Goal: Task Accomplishment & Management: Use online tool/utility

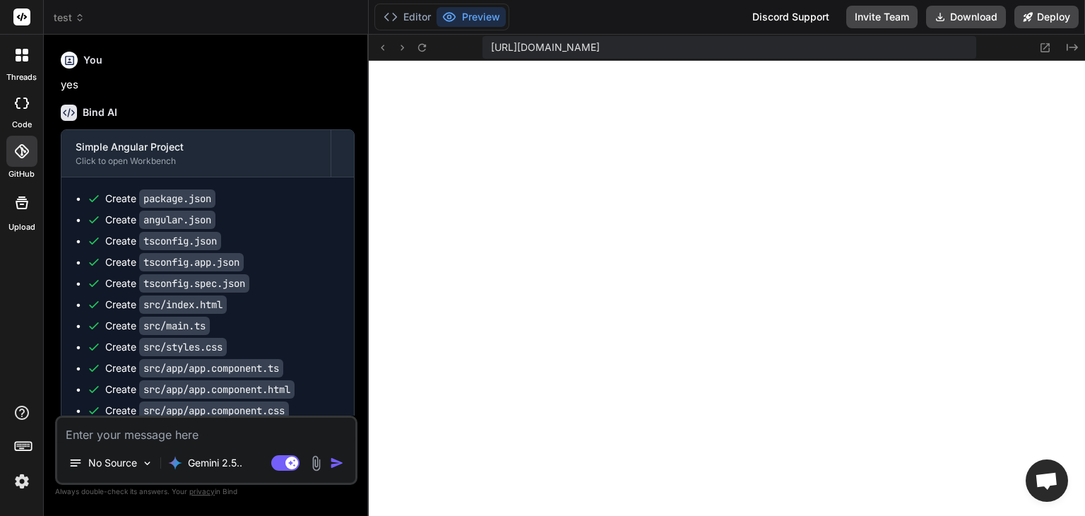
scroll to position [13316, 0]
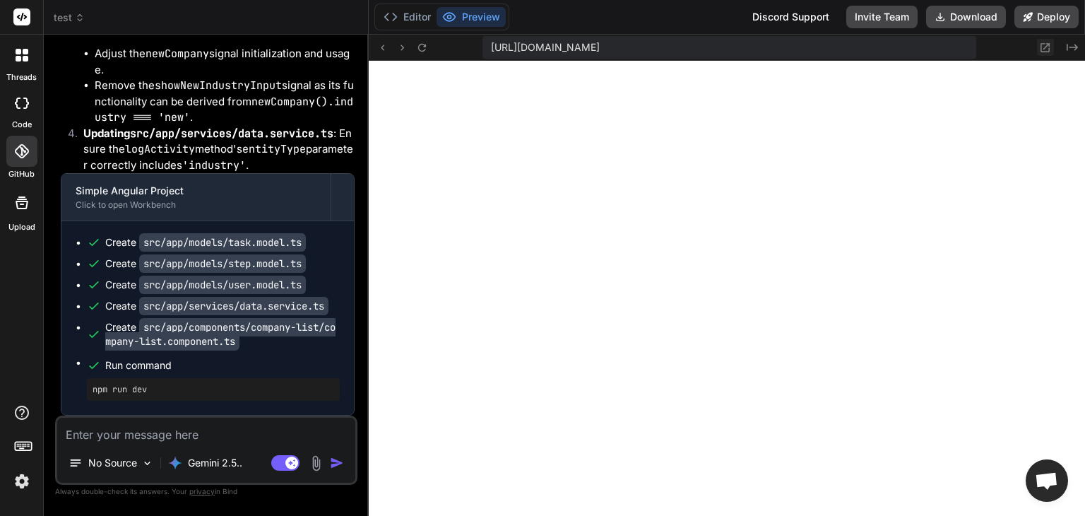
click at [1050, 49] on icon at bounding box center [1045, 48] width 12 height 12
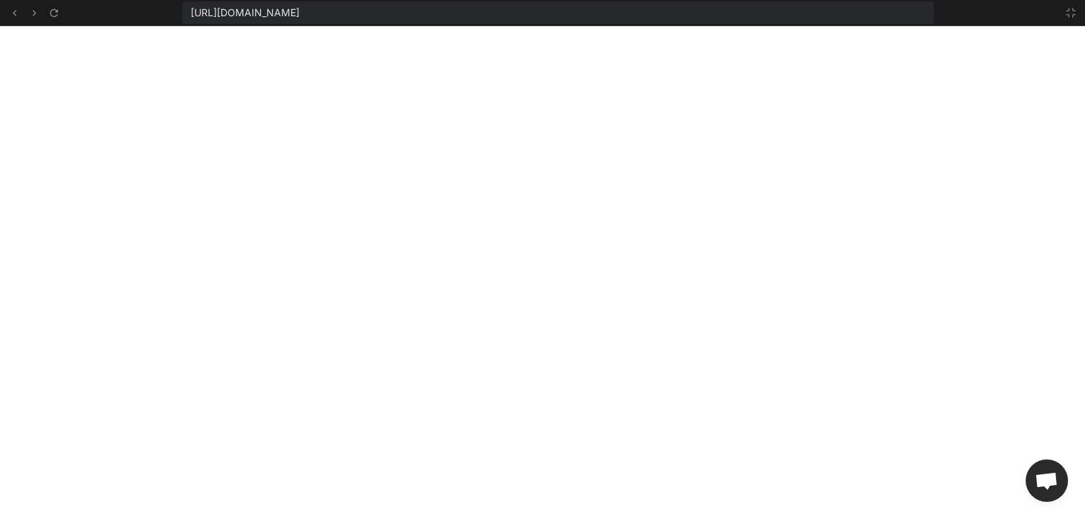
type textarea "x"
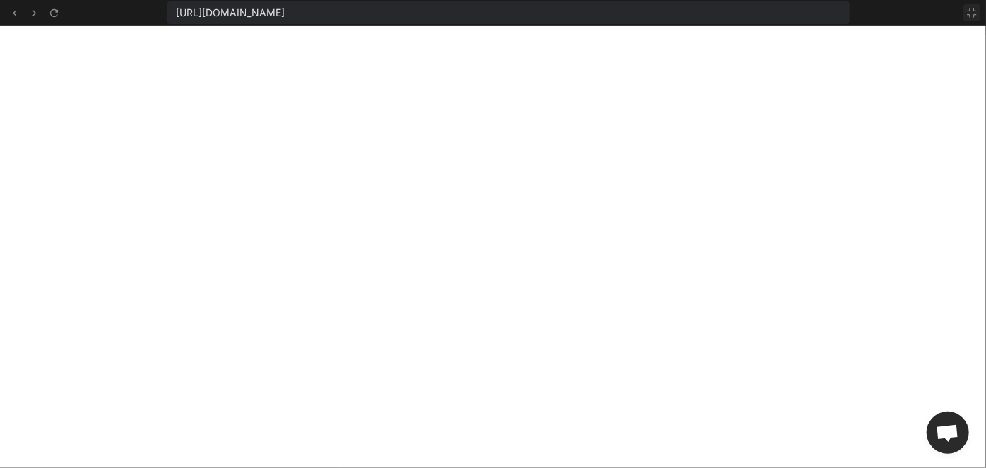
click at [970, 13] on icon at bounding box center [971, 12] width 11 height 11
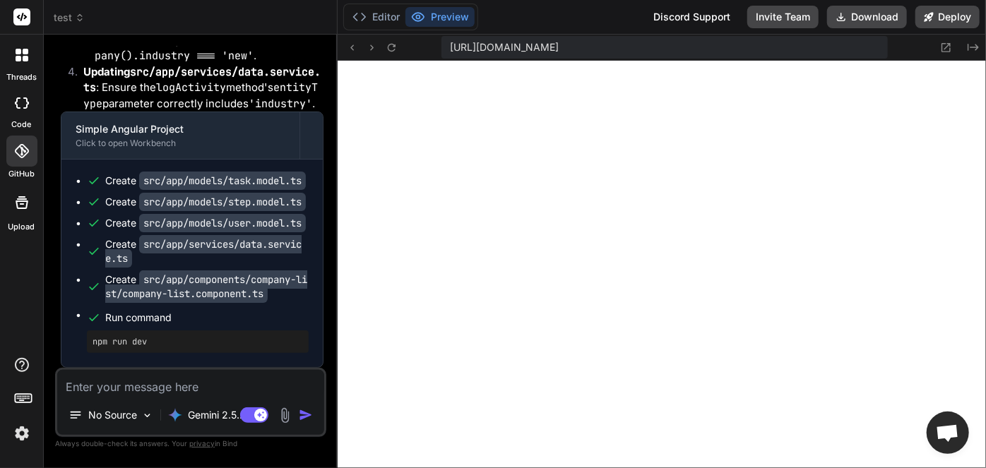
scroll to position [39219, 0]
click at [150, 384] on textarea at bounding box center [190, 382] width 267 height 25
click at [158, 388] on textarea at bounding box center [190, 382] width 267 height 25
type textarea "ه"
type textarea "x"
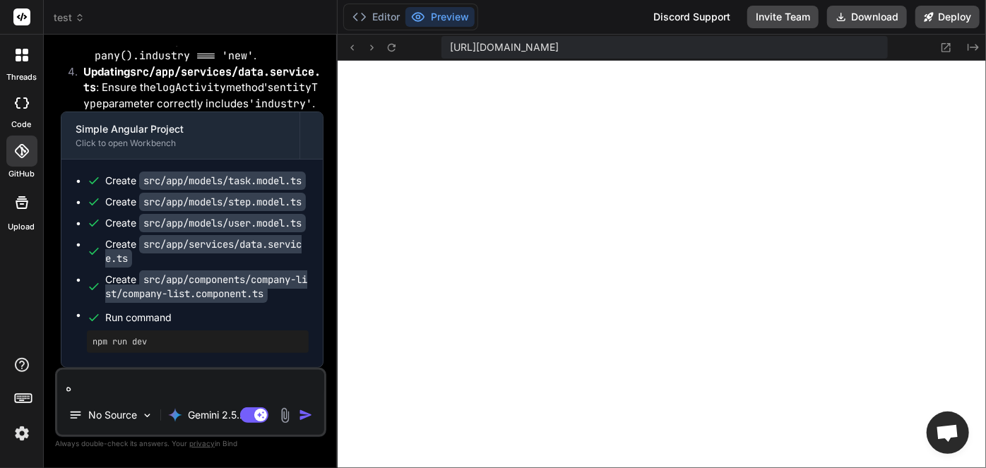
type textarea "هى"
type textarea "x"
type textarea "هى"
type textarea "x"
type textarea "هى"
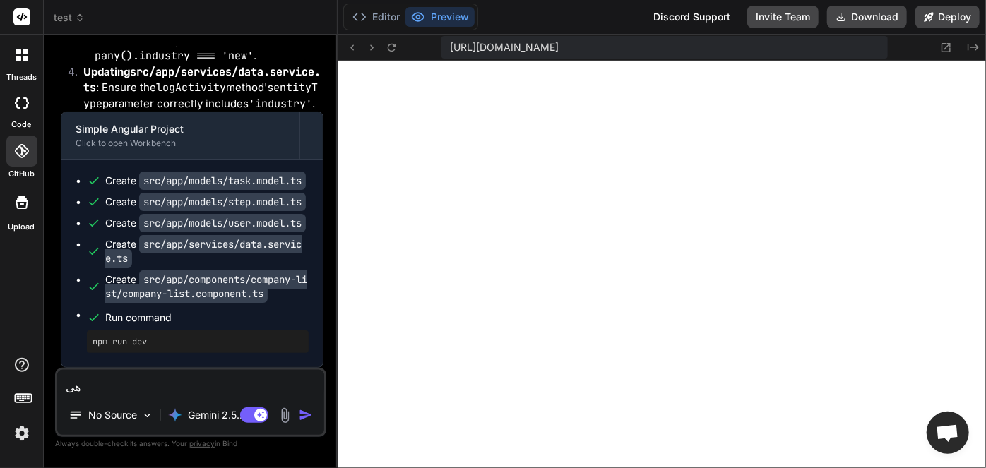
type textarea "x"
type textarea "ه"
type textarea "x"
type textarea "i"
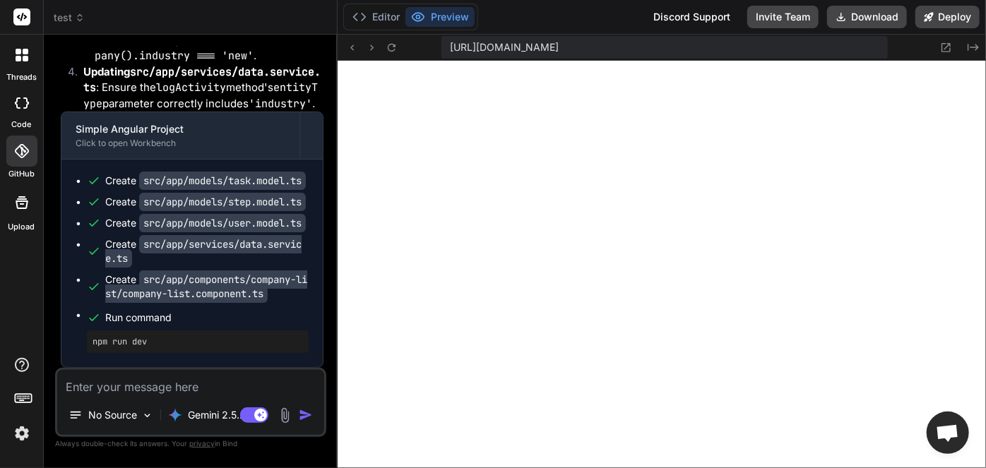
type textarea "x"
type textarea "in"
type textarea "x"
type textarea "in"
type textarea "x"
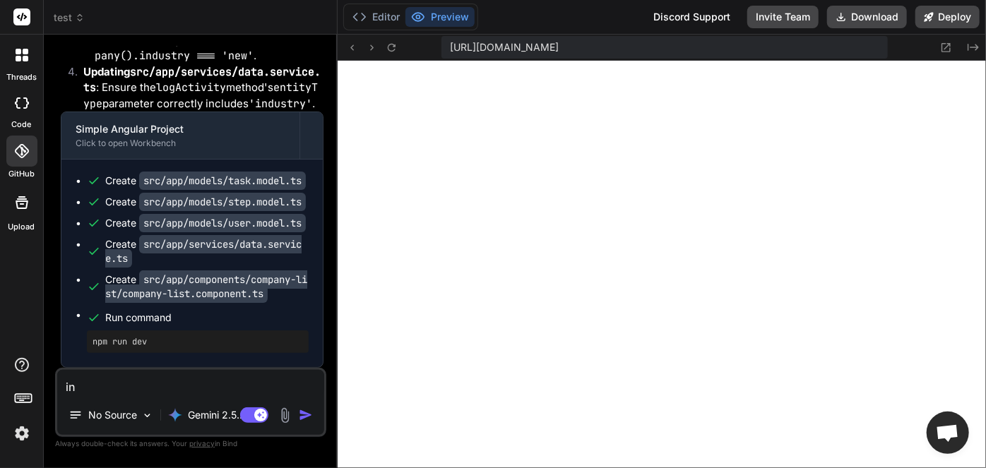
type textarea "in c"
type textarea "x"
type textarea "in co"
type textarea "x"
type textarea "in com"
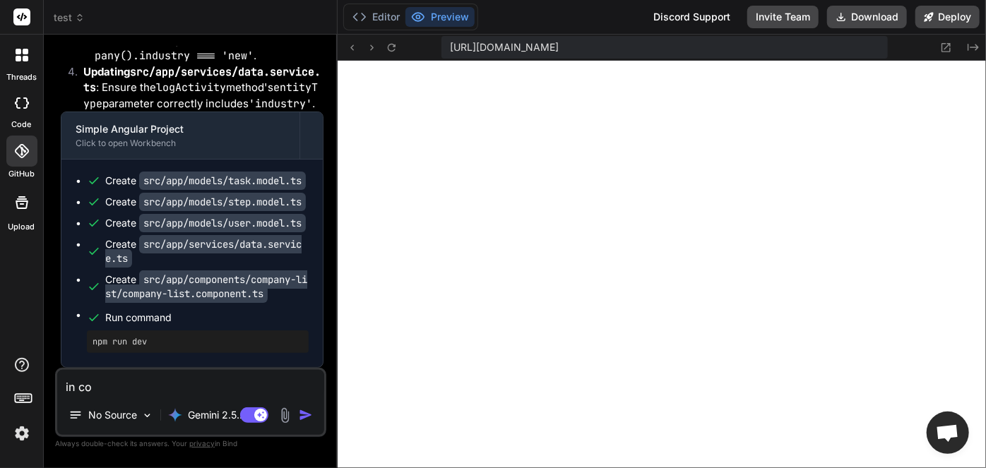
type textarea "x"
type textarea "in comp"
type textarea "x"
type textarea "in compa"
type textarea "x"
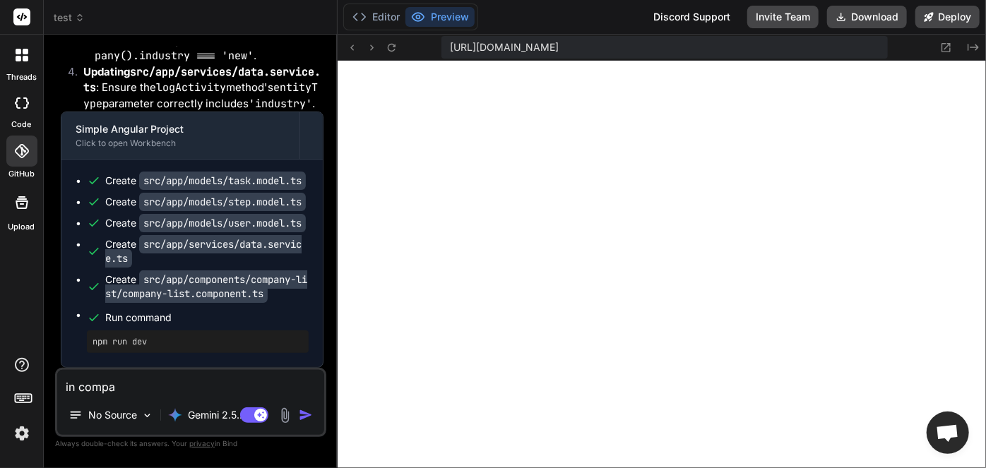
type textarea "in compan"
type textarea "x"
type textarea "in company"
type textarea "x"
type textarea "in company"
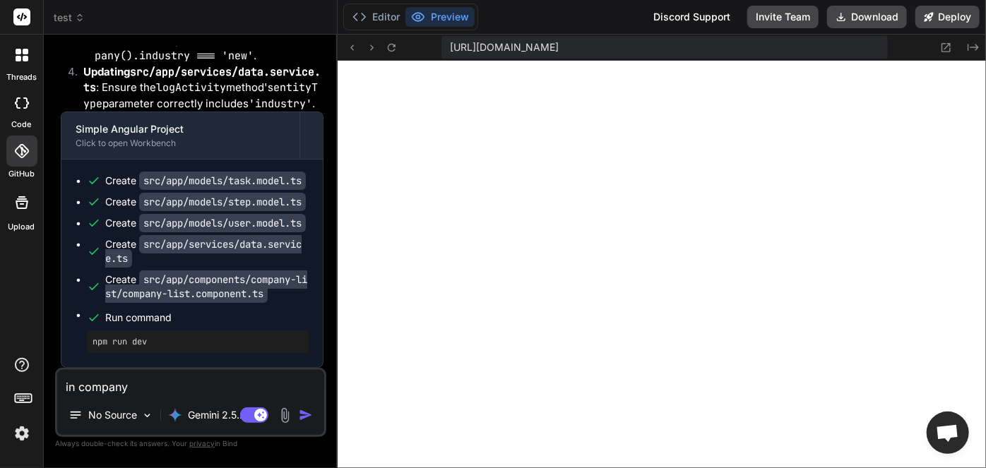
type textarea "x"
type textarea "in company l"
type textarea "x"
type textarea "in company li"
type textarea "x"
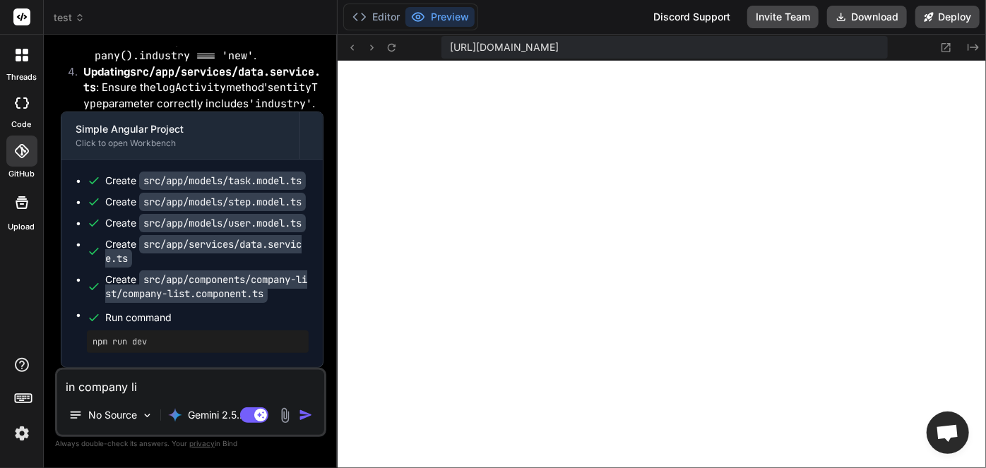
type textarea "in company lis"
type textarea "x"
type textarea "in company list"
type textarea "x"
type textarea "in company list"
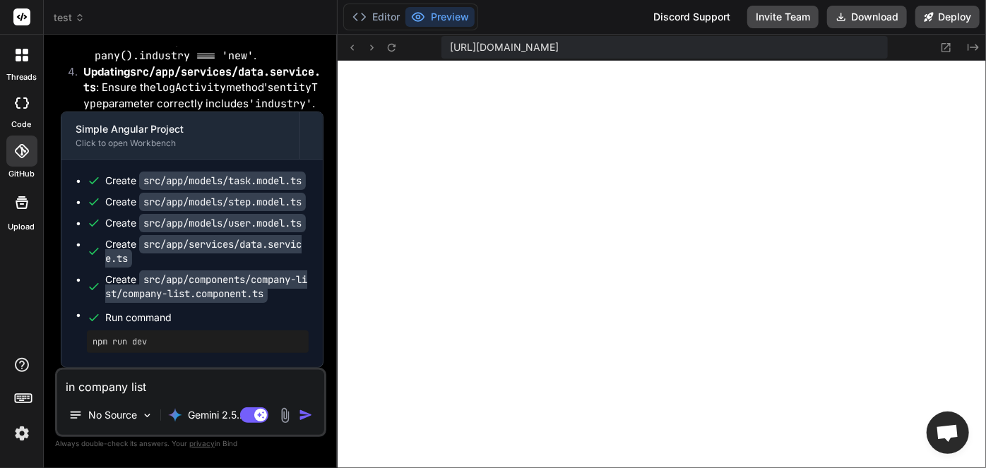
type textarea "x"
type textarea "in company list p"
type textarea "x"
type textarea "in company list pa"
type textarea "x"
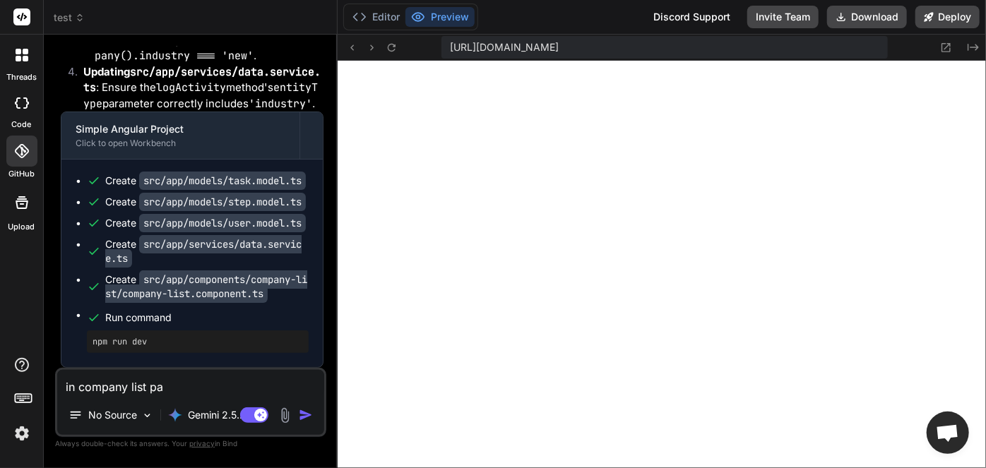
type textarea "in company list pag"
type textarea "x"
type textarea "in company list page"
type textarea "x"
type textarea "in company list page"
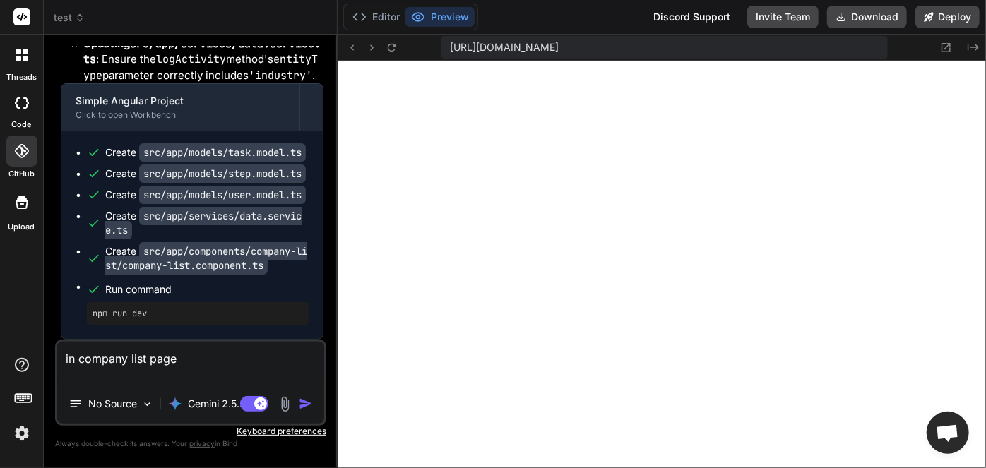
type textarea "x"
type textarea "in company list page w"
type textarea "x"
type textarea "in company list page wh"
type textarea "x"
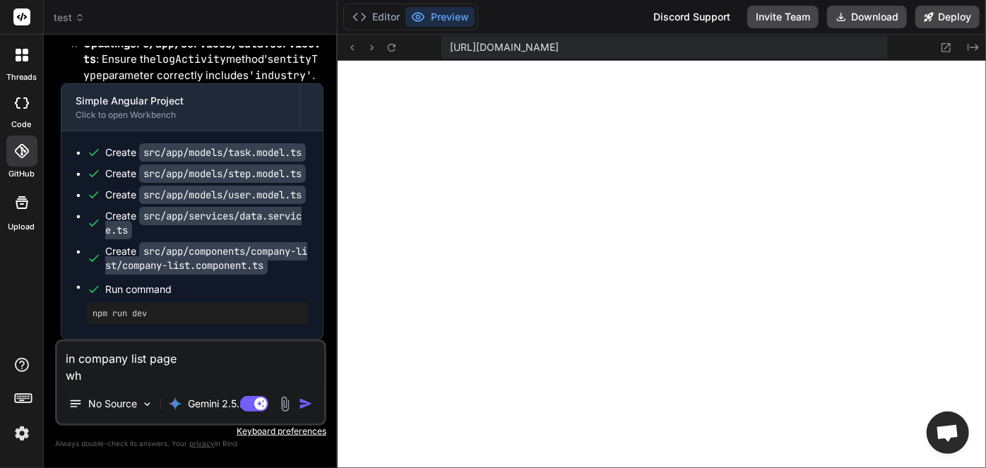
type textarea "in company list page whe"
type textarea "x"
type textarea "in company list page when"
type textarea "x"
type textarea "in company list page when"
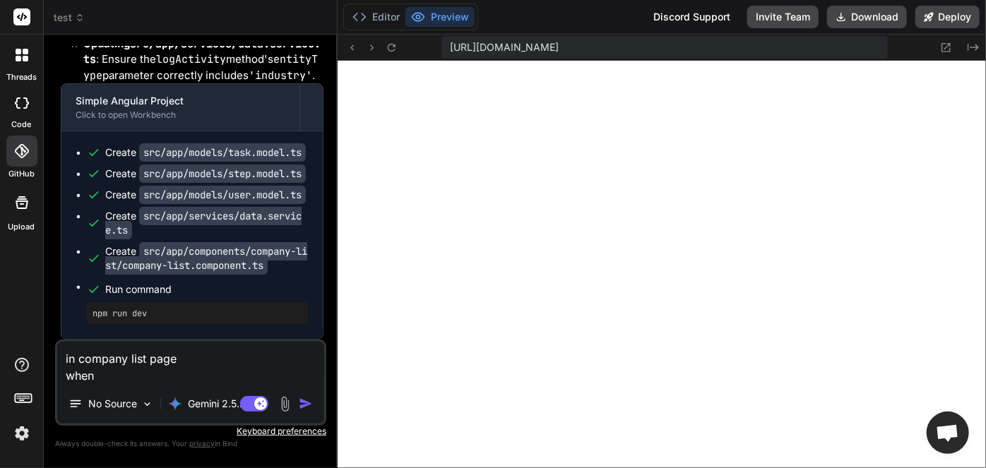
type textarea "x"
type textarea "in company list page when i"
type textarea "x"
type textarea "in company list page when i"
type textarea "x"
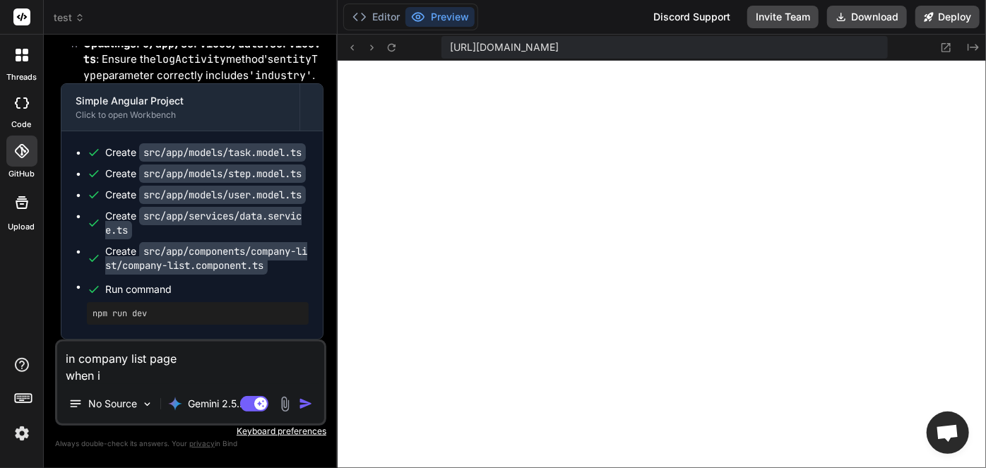
type textarea "in company list page when i c"
type textarea "x"
type textarea "in company list page when i cl"
type textarea "x"
type textarea "in company list page when i cli"
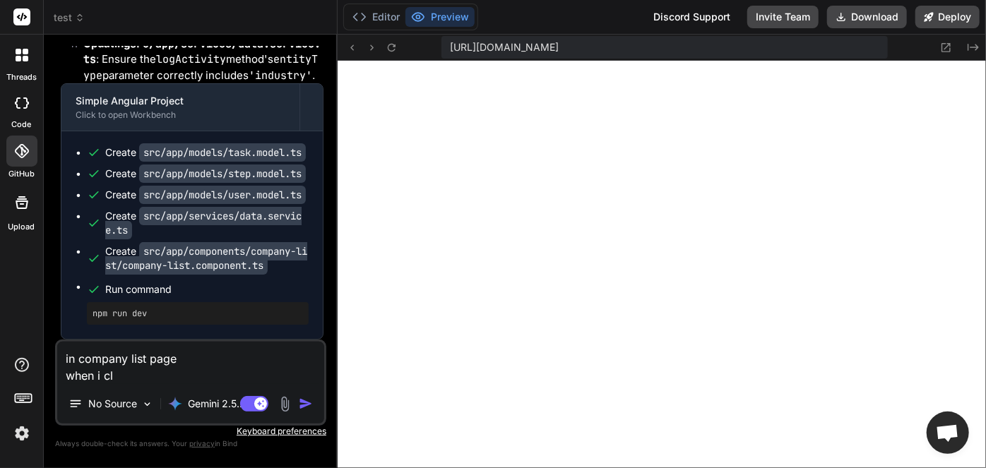
type textarea "x"
type textarea "in company list page when i clic"
type textarea "x"
type textarea "in company list page when i click"
type textarea "x"
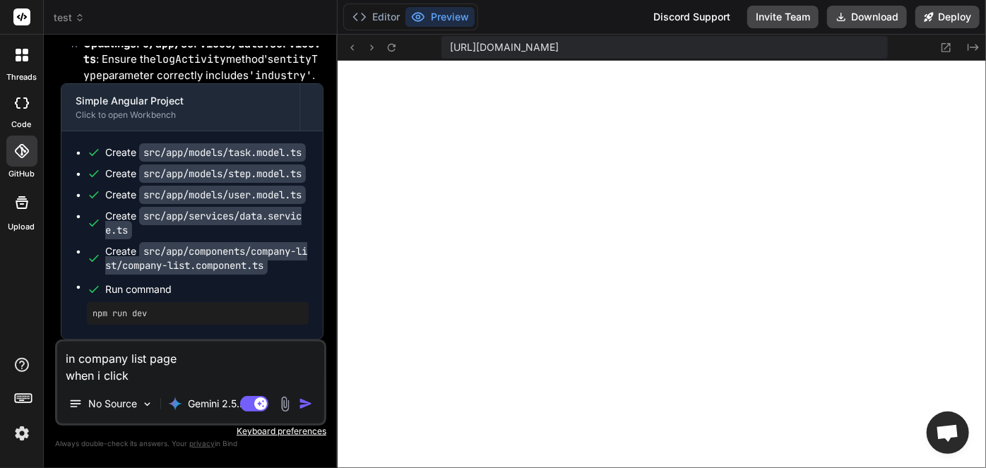
type textarea "in company list page when i clicke"
type textarea "x"
type textarea "in company list page when i clicked"
type textarea "x"
type textarea "in company list page when i clicked"
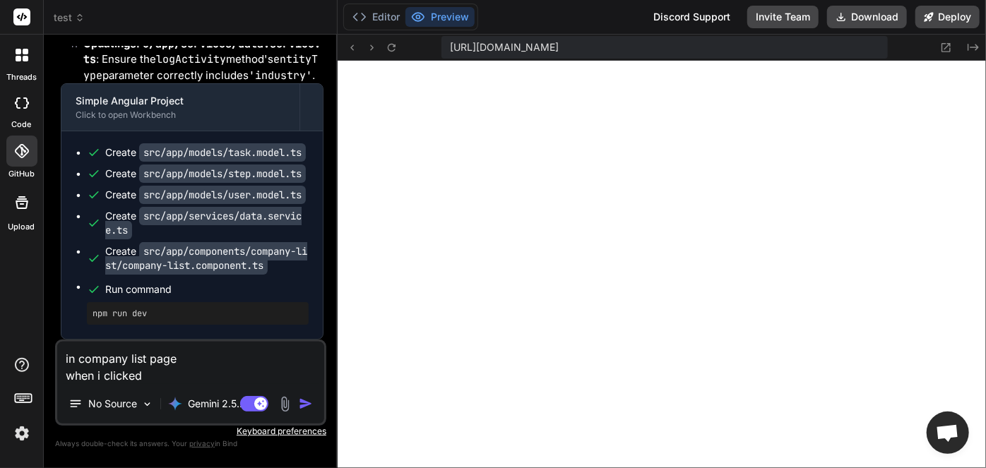
type textarea "x"
type textarea "in company list page when i clicked a"
type textarea "x"
type textarea "in company list page when i clicked a"
type textarea "x"
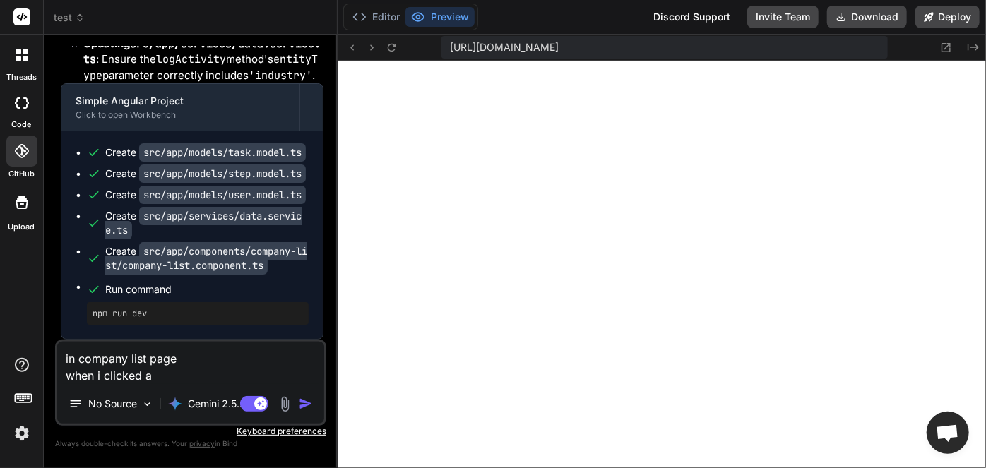
type textarea "in company list page when i clicked a c"
type textarea "x"
type textarea "in company list page when i clicked a ca"
type textarea "x"
click at [179, 378] on textarea "in company list page when i clicked a ca" at bounding box center [190, 363] width 267 height 42
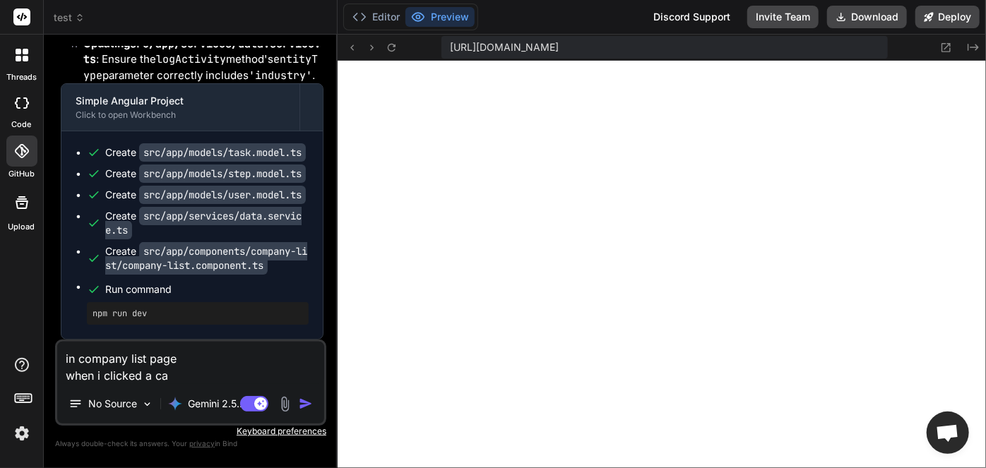
type textarea "in company list page when i clicked a car"
type textarea "x"
type textarea "in company list page when i clicked a card"
type textarea "x"
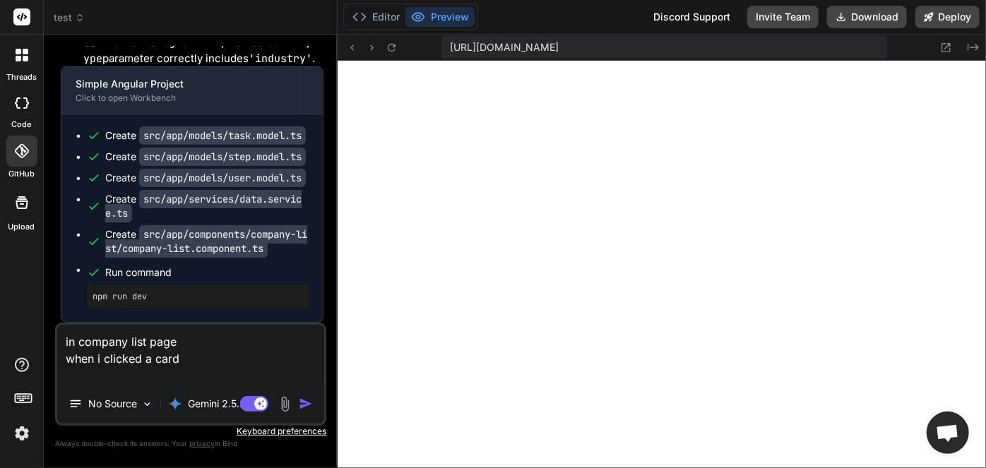
type textarea "in company list page when i clicked a card i"
type textarea "x"
type textarea "in company list page when i clicked a card it"
type textarea "x"
type textarea "in company list page when i clicked a card it"
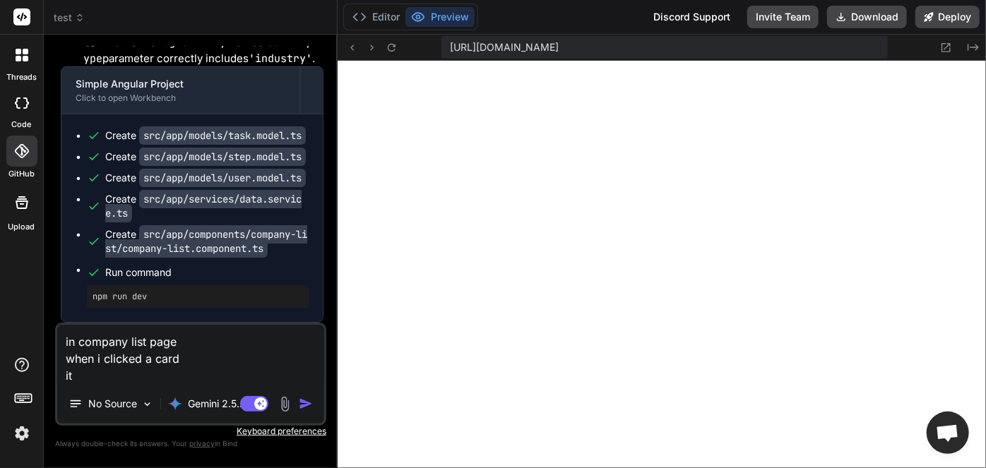
type textarea "x"
type textarea "in company list page when i clicked a card it s"
type textarea "x"
type textarea "in company list page when i clicked a card it sh"
type textarea "x"
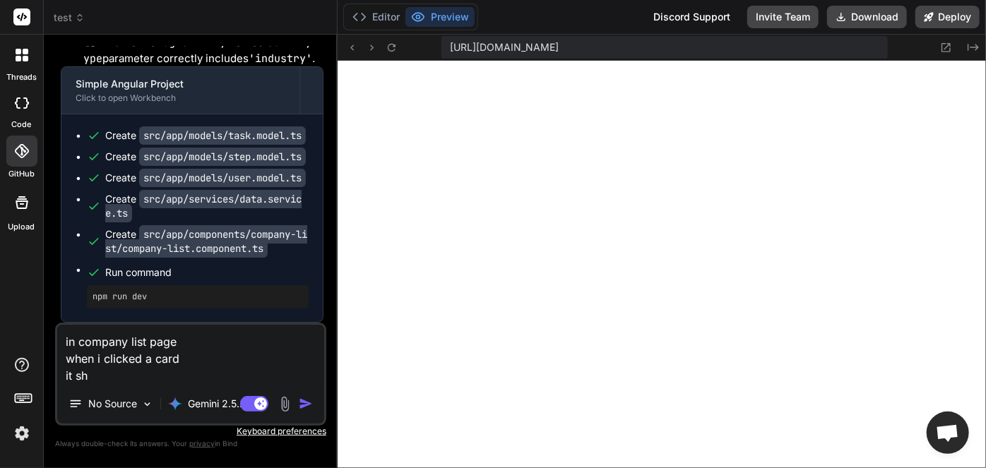
type textarea "in company list page when i clicked a card it sho"
type textarea "x"
type textarea "in company list page when i clicked a card it shou"
type textarea "x"
type textarea "in company list page when i clicked a card it shoul"
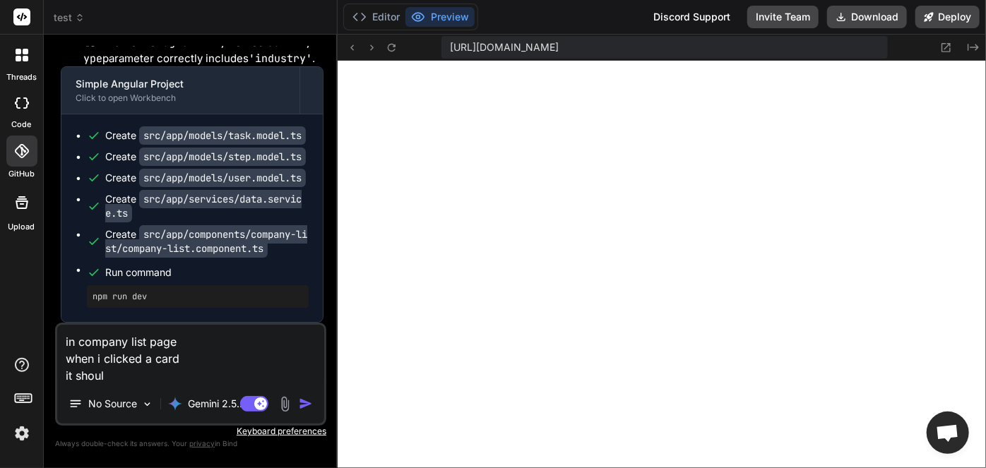
type textarea "x"
type textarea "in company list page when i clicked a card it should"
type textarea "x"
type textarea "in company list page when i clicked a card it should"
type textarea "x"
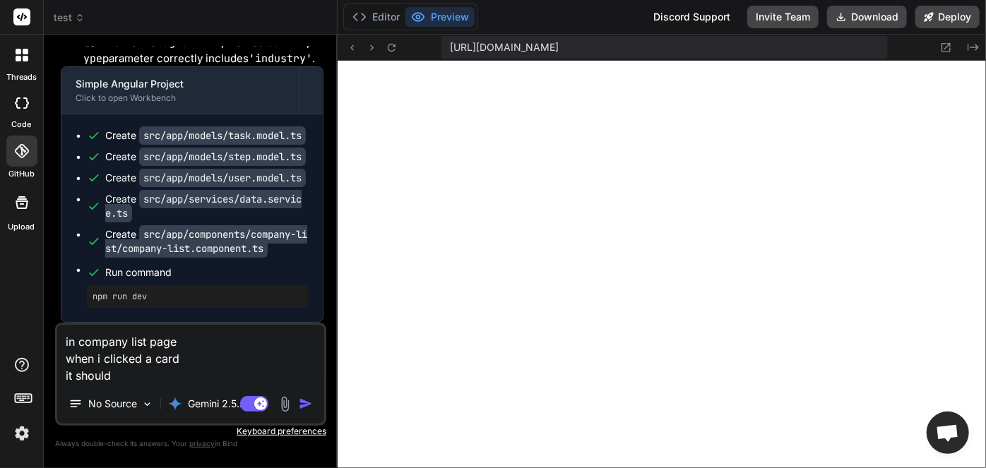
type textarea "in company list page when i clicked a card it should d"
type textarea "x"
type textarea "in company list page when i clicked a card it should di"
type textarea "x"
type textarea "in company list page when i clicked a card it should dis"
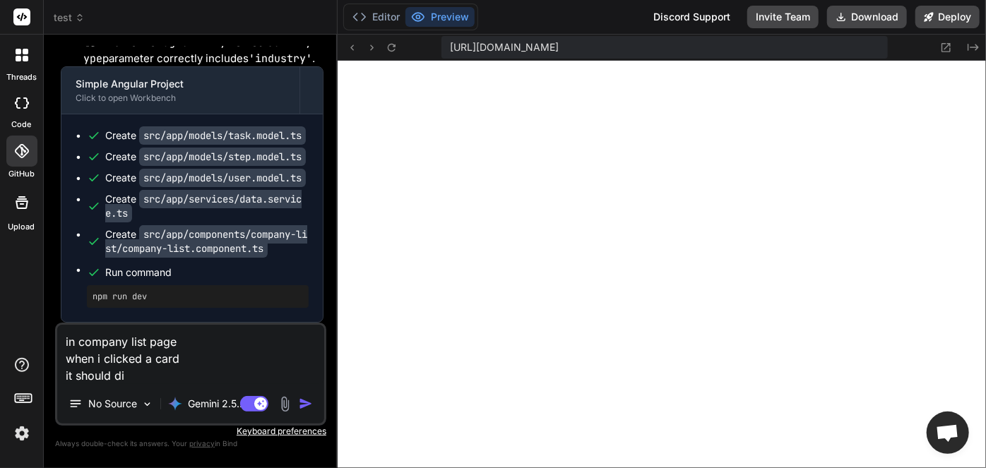
type textarea "x"
type textarea "in company list page when i clicked a card it should disp"
type textarea "x"
type textarea "in company list page when i clicked a card it should displ"
type textarea "x"
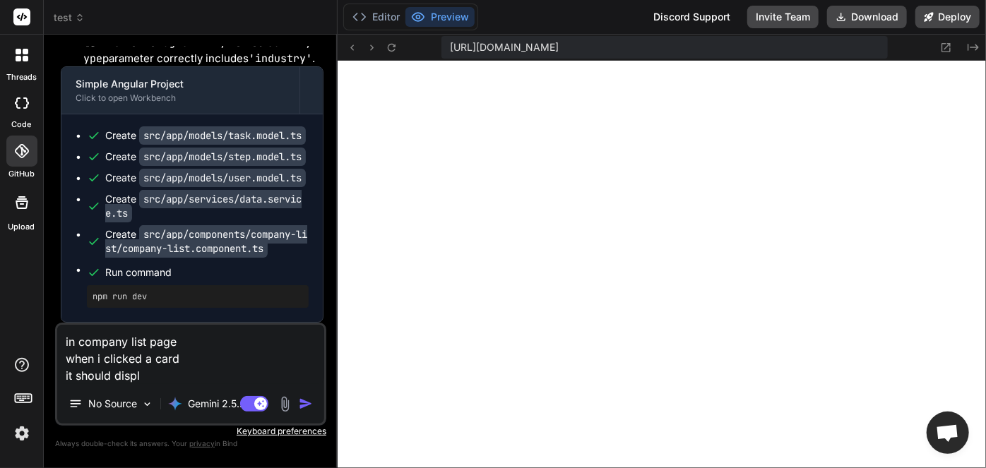
type textarea "in company list page when i clicked a card it should displa"
type textarea "x"
type textarea "in company list page when i clicked a card it should display"
type textarea "x"
type textarea "in company list page when i clicked a card it should display"
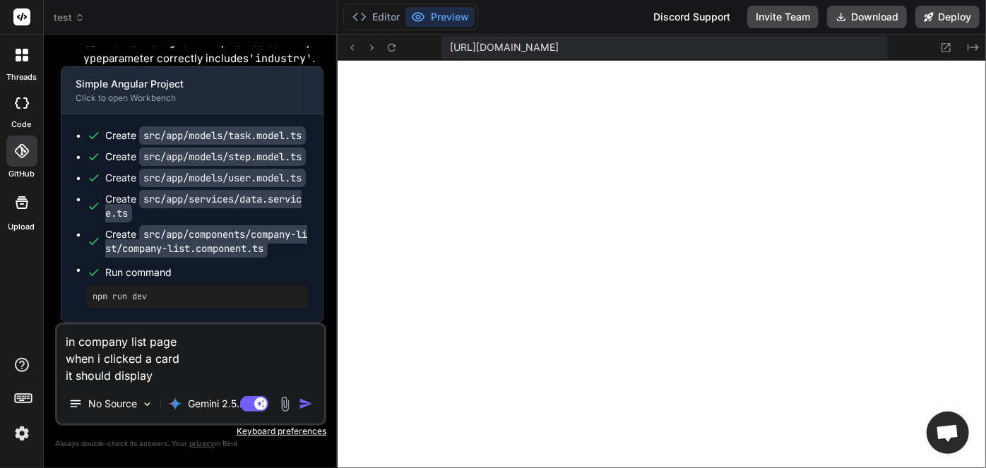
type textarea "x"
type textarea "in company list page when i clicked a card it should display a"
type textarea "x"
type textarea "in company list page when i clicked a card it should display a"
type textarea "x"
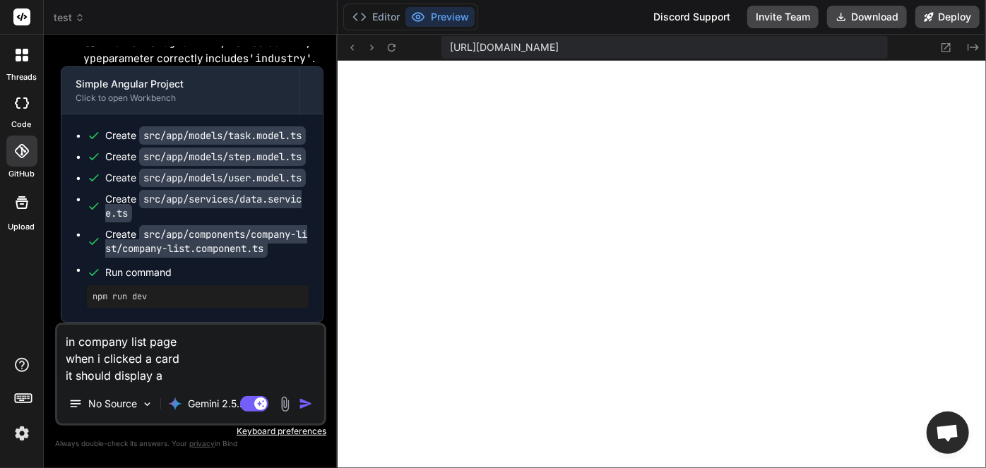
type textarea "in company list page when i clicked a card it should display a n"
type textarea "x"
type textarea "in company list page when i clicked a card it should display a ne"
type textarea "x"
type textarea "in company list page when i clicked a card it should display a new"
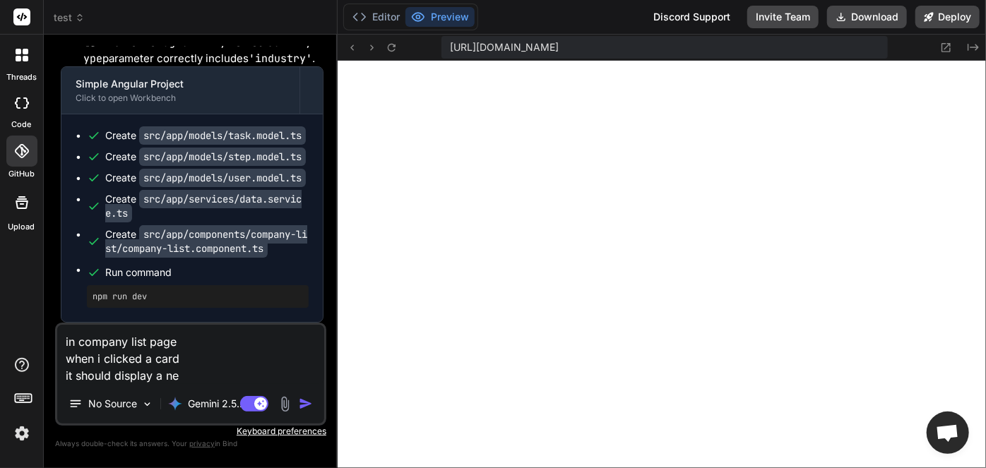
type textarea "x"
type textarea "in company list page when i clicked a card it should display a new"
type textarea "x"
type textarea "in company list page when i clicked a card it should display a new p"
type textarea "x"
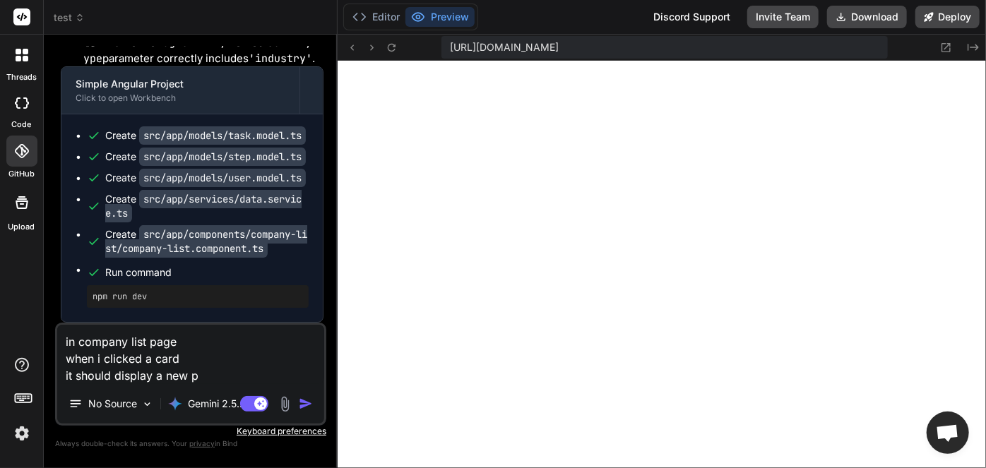
type textarea "in company list page when i clicked a card it should display a new pa"
type textarea "x"
type textarea "in company list page when i clicked a card it should display a new pag"
type textarea "x"
type textarea "in company list page when i clicked a card it should display a new page"
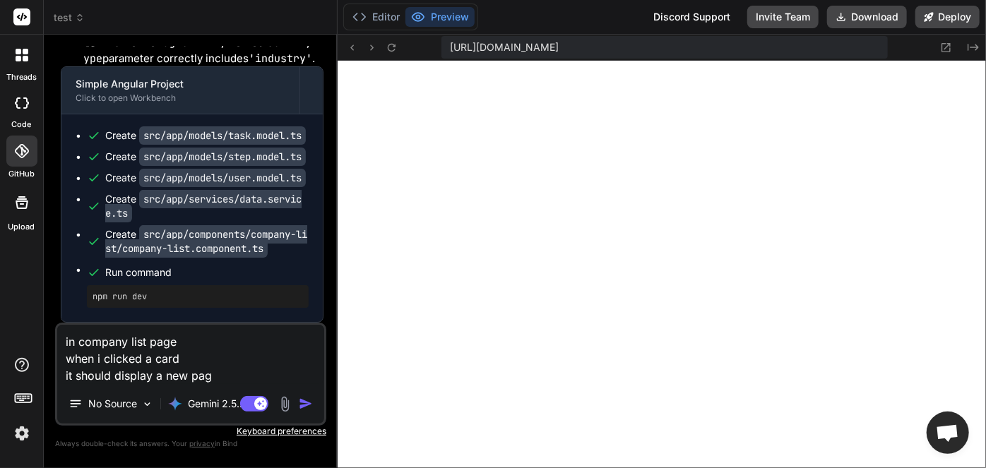
type textarea "x"
type textarea "in company list page when i clicked a card it should display a new page"
type textarea "x"
type textarea "in company list page when i clicked a card it should display a new page o"
type textarea "x"
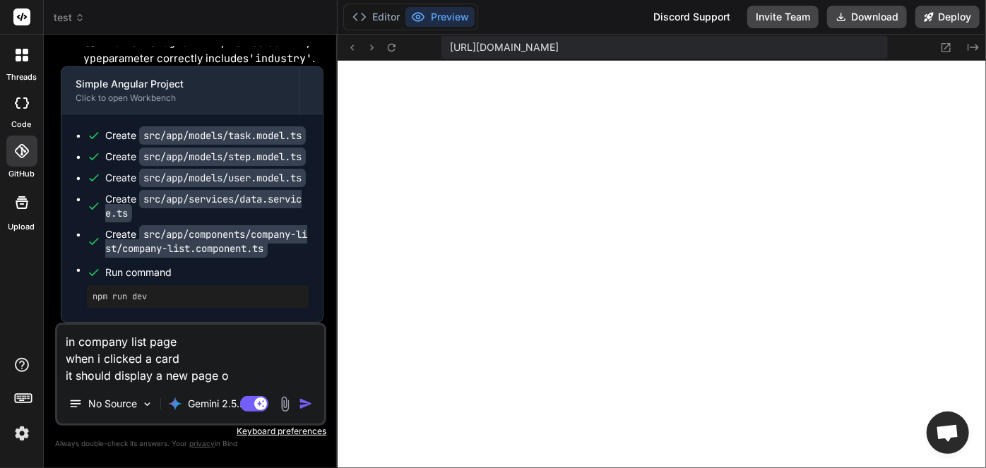
type textarea "in company list page when i clicked a card it should display a new page of"
type textarea "x"
type textarea "in company list page when i clicked a card it should display a new page of"
type textarea "x"
type textarea "in company list page when i clicked a card it should display a new page of c"
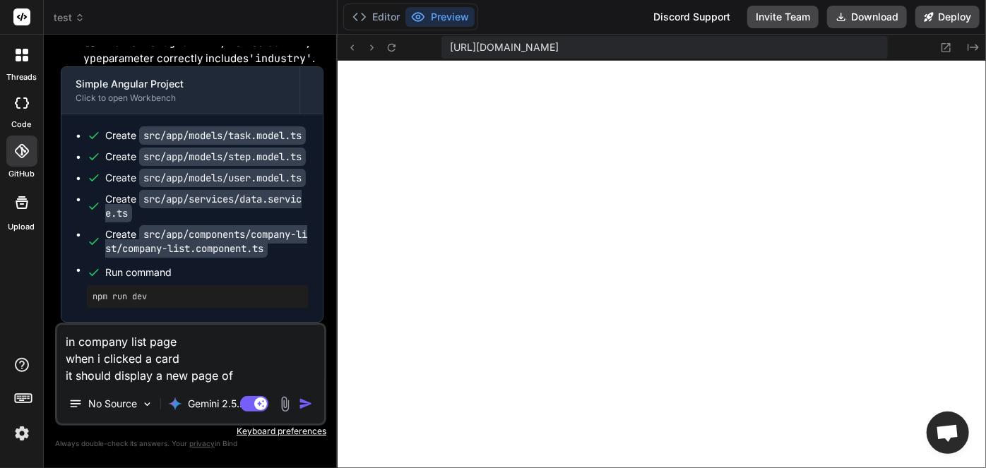
type textarea "x"
type textarea "in company list page when i clicked a card it should display a new page of co"
type textarea "x"
type textarea "in company list page when i clicked a card it should display a new page of com"
type textarea "x"
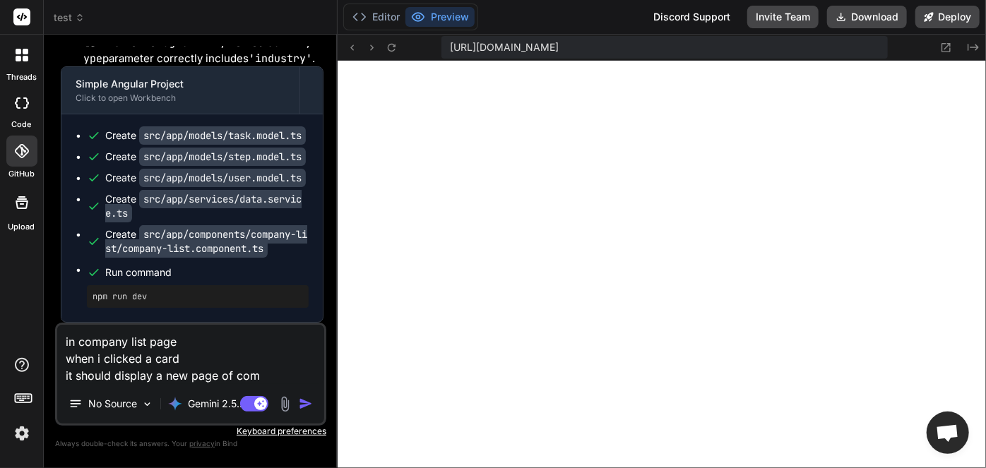
type textarea "in company list page when i clicked a card it should display a new page of comp"
type textarea "x"
type textarea "in company list page when i clicked a card it should display a new page of compa"
type textarea "x"
type textarea "in company list page when i clicked a card it should display a new page of comp…"
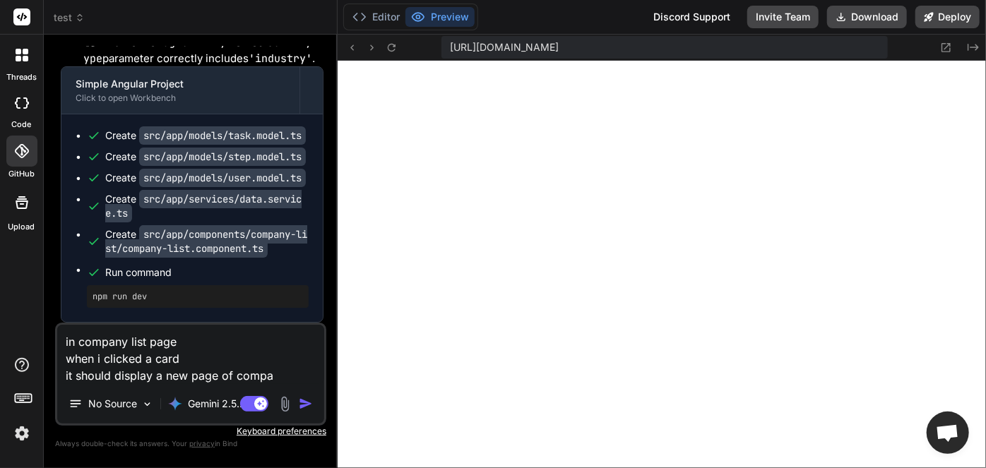
type textarea "x"
type textarea "in company list page when i clicked a card it should display a new page of comp…"
type textarea "x"
type textarea "in company list page when i clicked a card it should display a new page of comp…"
type textarea "x"
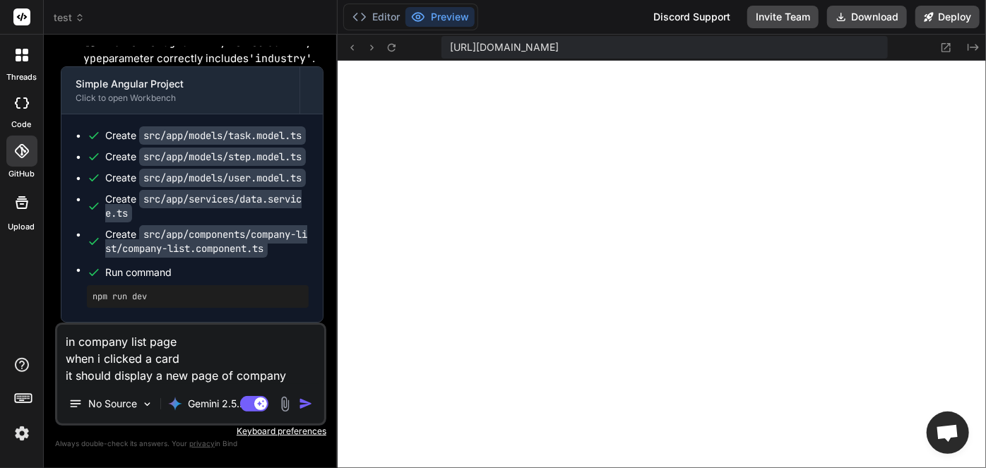
type textarea "in company list page when i clicked a card it should display a new page of comp…"
type textarea "x"
type textarea "in company list page when i clicked a card it should display a new page of comp…"
type textarea "x"
type textarea "in company list page when i clicked a card it should display a new page of comp…"
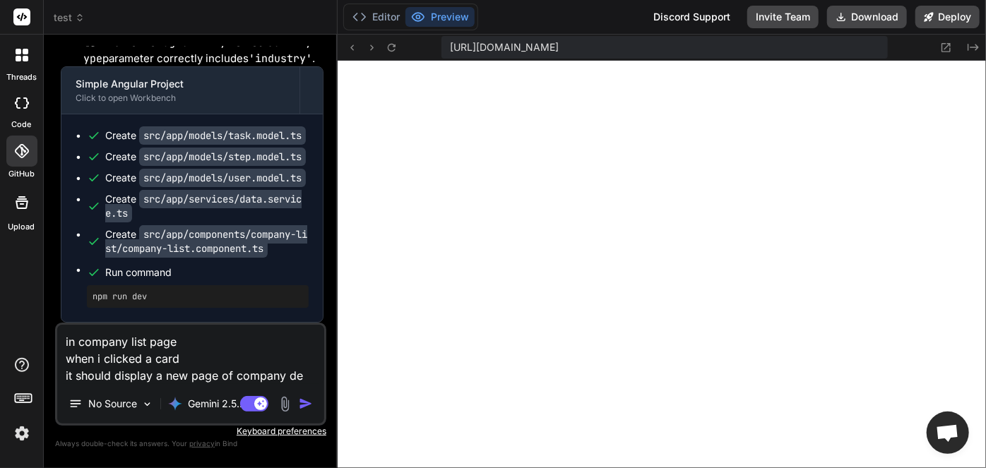
type textarea "x"
type textarea "in company list page when i clicked a card it should display a new page of comp…"
type textarea "x"
type textarea "in company list page when i clicked a card it should display a new page of comp…"
type textarea "x"
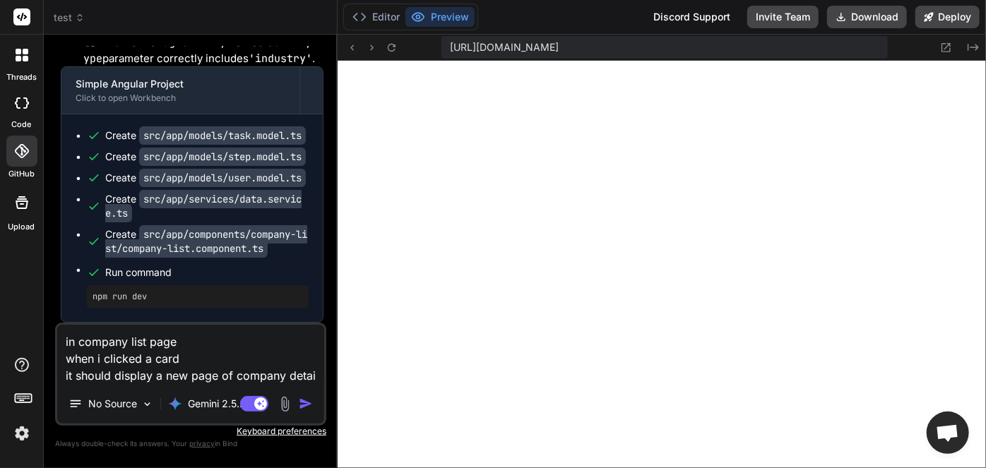
type textarea "in company list page when i clicked a card it should display a new page of comp…"
type textarea "x"
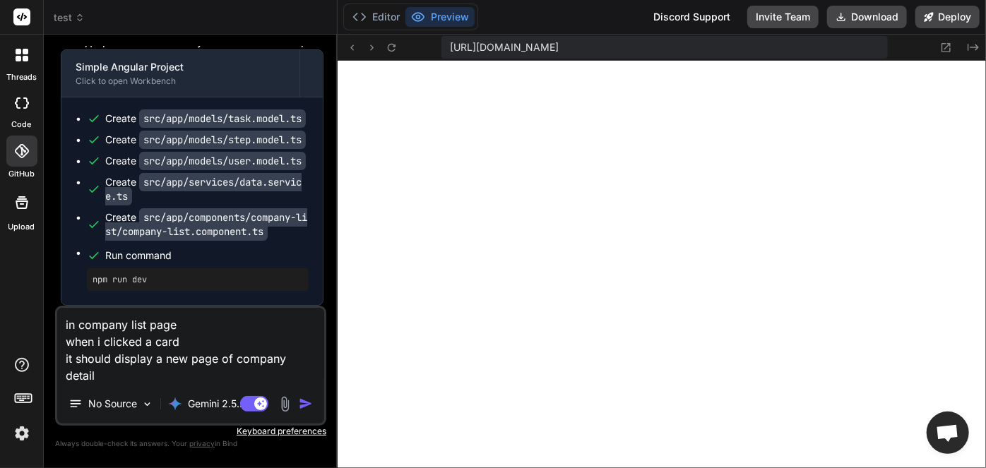
type textarea "in company list page when i clicked a card it should display a new page of comp…"
type textarea "x"
type textarea "in company list page when i clicked a card it should display a new page of comp…"
click at [310, 407] on img "button" at bounding box center [306, 404] width 14 height 14
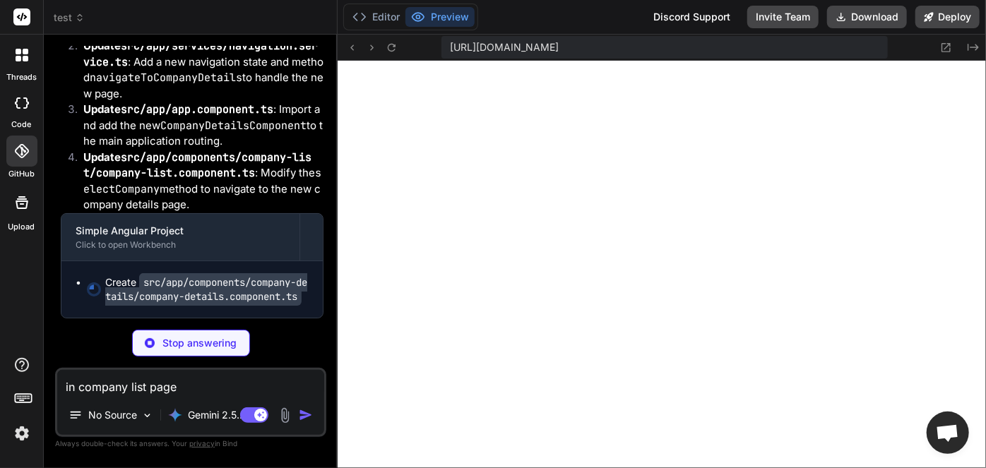
scroll to position [39767, 0]
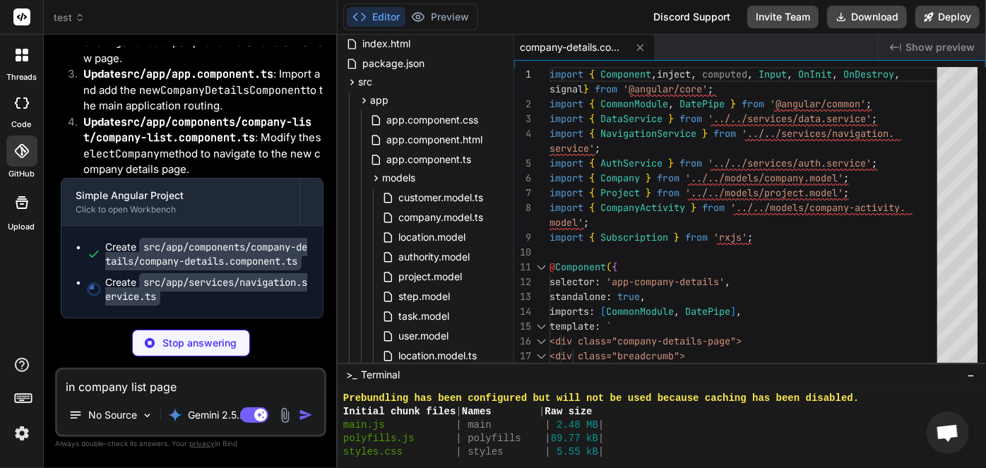
type textarea "x"
type textarea "currentView: 'industries' }); } }"
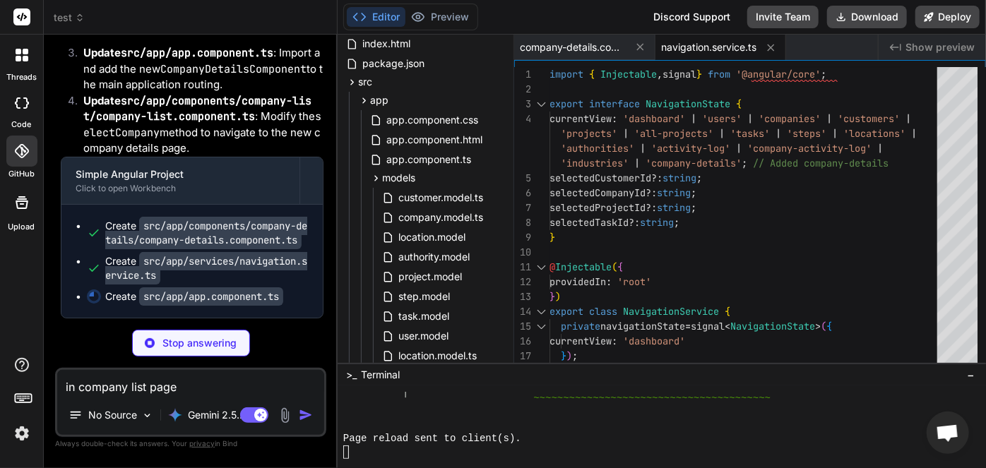
scroll to position [39885, 0]
type textarea "x"
type textarea "}"
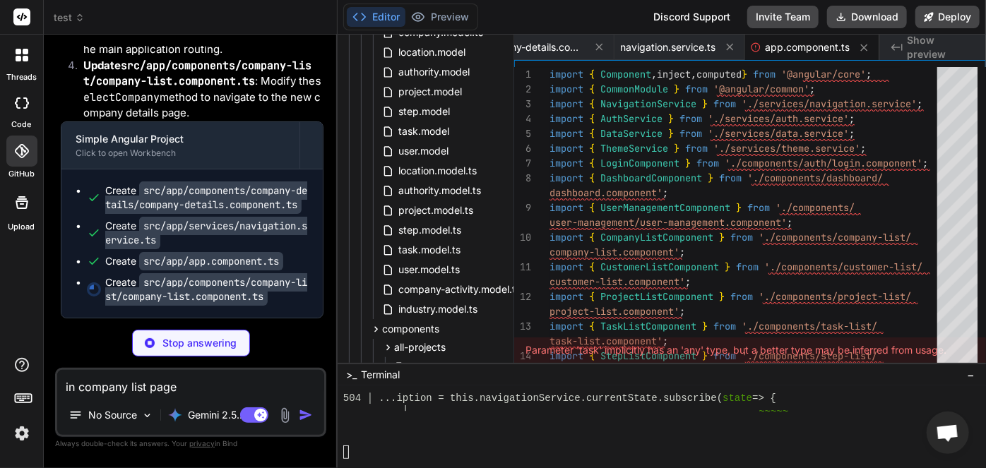
scroll to position [456, 0]
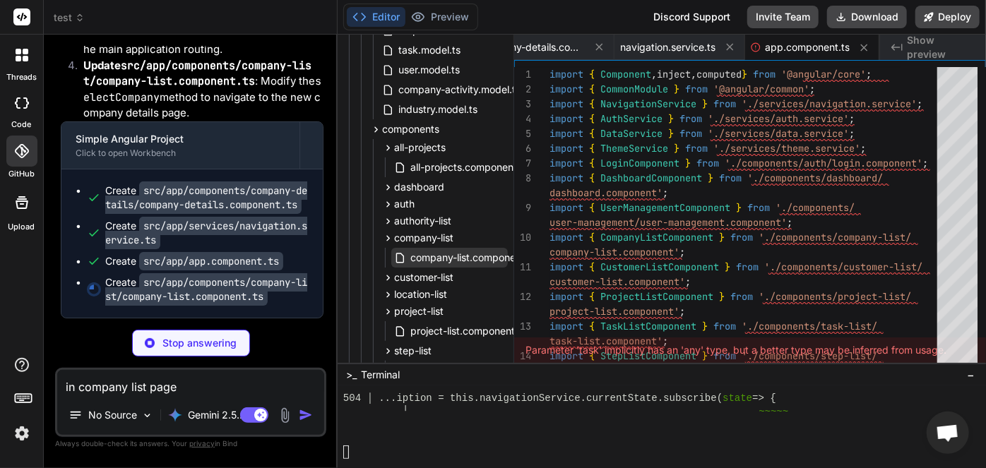
click at [434, 262] on span "company-list.component.ts" at bounding box center [473, 257] width 129 height 17
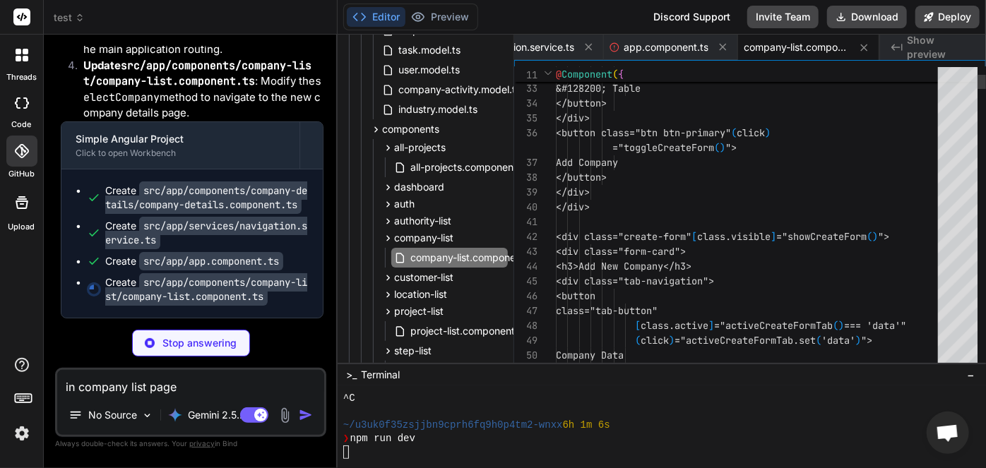
scroll to position [39921, 0]
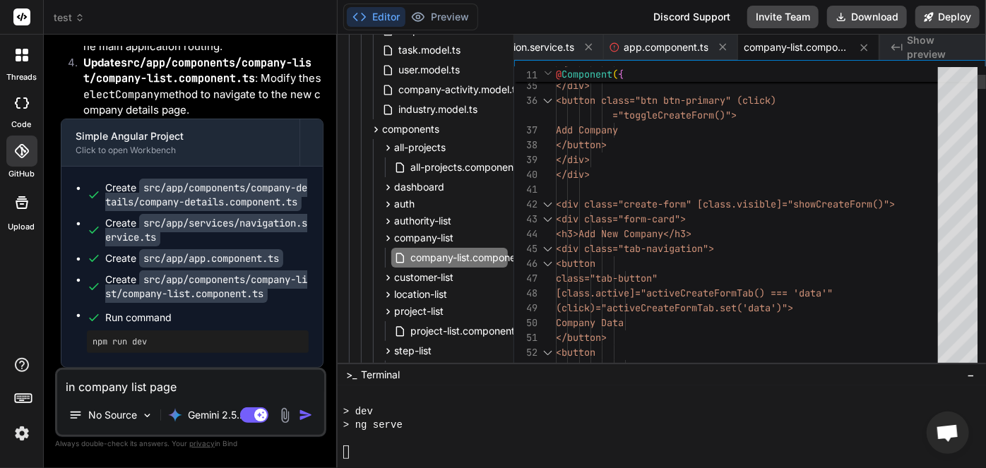
type textarea "x"
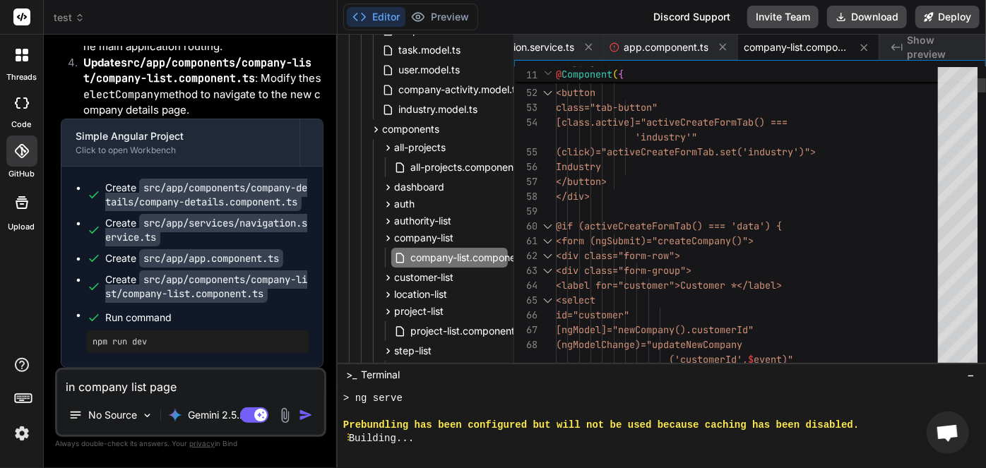
type textarea "<select id="customer" [ngModel]="newCompany().customerId" (ngModelChange)="upda…"
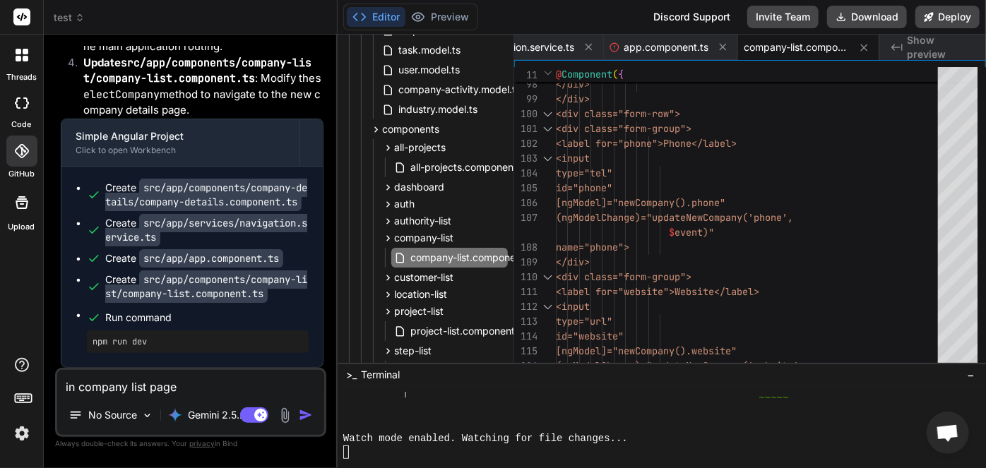
scroll to position [13355, 0]
click at [463, 431] on div at bounding box center [654, 425] width 623 height 13
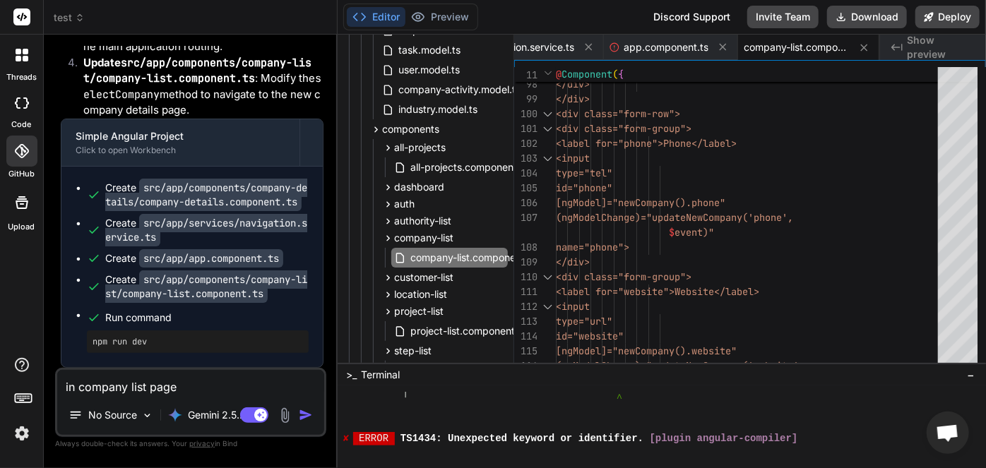
scroll to position [0, 0]
click at [447, 420] on div at bounding box center [654, 425] width 623 height 13
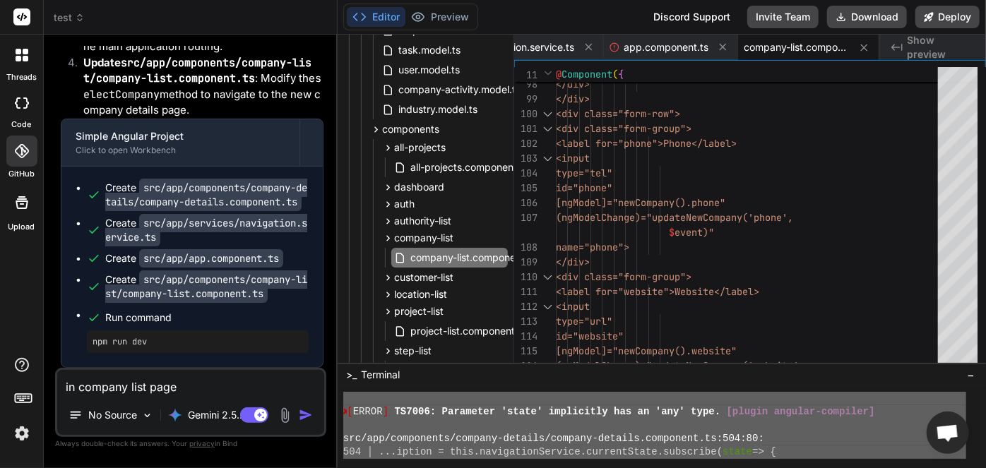
scroll to position [13355, 0]
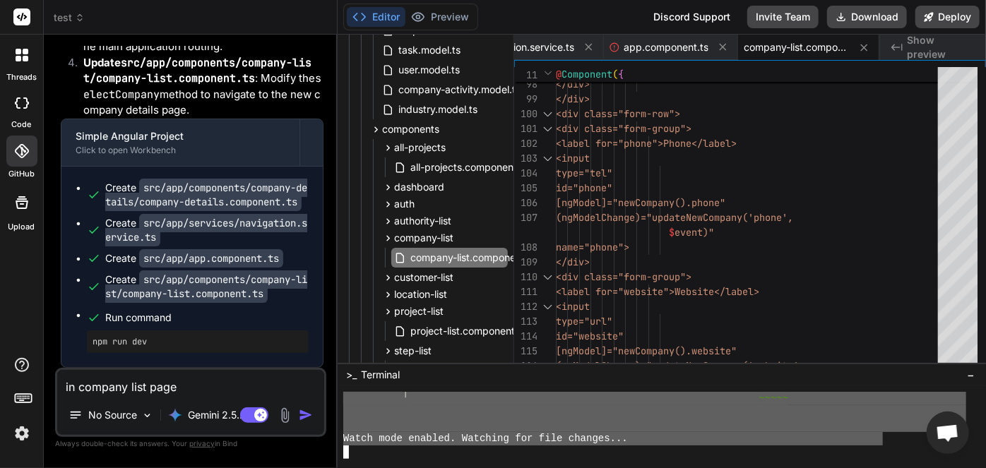
drag, startPoint x: 355, startPoint y: 441, endPoint x: 886, endPoint y: 442, distance: 530.4
type textarea "[ERROR] TS2532: Object is possibly 'undefined'. [plugin angular-compiler] src/a…"
click at [170, 380] on textarea "in company list page when i clicked a card it should display a new page of comp…" at bounding box center [190, 382] width 267 height 25
paste textarea "[ERROR] TS2532: Object is possibly 'undefined'. [plugin angular-compiler] src/a…"
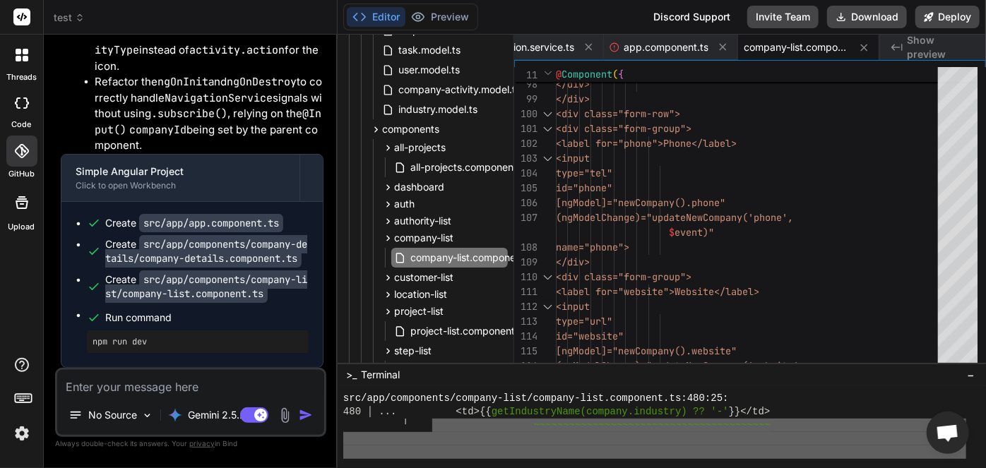
scroll to position [13162, 0]
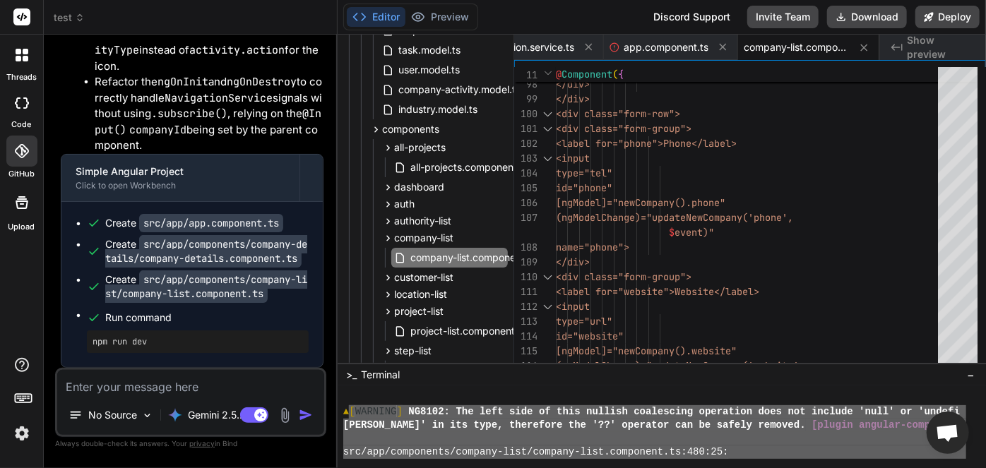
drag, startPoint x: 646, startPoint y: 437, endPoint x: 364, endPoint y: 415, distance: 282.7
click at [351, 408] on div "▲ [ WARNING ] NG8102: The left side of this nullish coalescing operation does n…" at bounding box center [654, 425] width 623 height 67
click at [102, 383] on textarea at bounding box center [190, 382] width 267 height 25
paste textarea "[WARNING] NG8102: The left side of this nullish coalescing operation does not i…"
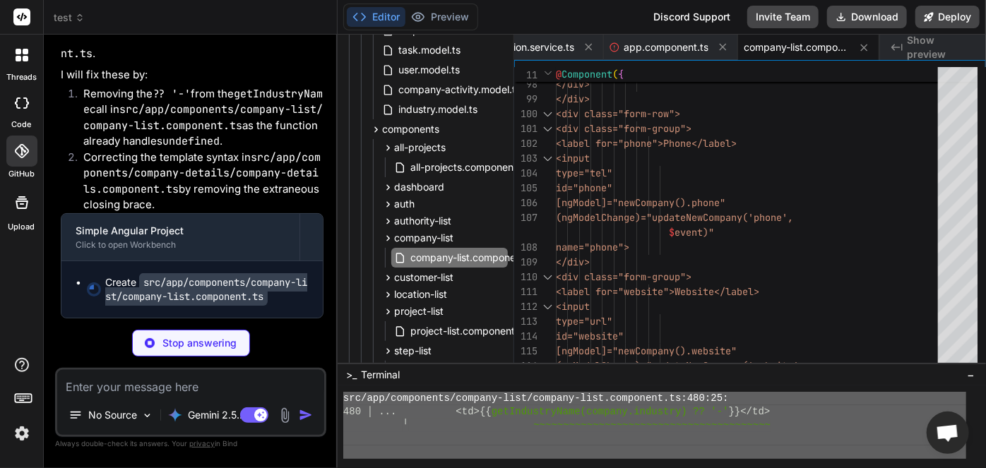
scroll to position [13355, 0]
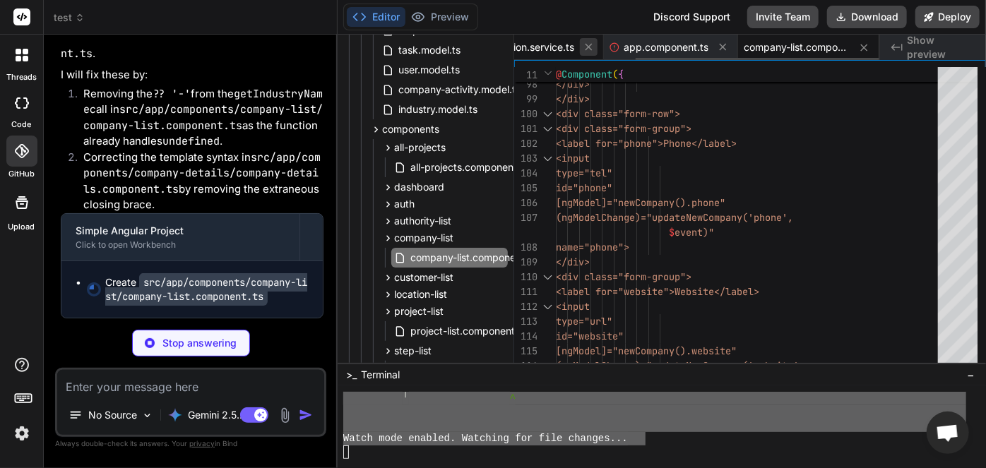
click at [591, 47] on icon at bounding box center [589, 47] width 12 height 12
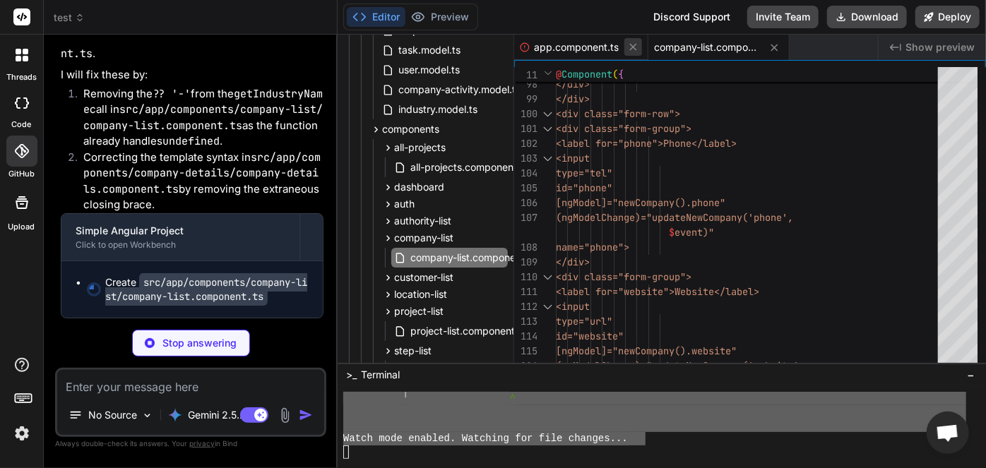
click at [633, 51] on icon at bounding box center [633, 47] width 12 height 12
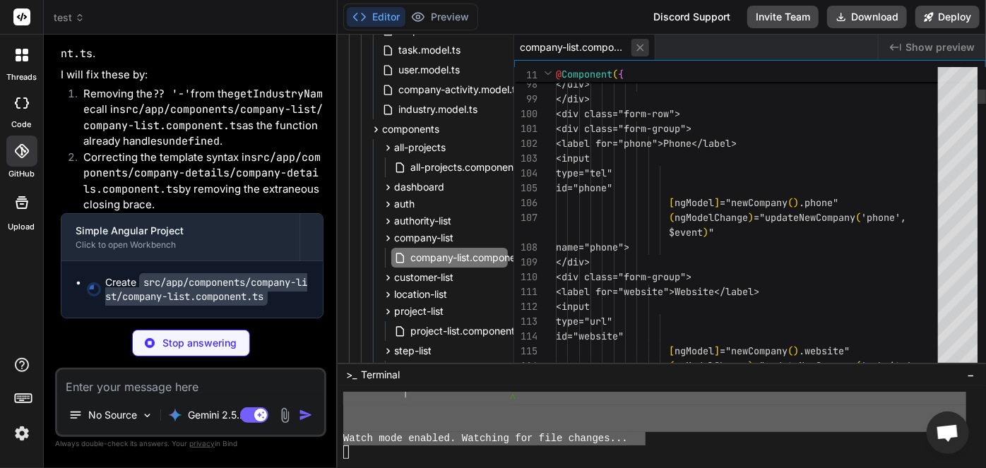
click at [640, 49] on icon at bounding box center [640, 48] width 12 height 12
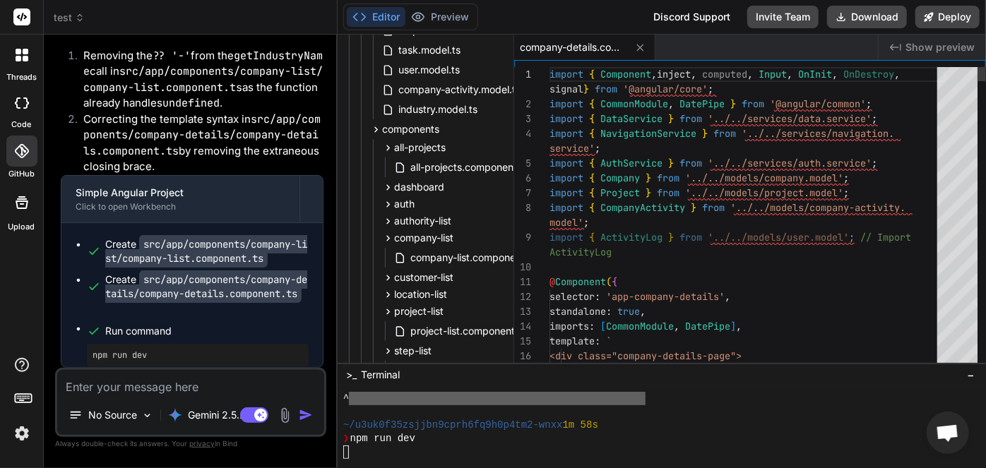
scroll to position [51026, 0]
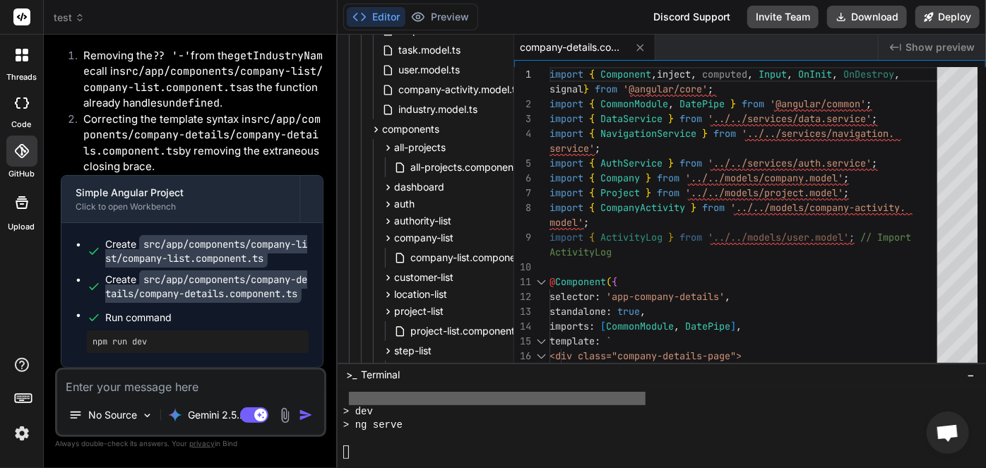
click at [442, 427] on div "> ng serve" at bounding box center [654, 425] width 623 height 13
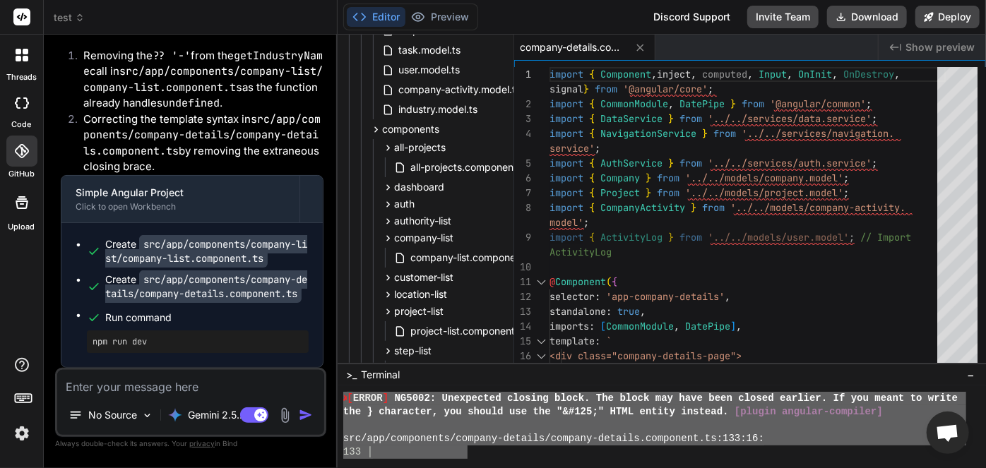
scroll to position [13355, 0]
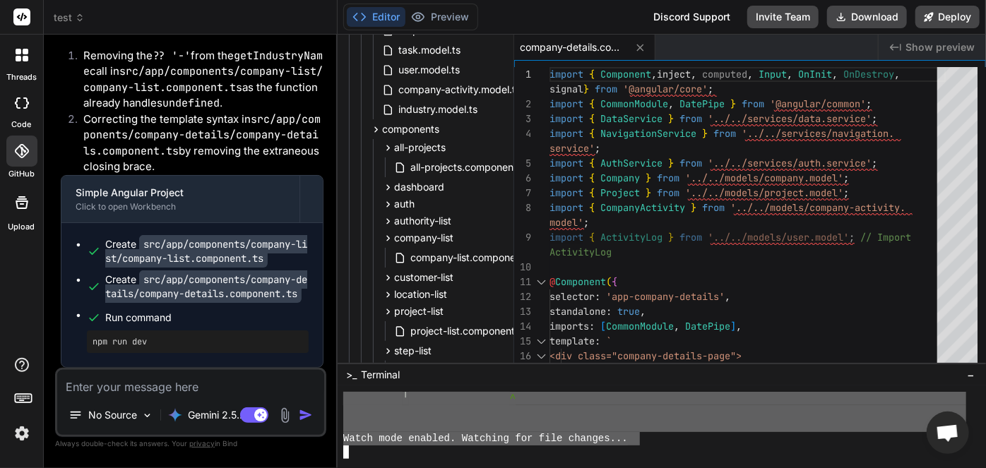
drag, startPoint x: 346, startPoint y: 398, endPoint x: 642, endPoint y: 434, distance: 298.1
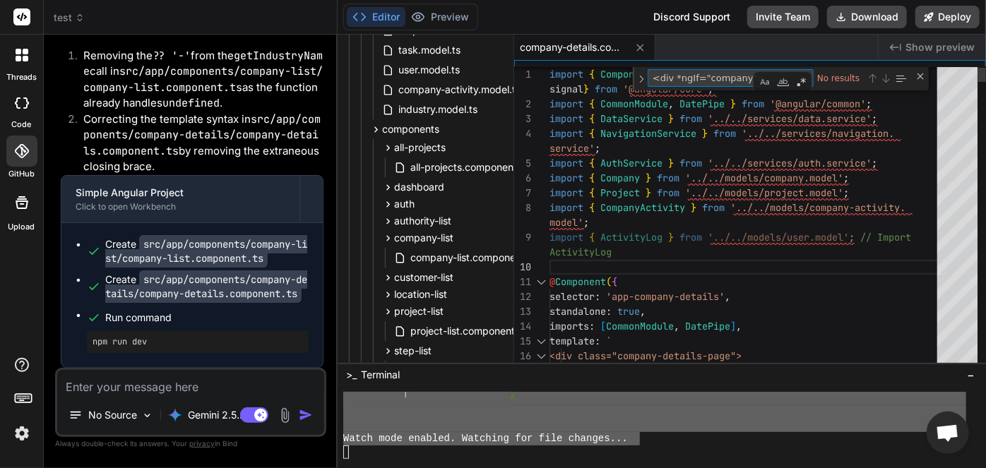
click at [676, 76] on textarea "<div *ngIf="company">" at bounding box center [707, 78] width 118 height 16
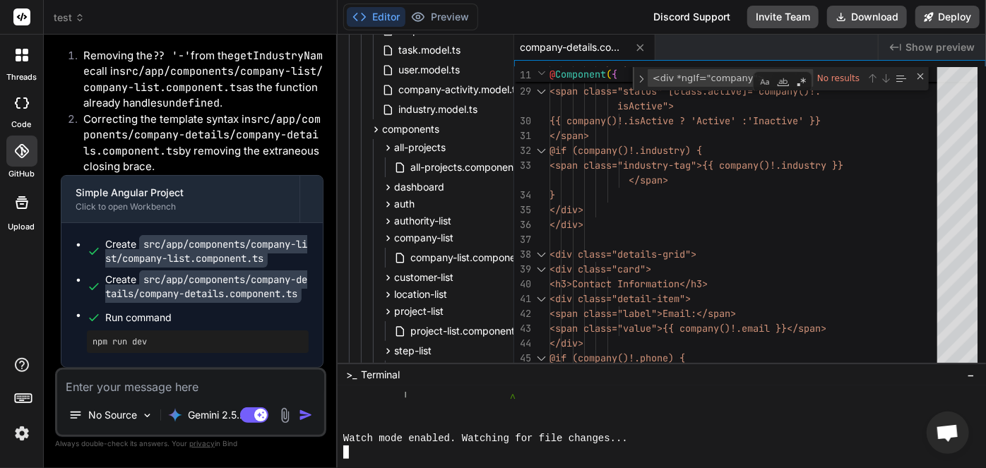
click at [559, 428] on div at bounding box center [654, 425] width 623 height 13
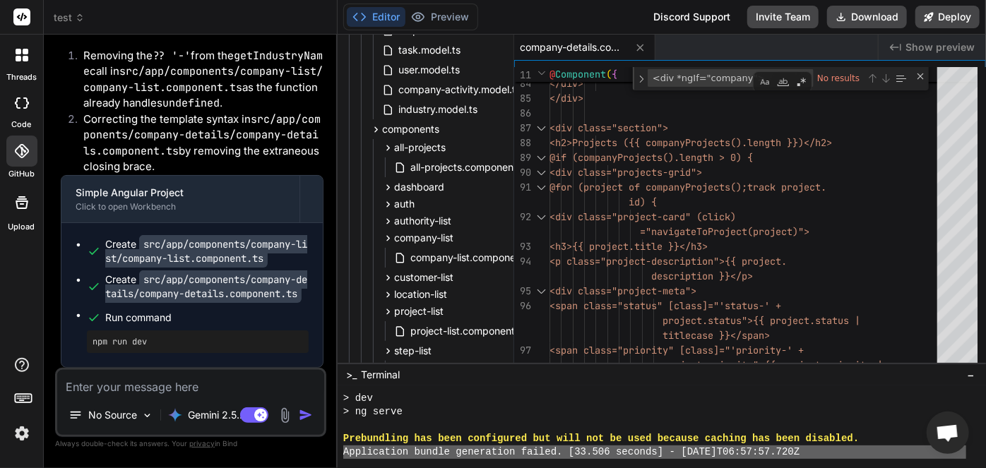
scroll to position [13162, 0]
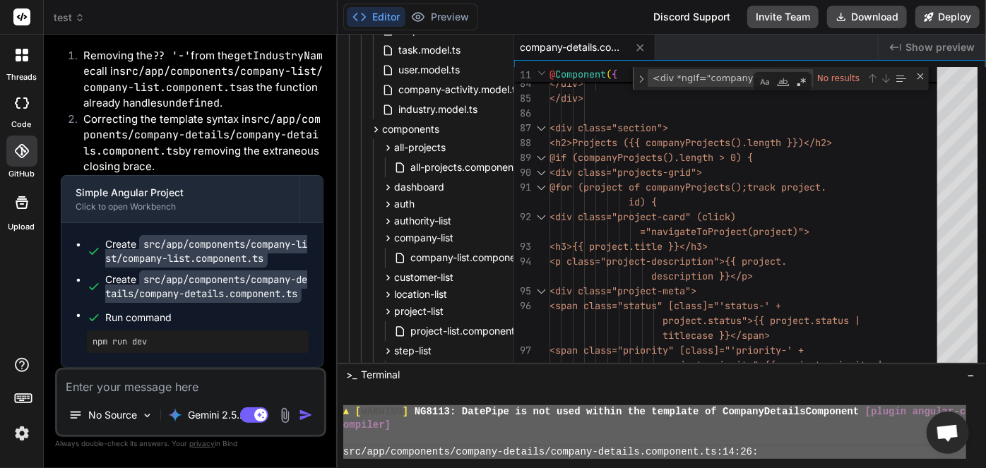
drag, startPoint x: 821, startPoint y: 446, endPoint x: 340, endPoint y: 415, distance: 482.0
click at [340, 415] on div "GGGGGGGGGGGGGGGGGGGGGGGGGGGGGGGG HHHHHHHHHHHHHHHHHHHHHHHHHHHHHHHH ▲ [ WARNING ]…" at bounding box center [662, 427] width 648 height 82
click at [148, 386] on textarea at bounding box center [190, 382] width 267 height 25
paste textarea "▲ [WARNING] NG8113: DatePipe is not used within the template of CompanyDetailsC…"
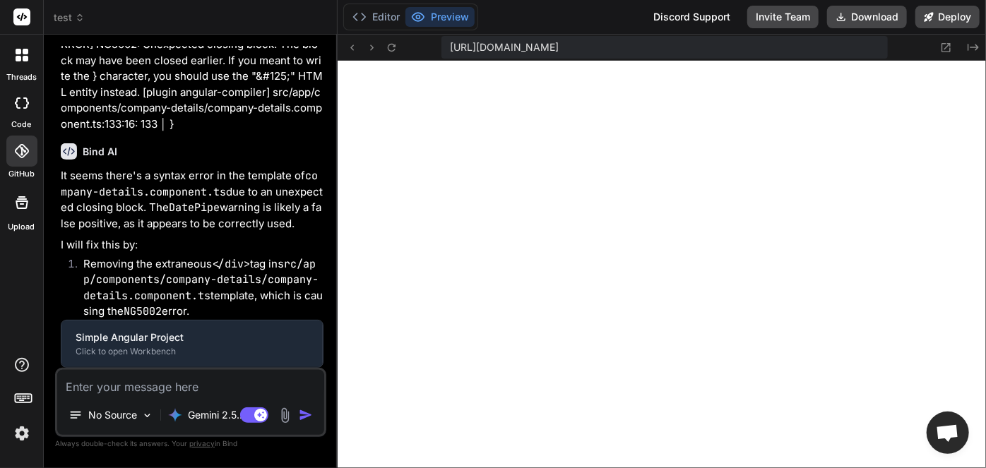
scroll to position [12861, 0]
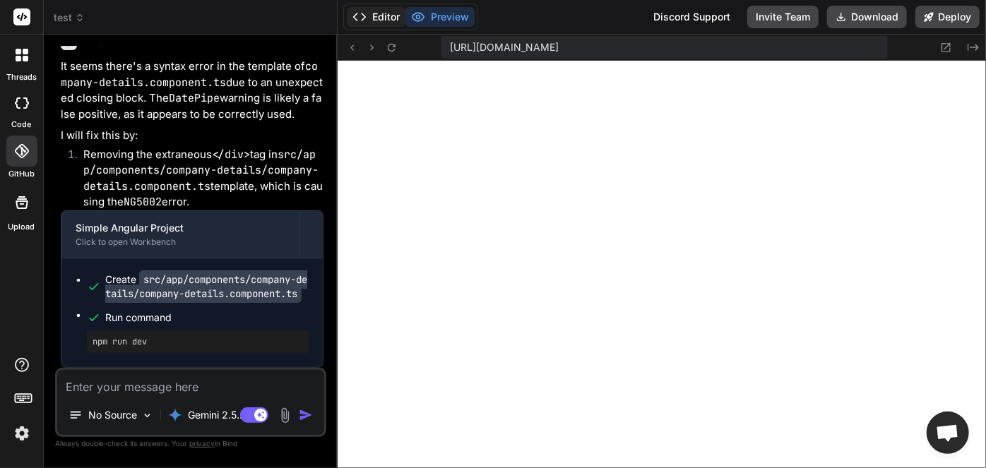
click at [381, 16] on button "Editor" at bounding box center [376, 17] width 59 height 20
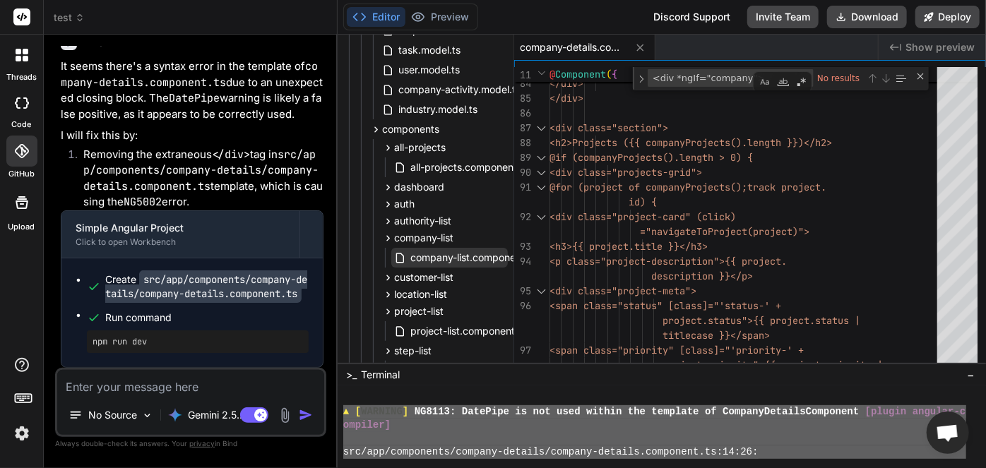
click at [441, 257] on span "company-list.component.ts" at bounding box center [473, 257] width 129 height 17
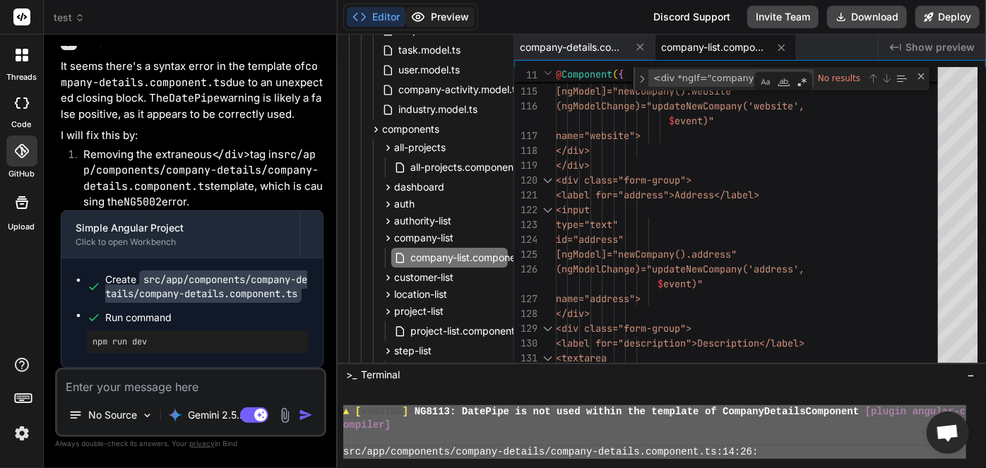
click at [439, 18] on button "Preview" at bounding box center [439, 17] width 69 height 20
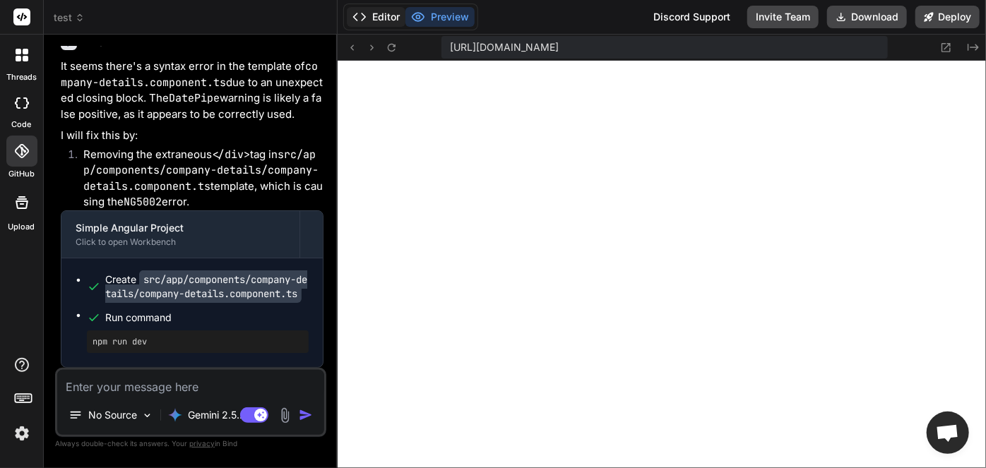
click at [379, 20] on button "Editor" at bounding box center [376, 17] width 59 height 20
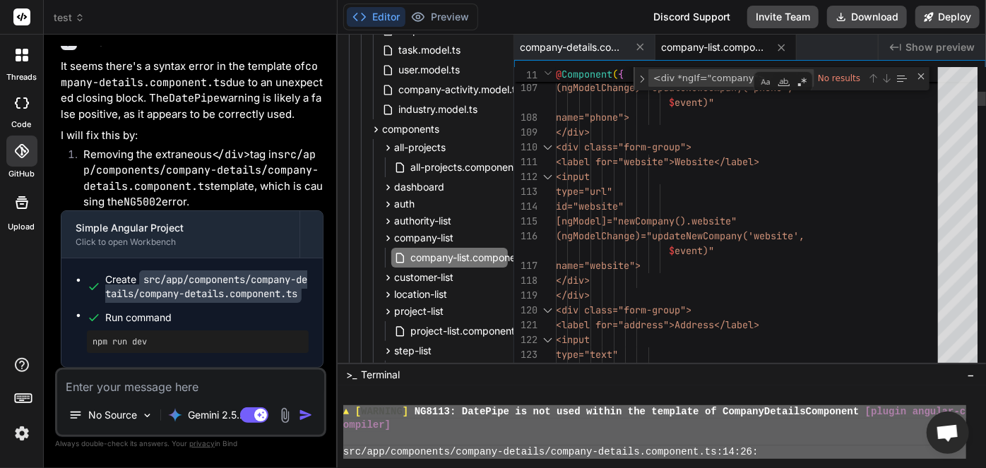
scroll to position [0, 0]
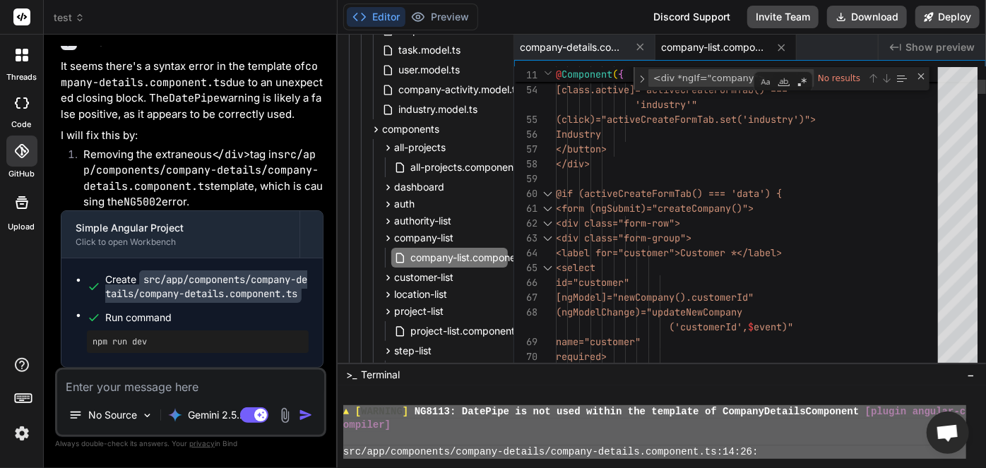
click at [550, 192] on div at bounding box center [548, 193] width 18 height 15
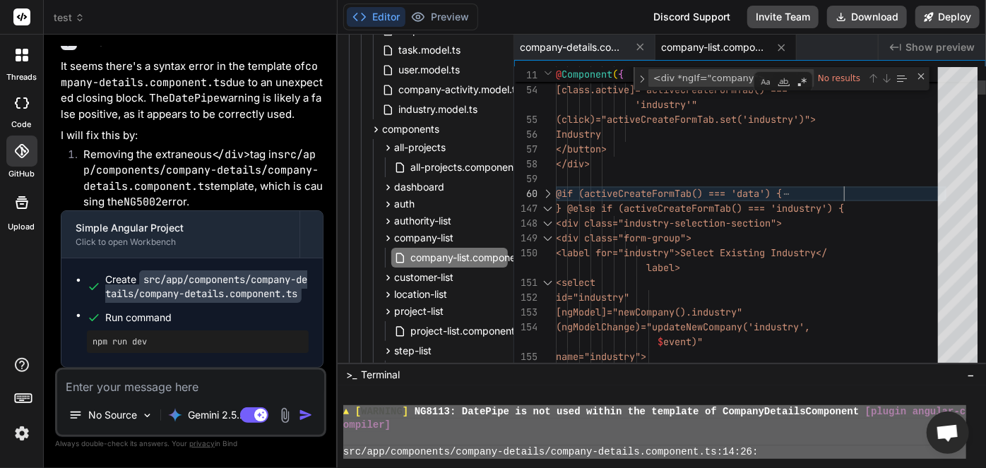
click at [546, 210] on div at bounding box center [548, 208] width 18 height 15
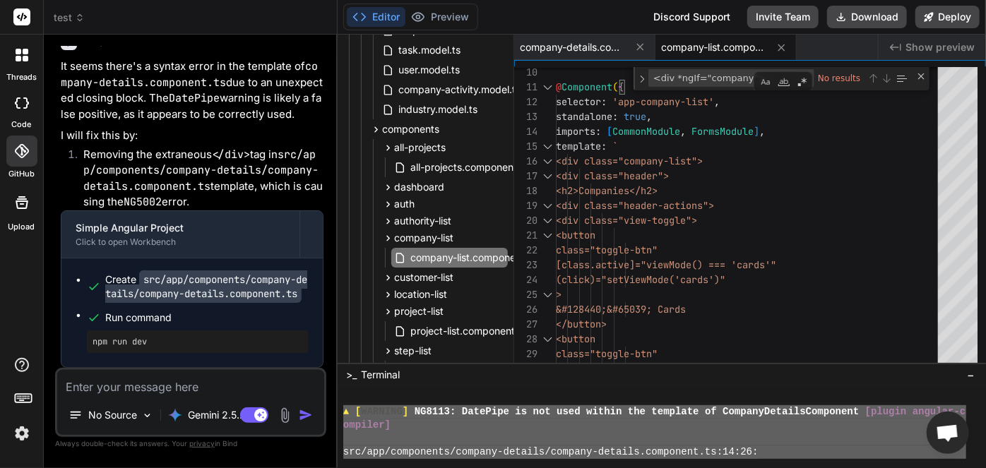
click at [682, 51] on span "company-list.component.ts" at bounding box center [714, 47] width 106 height 14
click at [687, 54] on div "company-list.component.ts" at bounding box center [725, 47] width 141 height 25
click at [645, 48] on icon at bounding box center [640, 47] width 12 height 12
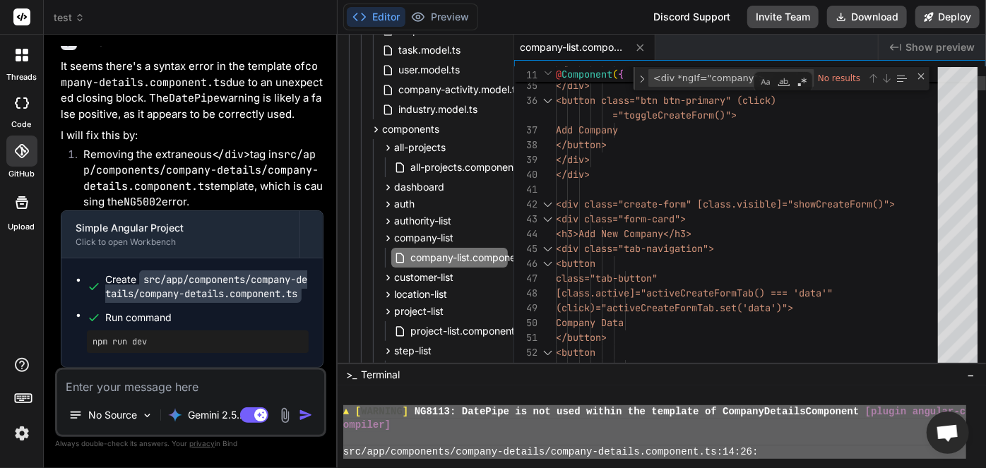
click at [549, 205] on div at bounding box center [548, 204] width 18 height 15
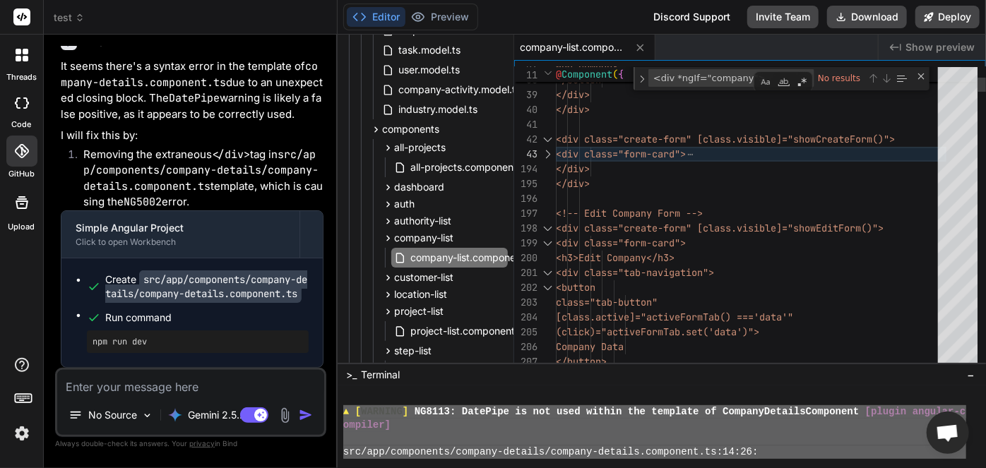
click at [548, 229] on div at bounding box center [548, 228] width 18 height 15
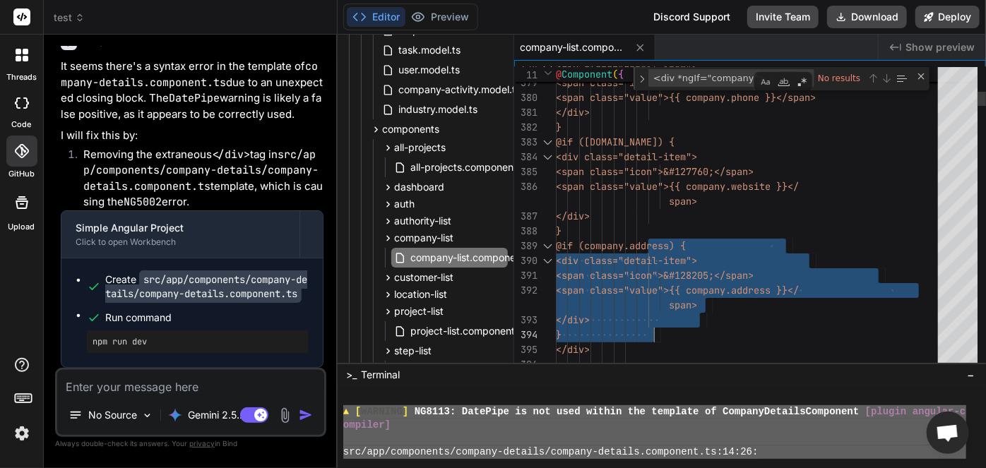
drag, startPoint x: 648, startPoint y: 245, endPoint x: 691, endPoint y: 330, distance: 94.8
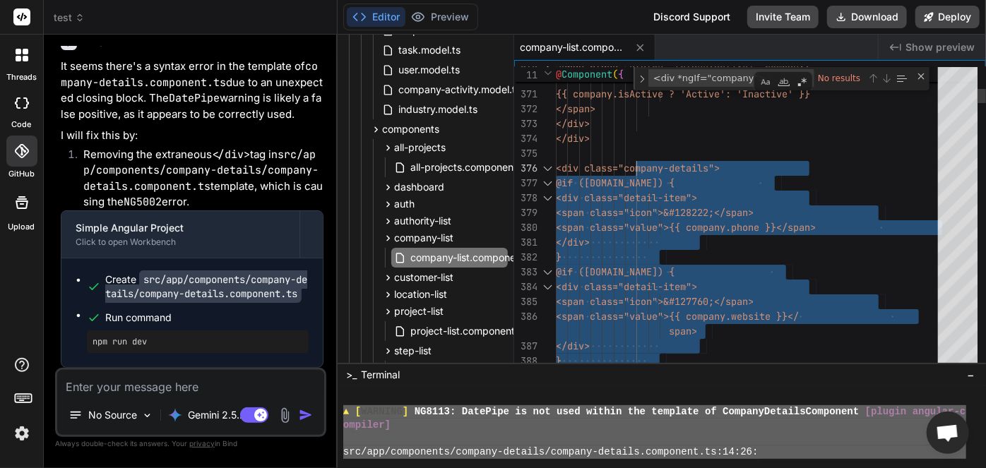
drag, startPoint x: 713, startPoint y: 328, endPoint x: 637, endPoint y: 167, distance: 177.9
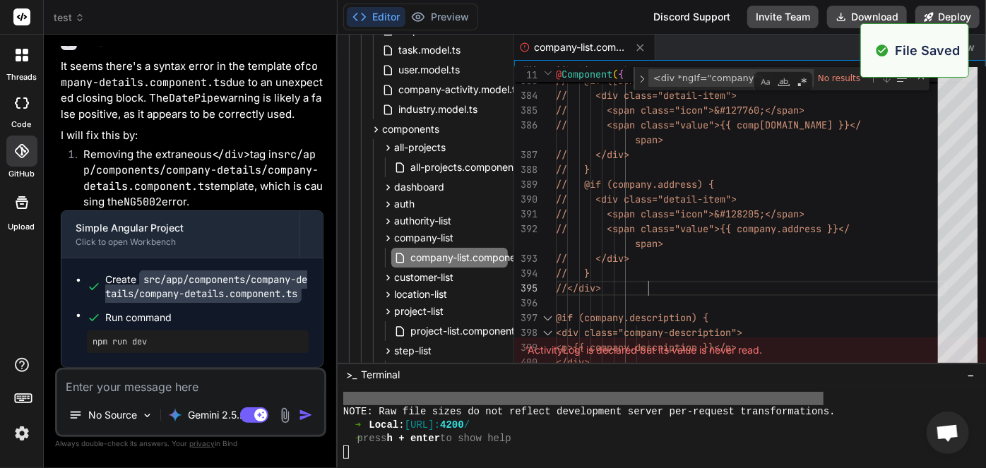
scroll to position [13355, 0]
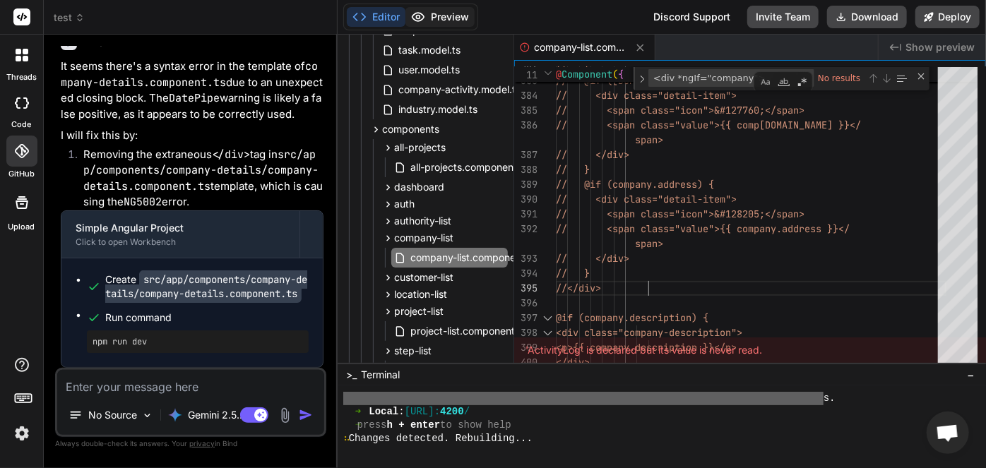
click at [446, 16] on button "Preview" at bounding box center [439, 17] width 69 height 20
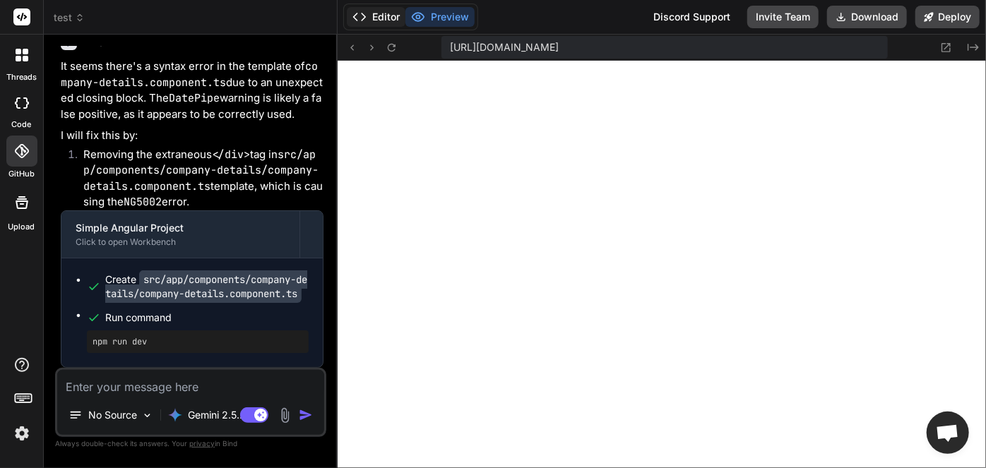
click at [383, 18] on button "Editor" at bounding box center [376, 17] width 59 height 20
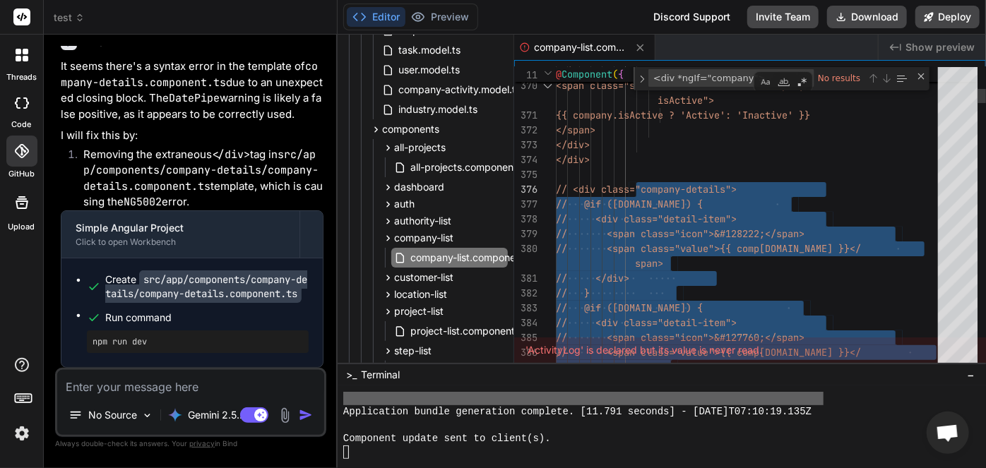
drag, startPoint x: 704, startPoint y: 287, endPoint x: 634, endPoint y: 196, distance: 114.3
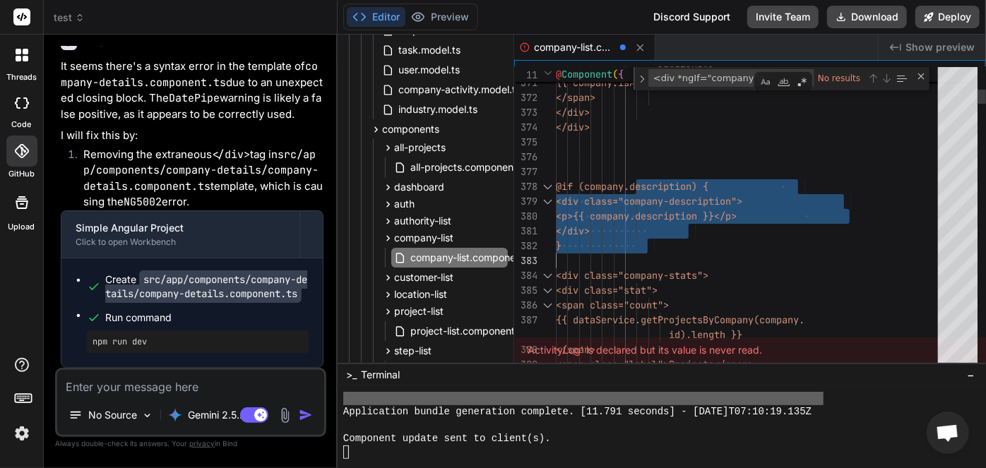
drag, startPoint x: 635, startPoint y: 186, endPoint x: 681, endPoint y: 247, distance: 76.1
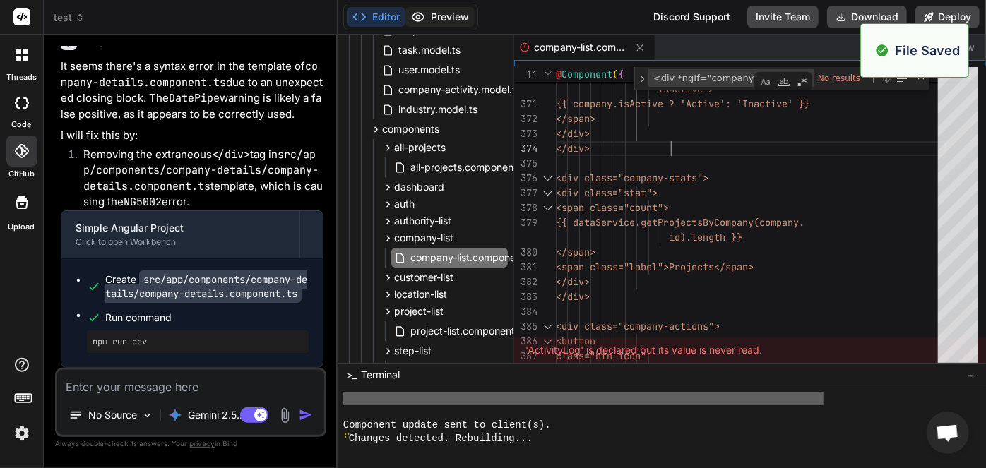
click at [452, 16] on button "Preview" at bounding box center [439, 17] width 69 height 20
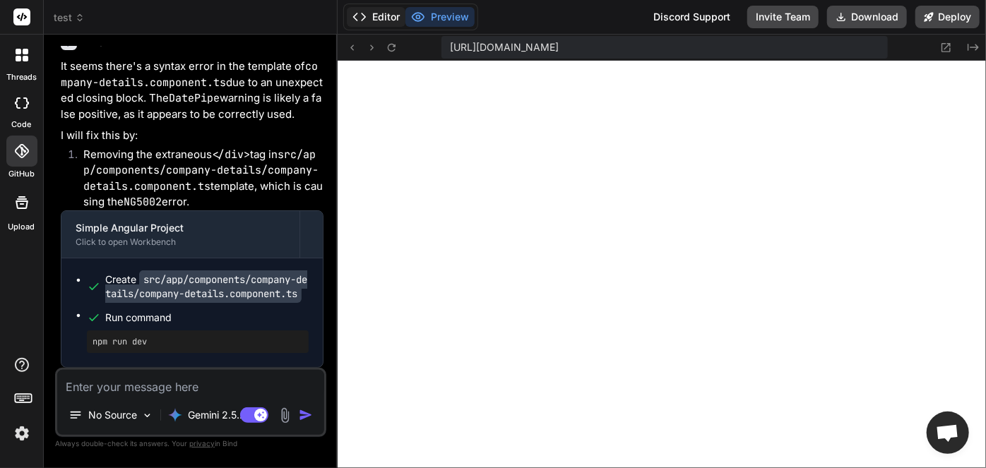
click at [376, 17] on button "Editor" at bounding box center [376, 17] width 59 height 20
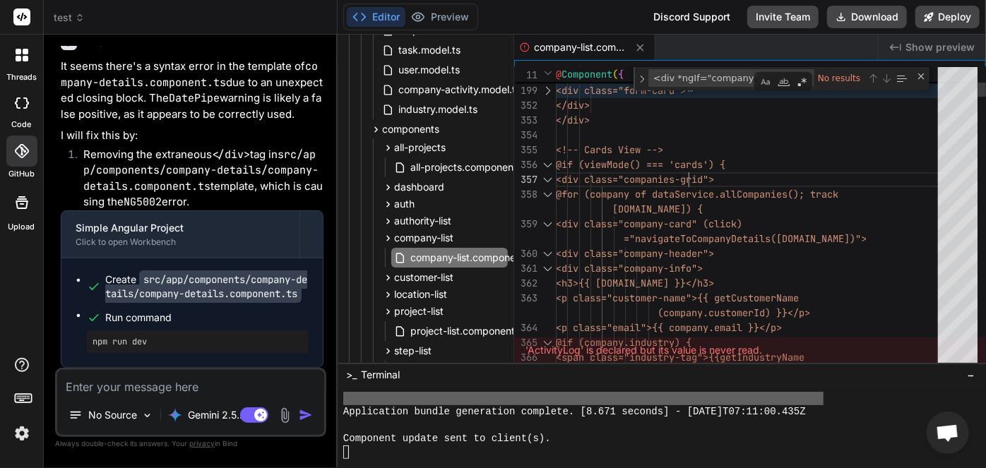
scroll to position [74, 0]
click at [549, 162] on div at bounding box center [548, 165] width 18 height 15
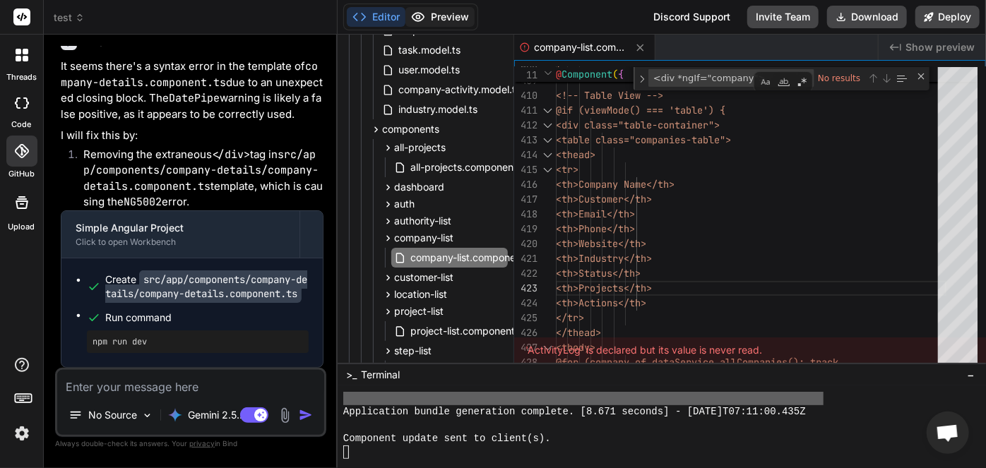
click at [436, 25] on button "Preview" at bounding box center [439, 17] width 69 height 20
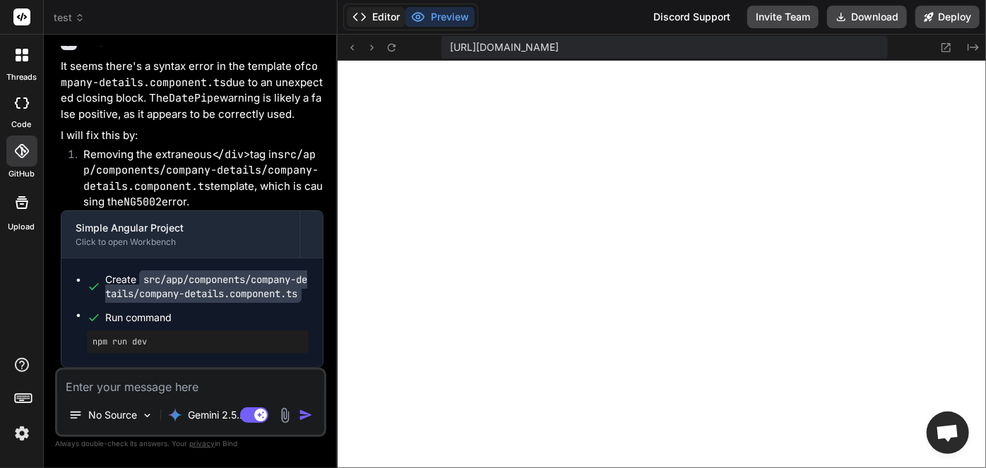
click at [381, 21] on button "Editor" at bounding box center [376, 17] width 59 height 20
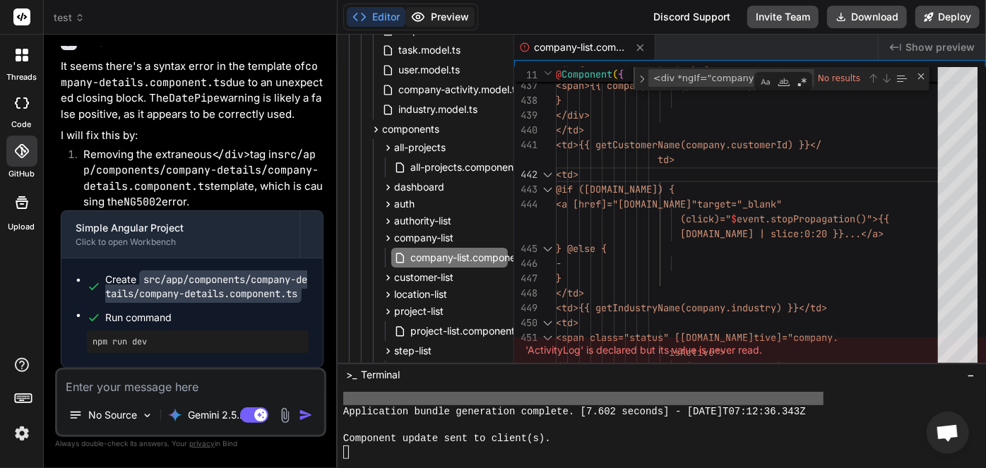
click at [460, 16] on button "Preview" at bounding box center [439, 17] width 69 height 20
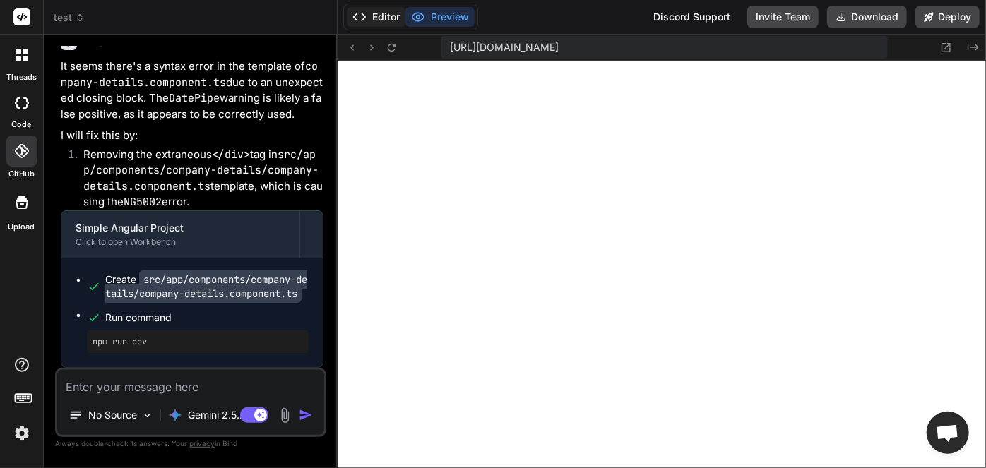
click at [376, 13] on button "Editor" at bounding box center [376, 17] width 59 height 20
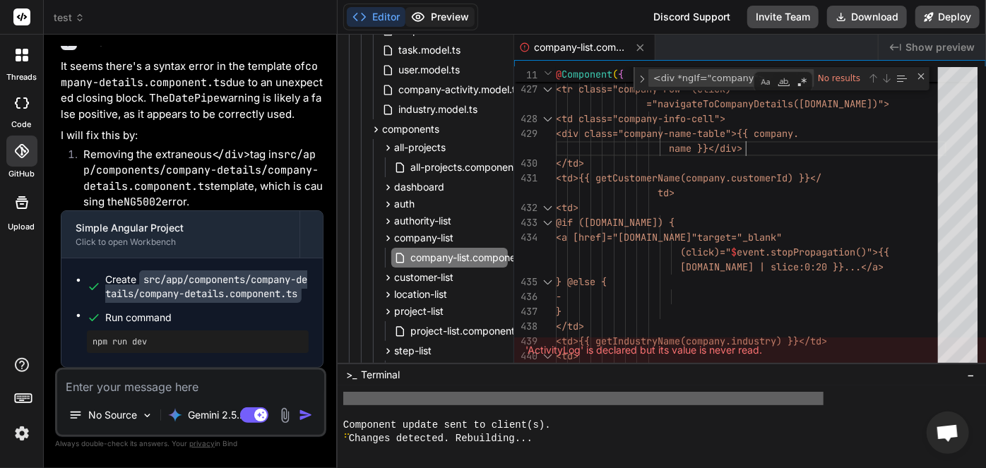
click at [439, 10] on button "Preview" at bounding box center [439, 17] width 69 height 20
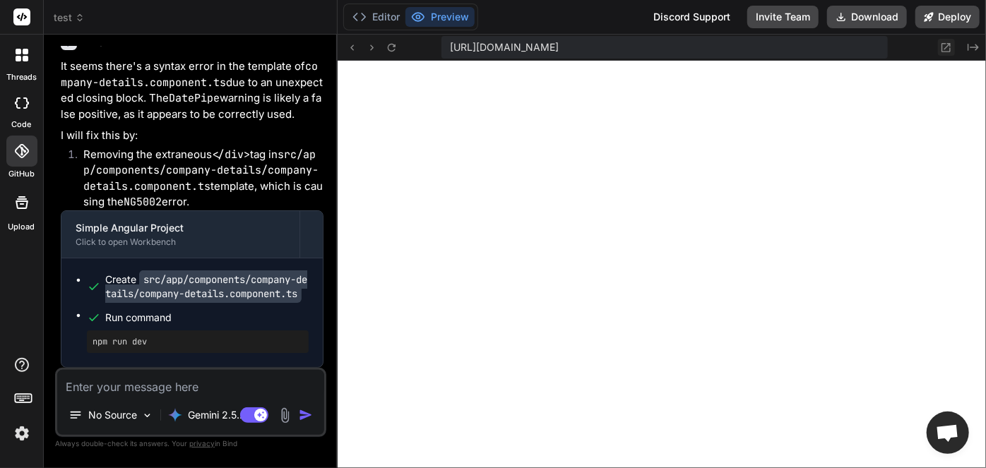
click at [949, 50] on icon at bounding box center [946, 48] width 12 height 12
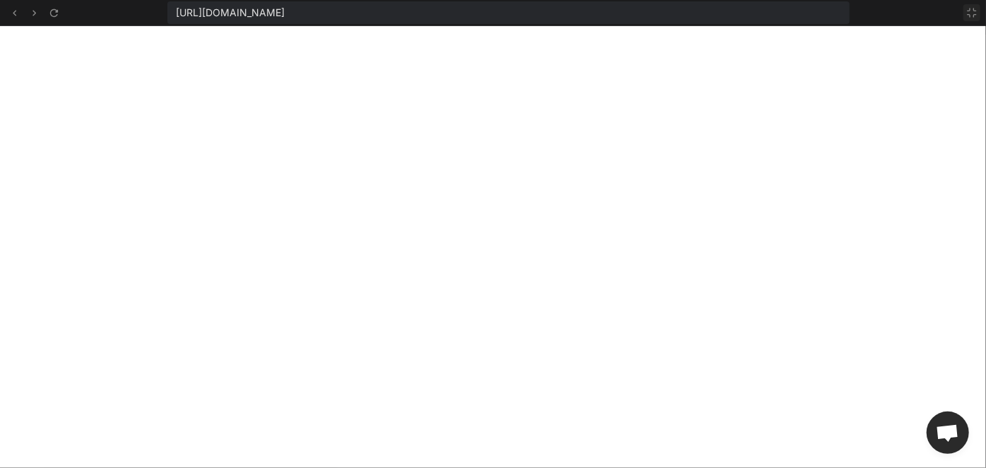
click at [966, 11] on icon at bounding box center [971, 12] width 11 height 11
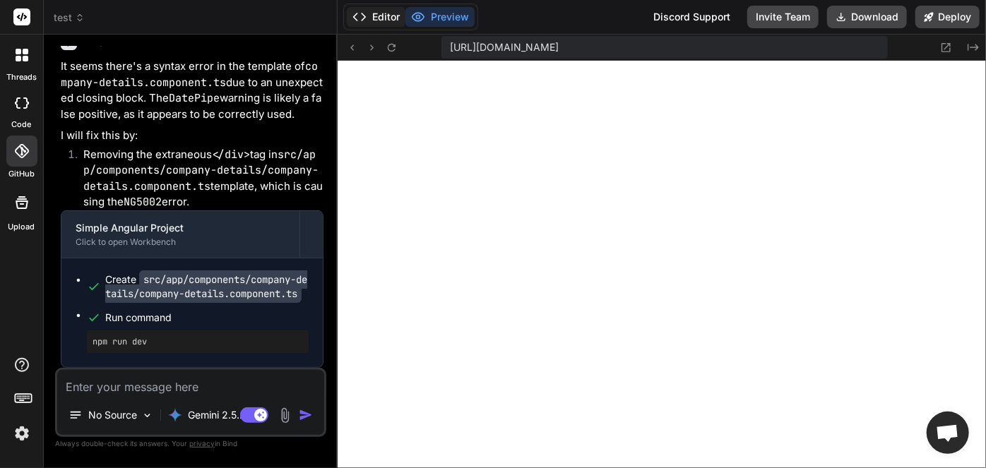
click at [383, 18] on button "Editor" at bounding box center [376, 17] width 59 height 20
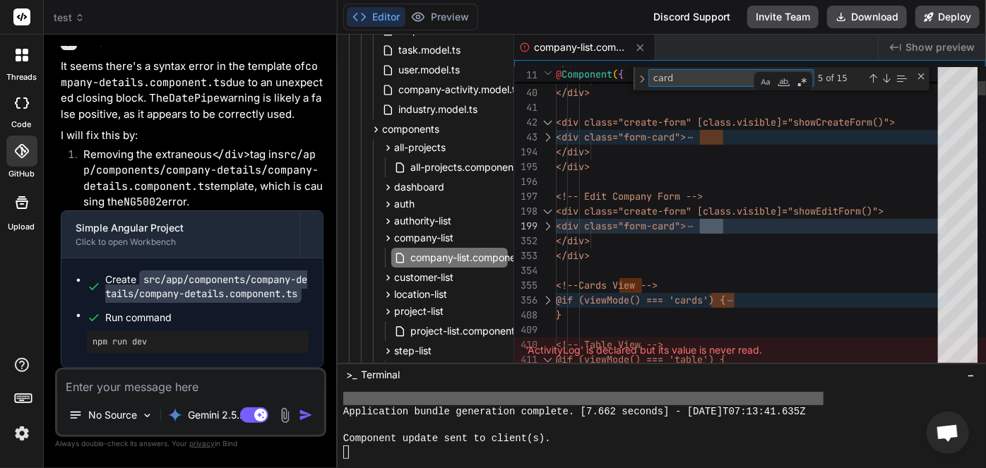
scroll to position [59, 0]
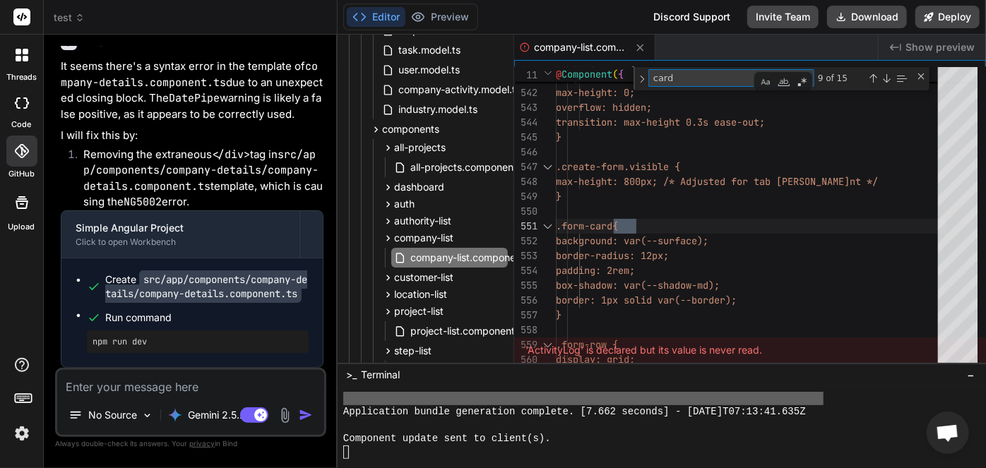
click at [209, 388] on textarea at bounding box center [190, 382] width 267 height 25
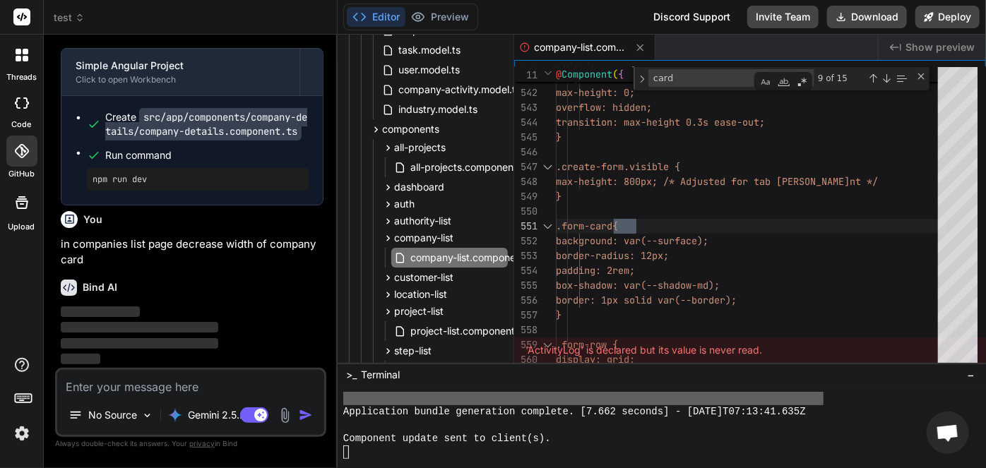
scroll to position [51757, 0]
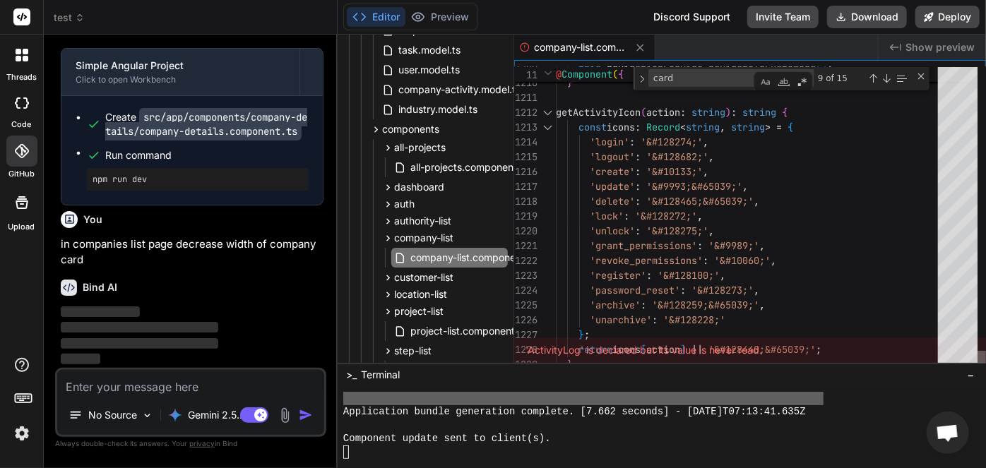
click at [978, 361] on div at bounding box center [982, 358] width 8 height 14
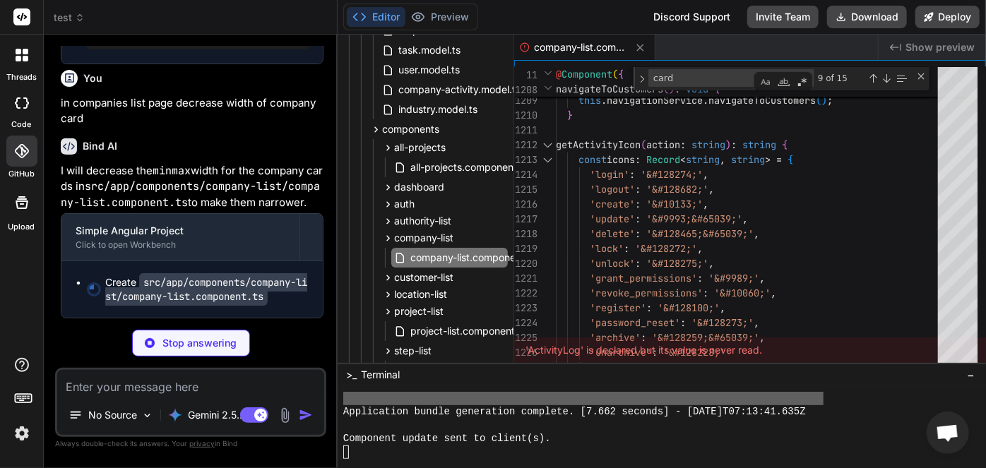
click at [122, 211] on p "I will decrease the minmax width for the company cards in src/app/components/co…" at bounding box center [192, 187] width 263 height 48
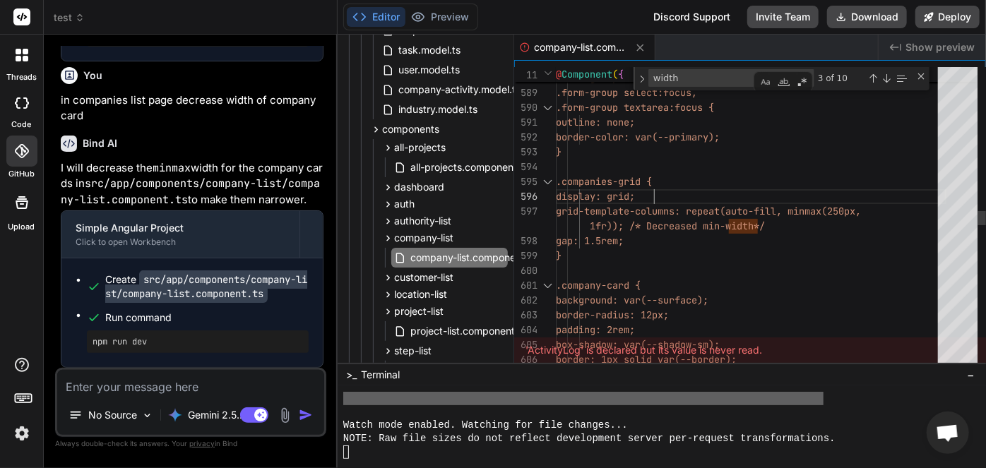
click at [653, 185] on div ".form-group input:focus, .form-group select:focus, .form-group textarea:focus {…" at bounding box center [751, 259] width 391 height 19883
click at [609, 182] on div ".form-group input:focus, .form-group select:focus, .form-group textarea:focus {…" at bounding box center [751, 259] width 391 height 19883
drag, startPoint x: 586, startPoint y: 181, endPoint x: 664, endPoint y: 179, distance: 77.7
click at [664, 179] on div ".form-group input:focus, .form-group select:focus, .form-group textarea:focus {…" at bounding box center [751, 259] width 391 height 19883
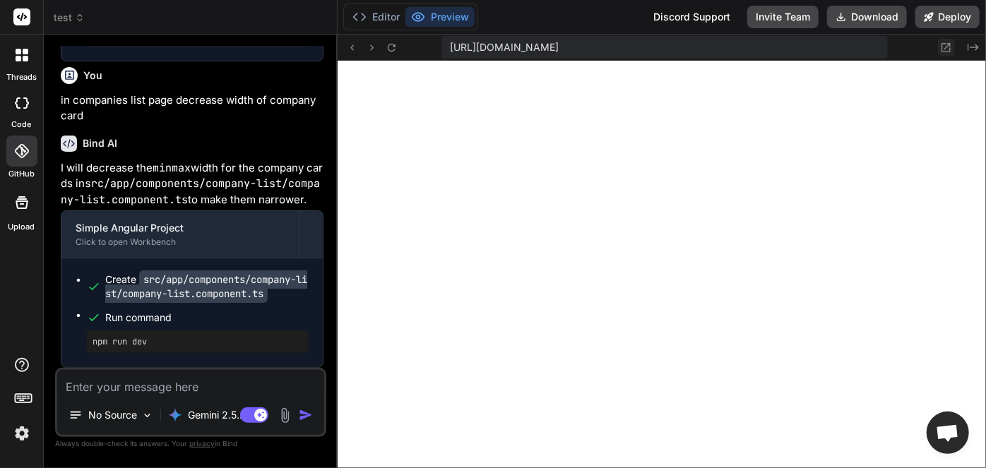
click at [940, 47] on icon at bounding box center [946, 48] width 12 height 12
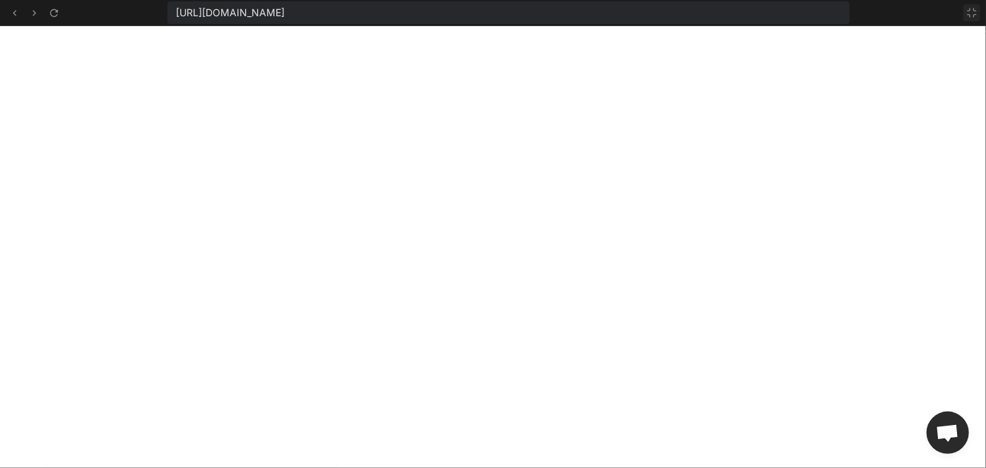
click at [968, 10] on icon at bounding box center [971, 12] width 11 height 11
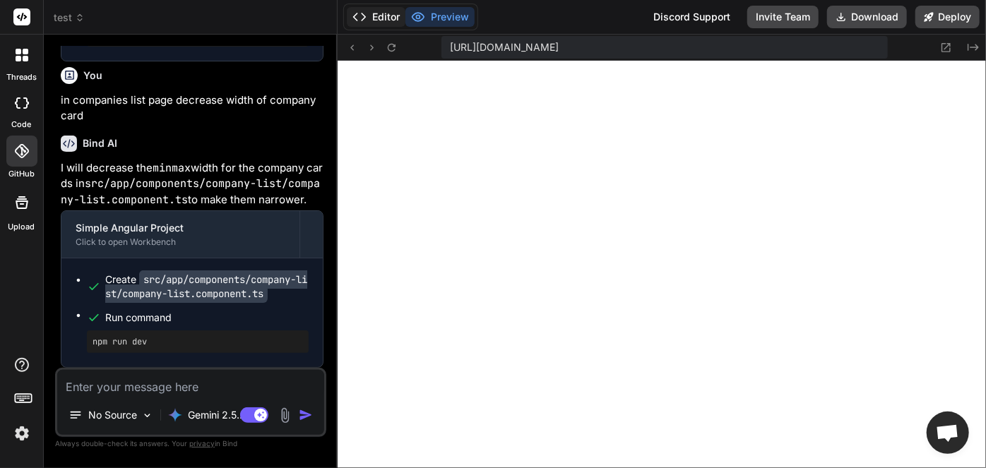
click at [391, 16] on button "Editor" at bounding box center [376, 17] width 59 height 20
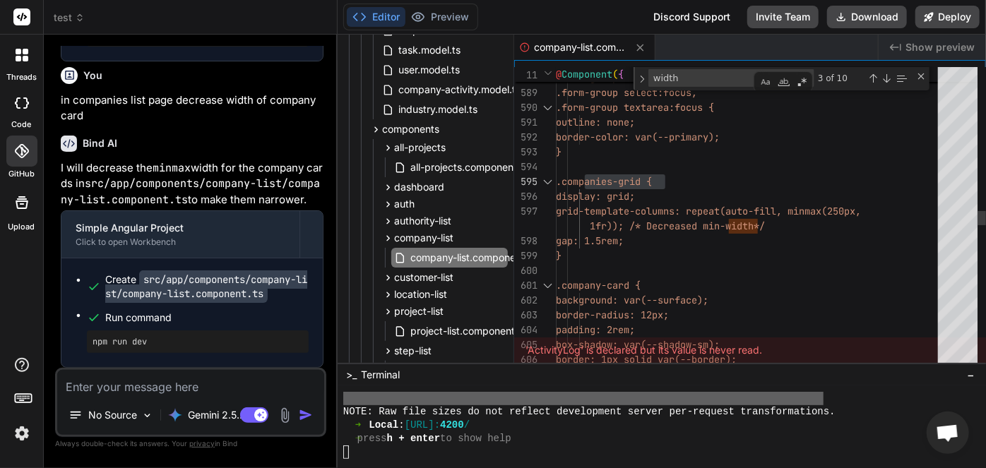
click at [874, 208] on div ".form-group input:focus, .form-group select:focus, .form-group textarea:focus {…" at bounding box center [751, 259] width 391 height 19883
click at [634, 236] on div ".form-group input:focus, .form-group select:focus, .form-group textarea:focus {…" at bounding box center [751, 259] width 391 height 19883
click at [476, 18] on div "Editor Preview" at bounding box center [410, 17] width 135 height 27
click at [469, 18] on button "Preview" at bounding box center [439, 17] width 69 height 20
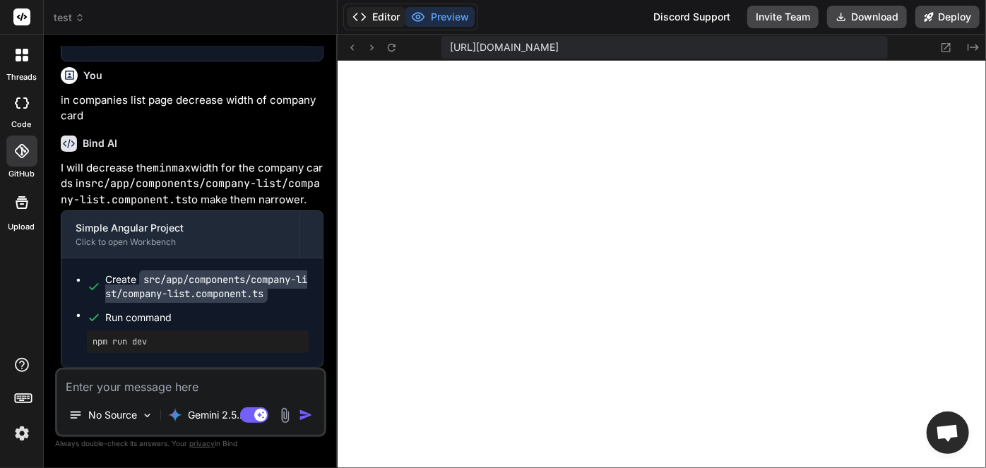
click at [382, 19] on button "Editor" at bounding box center [376, 17] width 59 height 20
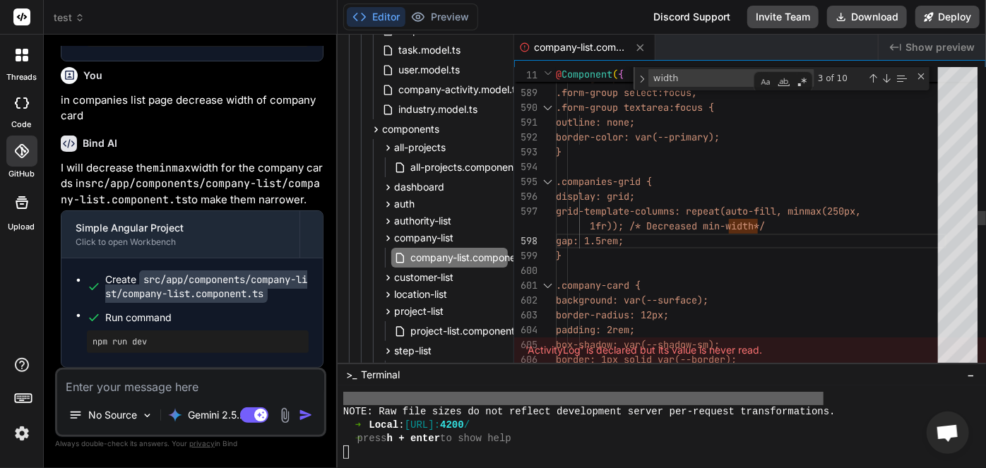
click at [634, 237] on div ".form-group input:focus, .form-group select:focus, .form-group textarea:focus {…" at bounding box center [751, 259] width 391 height 19883
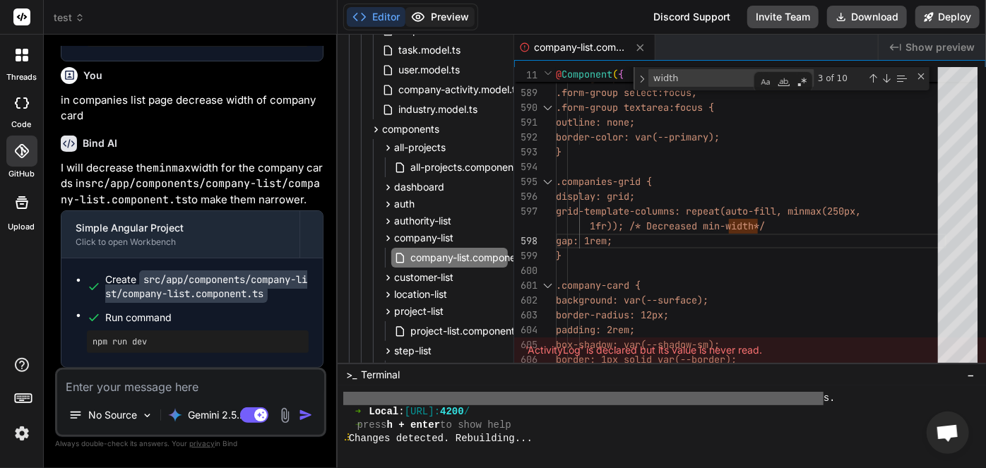
click at [459, 17] on button "Preview" at bounding box center [439, 17] width 69 height 20
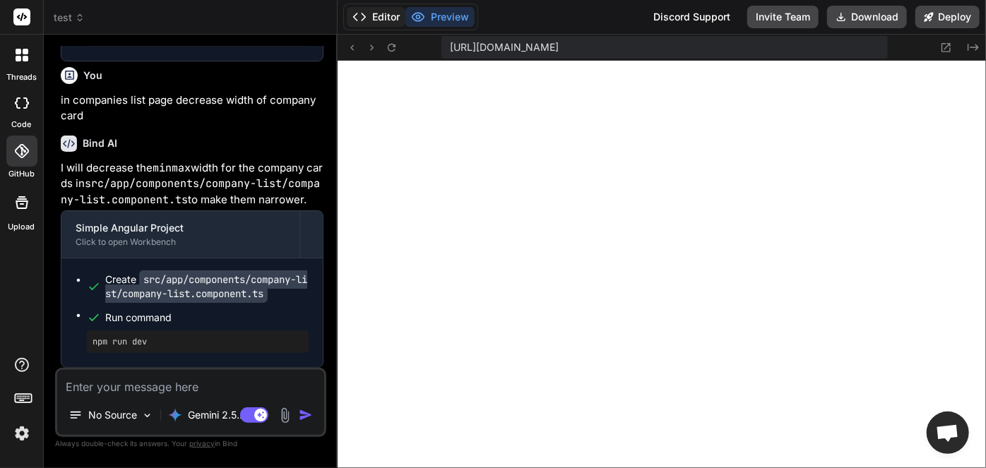
click at [388, 16] on button "Editor" at bounding box center [376, 17] width 59 height 20
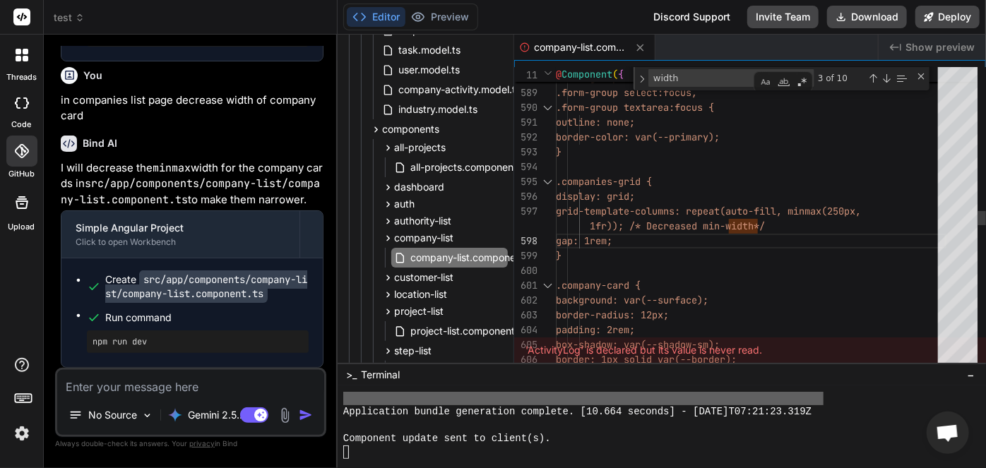
click at [874, 211] on div ".form-group input:focus, .form-group select:focus, .form-group textarea:focus {…" at bounding box center [751, 259] width 391 height 19883
click at [448, 13] on button "Preview" at bounding box center [439, 17] width 69 height 20
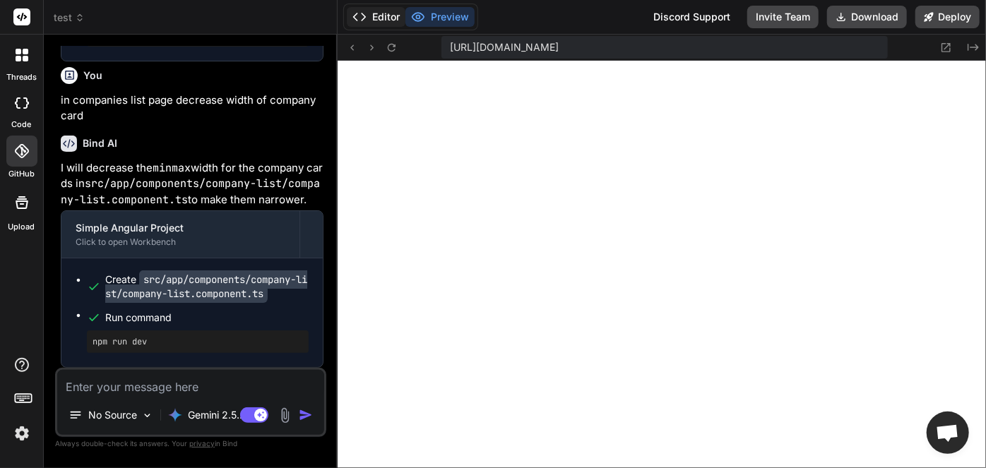
click at [390, 19] on button "Editor" at bounding box center [376, 17] width 59 height 20
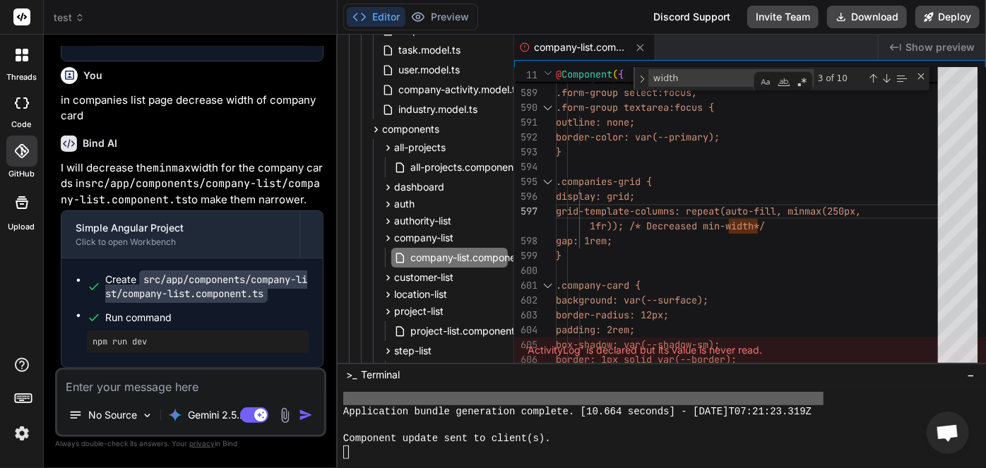
click at [565, 425] on div at bounding box center [654, 425] width 623 height 13
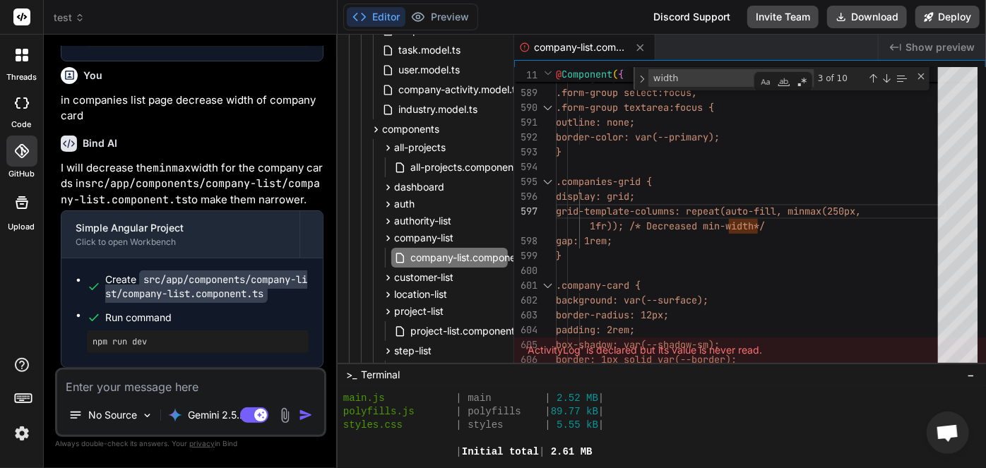
scroll to position [13355, 0]
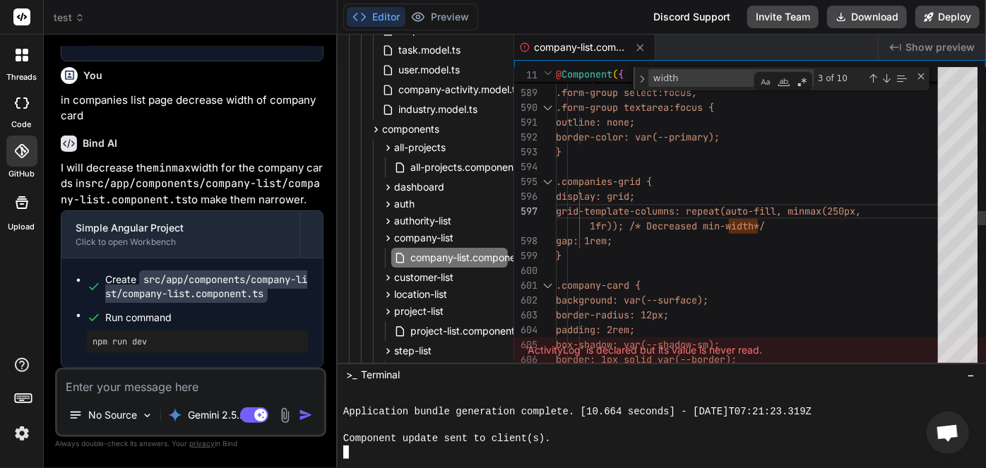
click at [877, 211] on div ".form-group input:focus, .form-group select:focus, .form-group textarea:focus {…" at bounding box center [751, 259] width 391 height 19883
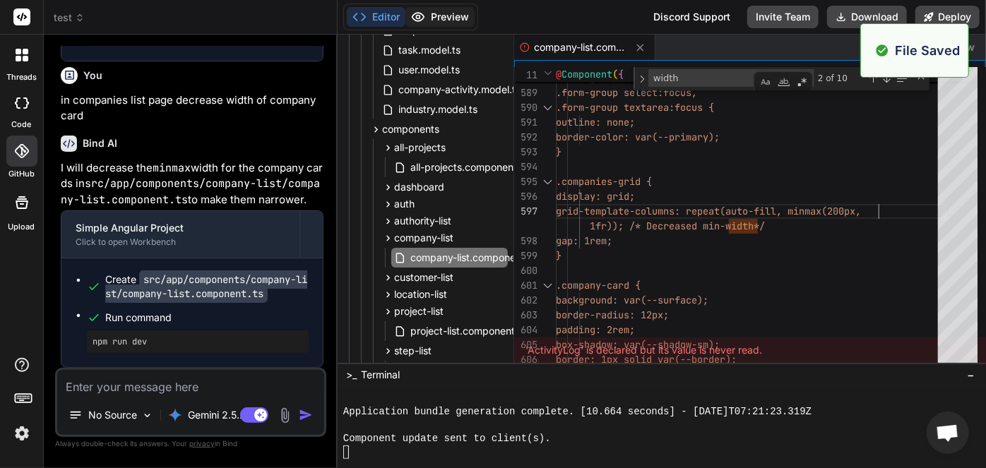
click at [446, 13] on button "Preview" at bounding box center [439, 17] width 69 height 20
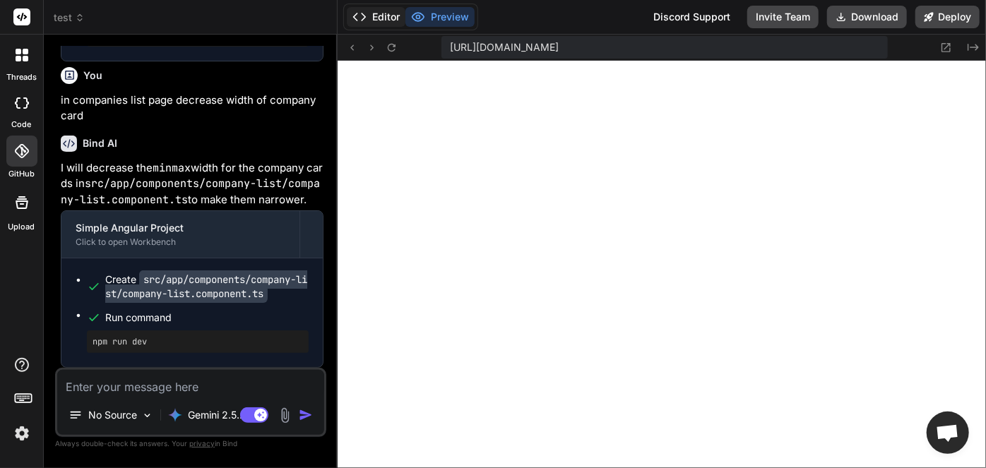
click at [394, 18] on button "Editor" at bounding box center [376, 17] width 59 height 20
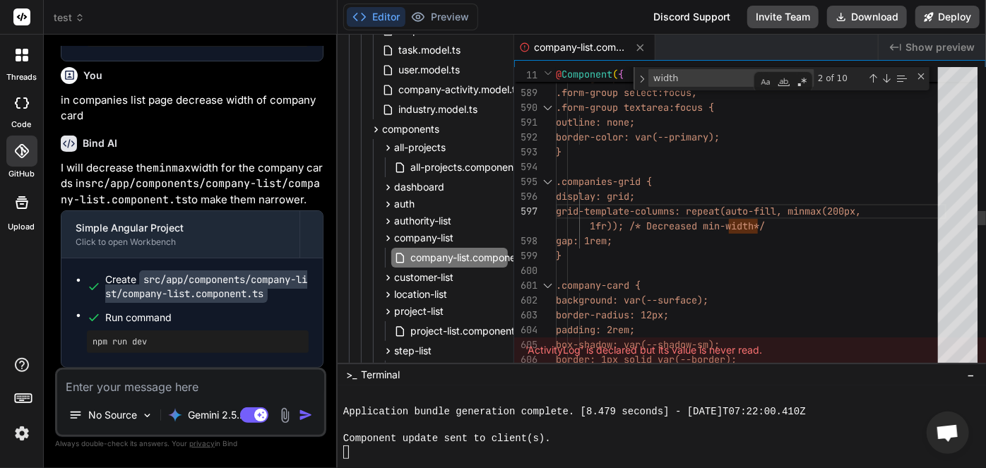
click at [873, 215] on div ".form-group input:focus, .form-group select:focus, .form-group textarea:focus {…" at bounding box center [751, 259] width 391 height 19883
click at [878, 208] on div ".form-group input:focus, .form-group select:focus, .form-group textarea:focus {…" at bounding box center [751, 259] width 391 height 19883
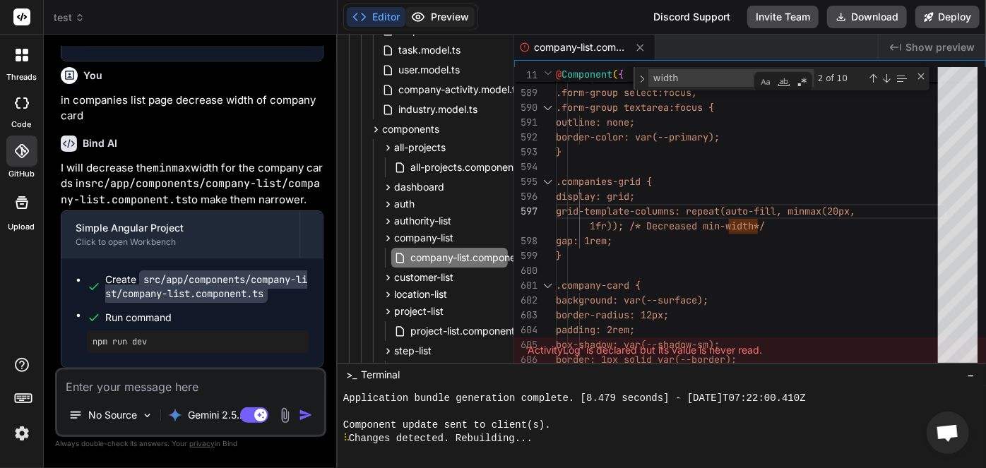
click at [449, 16] on button "Preview" at bounding box center [439, 17] width 69 height 20
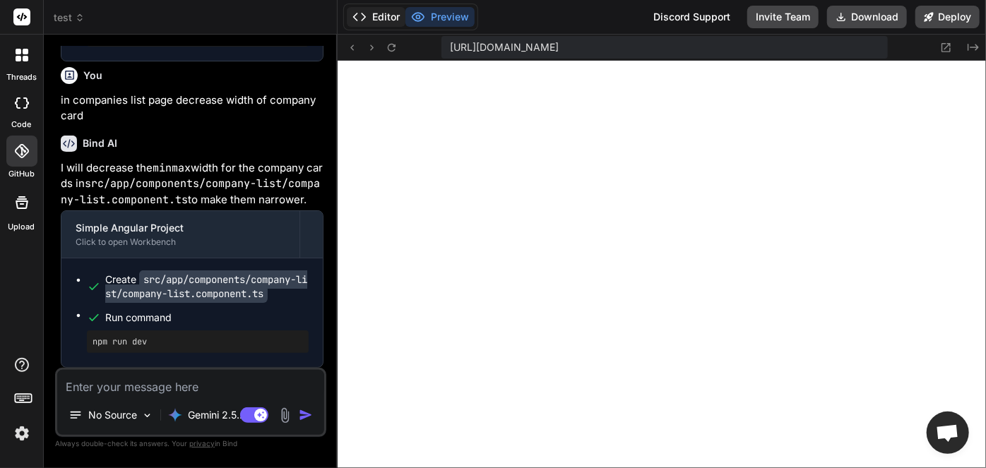
click at [388, 21] on button "Editor" at bounding box center [376, 17] width 59 height 20
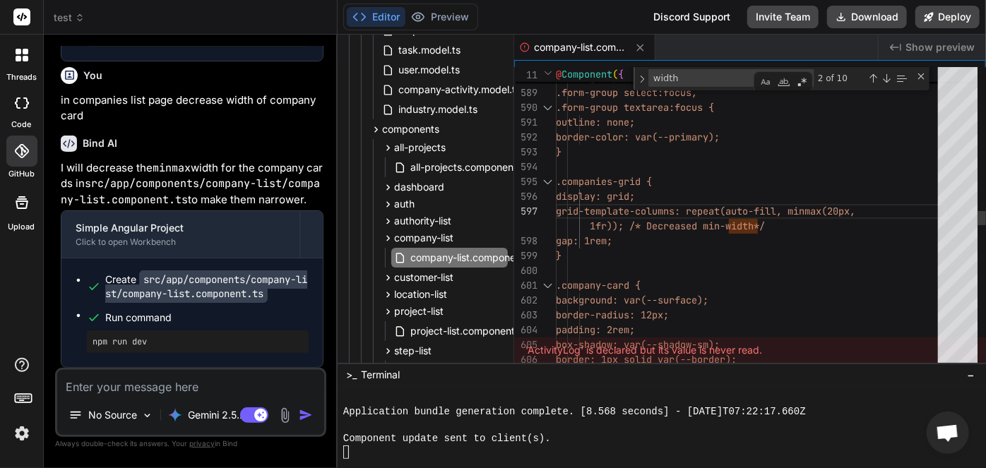
click at [872, 210] on div ".form-group input:focus, .form-group select:focus, .form-group textarea:focus {…" at bounding box center [751, 259] width 391 height 19883
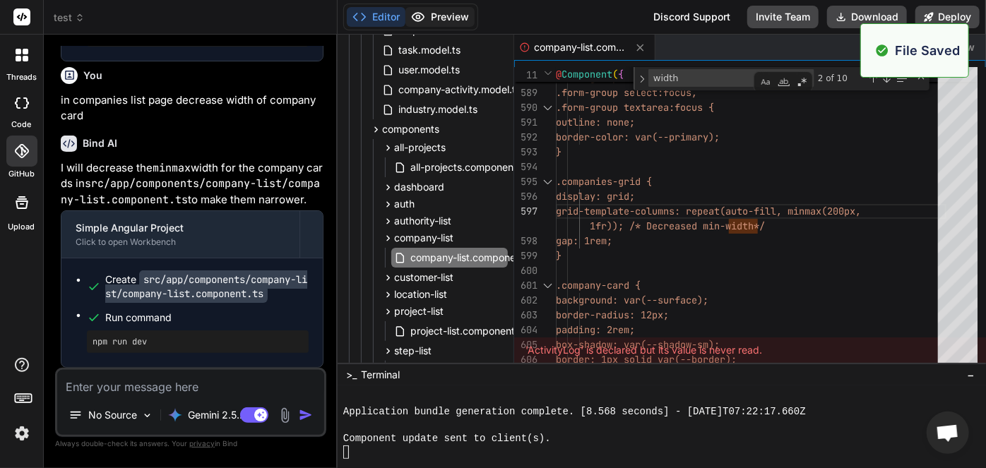
click at [458, 21] on button "Preview" at bounding box center [439, 17] width 69 height 20
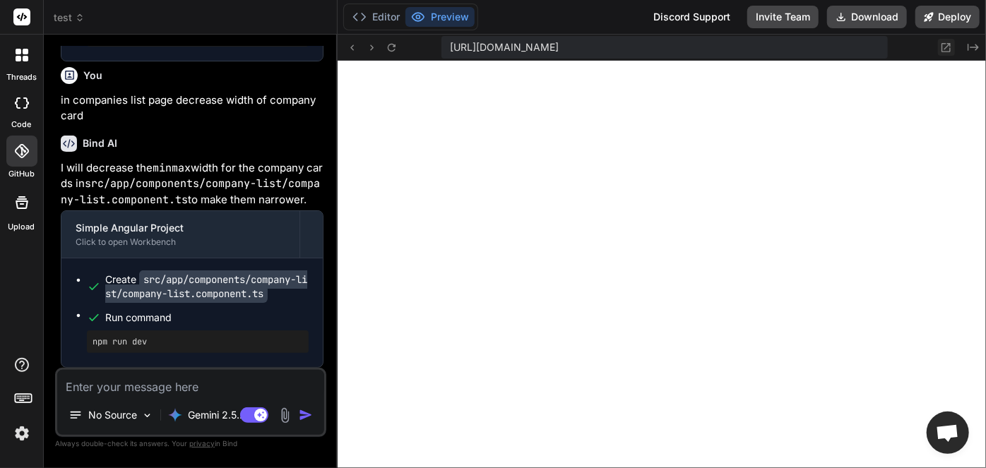
click at [944, 47] on icon at bounding box center [946, 48] width 12 height 12
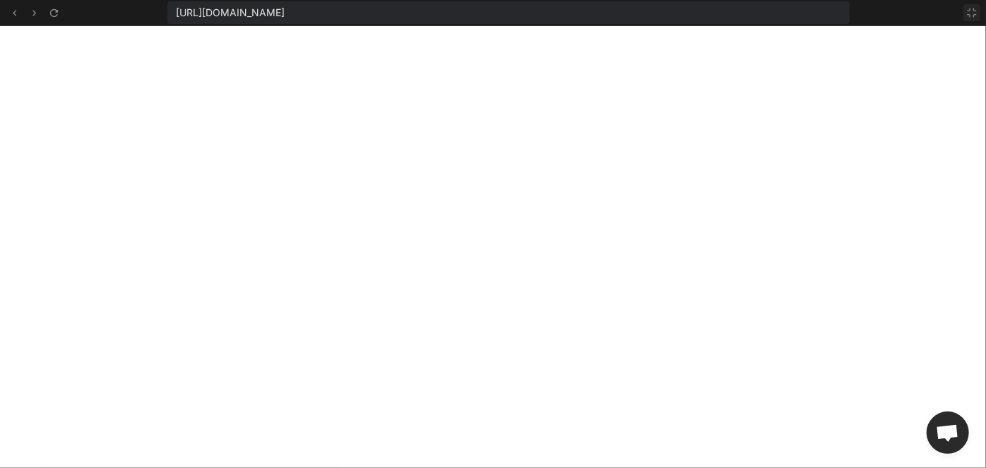
click at [970, 13] on icon at bounding box center [971, 12] width 11 height 11
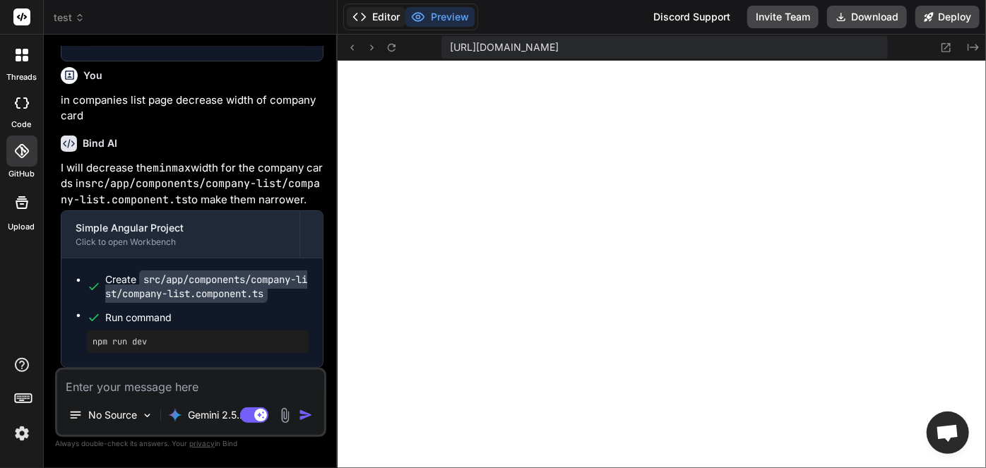
click at [384, 16] on button "Editor" at bounding box center [376, 17] width 59 height 20
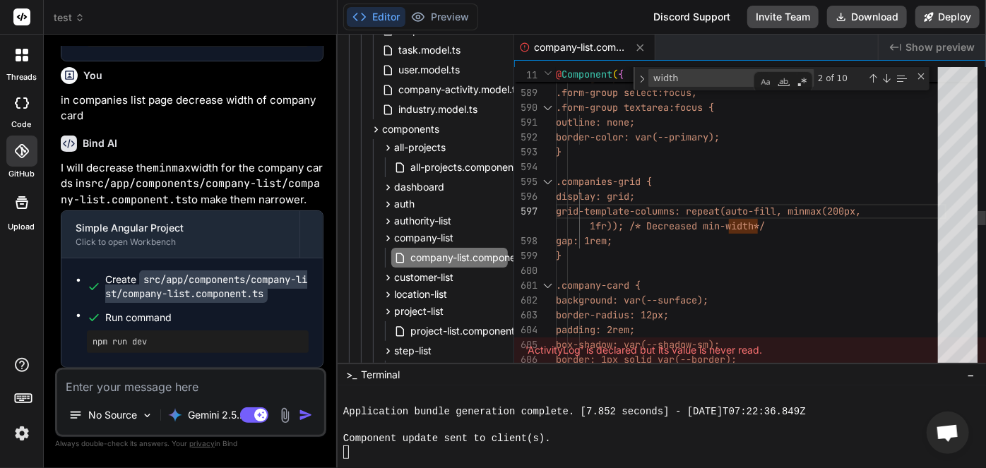
click at [879, 206] on div ".form-group input:focus, .form-group select:focus, .form-group textarea:focus {…" at bounding box center [751, 259] width 391 height 19883
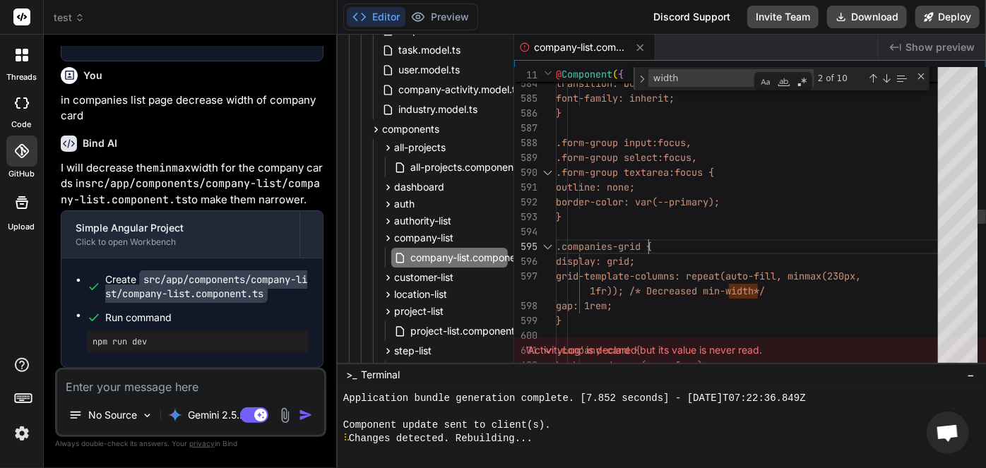
click at [646, 244] on div ".form-group input:focus, .form-group select:focus, .form-group textarea:focus {…" at bounding box center [751, 323] width 391 height 19883
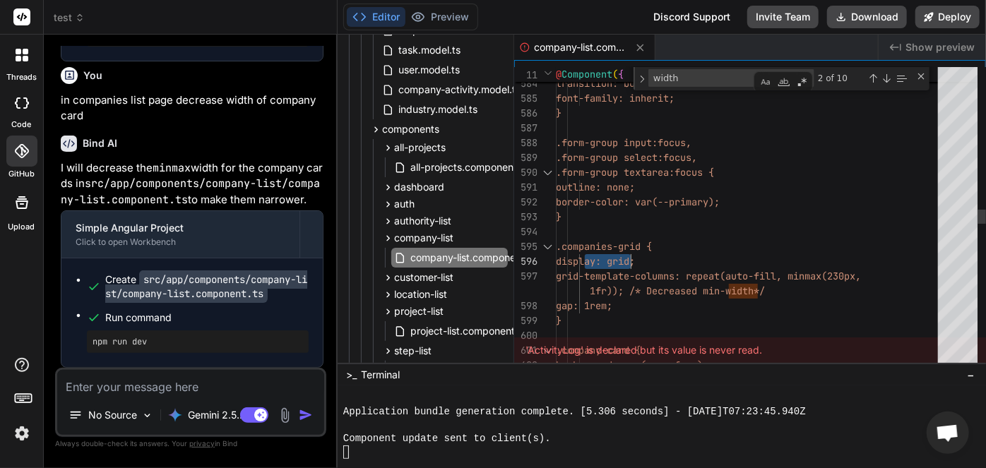
drag, startPoint x: 587, startPoint y: 247, endPoint x: 629, endPoint y: 249, distance: 41.7
click at [629, 249] on div ".form-group input:focus, .form-group select:focus, .form-group textarea:focus {…" at bounding box center [751, 323] width 391 height 19883
click at [602, 251] on div ".form-group input:focus, .form-group select:focus, .form-group textarea:focus {…" at bounding box center [751, 323] width 391 height 19883
drag, startPoint x: 586, startPoint y: 248, endPoint x: 667, endPoint y: 248, distance: 81.2
click at [667, 248] on div ".form-group input:focus, .form-group select:focus, .form-group textarea:focus {…" at bounding box center [751, 323] width 391 height 19883
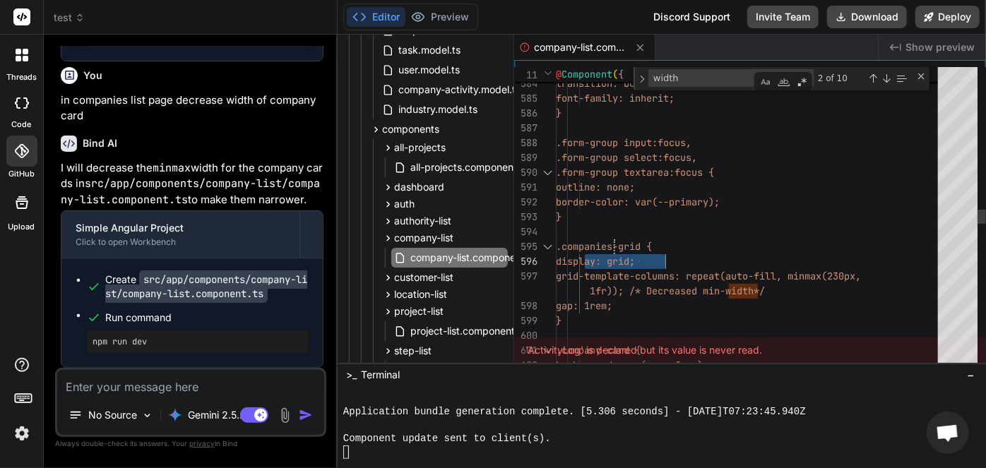
drag, startPoint x: 586, startPoint y: 247, endPoint x: 612, endPoint y: 243, distance: 26.5
click at [646, 246] on div ".form-group input:focus, .form-group select:focus, .form-group textarea:focus {…" at bounding box center [751, 323] width 391 height 19883
click at [654, 246] on div ".form-group input:focus, .form-group select:focus, .form-group textarea:focus {…" at bounding box center [751, 323] width 391 height 19883
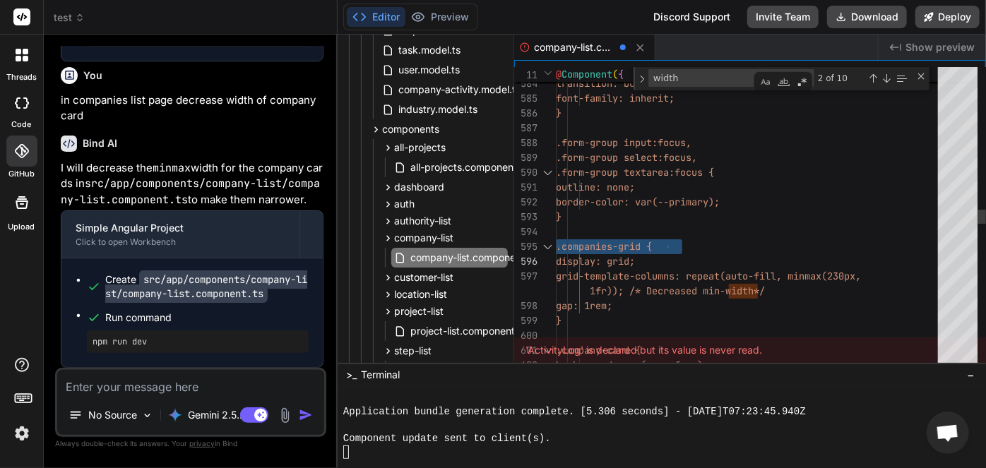
click at [654, 246] on div ".form-group input:focus, .form-group select:focus, .form-group textarea:focus {…" at bounding box center [751, 323] width 391 height 19883
drag, startPoint x: 584, startPoint y: 249, endPoint x: 610, endPoint y: 248, distance: 25.4
click at [610, 248] on div ".form-group input:focus, .form-group select:focus, .form-group textarea:focus {…" at bounding box center [751, 323] width 391 height 19883
click at [624, 239] on div ".form-group input:focus, .form-group select:focus, .form-group textarea:focus {…" at bounding box center [751, 323] width 391 height 19883
drag, startPoint x: 665, startPoint y: 247, endPoint x: 649, endPoint y: 250, distance: 16.5
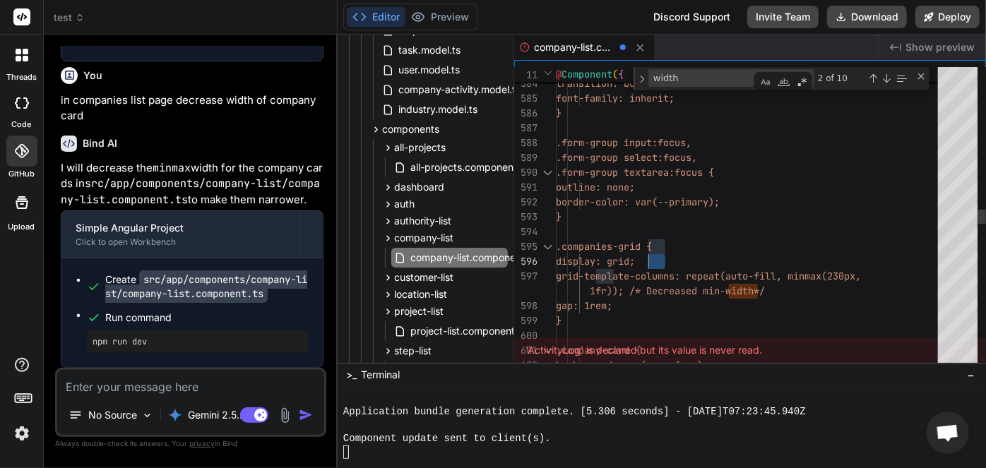
click at [649, 250] on div ".form-group input:focus, .form-group select:focus, .form-group textarea:focus {…" at bounding box center [751, 323] width 391 height 19883
drag, startPoint x: 660, startPoint y: 234, endPoint x: 643, endPoint y: 237, distance: 16.4
click at [643, 237] on div ".form-group input:focus, .form-group select:focus, .form-group textarea:focus {…" at bounding box center [751, 323] width 391 height 19883
click at [657, 237] on div ".form-group input:focus, .form-group select:focus, .form-group textarea:focus {…" at bounding box center [751, 323] width 391 height 19883
drag, startPoint x: 667, startPoint y: 239, endPoint x: 584, endPoint y: 246, distance: 82.9
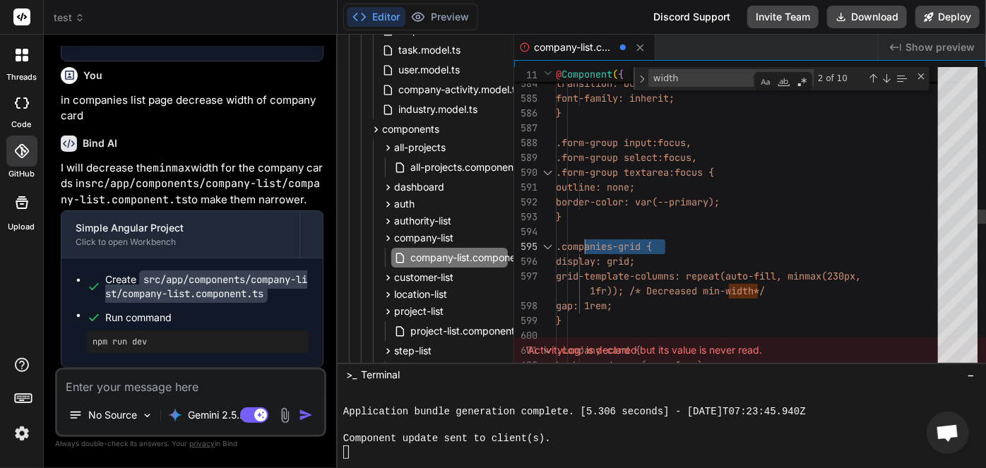
click at [584, 246] on div ".form-group input:focus, .form-group select:focus, .form-group textarea:focus {…" at bounding box center [751, 323] width 391 height 19883
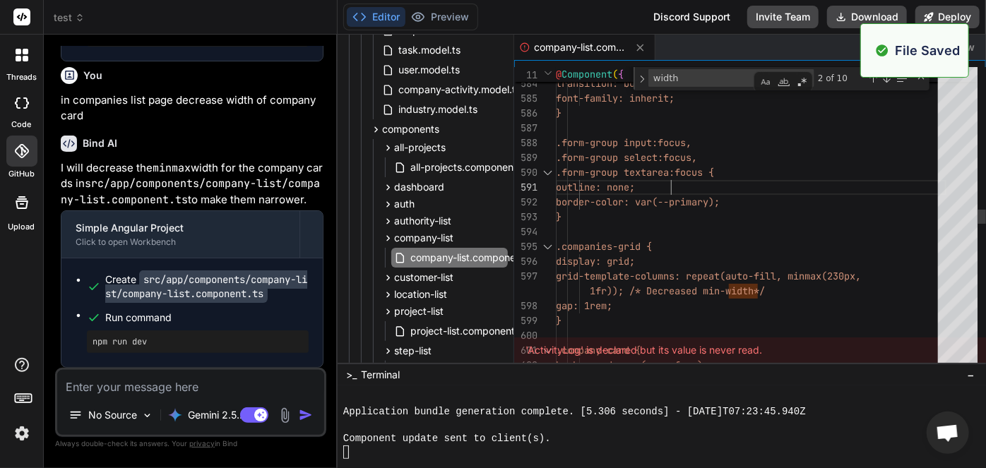
click at [685, 174] on div ".form-group input:focus, .form-group select:focus, .form-group textarea:focus {…" at bounding box center [751, 323] width 391 height 19883
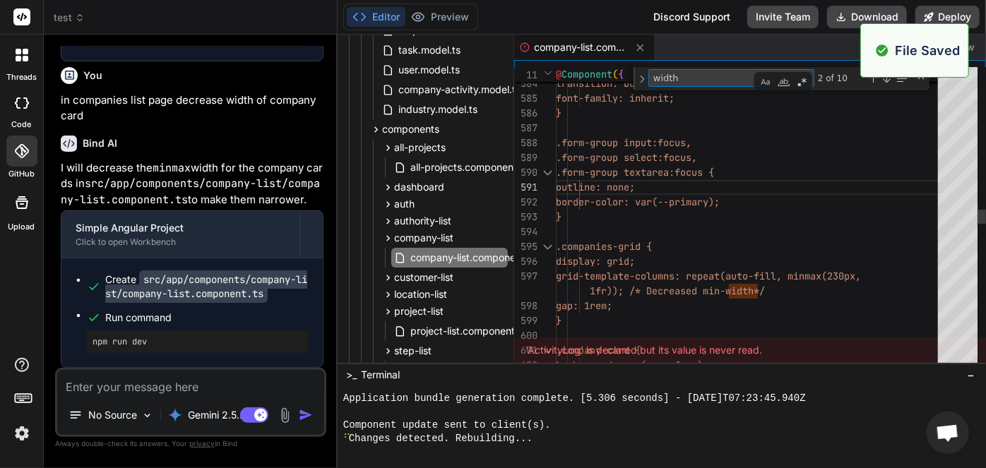
paste textarea "companies-grid"
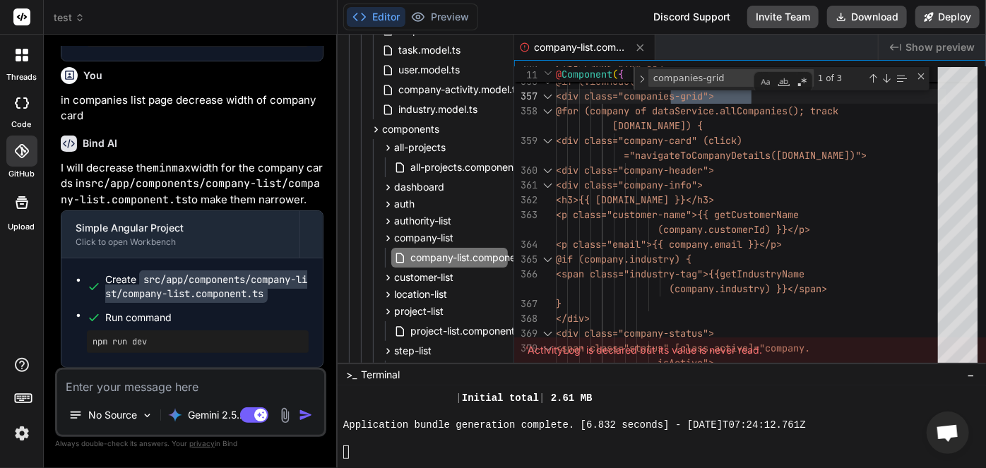
click at [193, 387] on textarea at bounding box center [190, 382] width 267 height 25
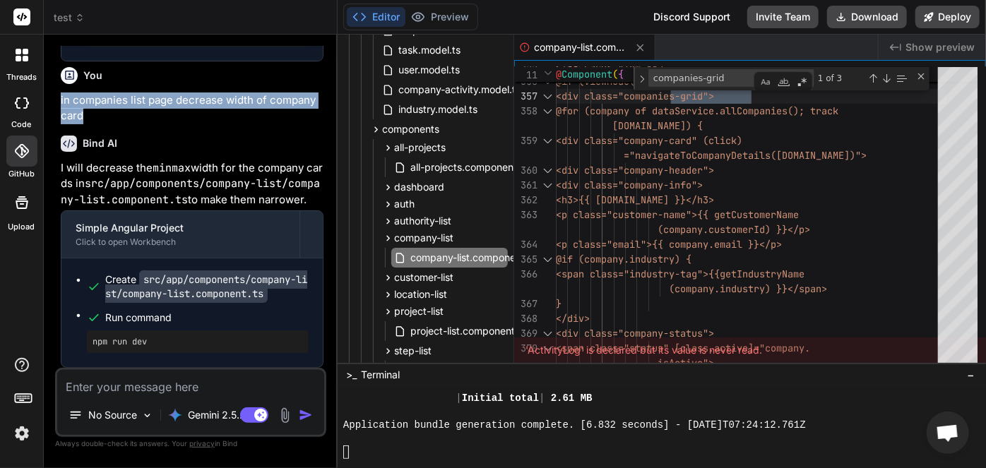
drag, startPoint x: 90, startPoint y: 184, endPoint x: 55, endPoint y: 165, distance: 39.8
click at [55, 165] on div "You yes Bind AI Simple Angular Project Click to open Workbench Create package.j…" at bounding box center [190, 257] width 271 height 422
copy p "in companies list page decrease width of company card"
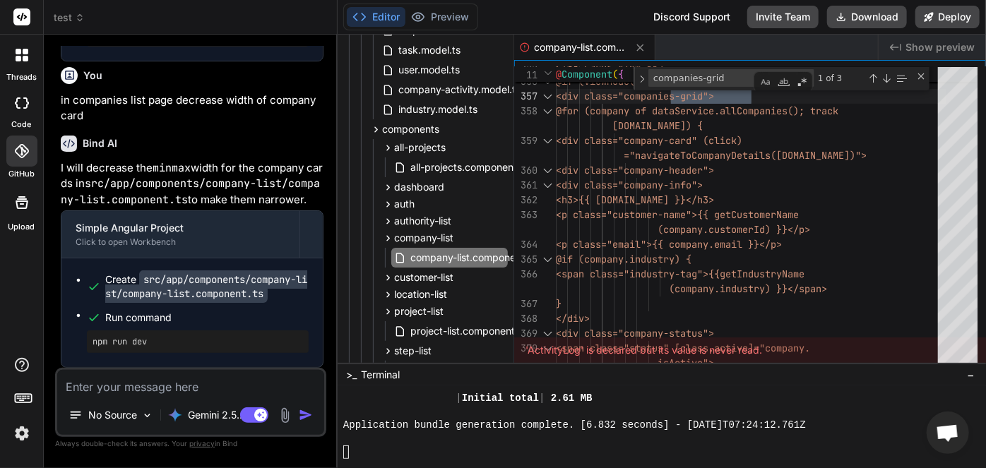
click at [145, 394] on textarea at bounding box center [190, 382] width 267 height 25
paste textarea "in companies list page decrease width of company card"
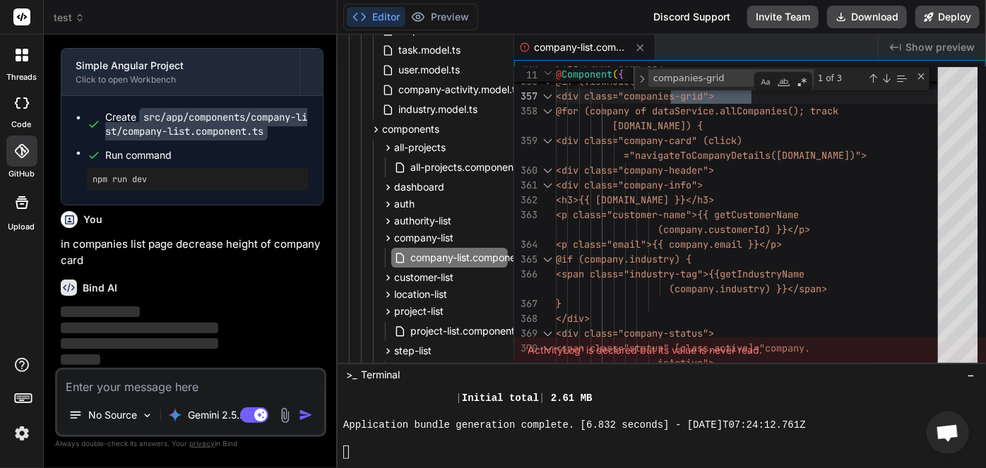
scroll to position [52062, 0]
click at [436, 23] on button "Preview" at bounding box center [439, 17] width 69 height 20
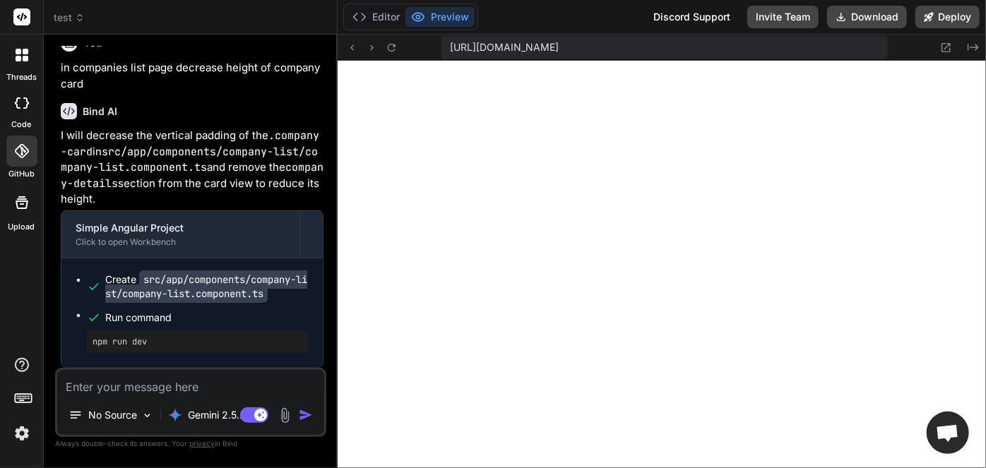
scroll to position [52238, 0]
drag, startPoint x: 155, startPoint y: 137, endPoint x: 233, endPoint y: 136, distance: 77.7
click at [233, 136] on p "I will decrease the vertical padding of the .company-card in src/app/components…" at bounding box center [192, 168] width 263 height 80
copy p "vertical padding"
click at [383, 18] on button "Editor" at bounding box center [376, 17] width 59 height 20
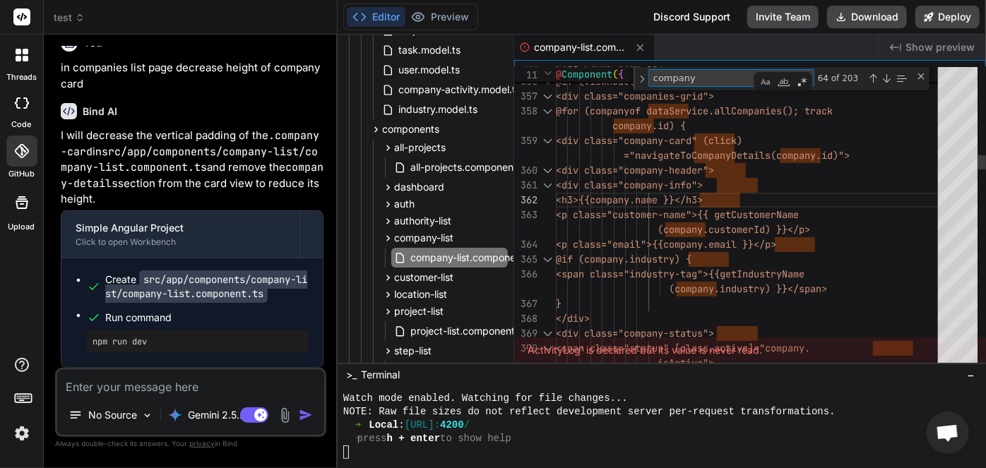
paste textarea "vertical padding"
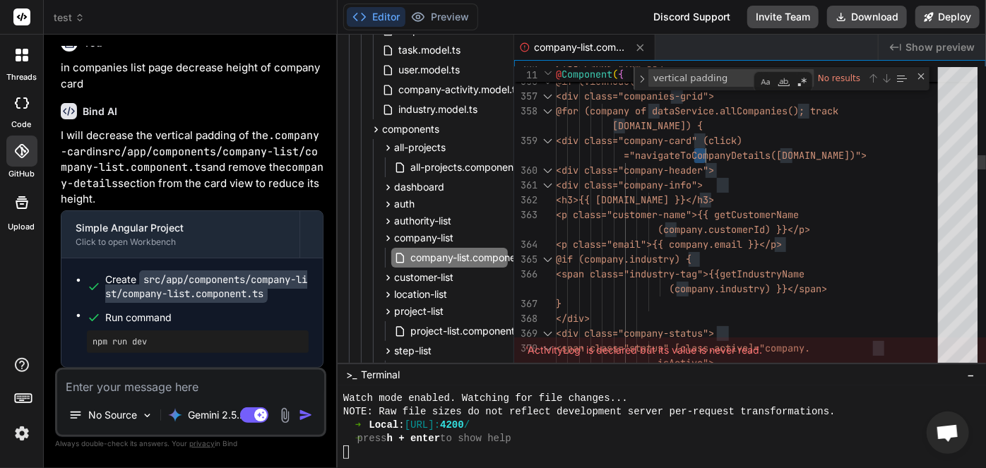
drag, startPoint x: 693, startPoint y: 145, endPoint x: 706, endPoint y: 144, distance: 12.7
drag, startPoint x: 695, startPoint y: 140, endPoint x: 763, endPoint y: 136, distance: 67.9
click at [690, 85] on textarea "vertical padding" at bounding box center [708, 78] width 118 height 16
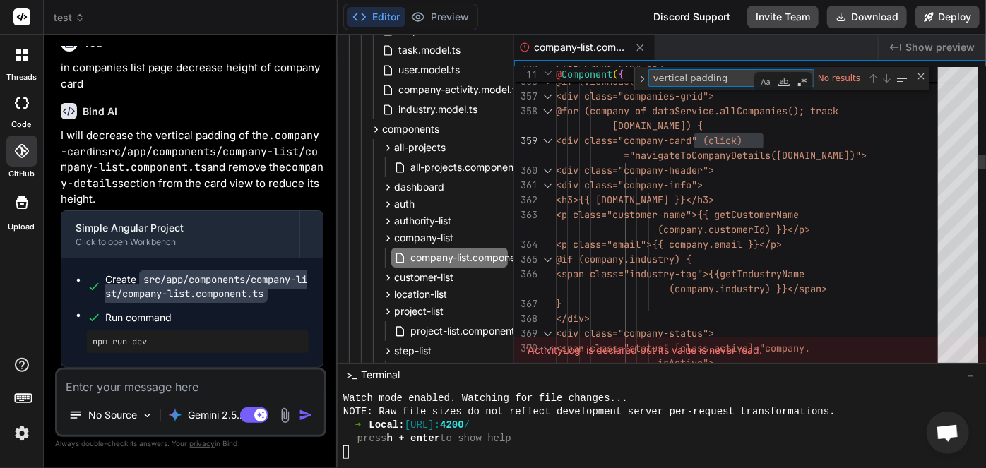
click at [690, 81] on textarea "vertical padding" at bounding box center [708, 78] width 118 height 16
paste textarea "company-card"
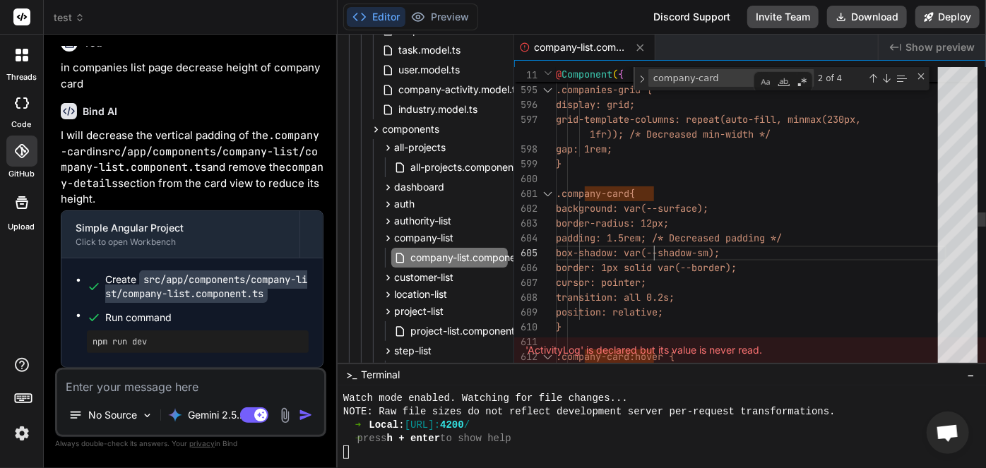
drag, startPoint x: 653, startPoint y: 241, endPoint x: 689, endPoint y: 288, distance: 59.5
click at [653, 241] on div "} .companies-grid { display: grid; grid-template-columns: repeat(auto-fill, min…" at bounding box center [751, 160] width 391 height 19898
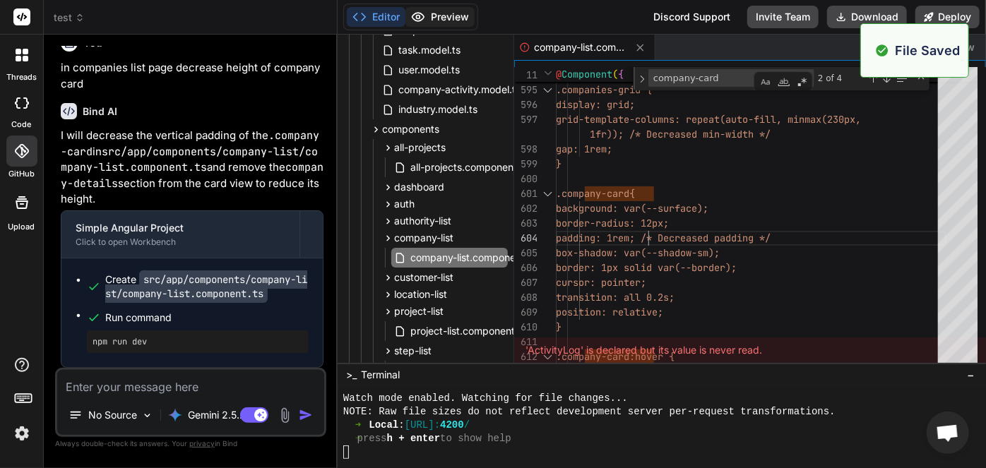
click at [456, 20] on button "Preview" at bounding box center [439, 17] width 69 height 20
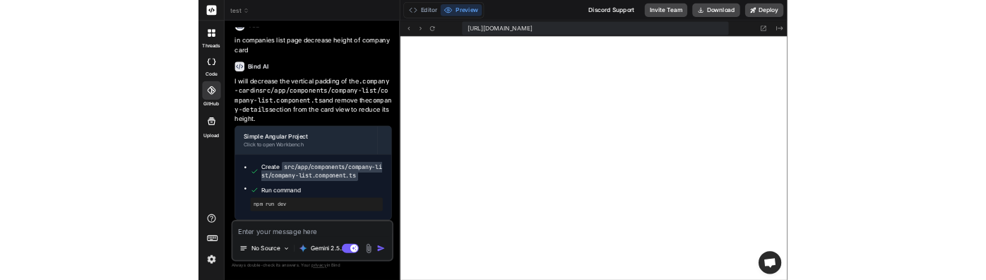
scroll to position [13355, 0]
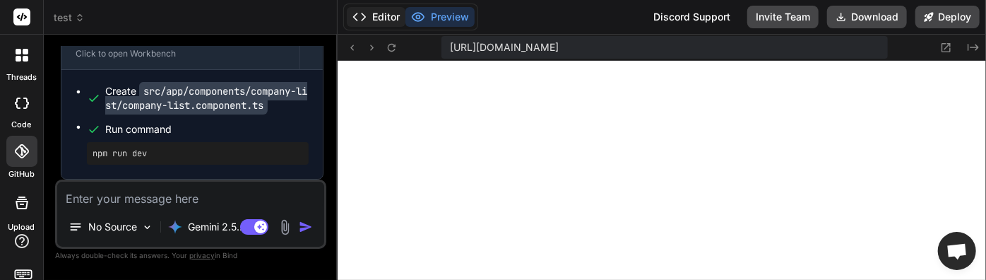
click at [365, 14] on icon at bounding box center [359, 17] width 14 height 14
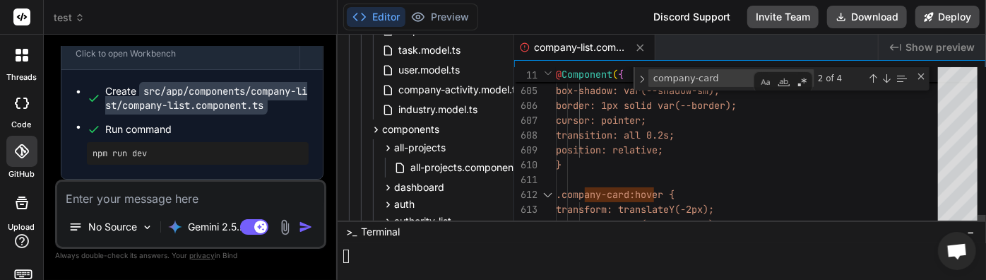
scroll to position [74, 0]
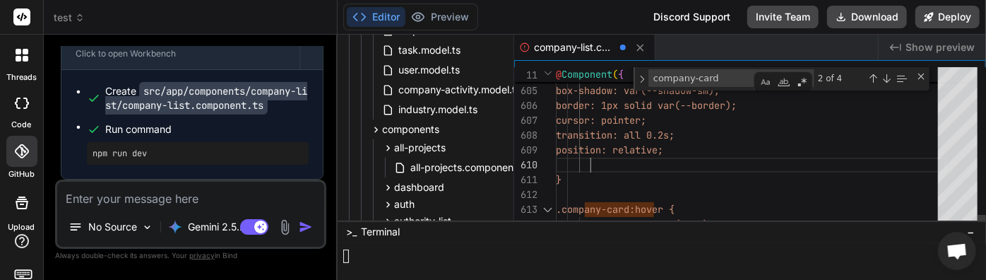
scroll to position [13, 0]
click at [655, 168] on div "border-radius: 12px; padding: 1rem; /* Decreased padding */ box-shadow: var(--s…" at bounding box center [751, 4] width 391 height 19913
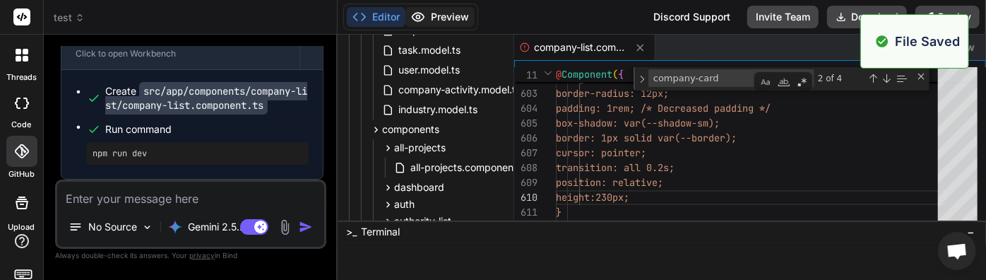
click at [442, 17] on button "Preview" at bounding box center [439, 17] width 69 height 20
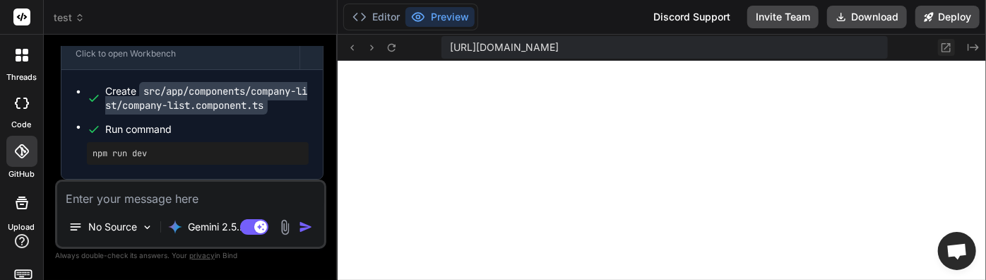
click at [944, 47] on icon at bounding box center [946, 48] width 12 height 12
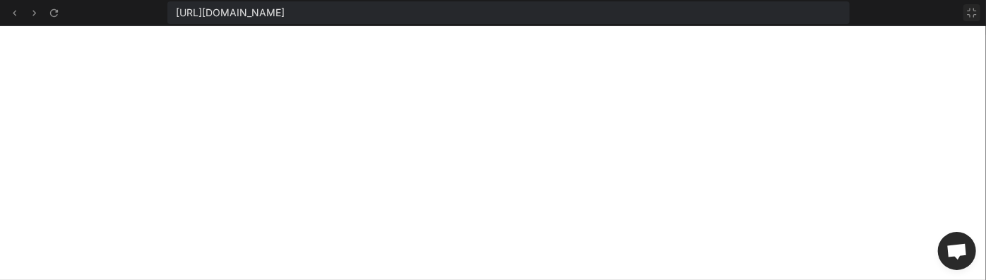
click at [975, 11] on icon at bounding box center [972, 12] width 8 height 8
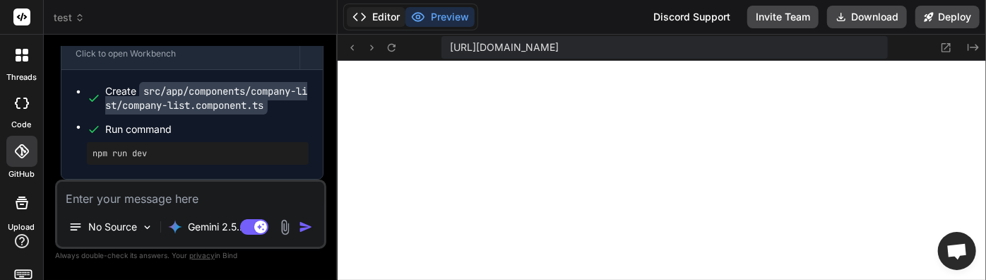
click at [391, 18] on button "Editor" at bounding box center [376, 17] width 59 height 20
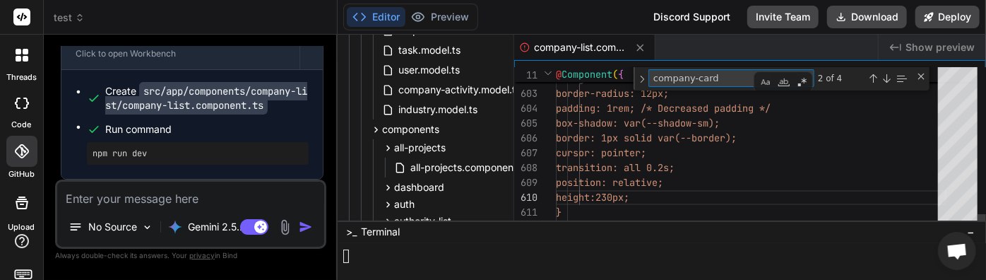
click at [675, 76] on textarea "company-card" at bounding box center [708, 78] width 118 height 16
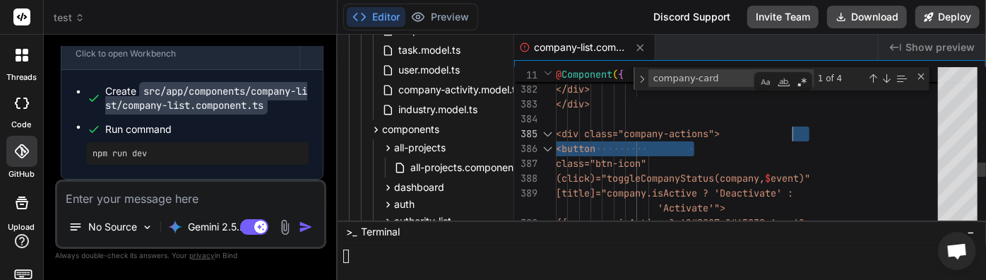
drag, startPoint x: 706, startPoint y: 137, endPoint x: 790, endPoint y: 131, distance: 83.6
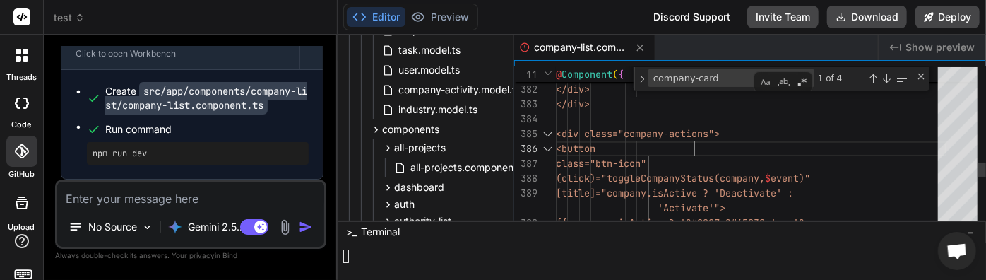
drag, startPoint x: 705, startPoint y: 137, endPoint x: 730, endPoint y: 135, distance: 25.5
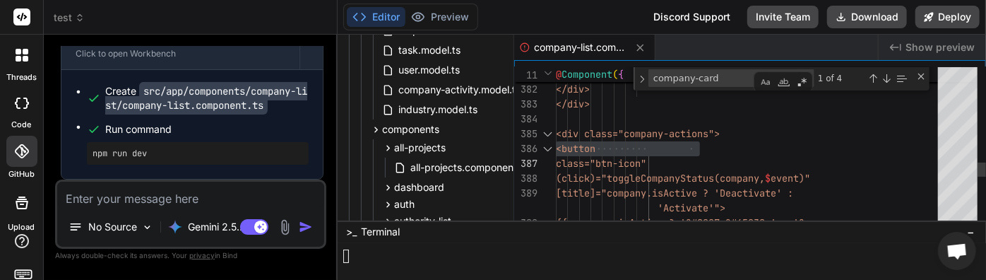
click at [781, 123] on div at bounding box center [751, 119] width 391 height 15
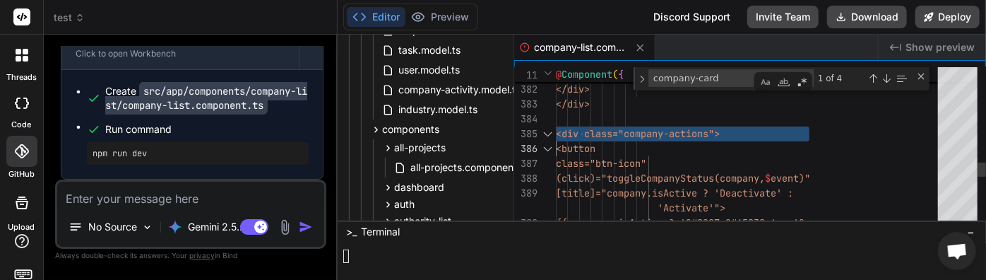
drag, startPoint x: 791, startPoint y: 130, endPoint x: 707, endPoint y: 133, distance: 84.1
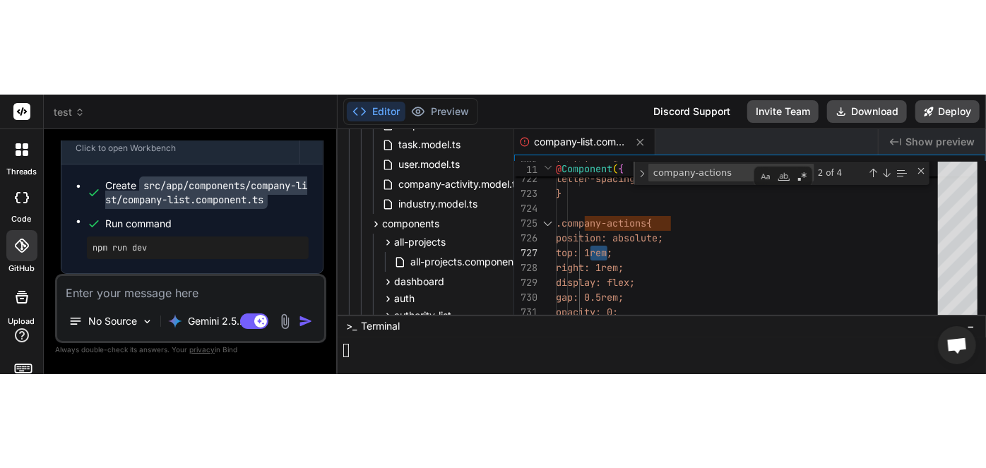
scroll to position [104, 0]
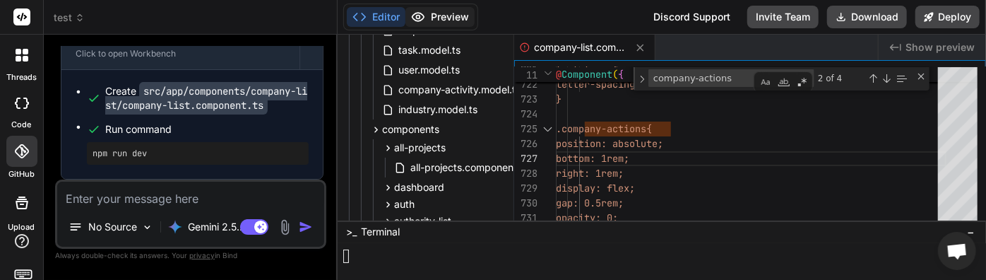
click at [456, 21] on button "Preview" at bounding box center [439, 17] width 69 height 20
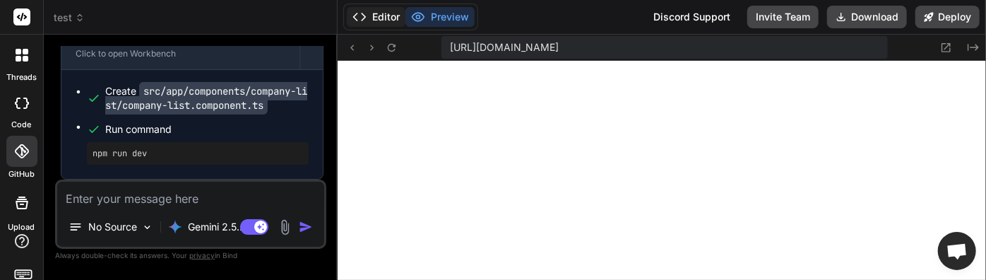
click at [393, 13] on button "Editor" at bounding box center [376, 17] width 59 height 20
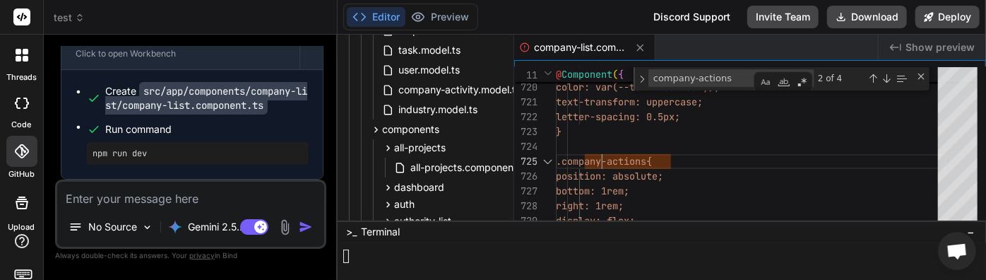
drag, startPoint x: 583, startPoint y: 161, endPoint x: 668, endPoint y: 153, distance: 85.1
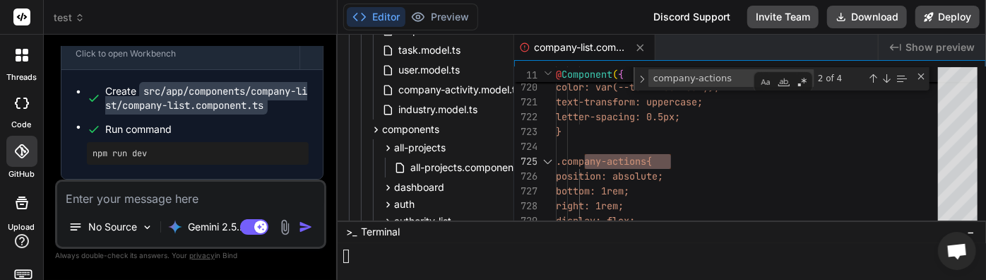
click at [706, 76] on textarea "company-actions" at bounding box center [708, 78] width 118 height 16
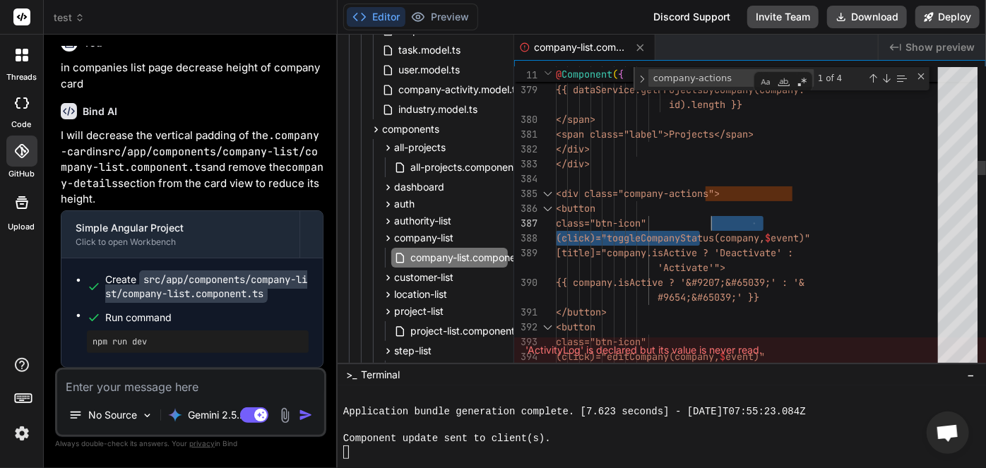
drag, startPoint x: 701, startPoint y: 225, endPoint x: 709, endPoint y: 222, distance: 8.1
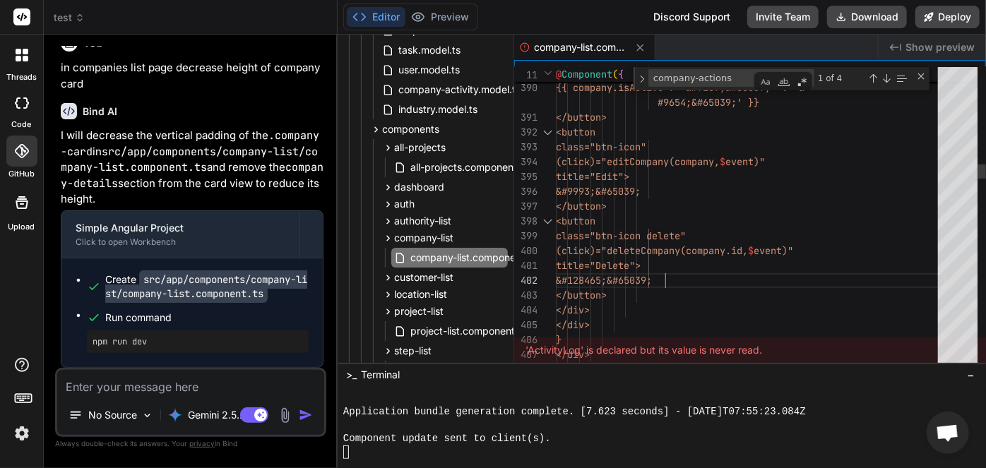
click at [730, 83] on textarea "company-actions" at bounding box center [708, 78] width 118 height 16
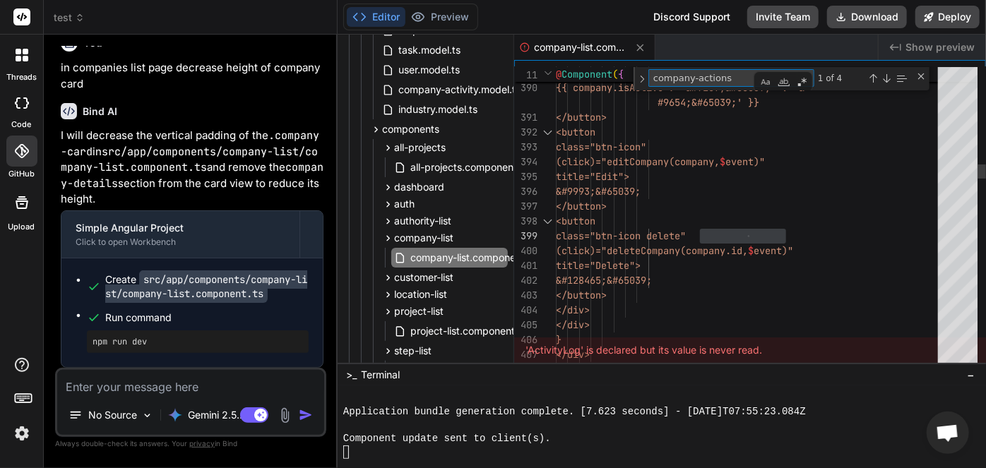
click at [730, 83] on textarea "company-actions" at bounding box center [708, 78] width 118 height 16
paste textarea "btn-icon delete"
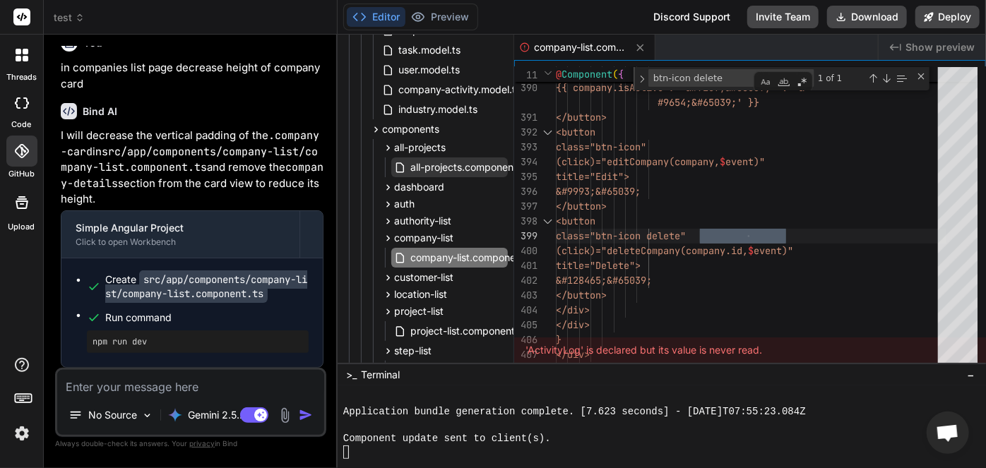
click at [453, 168] on span "all-projects.component.ts" at bounding box center [469, 167] width 121 height 17
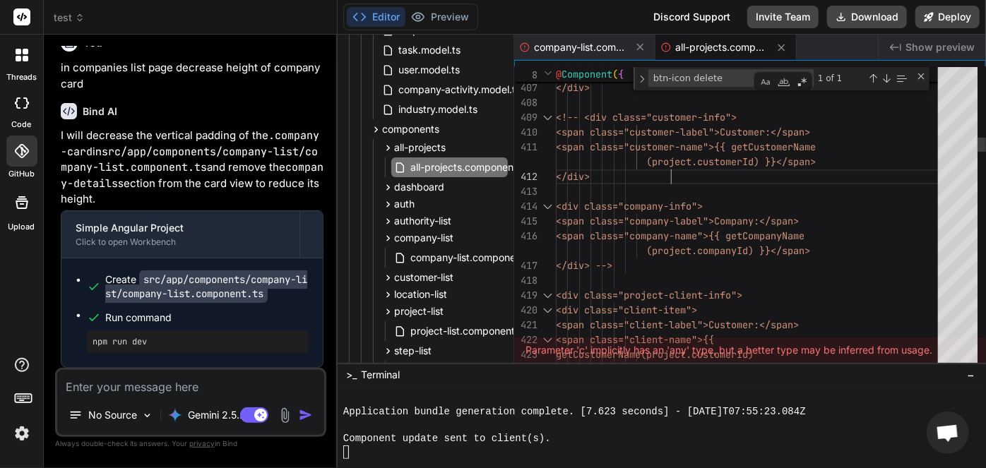
click at [729, 78] on textarea "btn-icon delete" at bounding box center [708, 78] width 118 height 16
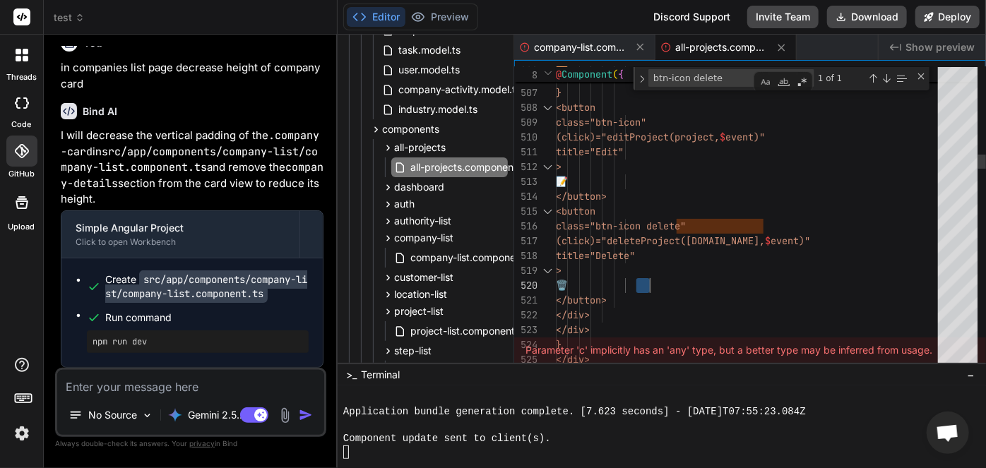
click at [557, 42] on span "company-list.component.ts" at bounding box center [580, 47] width 92 height 14
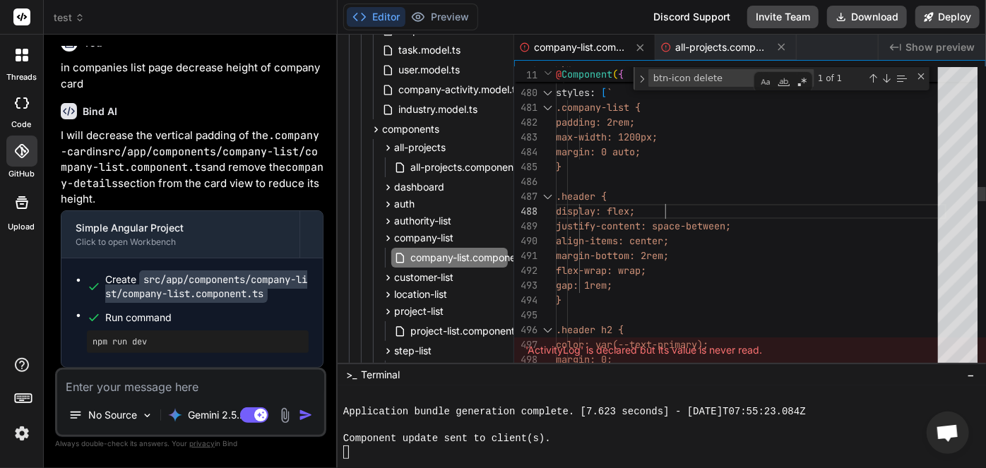
scroll to position [14, 0]
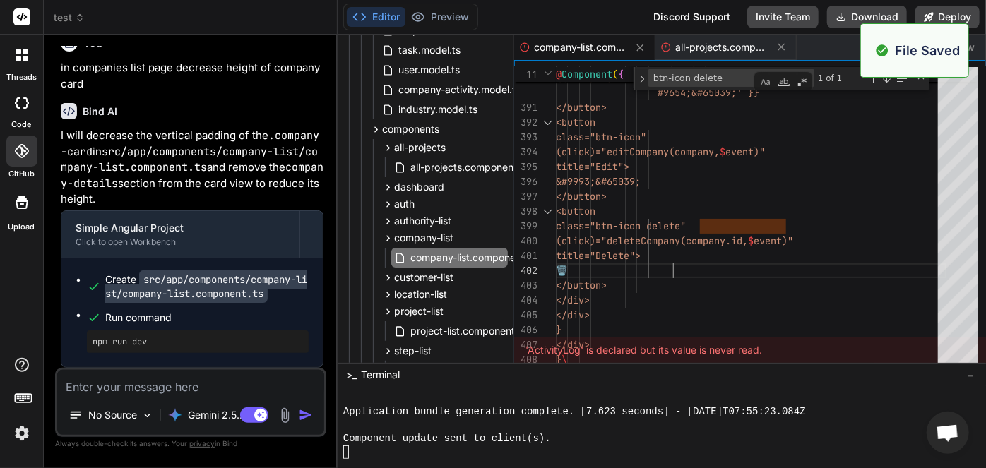
scroll to position [13315, 0]
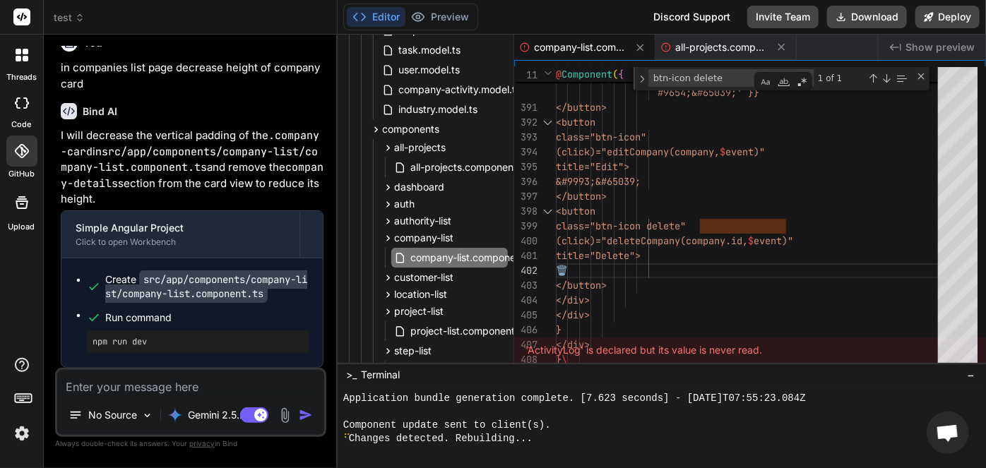
click at [600, 43] on span "company-list.component.ts" at bounding box center [580, 47] width 92 height 14
click at [689, 49] on span "all-projects.component.ts" at bounding box center [721, 47] width 92 height 14
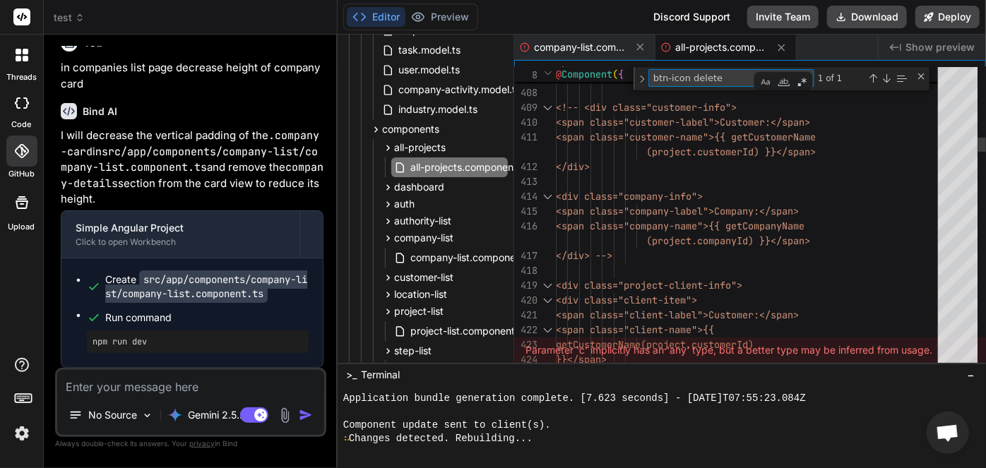
click at [729, 80] on textarea "btn-icon delete" at bounding box center [708, 78] width 118 height 16
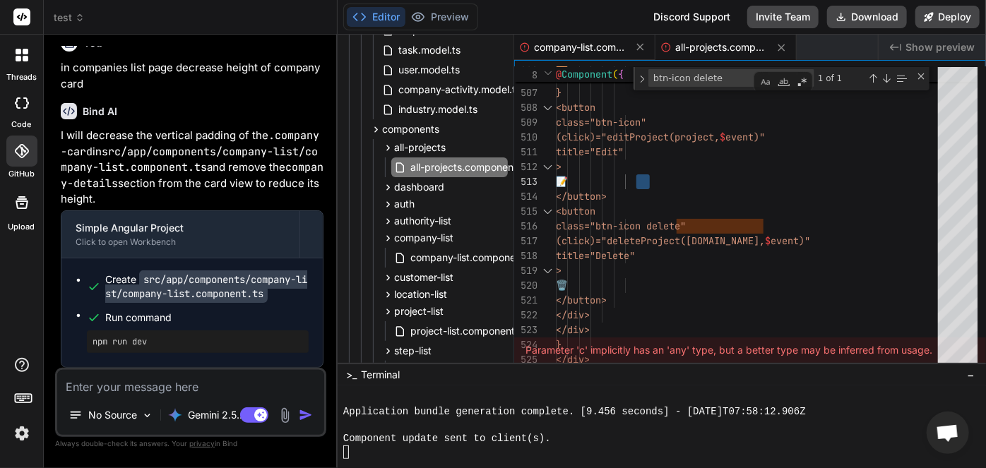
click at [554, 45] on span "company-list.component.ts" at bounding box center [580, 47] width 92 height 14
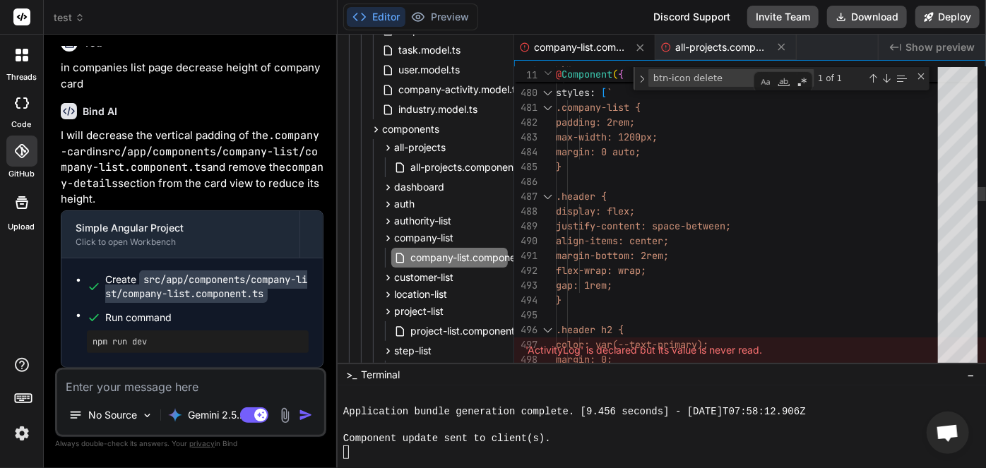
click at [736, 81] on textarea "btn-icon delete" at bounding box center [708, 78] width 118 height 16
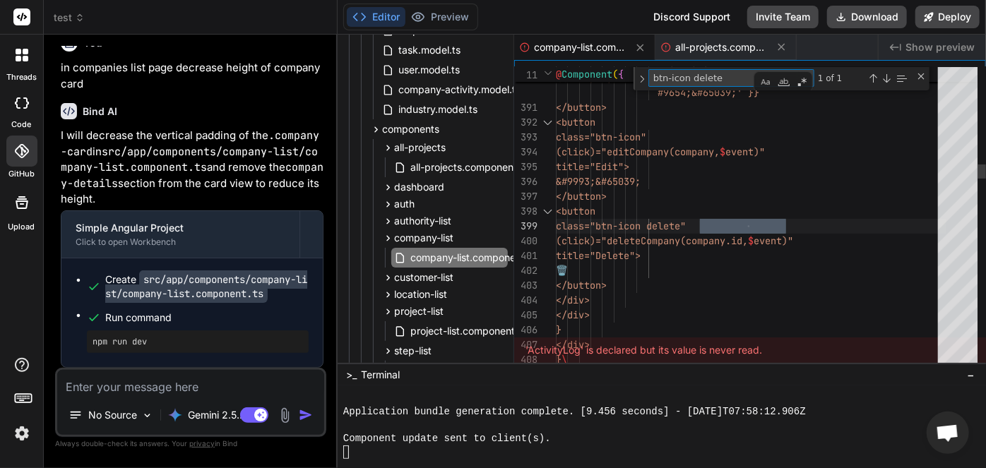
scroll to position [14, 0]
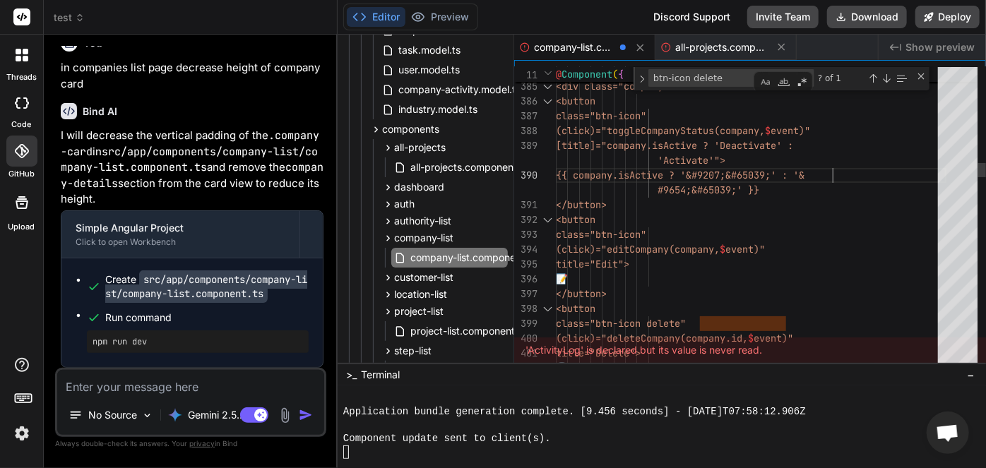
click at [579, 44] on span "company-list.component.ts" at bounding box center [574, 47] width 81 height 14
click at [686, 52] on span "all-projects.component.ts" at bounding box center [721, 47] width 92 height 14
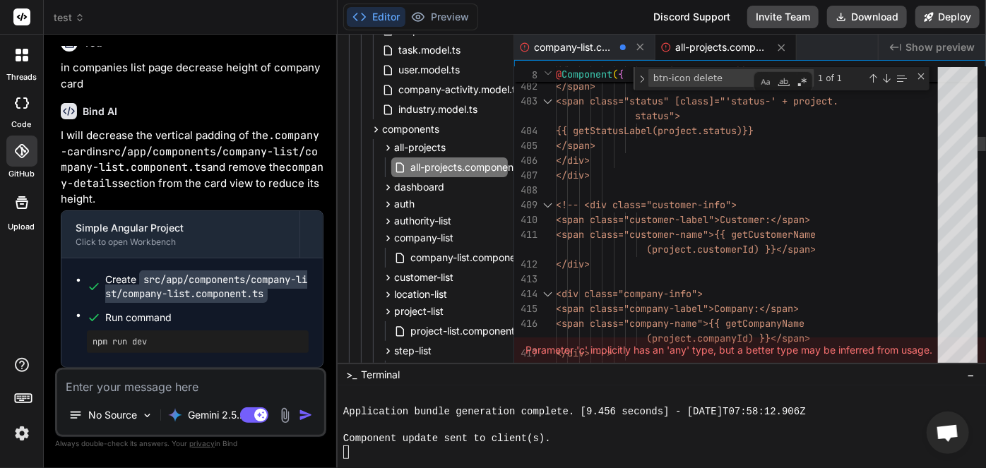
click at [727, 82] on textarea "btn-icon delete" at bounding box center [708, 78] width 118 height 16
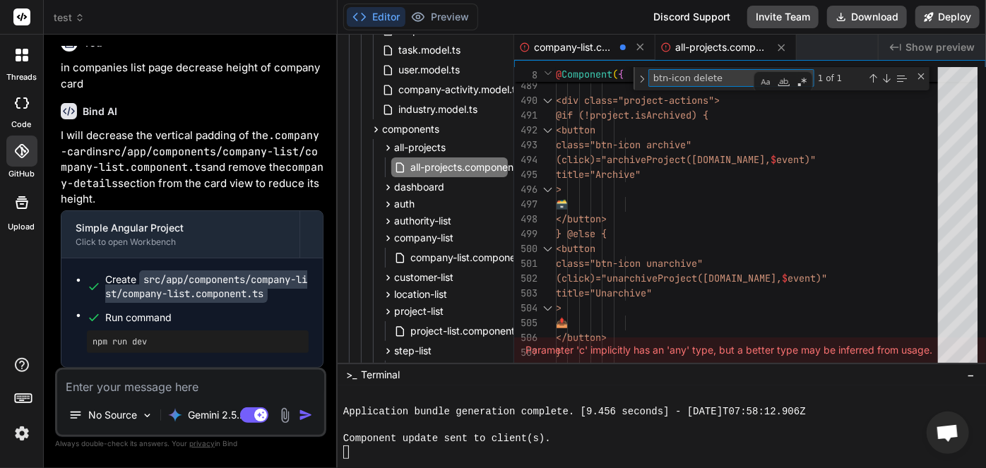
click at [586, 47] on span "company-list.component.ts" at bounding box center [574, 47] width 81 height 14
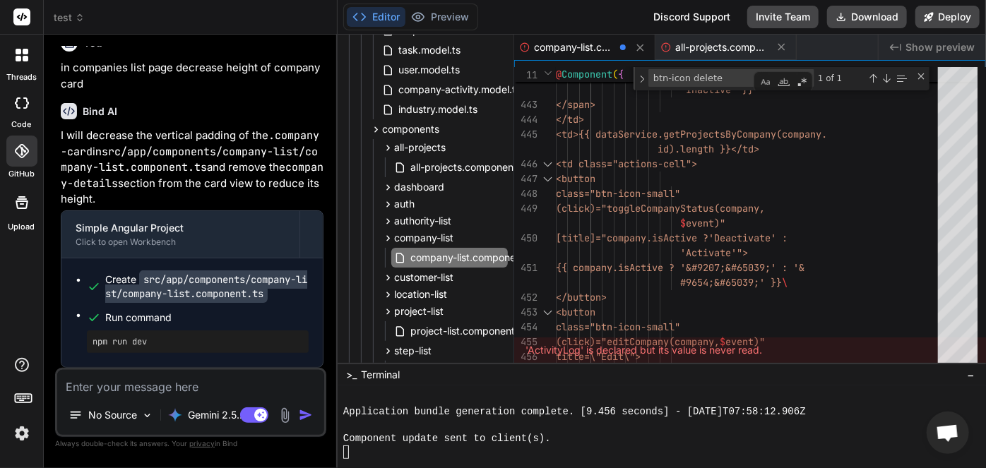
click at [588, 47] on span "company-list.component.ts" at bounding box center [574, 47] width 81 height 14
click at [587, 52] on span "company-list.component.ts" at bounding box center [574, 47] width 81 height 14
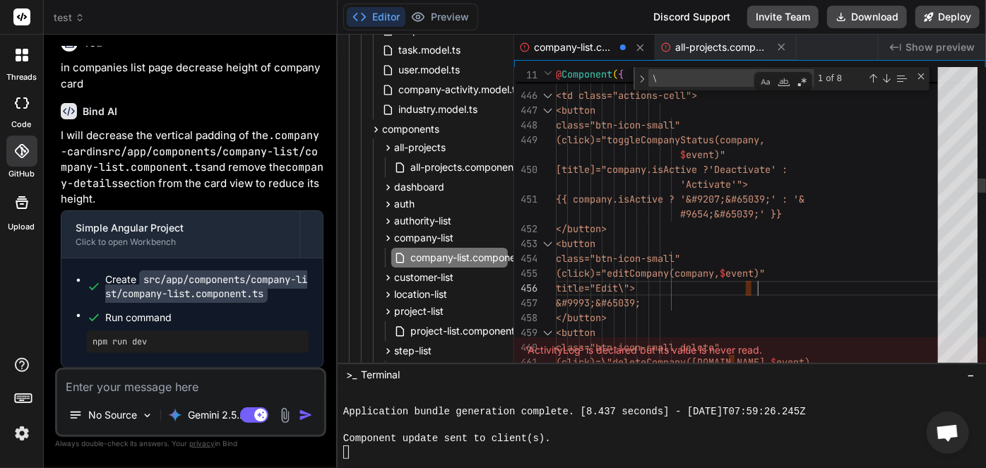
drag, startPoint x: 750, startPoint y: 285, endPoint x: 760, endPoint y: 306, distance: 22.7
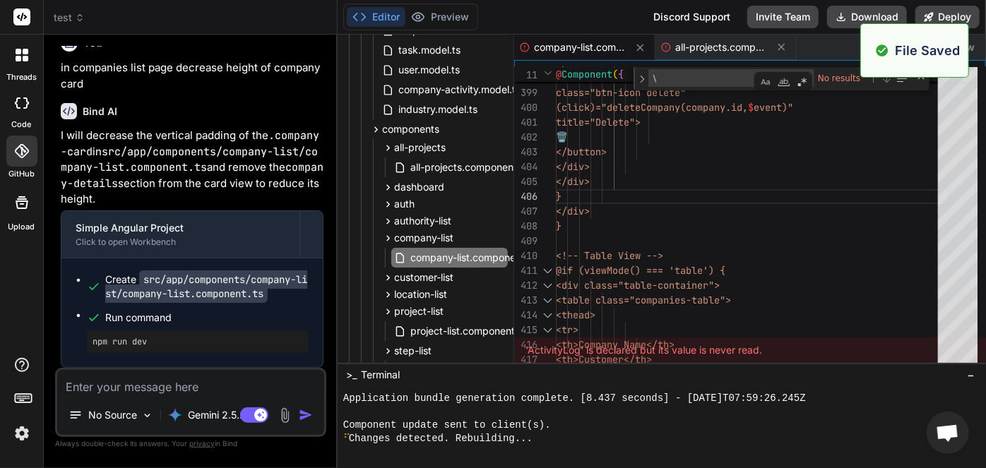
click at [576, 51] on span "company-list.component.ts" at bounding box center [580, 47] width 92 height 14
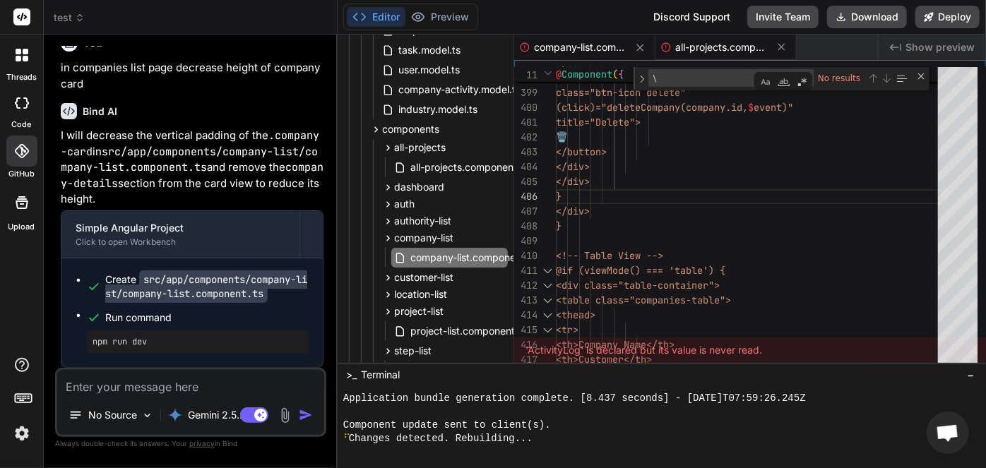
click at [684, 46] on span "all-projects.component.ts" at bounding box center [721, 47] width 92 height 14
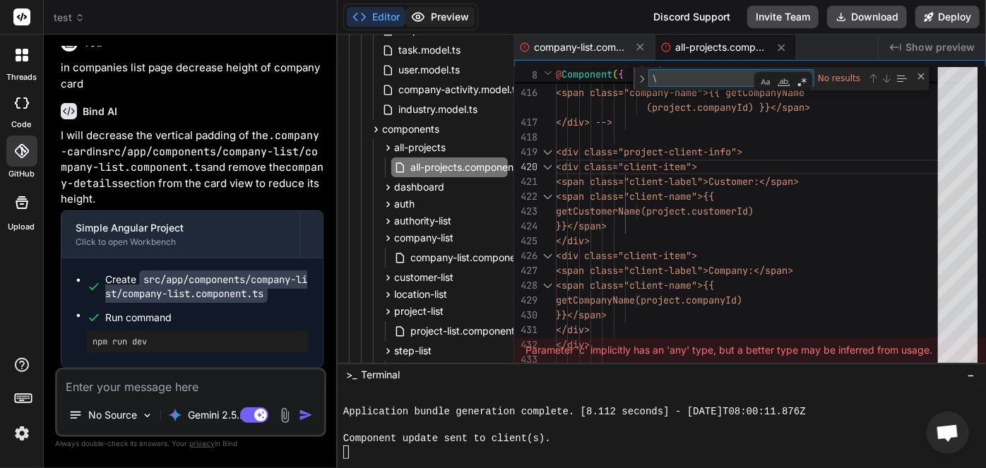
click at [441, 18] on button "Preview" at bounding box center [439, 17] width 69 height 20
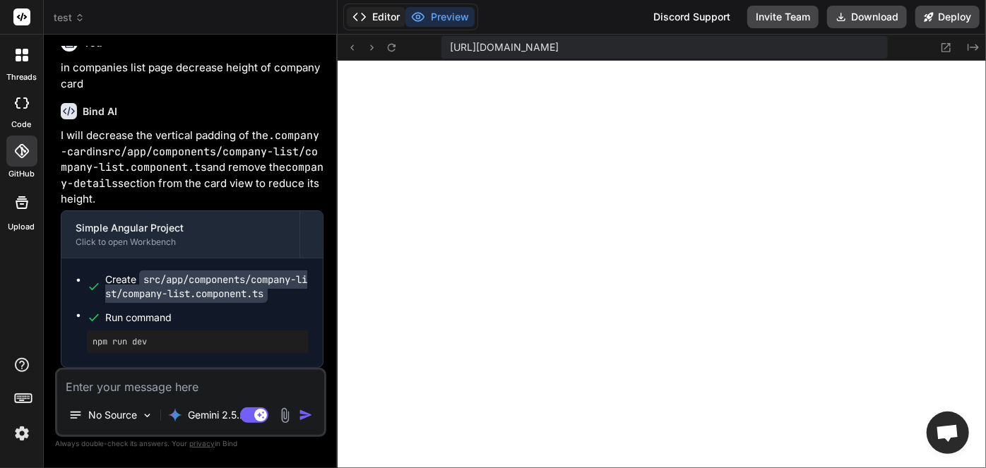
click at [386, 14] on button "Editor" at bounding box center [376, 17] width 59 height 20
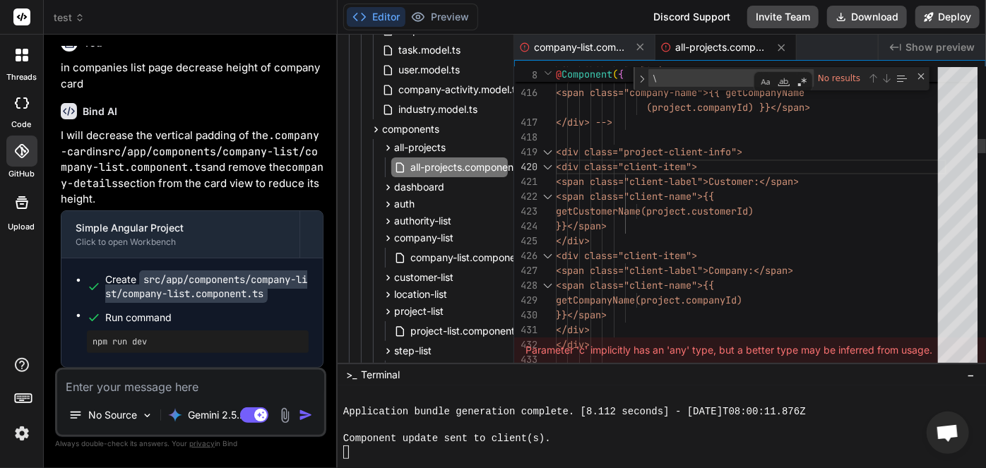
click at [674, 79] on textarea "\" at bounding box center [708, 78] width 118 height 16
paste textarea "Edit Company"
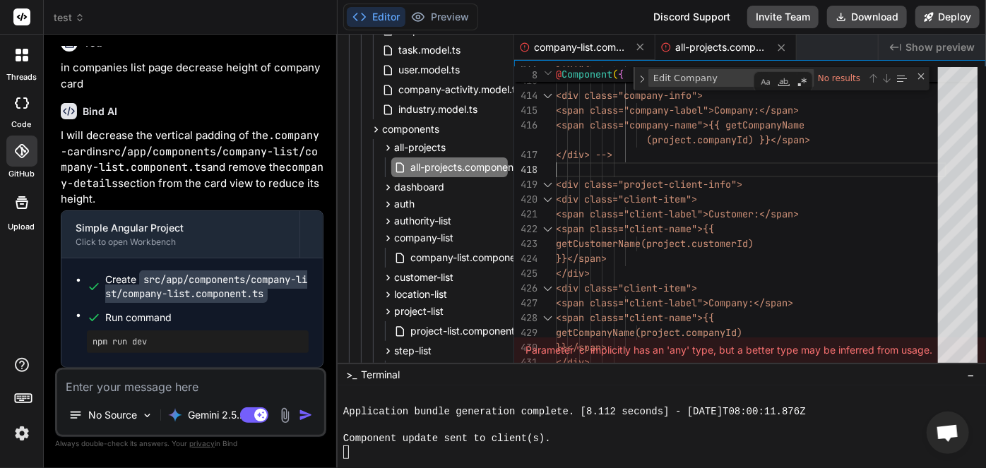
click at [593, 49] on span "company-list.component.ts" at bounding box center [580, 47] width 92 height 14
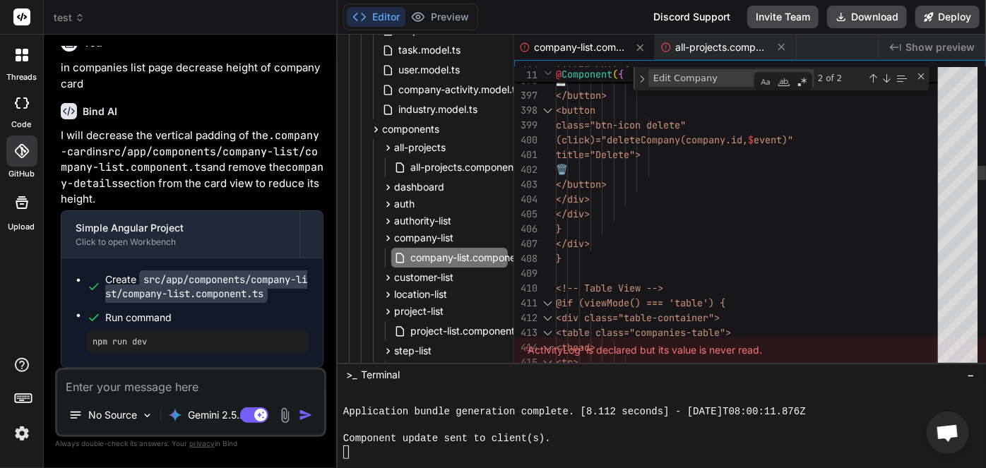
click at [715, 81] on textarea "Edit Company" at bounding box center [708, 78] width 118 height 16
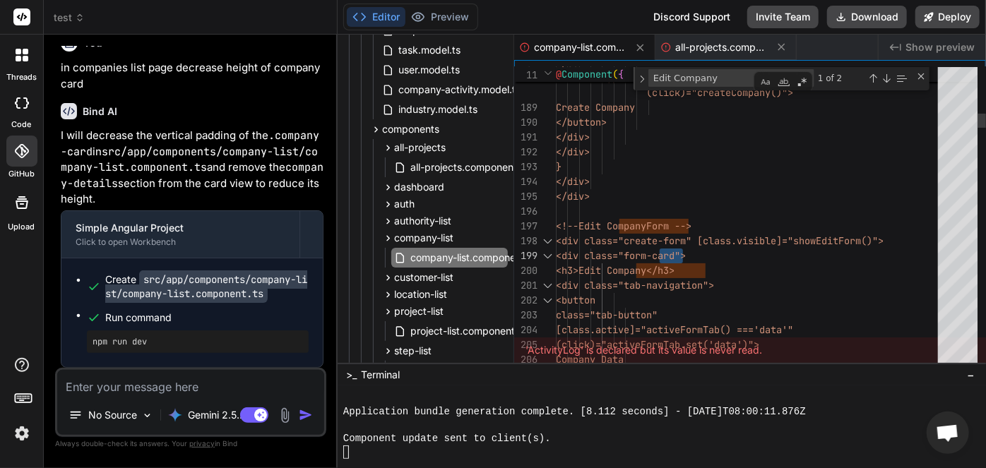
drag, startPoint x: 659, startPoint y: 243, endPoint x: 684, endPoint y: 243, distance: 24.7
drag, startPoint x: 671, startPoint y: 256, endPoint x: 709, endPoint y: 256, distance: 38.1
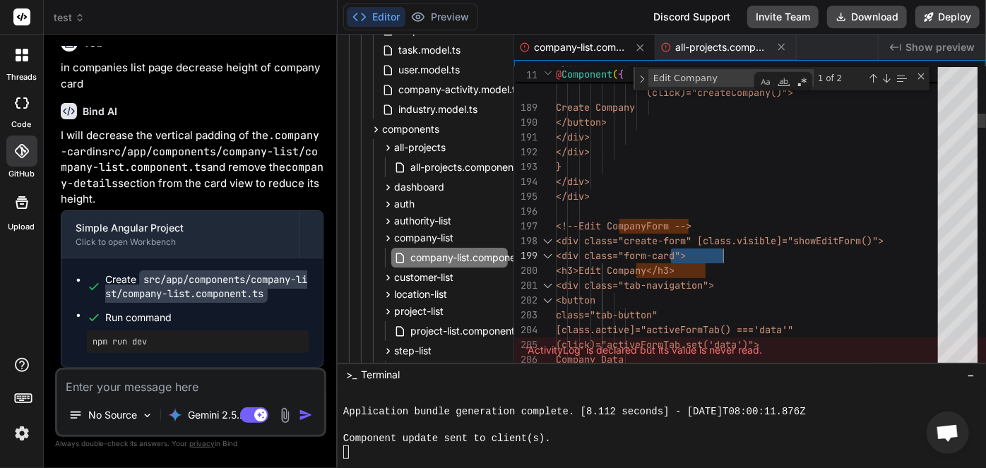
drag, startPoint x: 672, startPoint y: 252, endPoint x: 721, endPoint y: 253, distance: 49.4
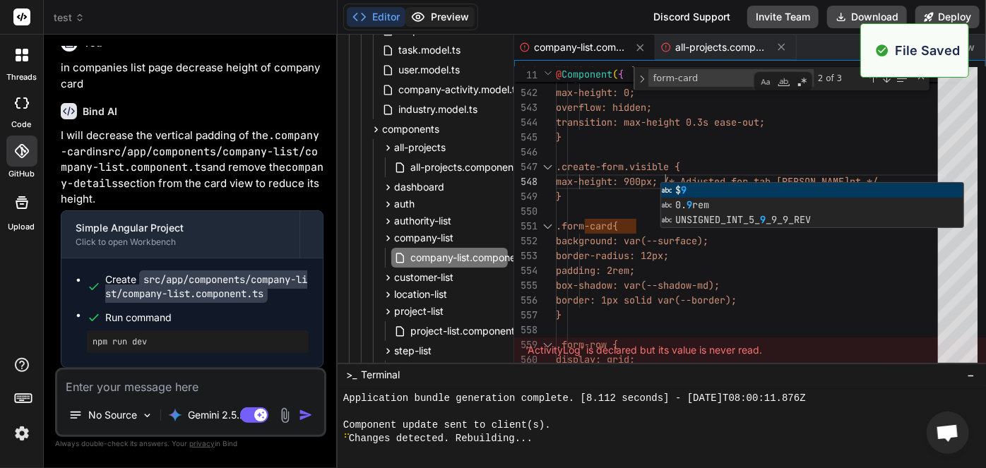
click at [432, 21] on button "Preview" at bounding box center [439, 17] width 69 height 20
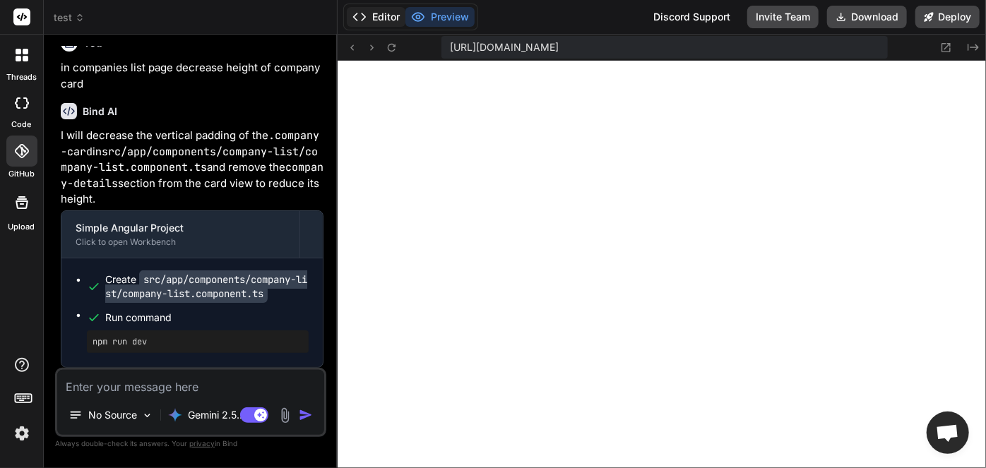
click at [386, 19] on button "Editor" at bounding box center [376, 17] width 59 height 20
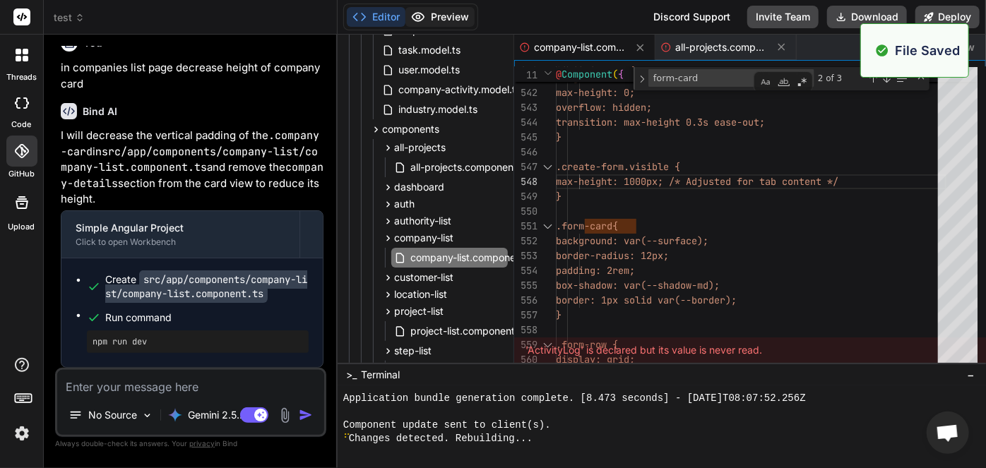
click at [434, 20] on button "Preview" at bounding box center [439, 17] width 69 height 20
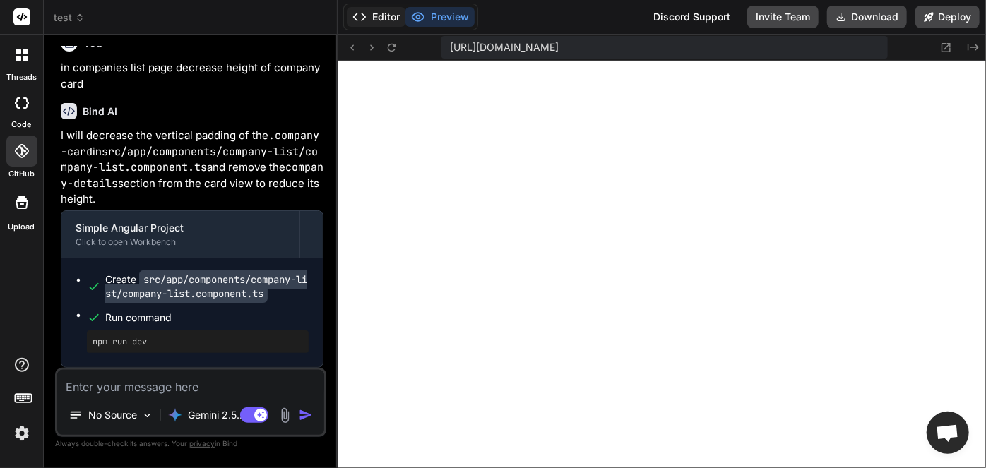
click at [385, 17] on button "Editor" at bounding box center [376, 17] width 59 height 20
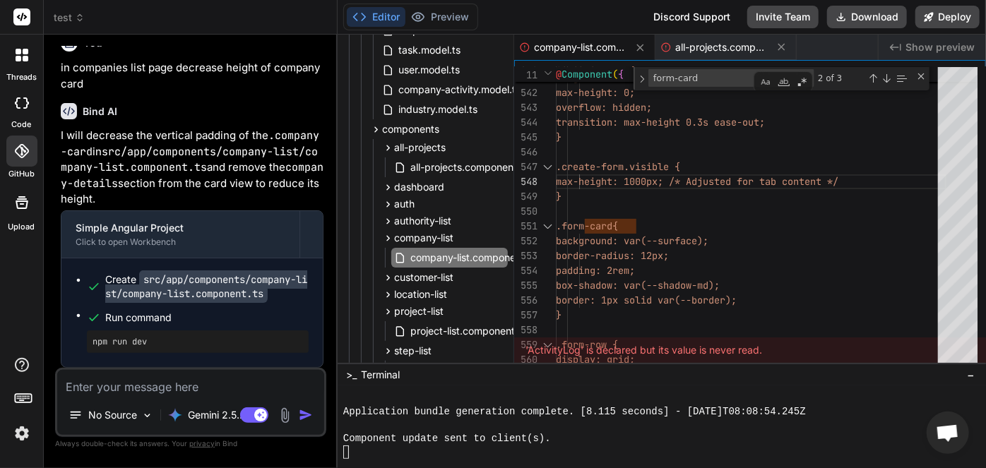
click at [586, 52] on span "company-list.component.ts" at bounding box center [580, 47] width 92 height 14
click at [693, 47] on span "all-projects.component.ts" at bounding box center [721, 47] width 92 height 14
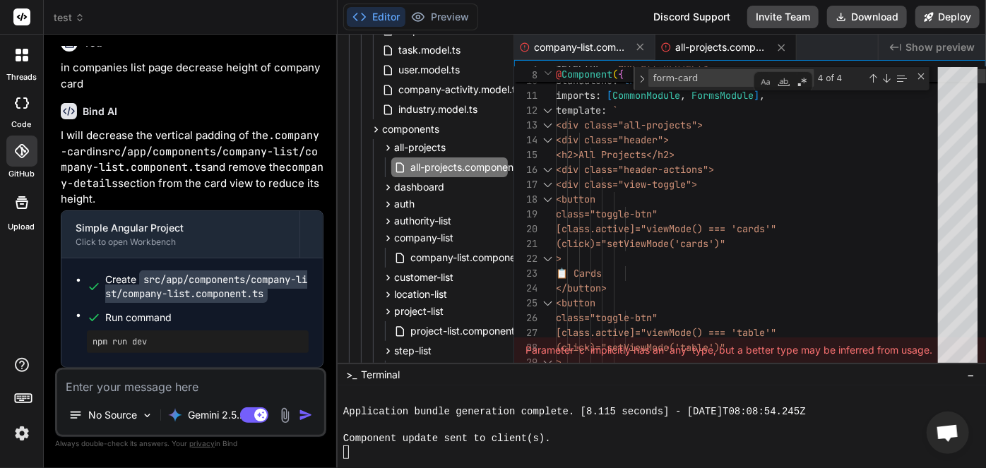
click at [578, 44] on span "company-list.component.ts" at bounding box center [580, 47] width 92 height 14
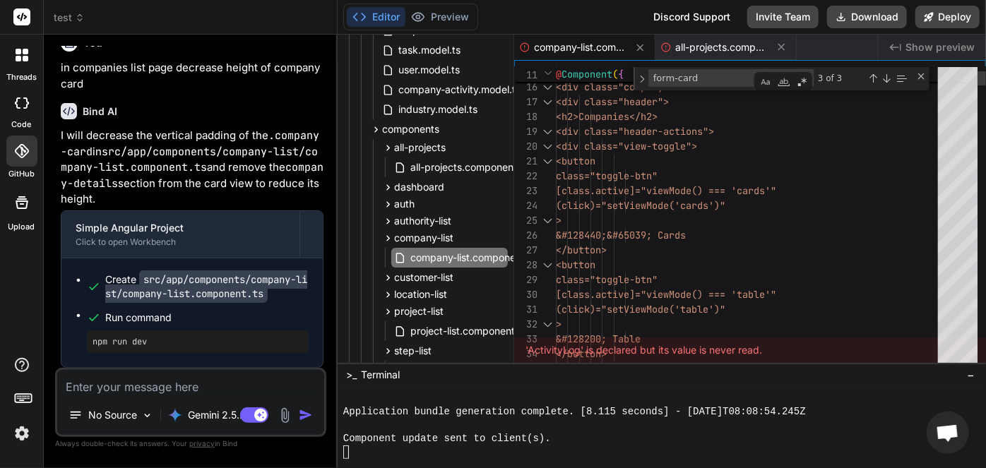
click at [703, 49] on span "all-projects.component.ts" at bounding box center [721, 47] width 92 height 14
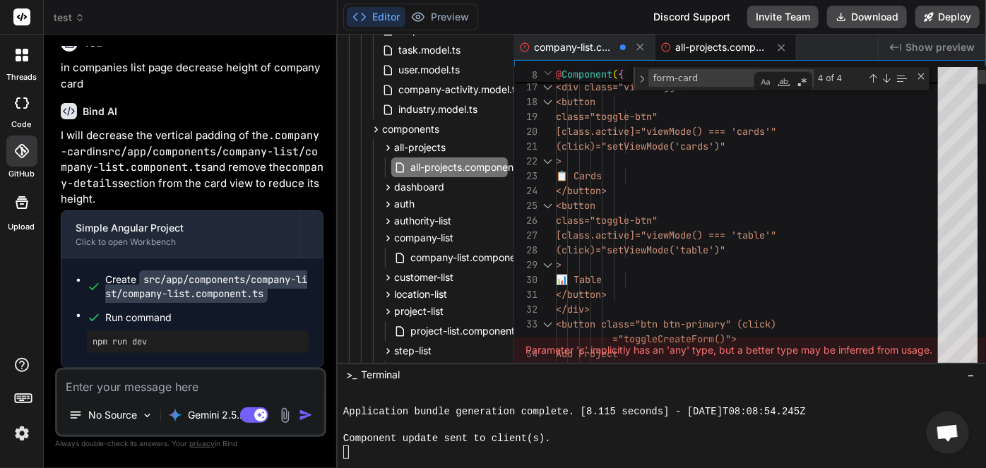
click at [552, 44] on span "company-list.component.ts" at bounding box center [574, 47] width 81 height 14
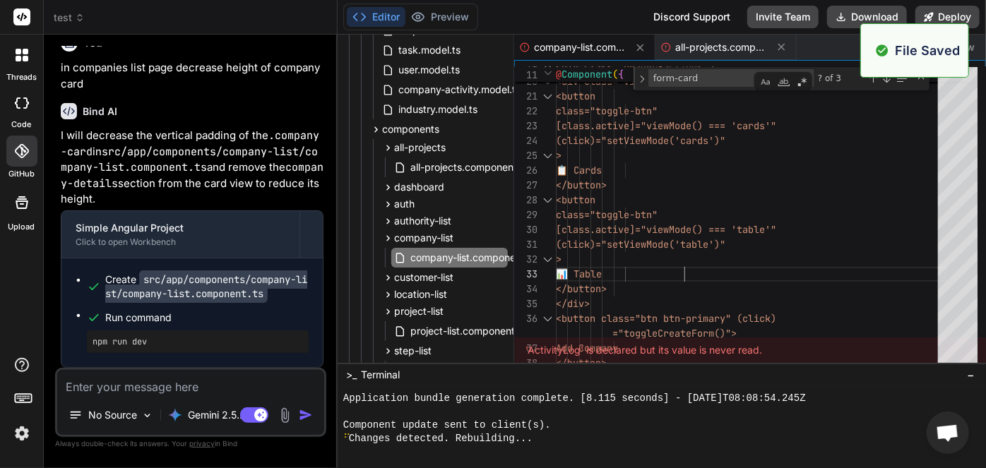
click at [583, 50] on span "company-list.component.ts" at bounding box center [580, 47] width 92 height 14
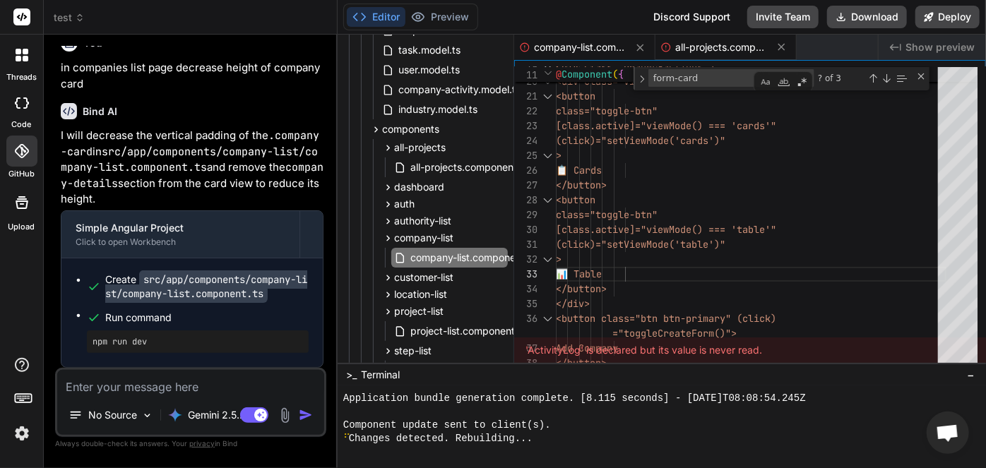
click at [691, 41] on span "all-projects.component.ts" at bounding box center [721, 47] width 92 height 14
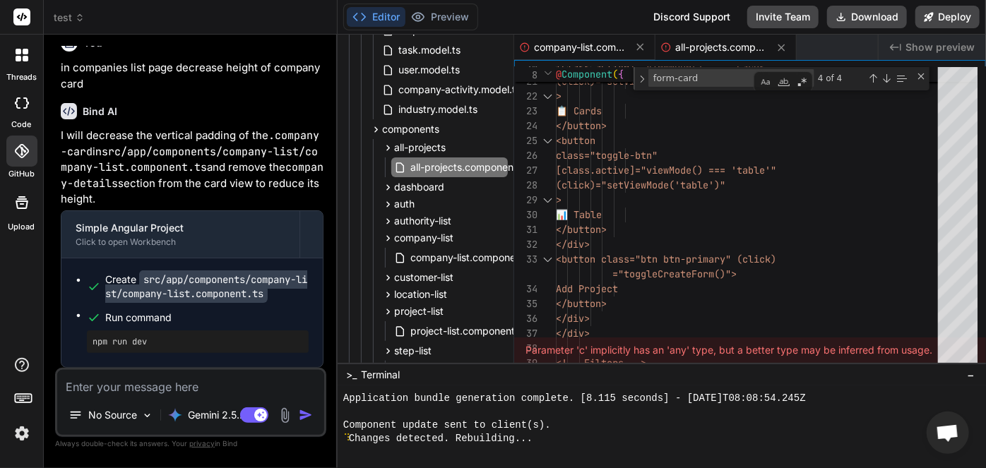
click at [584, 45] on span "company-list.component.ts" at bounding box center [580, 47] width 92 height 14
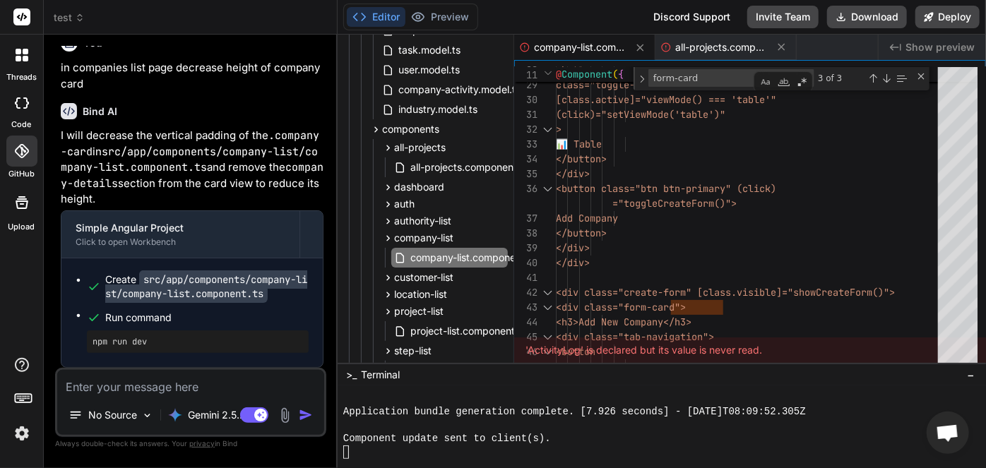
click at [549, 44] on span "company-list.component.ts" at bounding box center [580, 47] width 92 height 14
click at [715, 42] on span "all-projects.component.ts" at bounding box center [721, 47] width 92 height 14
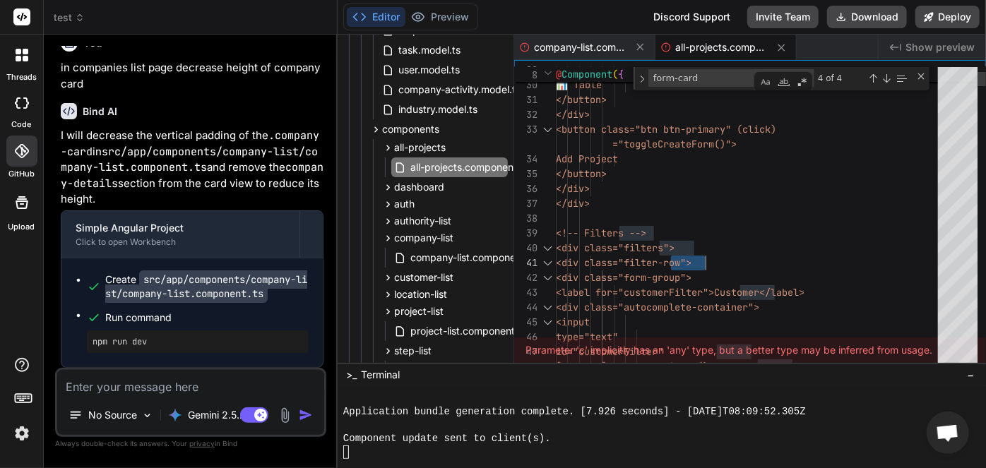
click at [448, 18] on button "Preview" at bounding box center [439, 17] width 69 height 20
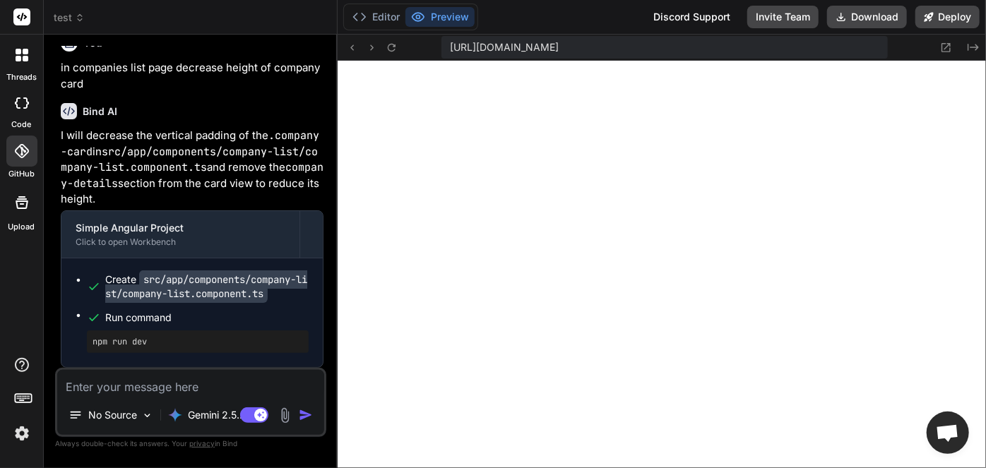
click at [151, 390] on textarea at bounding box center [190, 382] width 267 height 25
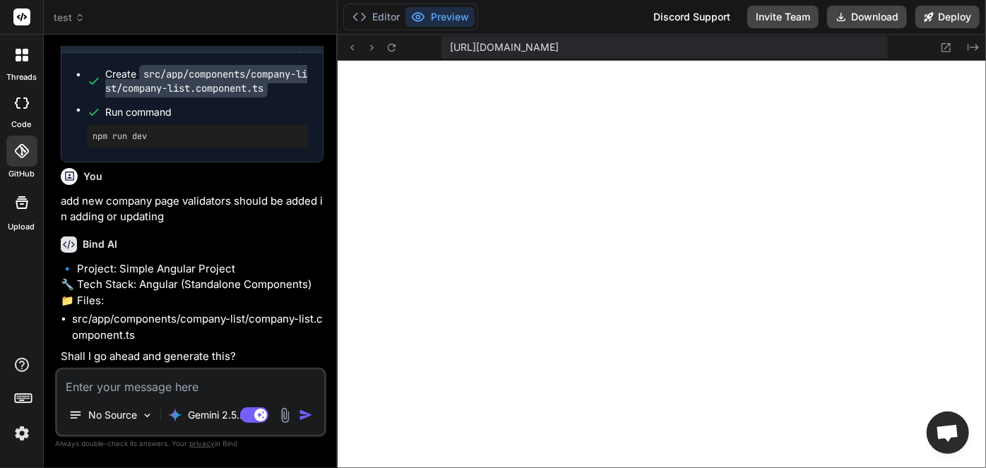
scroll to position [52444, 0]
click at [83, 302] on p "🔹 Project: Simple Angular Project 🔧 Tech Stack: Angular (Standalone Components)…" at bounding box center [192, 285] width 263 height 48
click at [122, 384] on textarea at bounding box center [190, 382] width 267 height 25
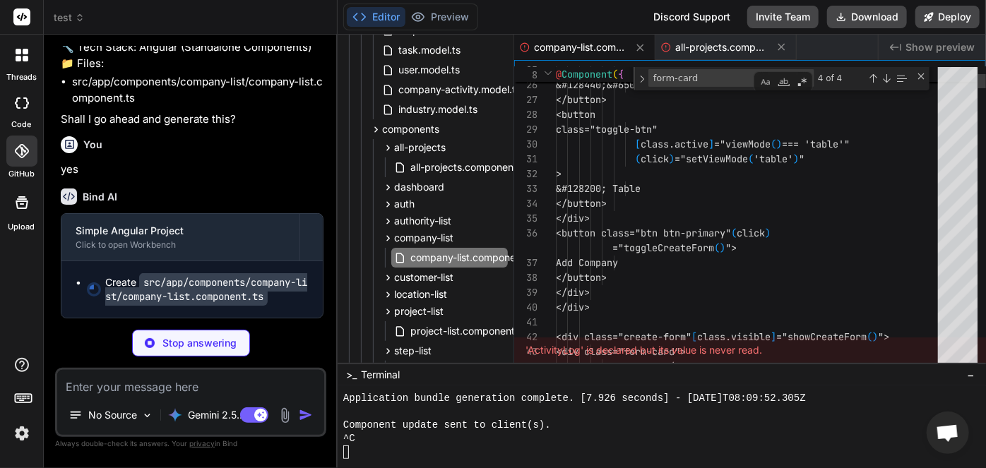
scroll to position [73, 0]
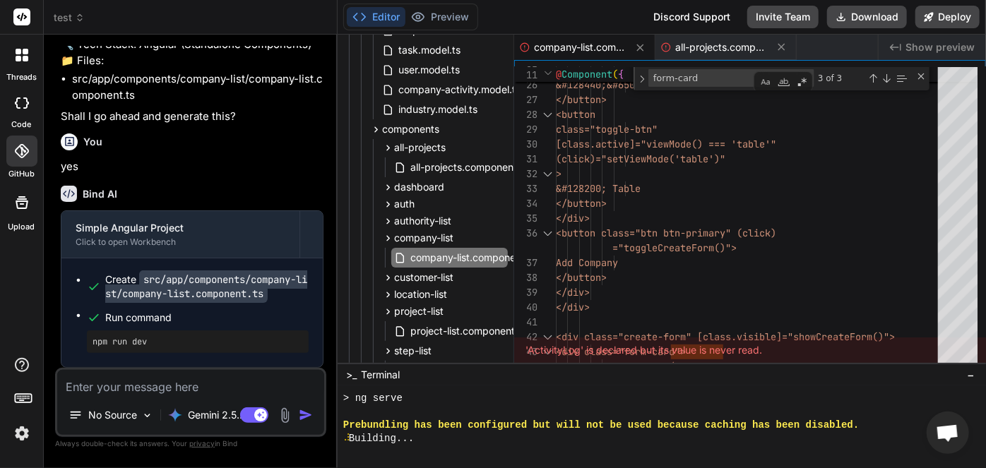
click at [569, 47] on span "company-list.component.ts" at bounding box center [580, 47] width 92 height 14
click at [685, 46] on span "all-projects.component.ts" at bounding box center [721, 47] width 92 height 14
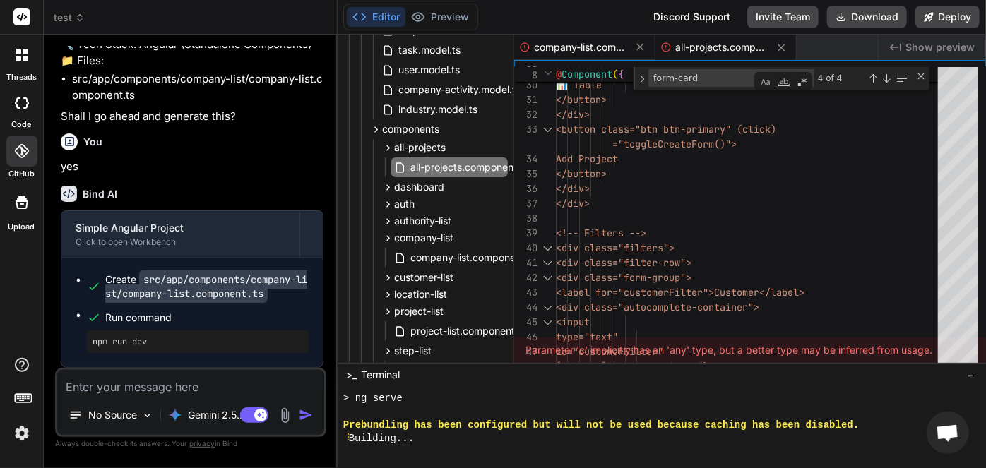
click at [589, 45] on span "company-list.component.ts" at bounding box center [580, 47] width 92 height 14
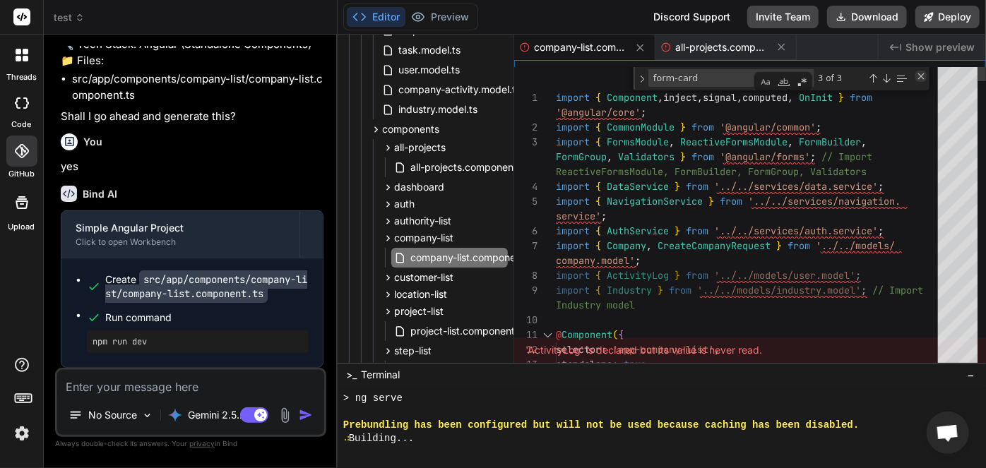
click at [921, 76] on div "Close (Escape)" at bounding box center [920, 76] width 11 height 11
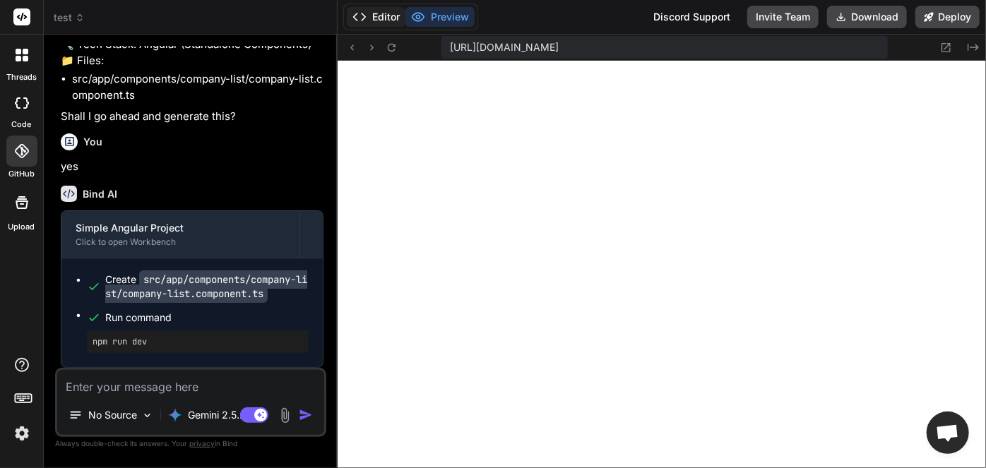
click at [385, 16] on button "Editor" at bounding box center [376, 17] width 59 height 20
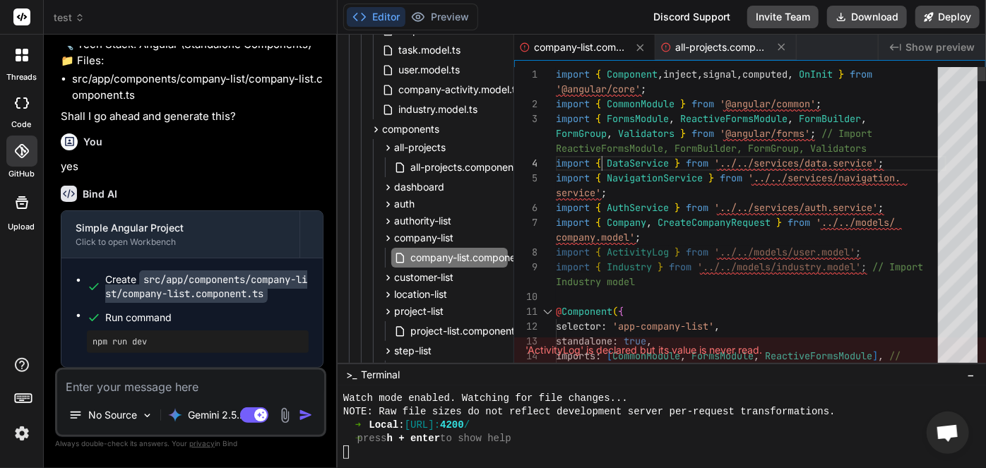
paste textarea "Edit Company"
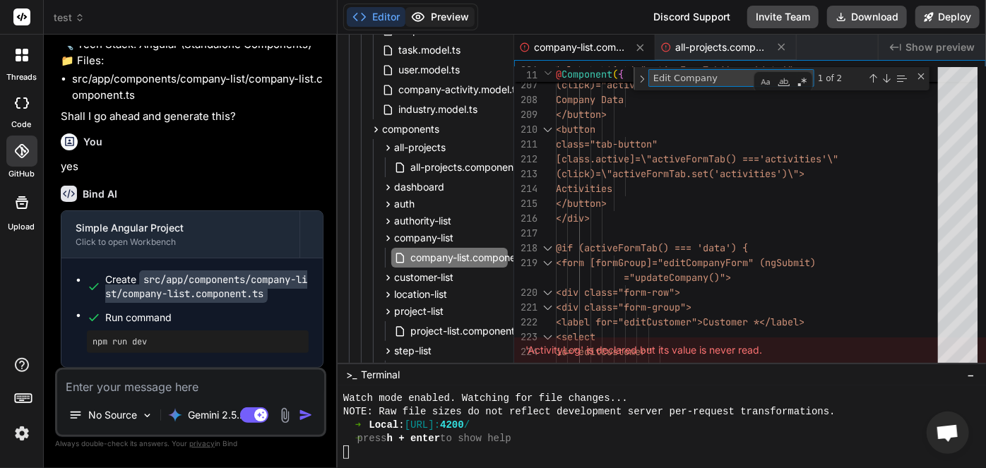
click at [448, 23] on button "Preview" at bounding box center [439, 17] width 69 height 20
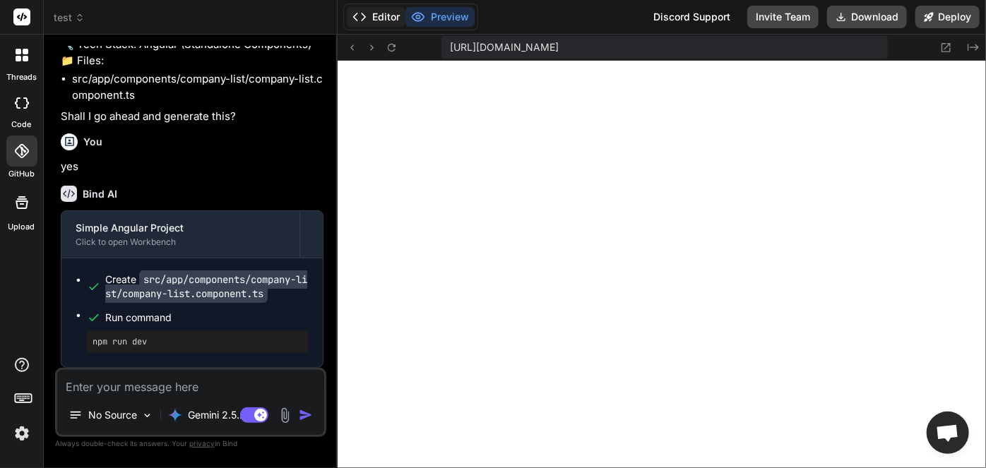
click at [382, 18] on button "Editor" at bounding box center [376, 17] width 59 height 20
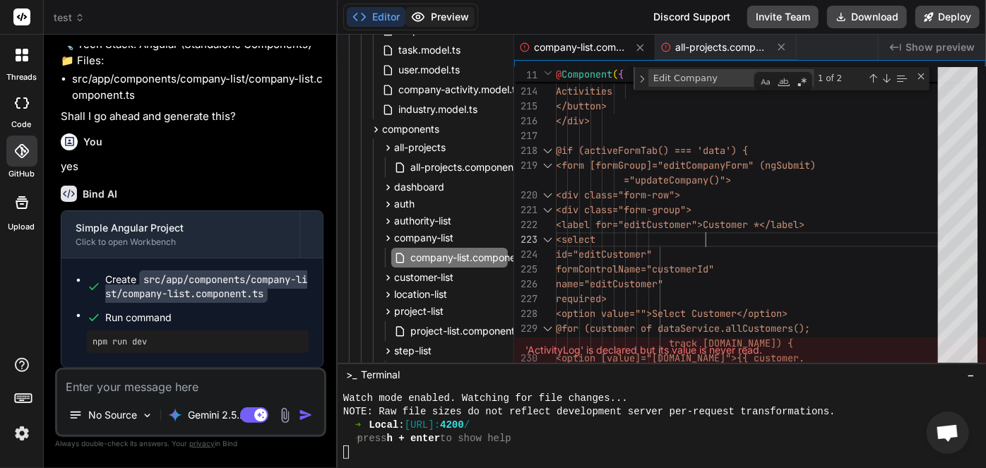
click at [446, 20] on button "Preview" at bounding box center [439, 17] width 69 height 20
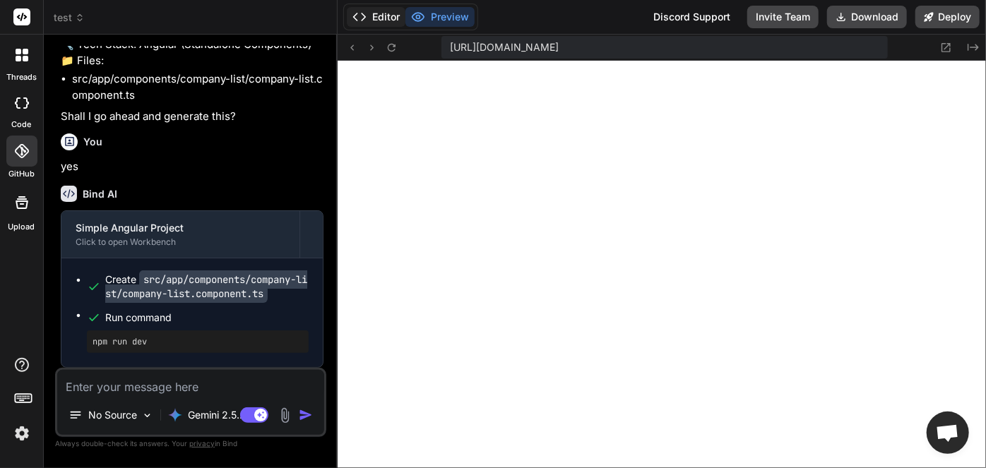
click at [372, 21] on button "Editor" at bounding box center [376, 17] width 59 height 20
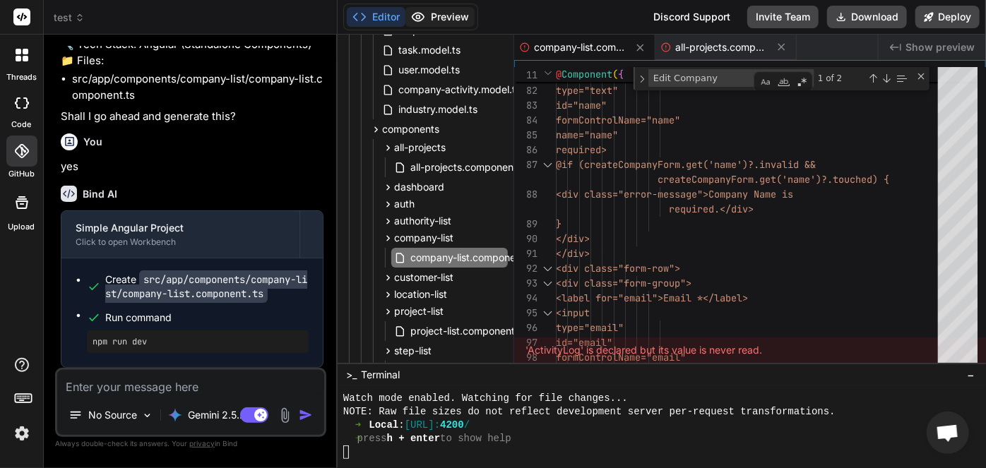
click at [447, 21] on button "Preview" at bounding box center [439, 17] width 69 height 20
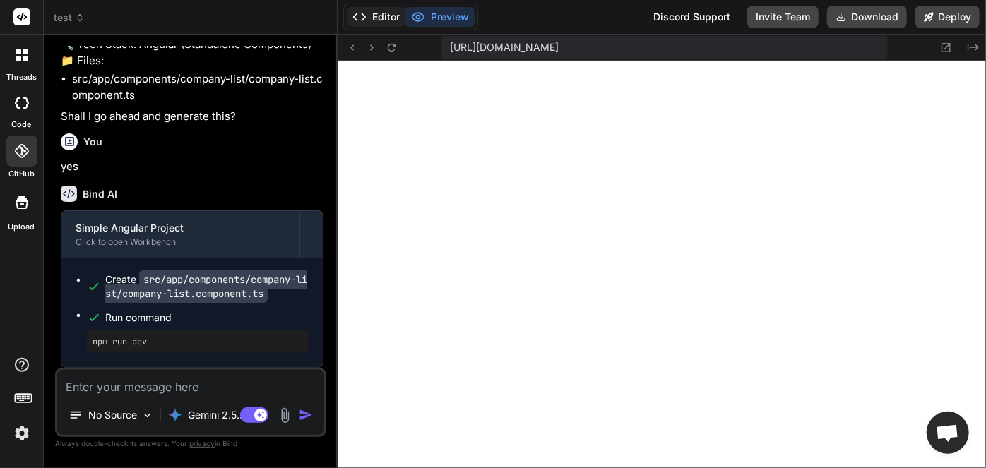
click at [391, 13] on button "Editor" at bounding box center [376, 17] width 59 height 20
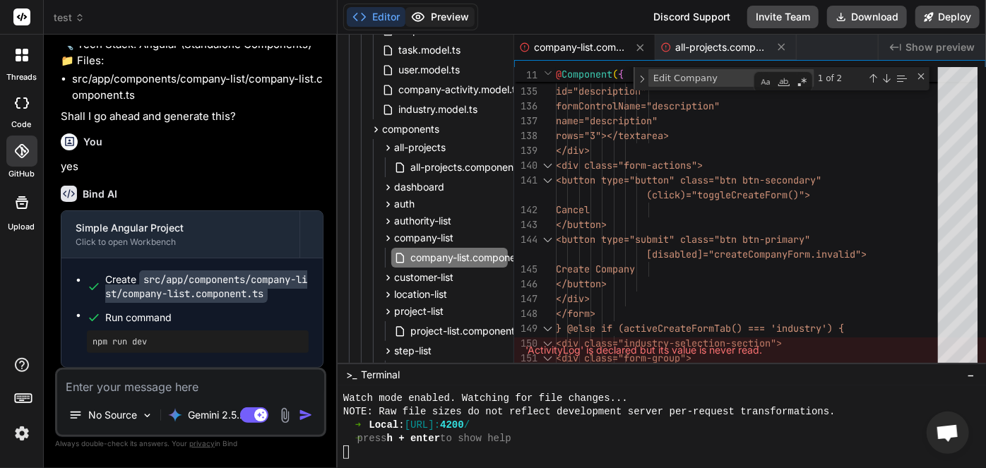
click at [437, 17] on button "Preview" at bounding box center [439, 17] width 69 height 20
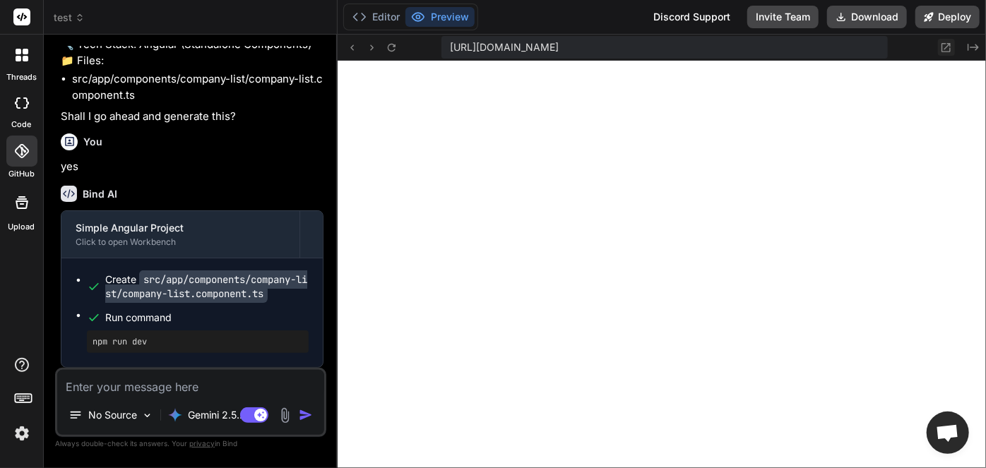
click at [949, 44] on icon at bounding box center [946, 47] width 9 height 9
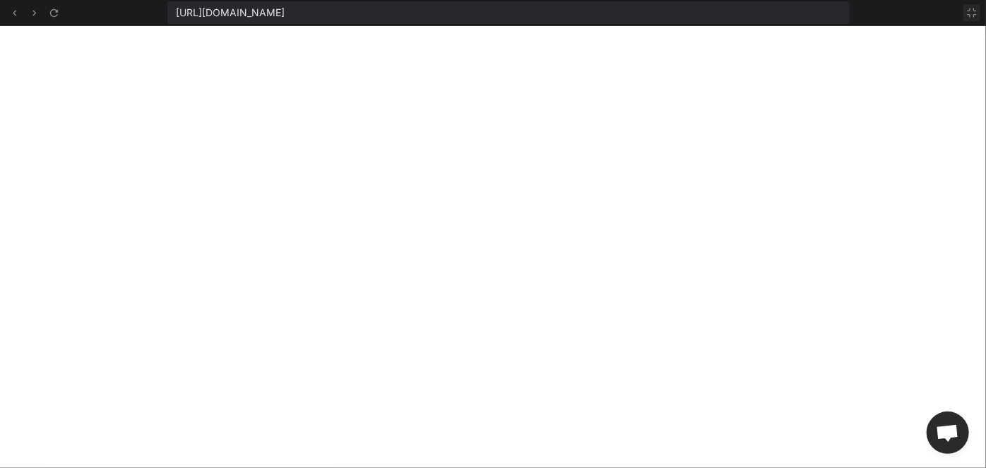
click at [970, 11] on icon at bounding box center [971, 12] width 11 height 11
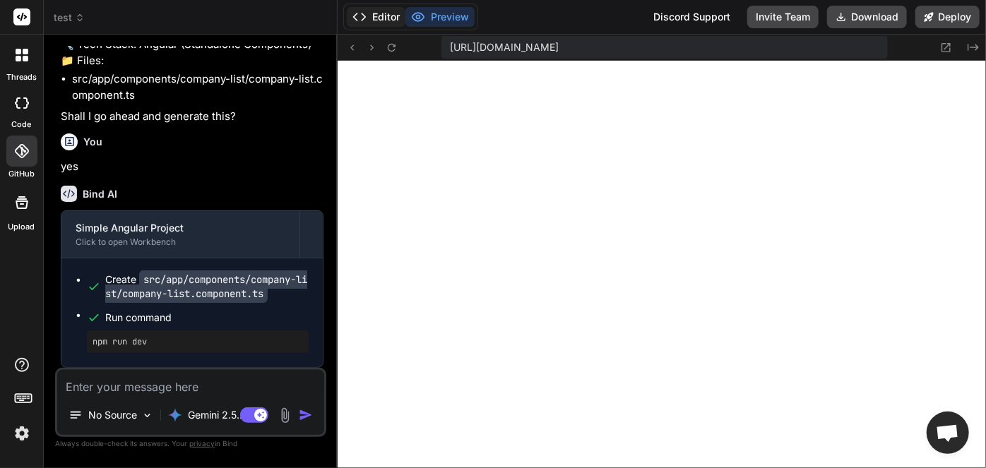
click at [378, 18] on button "Editor" at bounding box center [376, 17] width 59 height 20
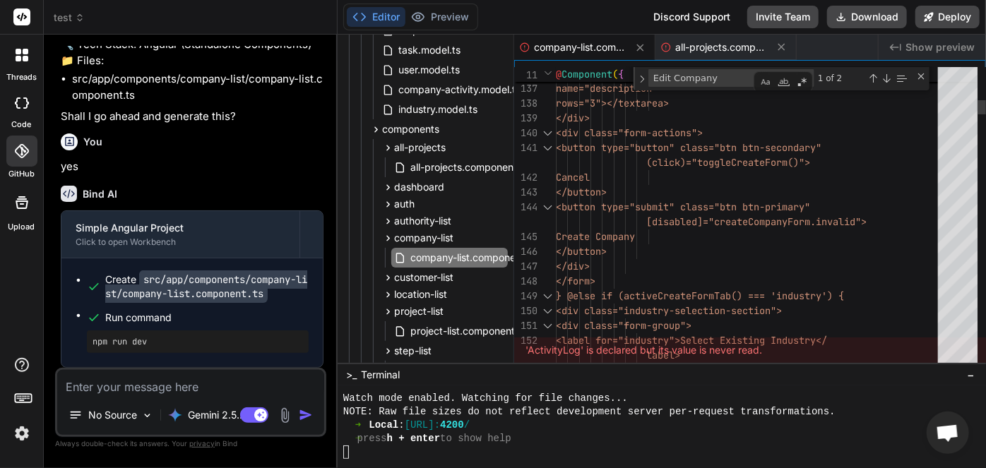
scroll to position [73, 0]
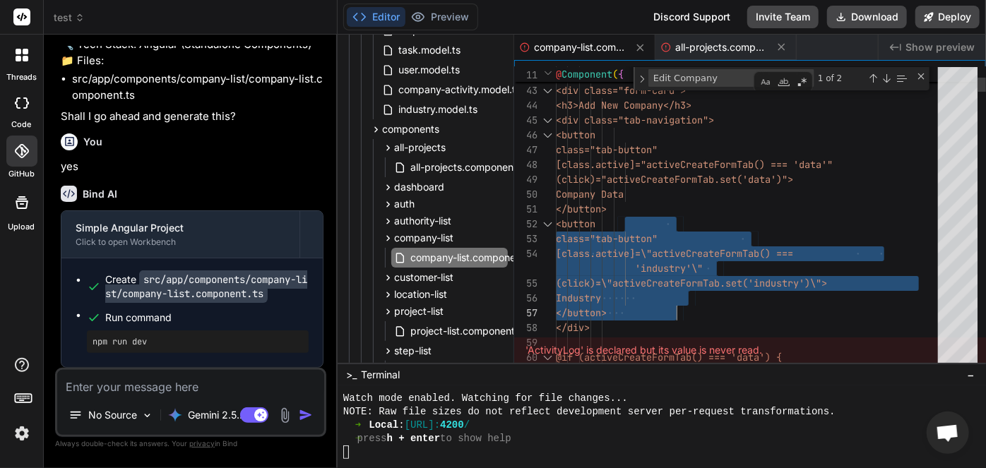
drag, startPoint x: 625, startPoint y: 223, endPoint x: 698, endPoint y: 299, distance: 105.4
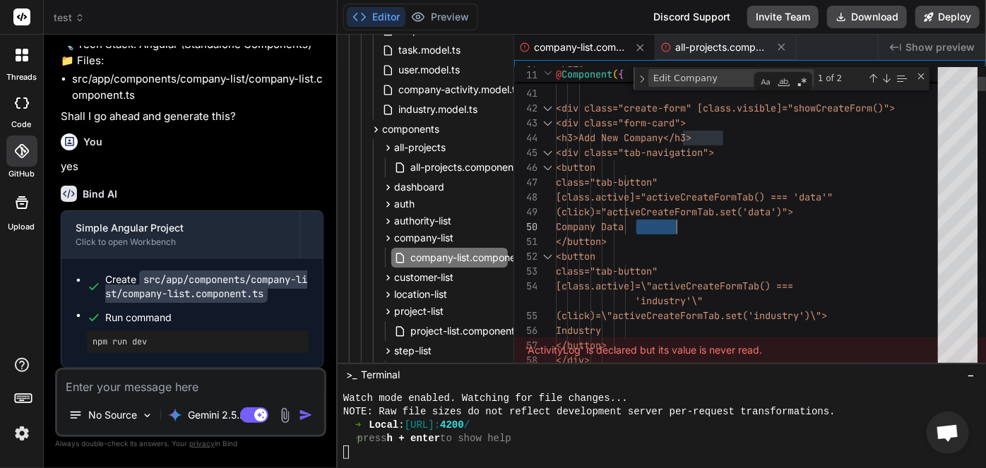
scroll to position [103, 0]
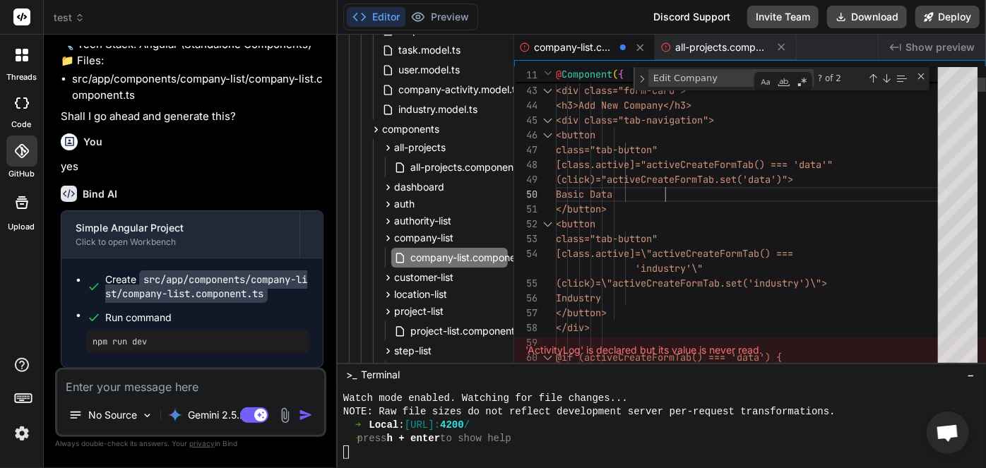
type textarea "class="tab-button" [class.active]=\"activeCreateFormTab() === 'industry'\" (cli…"
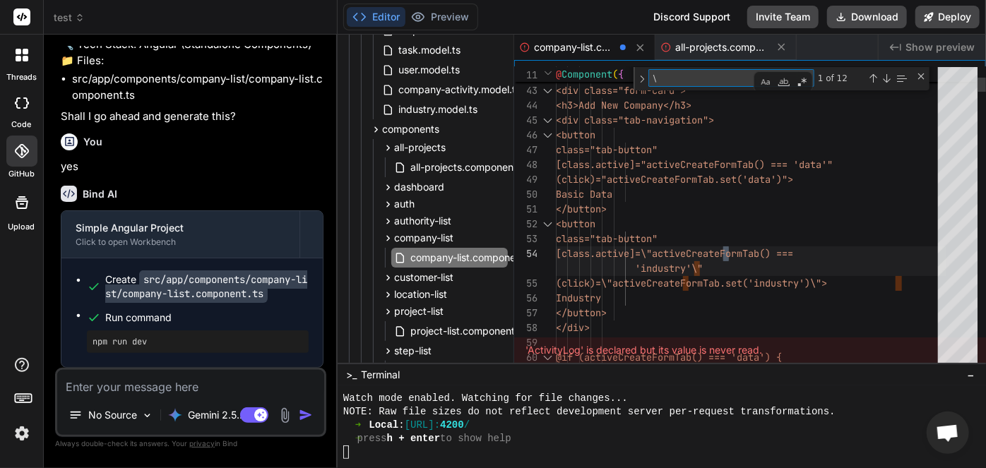
type textarea "\"
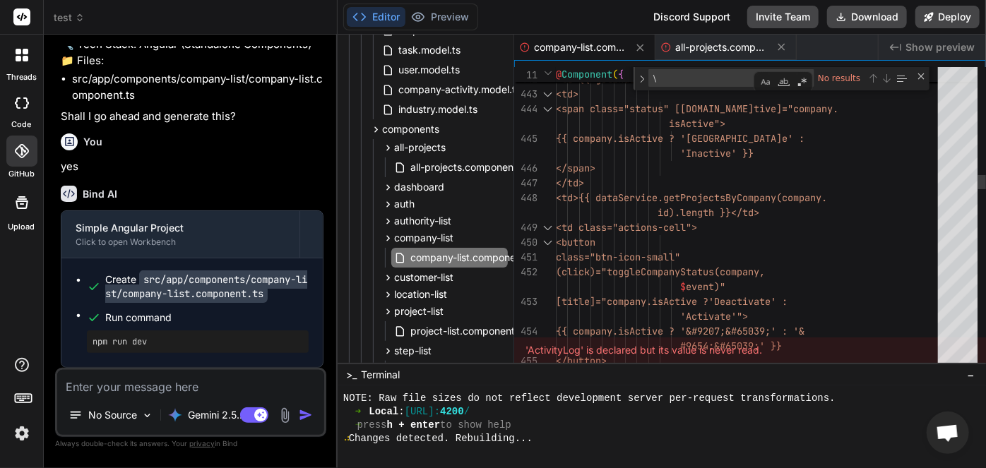
type textarea "</td> <td>{{ getIndustryName(company.industry) }}</td> <td> <span class="status…"
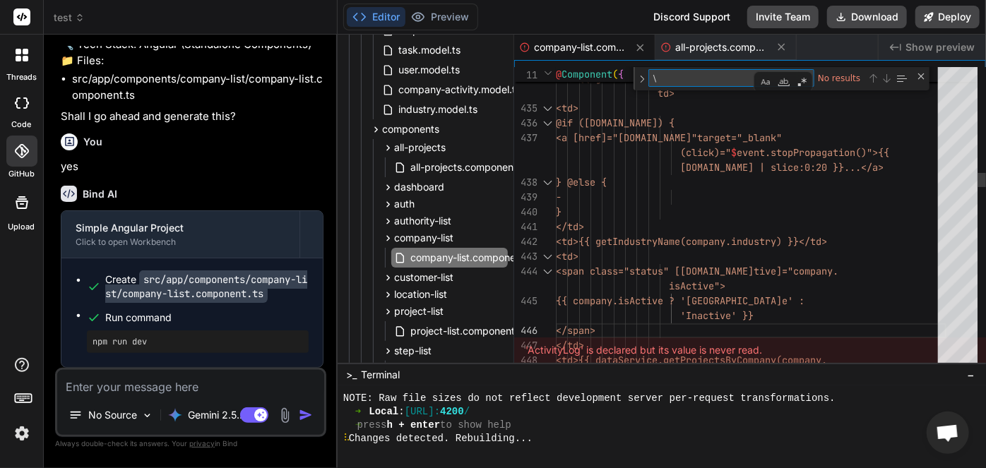
type textarea "b"
type textarea "display: flex; background: var(--surface-elevated); border-radius: 8px; padding…"
type textarea "ba"
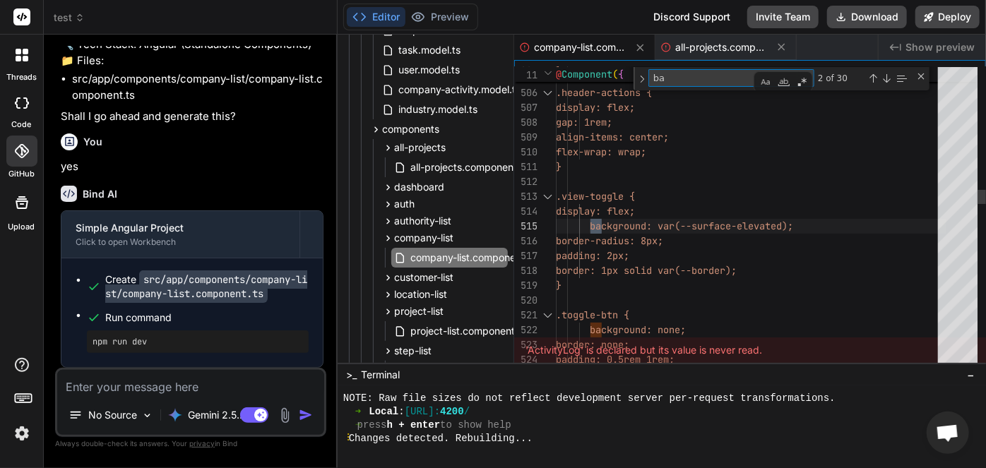
type textarea "<div class="form-card"> <h3>Add New Company</h3> <div class="tab-navigation"> <…"
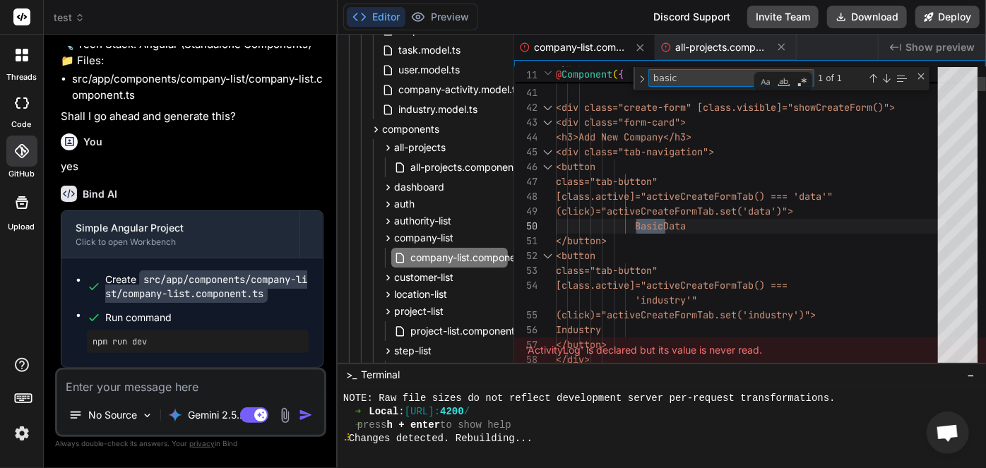
type textarea "basic"
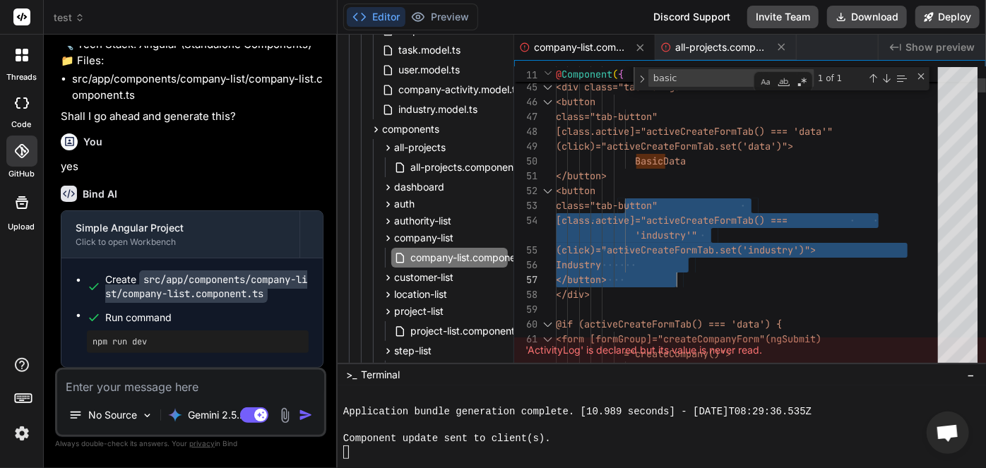
drag, startPoint x: 625, startPoint y: 193, endPoint x: 715, endPoint y: 268, distance: 117.4
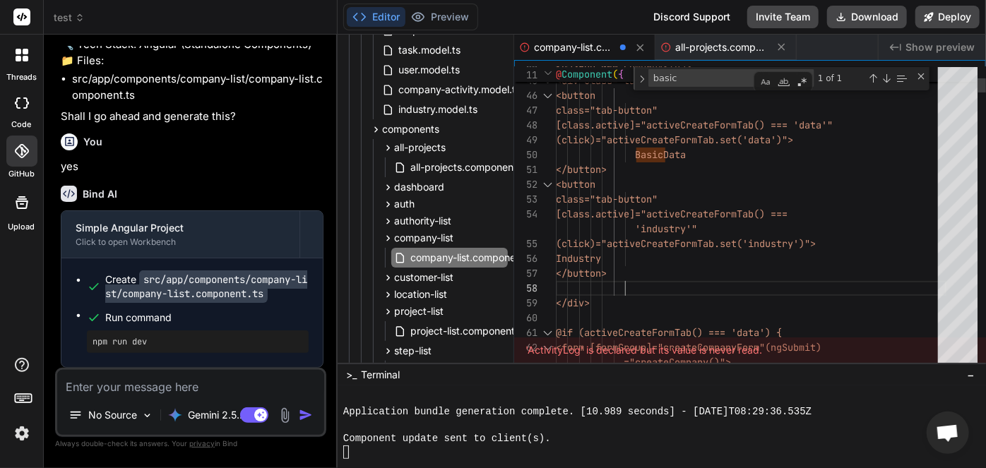
scroll to position [102, 0]
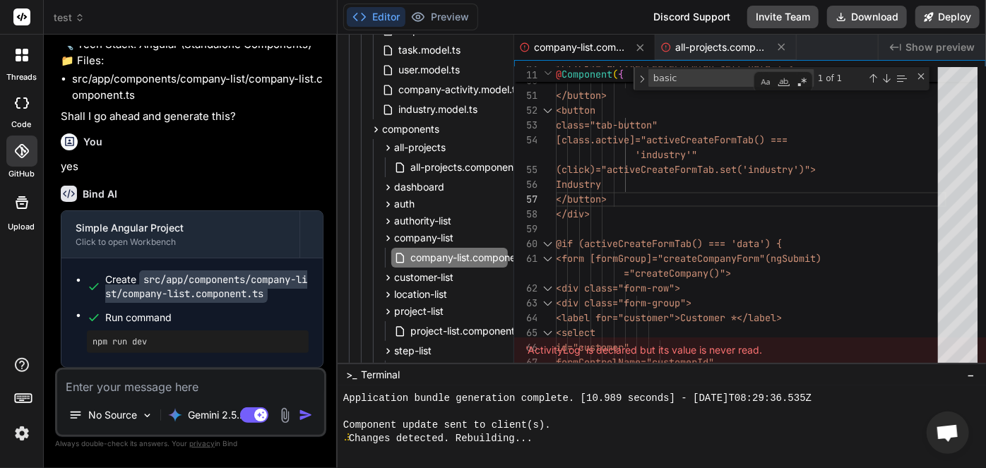
click at [178, 395] on textarea at bounding box center [190, 382] width 267 height 25
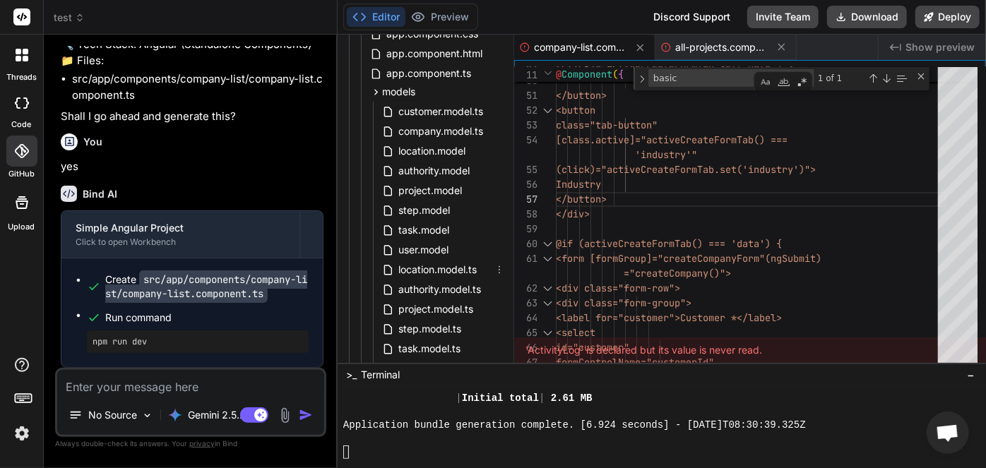
scroll to position [136, 0]
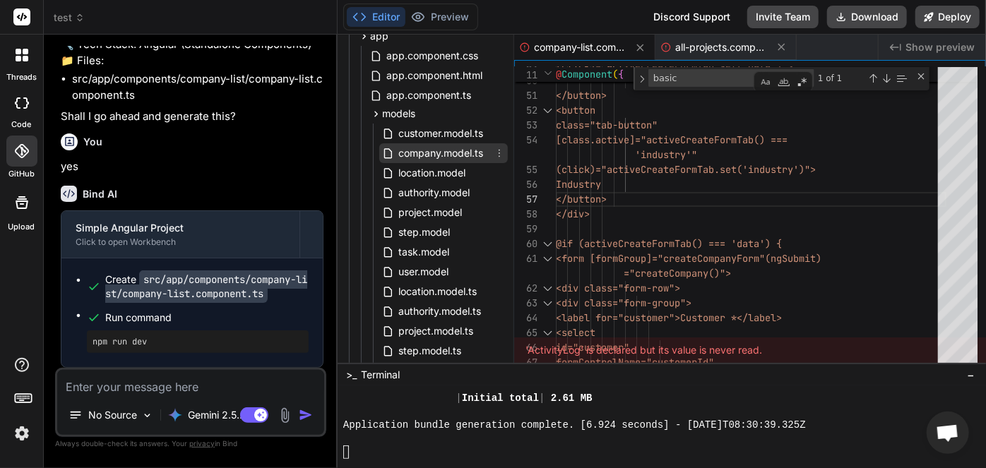
click at [444, 161] on span "company.model.ts" at bounding box center [441, 153] width 88 height 17
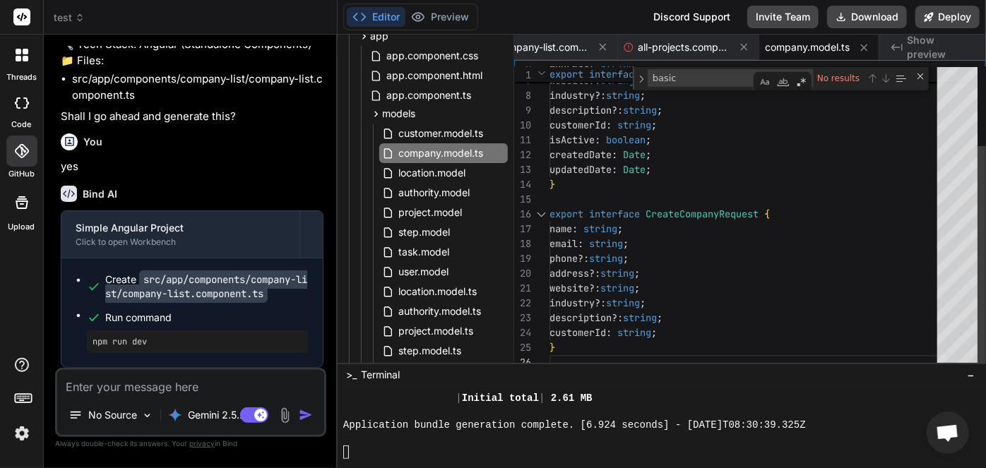
scroll to position [88, 0]
click at [613, 183] on div "address?: string ; website?: string ; industry?: string ; description?: string …" at bounding box center [747, 165] width 396 height 409
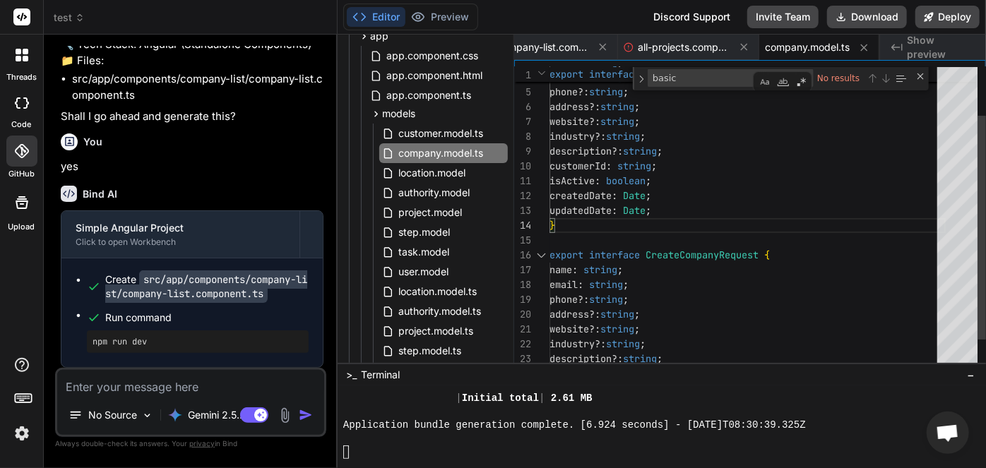
click at [610, 232] on div "address?: string ; website?: string ; industry?: string ; description?: string …" at bounding box center [747, 206] width 396 height 409
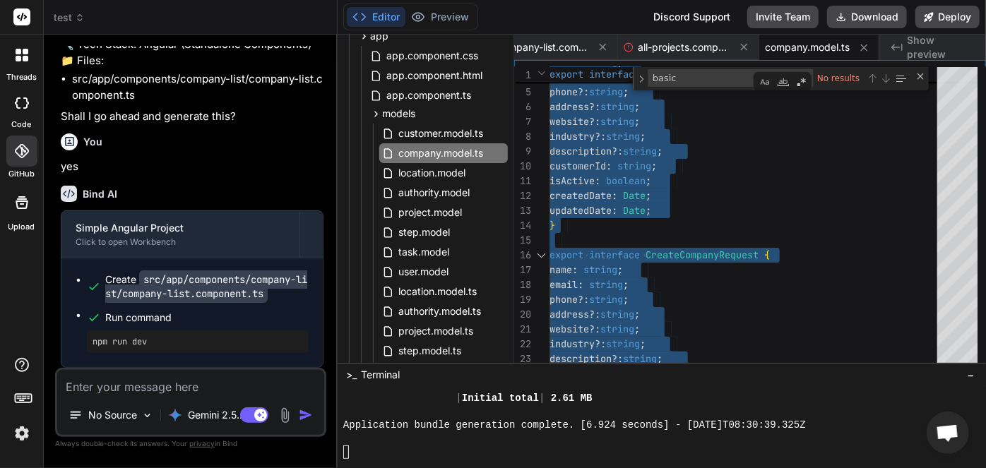
type textarea "website?: string; industry?: string; description?: string; customerId: string; }"
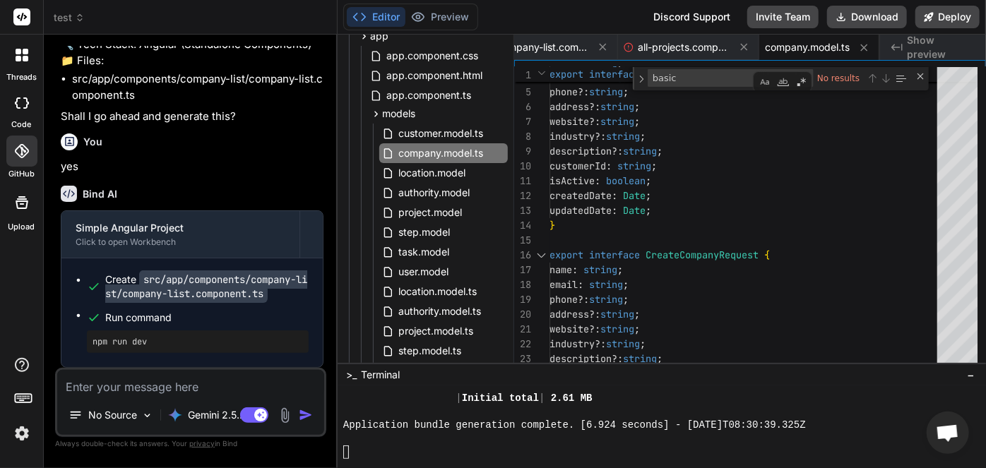
click at [117, 378] on textarea at bounding box center [190, 382] width 267 height 25
paste textarea "- create Activity model interface with the following attributes and make the ne…"
type textarea "- create Activity model interface with the following attributes and make the ne…"
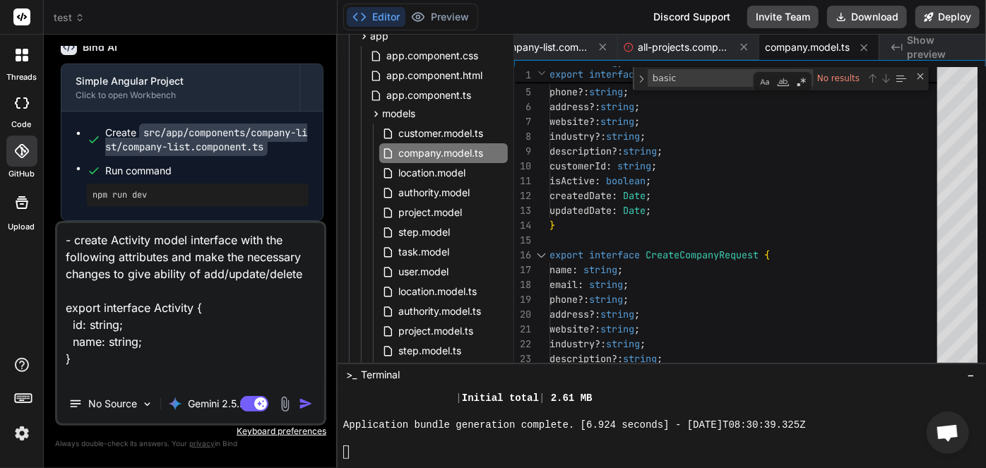
type textarea "x"
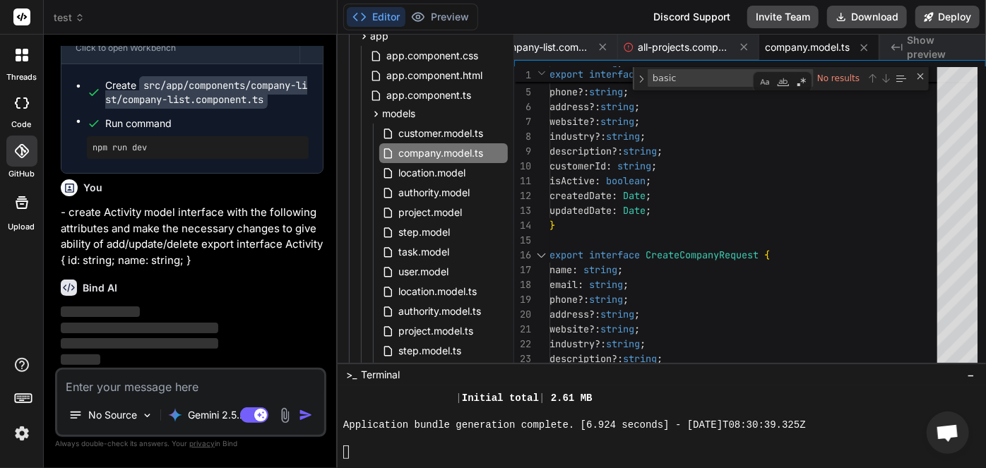
scroll to position [52878, 0]
click at [605, 50] on icon at bounding box center [603, 47] width 12 height 12
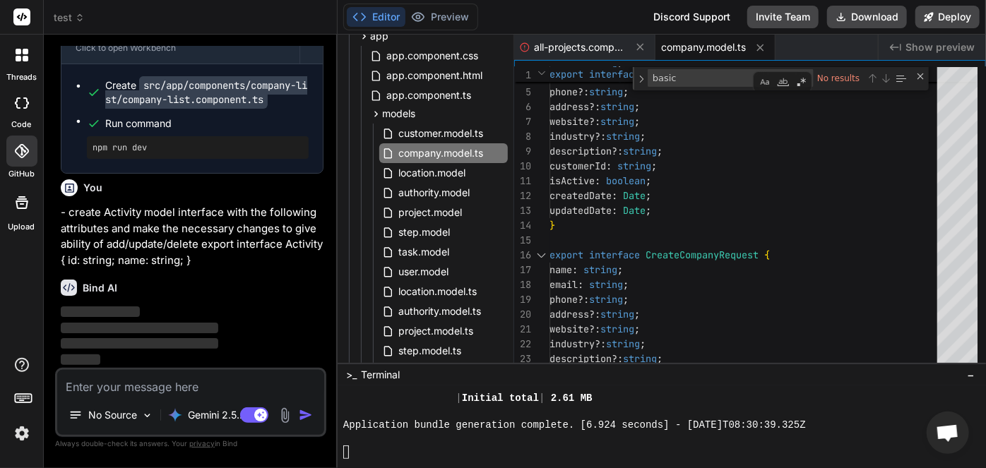
scroll to position [0, 0]
click at [636, 46] on icon at bounding box center [640, 47] width 12 height 12
click at [624, 49] on icon at bounding box center [619, 48] width 12 height 12
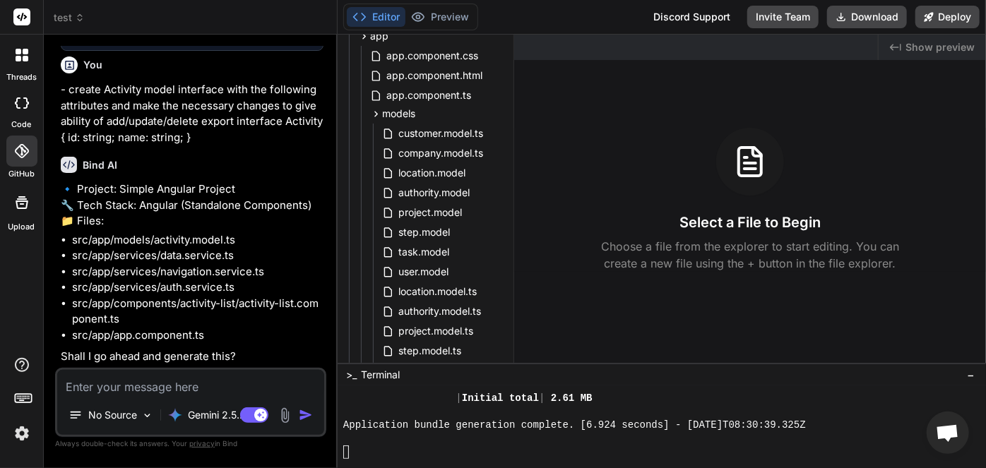
scroll to position [53001, 0]
type textarea "x"
click at [176, 383] on textarea at bounding box center [190, 382] width 267 height 25
type textarea "y"
type textarea "x"
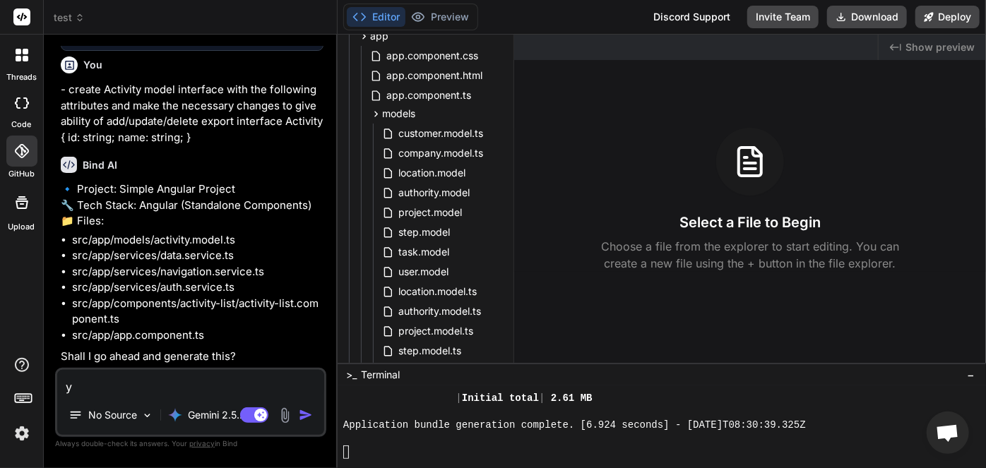
type textarea "ye"
type textarea "x"
type textarea "yes"
type textarea "x"
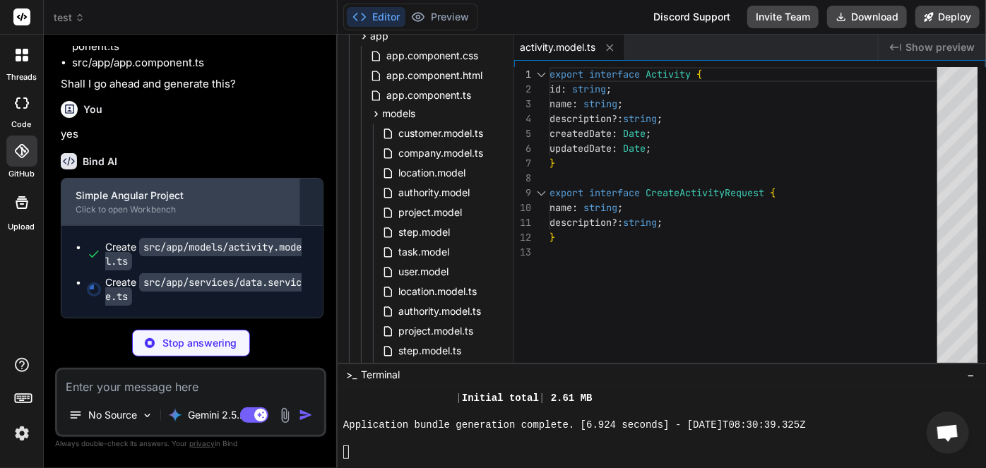
scroll to position [53273, 0]
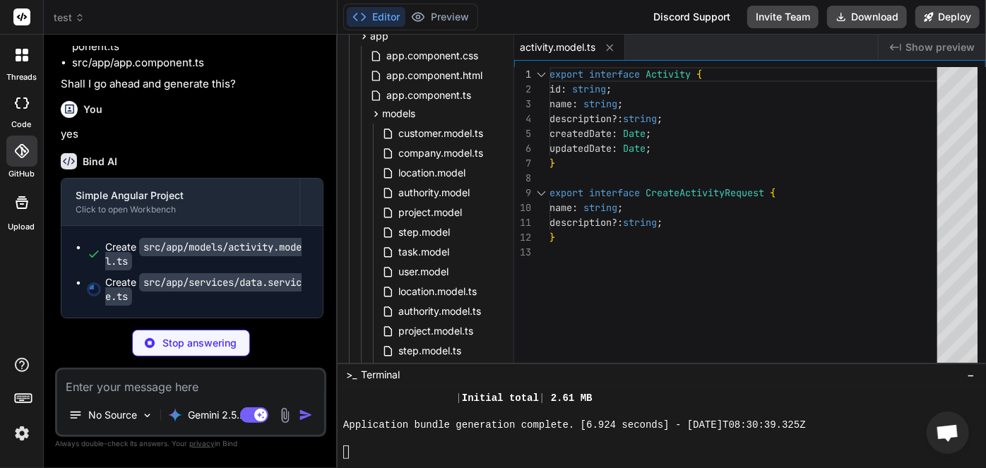
type textarea "x"
type textarea "private generateId(): string { return [DOMAIN_NAME]().toString(36) + Math.rando…"
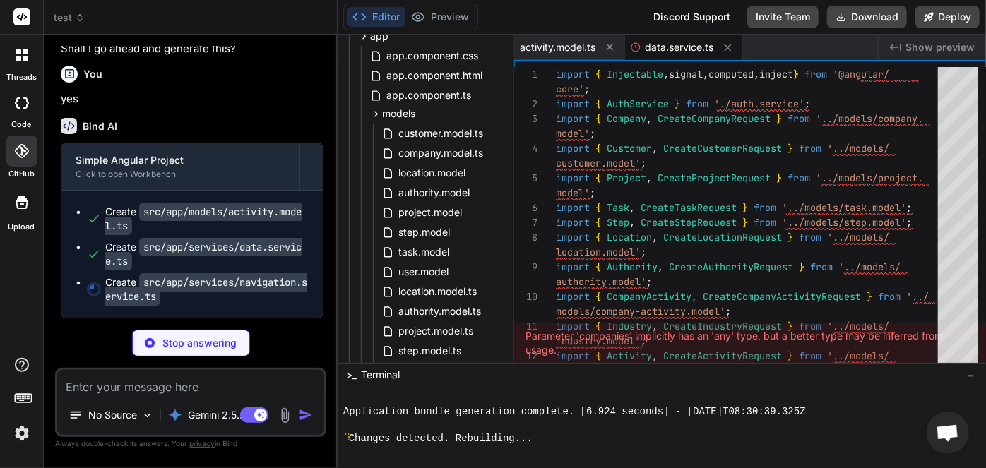
type textarea "x"
type textarea "}"
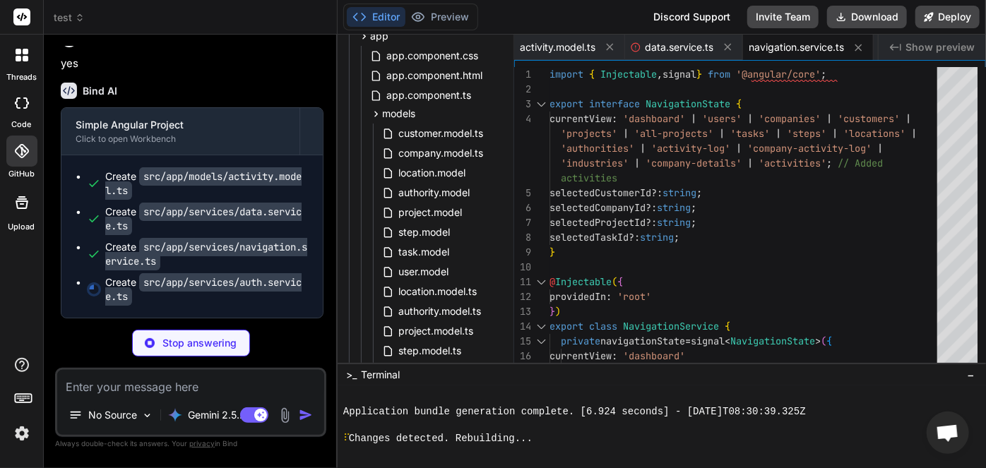
scroll to position [53344, 0]
type textarea "x"
type textarea "this.users.set([admin, manager, user]); } }"
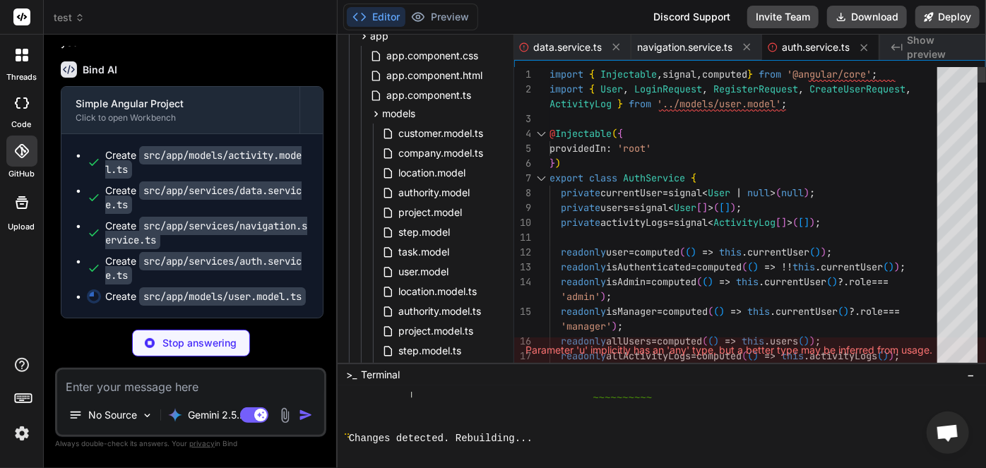
type textarea "x"
type textarea "entityName: string; details: string; timestamp: Date; ipAddress?: string; }"
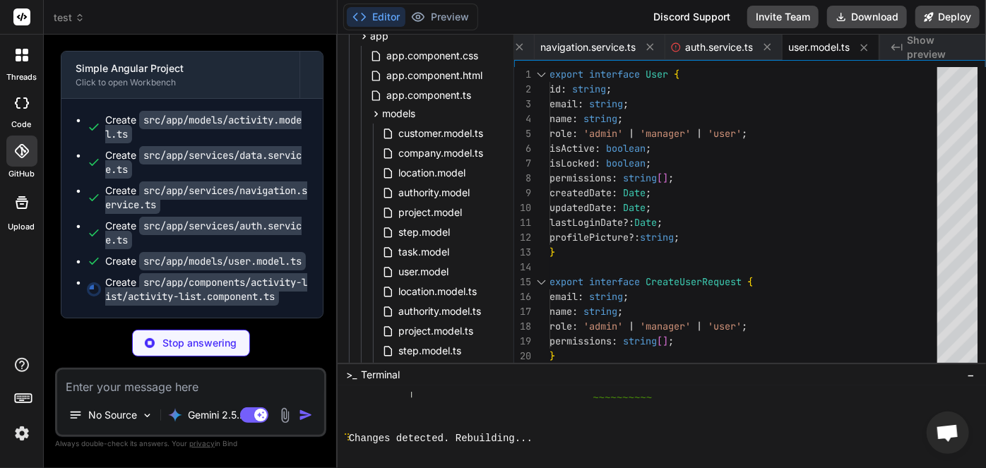
scroll to position [53414, 0]
type textarea "x"
type textarea "description: '' }; } }"
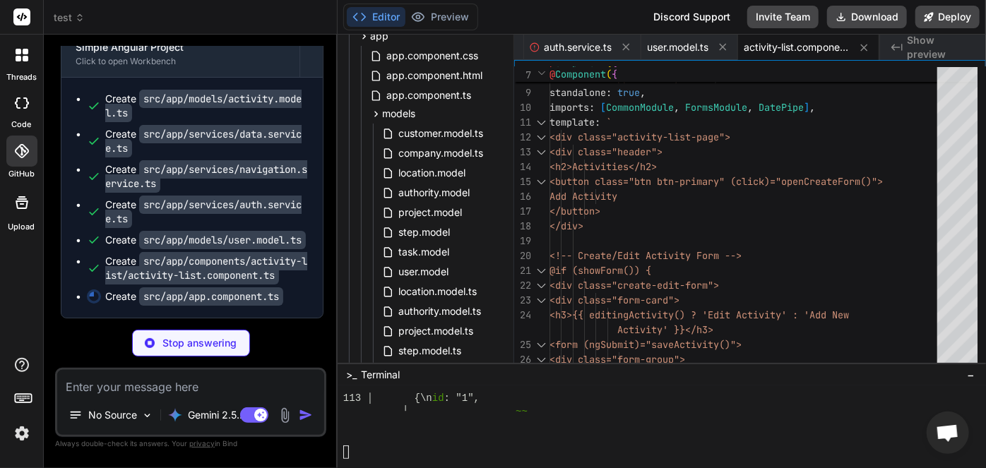
scroll to position [53436, 0]
type textarea "x"
type textarea "} setTheme(theme: 'light' | 'dark' | 'system'): void { this.themeService.setThe…"
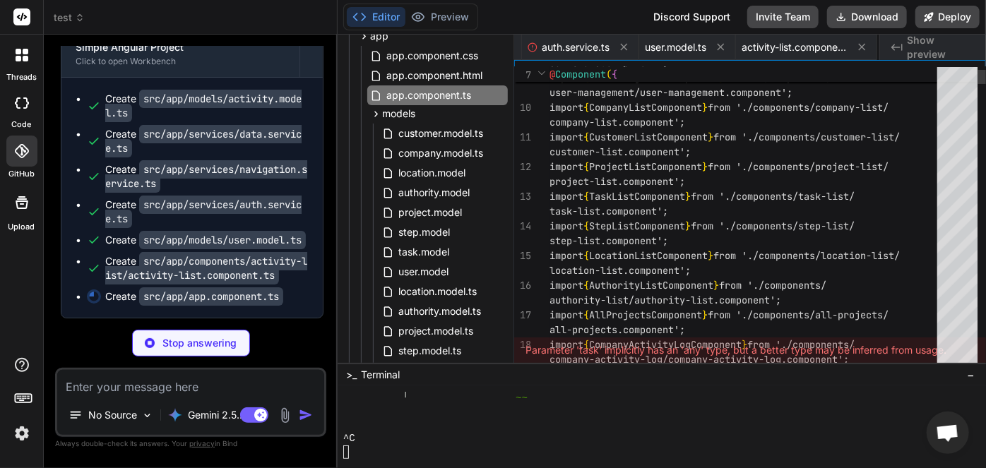
scroll to position [0, 486]
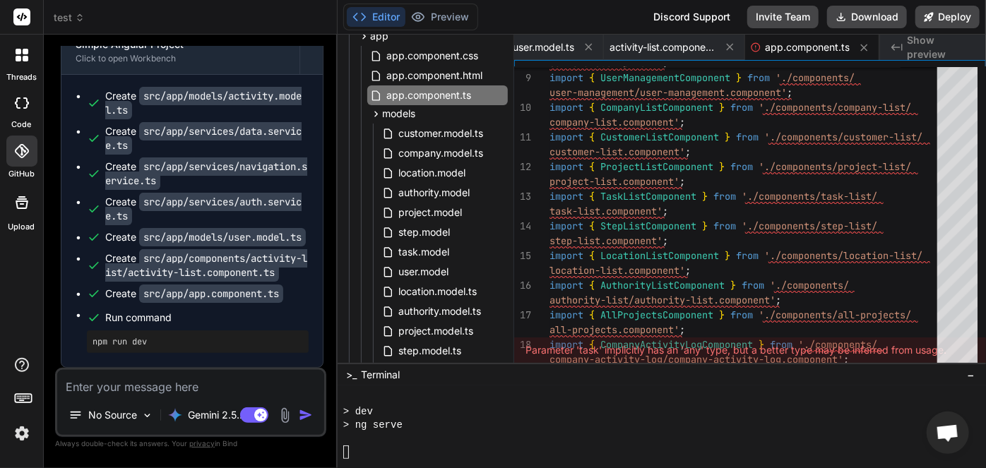
type textarea "x"
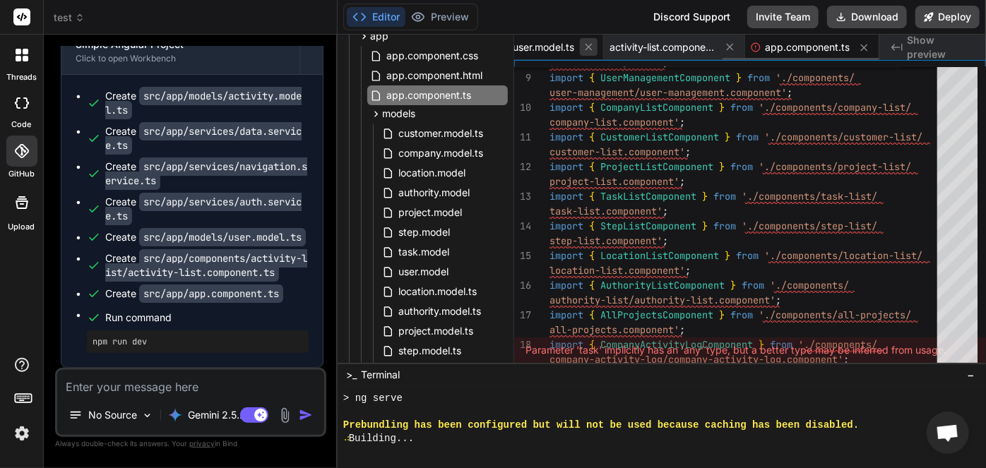
click at [591, 51] on icon at bounding box center [589, 47] width 12 height 12
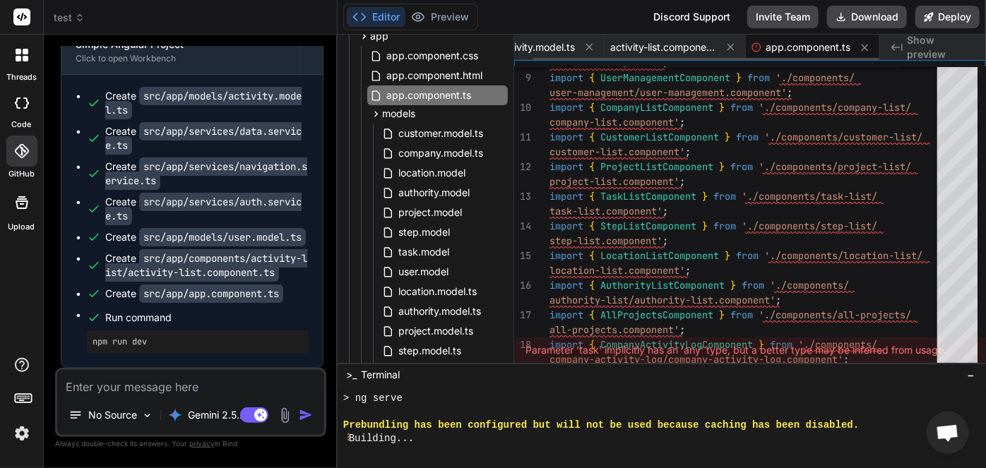
click at [591, 51] on icon at bounding box center [589, 47] width 12 height 12
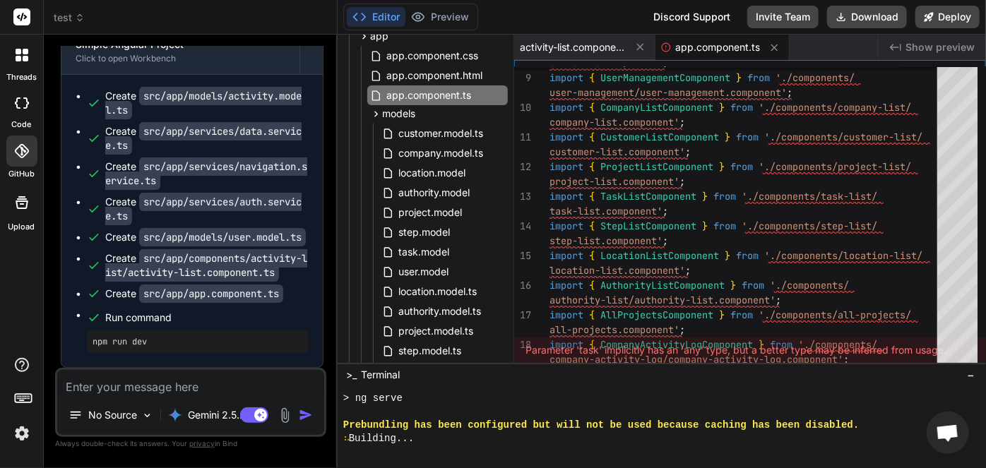
scroll to position [0, 0]
click at [641, 46] on icon at bounding box center [640, 47] width 7 height 7
click at [632, 46] on icon at bounding box center [633, 47] width 7 height 7
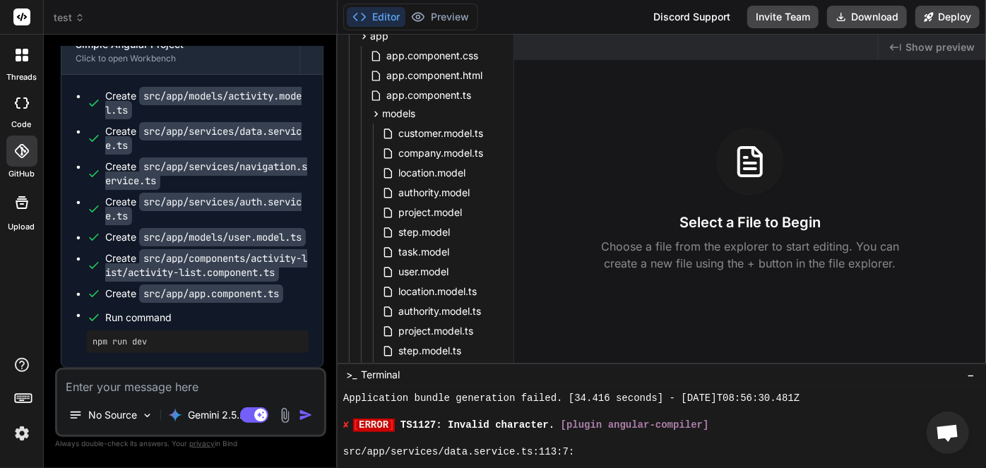
scroll to position [12905, 0]
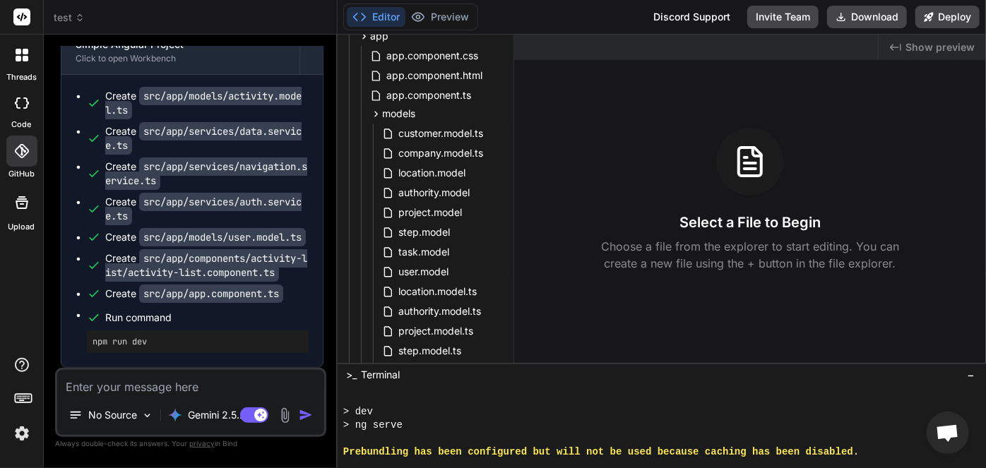
click at [347, 453] on textarea "Terminal input" at bounding box center [346, 452] width 6 height 13
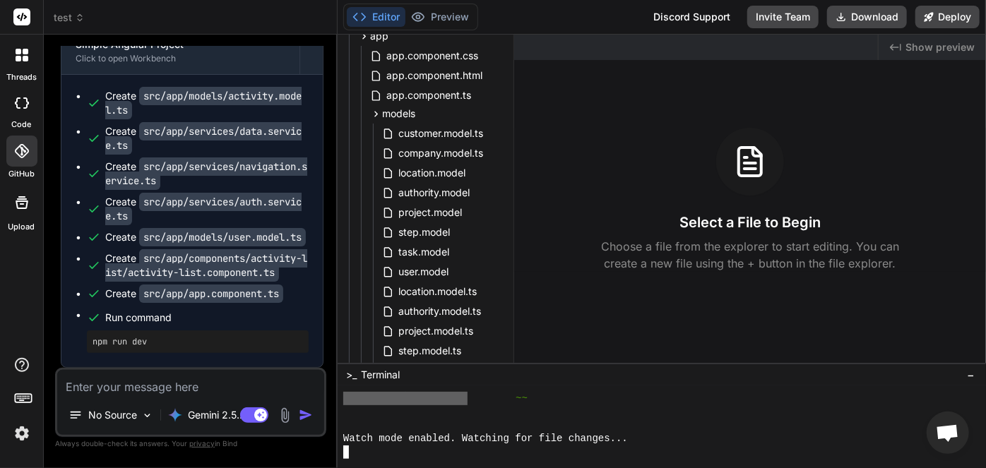
scroll to position [13355, 0]
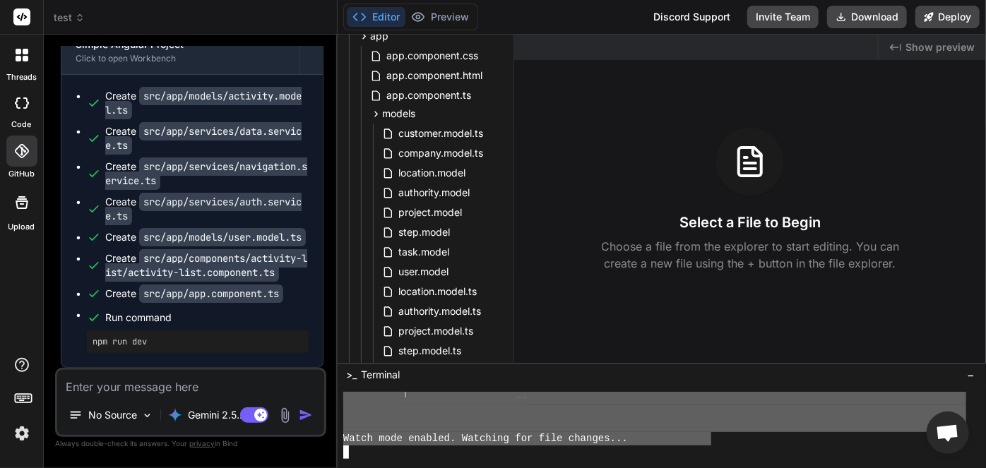
drag, startPoint x: 343, startPoint y: 454, endPoint x: 711, endPoint y: 441, distance: 368.2
click at [711, 441] on div "GGGGGGGGGGGGGGGGGGGGGGGGGGGGGGGG HHHHHHHHHHHHHHHHHHHHHHHHHHHHHHHH ╵ ~~ Watch mo…" at bounding box center [662, 427] width 648 height 82
type textarea "Loremipsumd sit amet consectetu adi elit sed do eius tempori utlabor etd magn a…"
click at [140, 386] on textarea at bounding box center [190, 382] width 267 height 25
paste textarea "Loremipsumd sit amet consectetu adi elit sed do eius tempori utlabor etd magn a…"
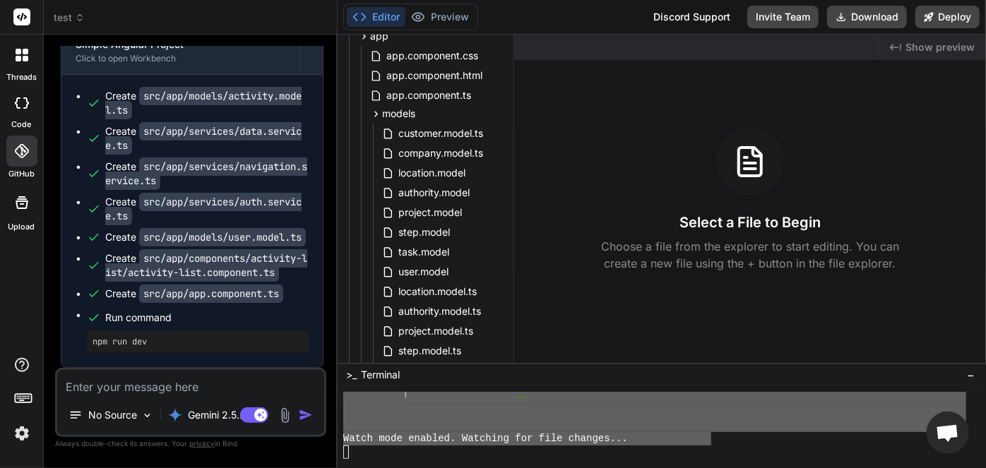
type textarea "Loremipsumd sit amet consectetu adi elit sed do eius tempori utlabor etd magn a…"
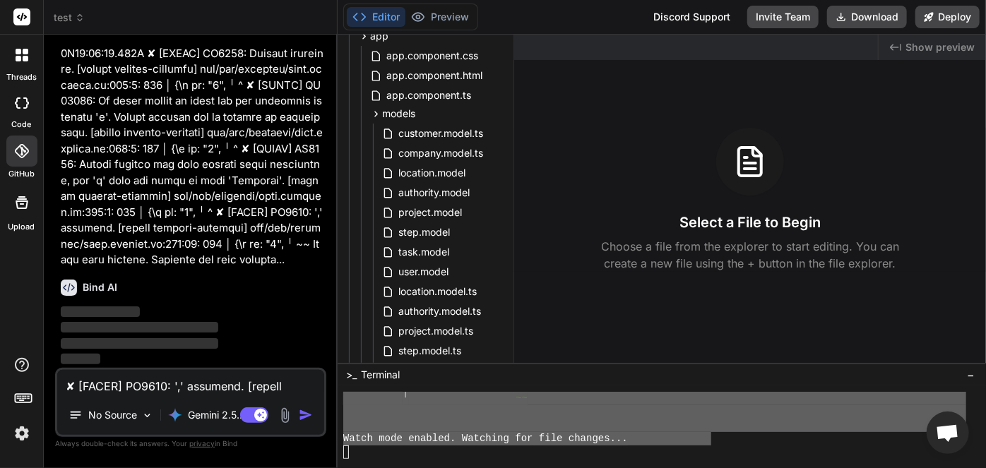
type textarea "x"
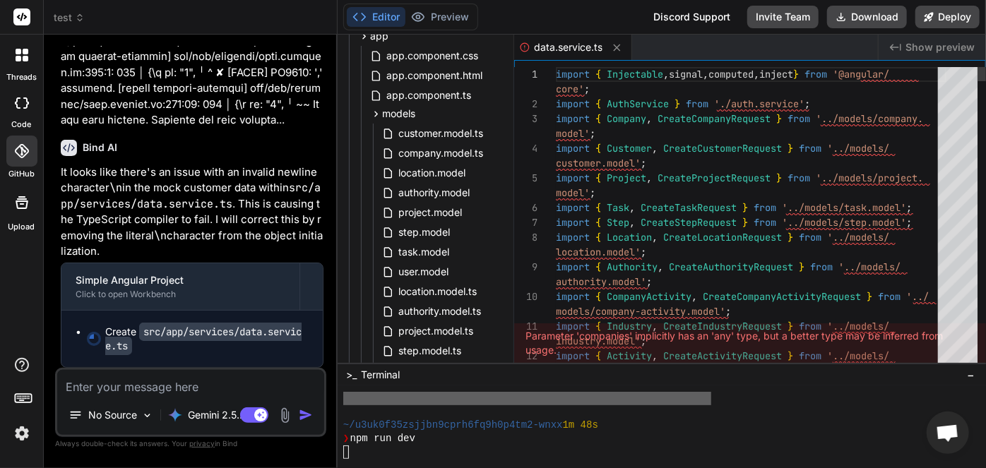
scroll to position [54028, 0]
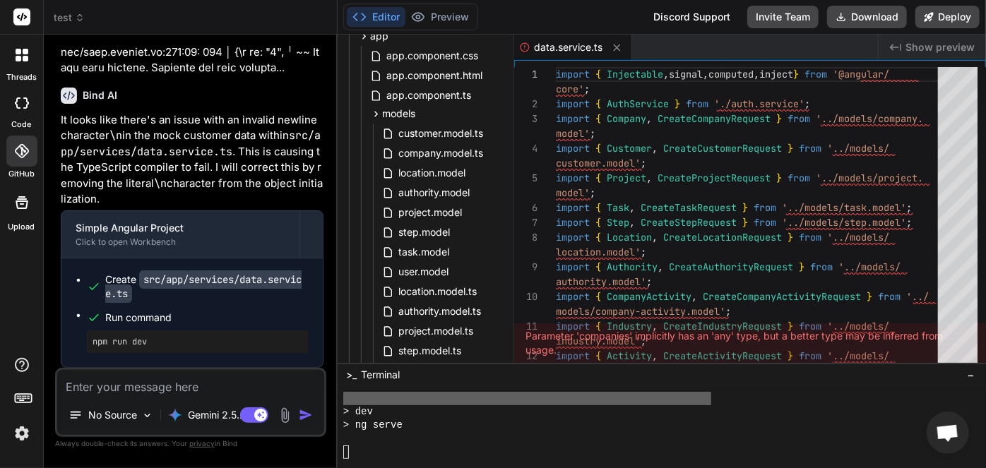
type textarea "x"
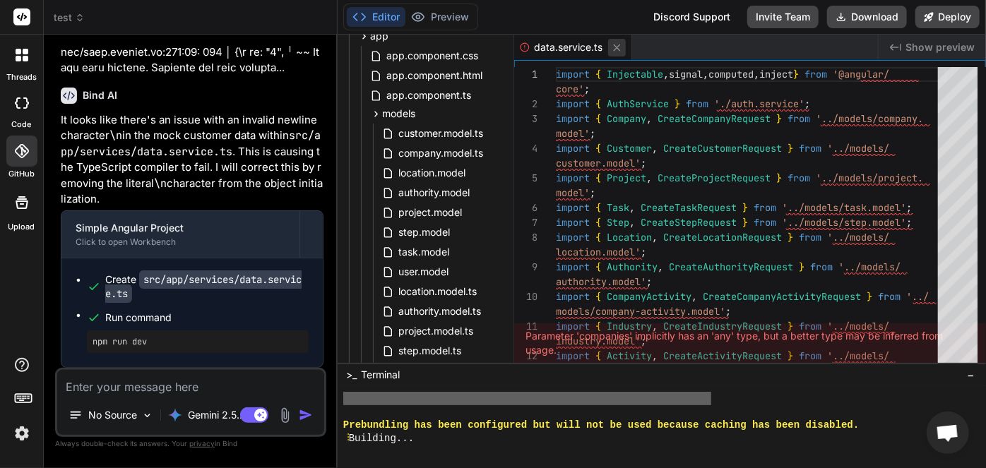
click at [614, 52] on icon at bounding box center [617, 48] width 12 height 12
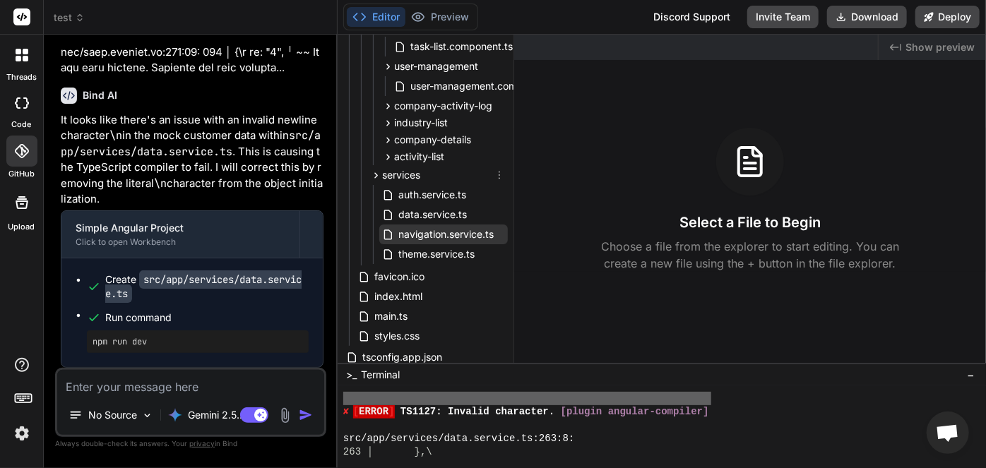
scroll to position [842, 0]
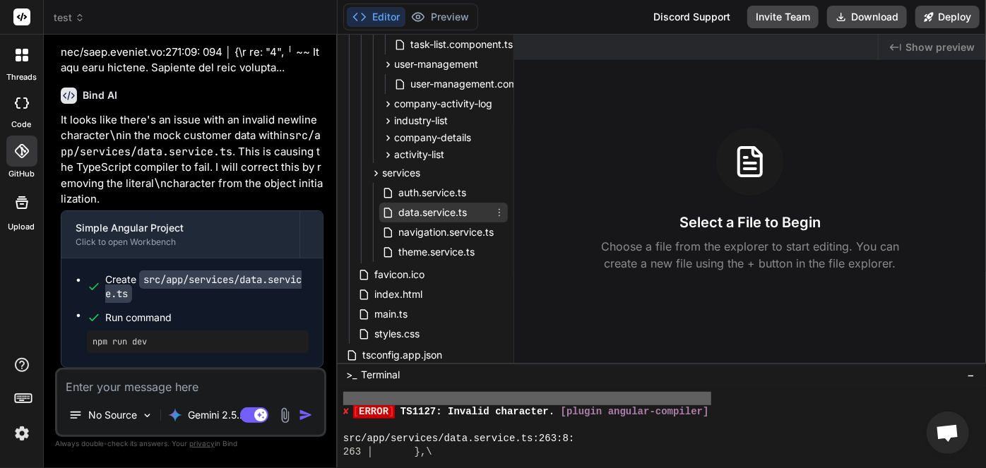
click at [418, 218] on span "data.service.ts" at bounding box center [432, 212] width 71 height 17
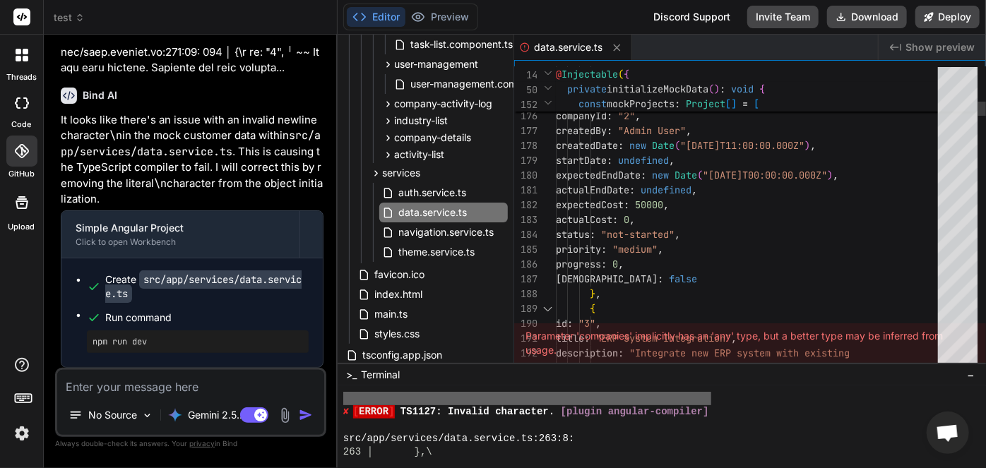
scroll to position [0, 0]
drag, startPoint x: 641, startPoint y: 259, endPoint x: 642, endPoint y: 234, distance: 24.7
type textarea "import { Injectable, signal, computed, inject } from '@angular/core'; import { …"
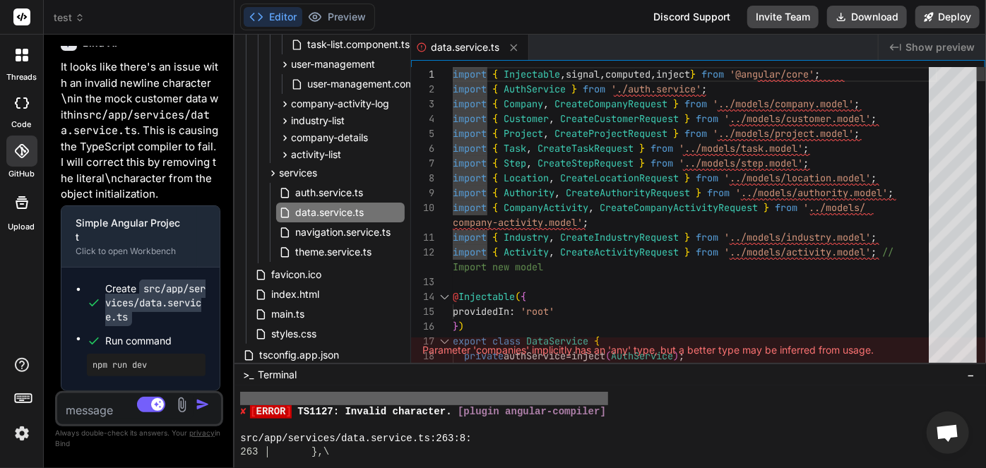
type textarea "x"
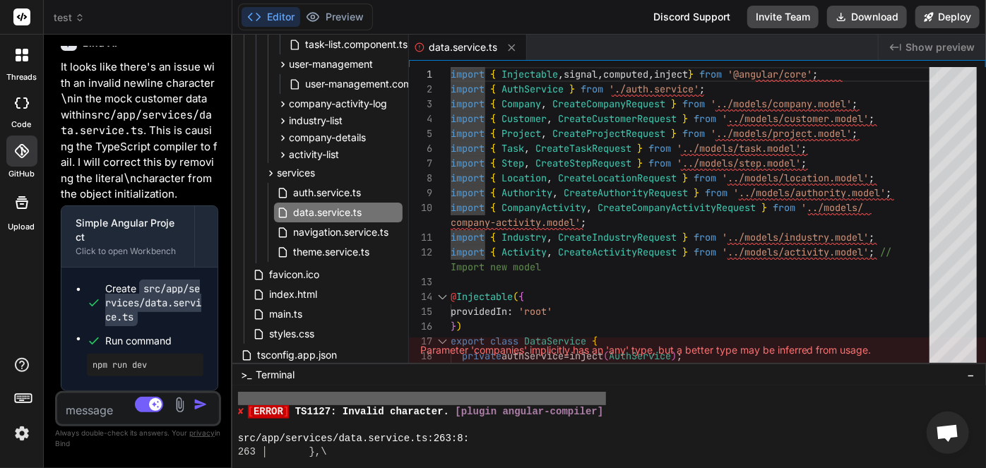
drag, startPoint x: 337, startPoint y: 75, endPoint x: 179, endPoint y: 93, distance: 159.2
click at [179, 93] on div "Bind AI Web Search Created with Pixso. Code Generator You yes Bind AI Simple An…" at bounding box center [138, 252] width 189 height 434
click at [500, 353] on div "Parameter 'companies' implicitly has an 'any' type, but a better type may be in…" at bounding box center [697, 350] width 577 height 25
copy div "companies"
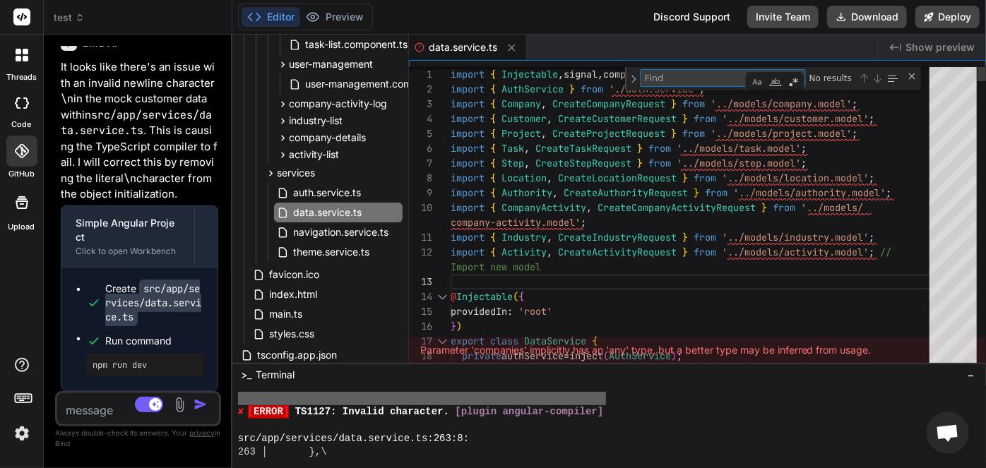
type textarea "// Signals for reactive state management private companies = signal<Company[]>(…"
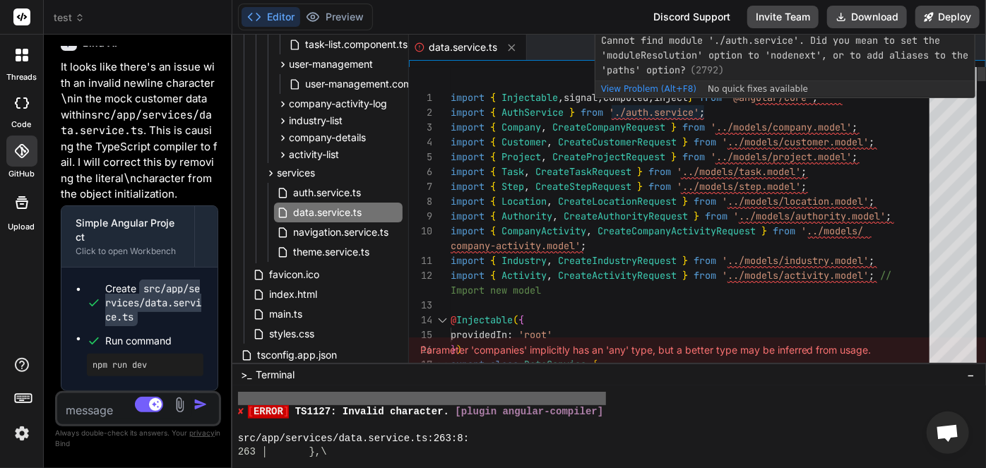
type textarea "companies"
click at [643, 85] on span "View Problem (Alt+F8)" at bounding box center [648, 89] width 95 height 10
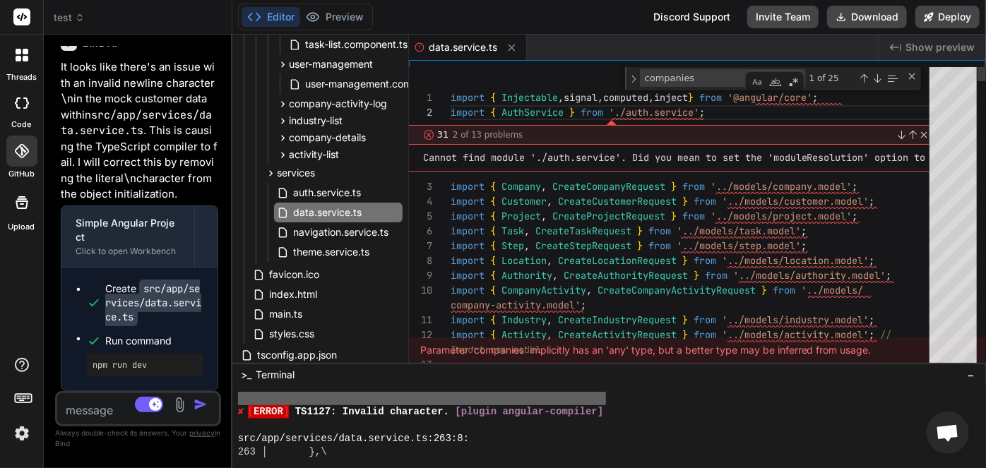
click at [569, 115] on span at bounding box center [567, 112] width 6 height 13
click at [619, 117] on span "'./auth.service'" at bounding box center [654, 112] width 90 height 13
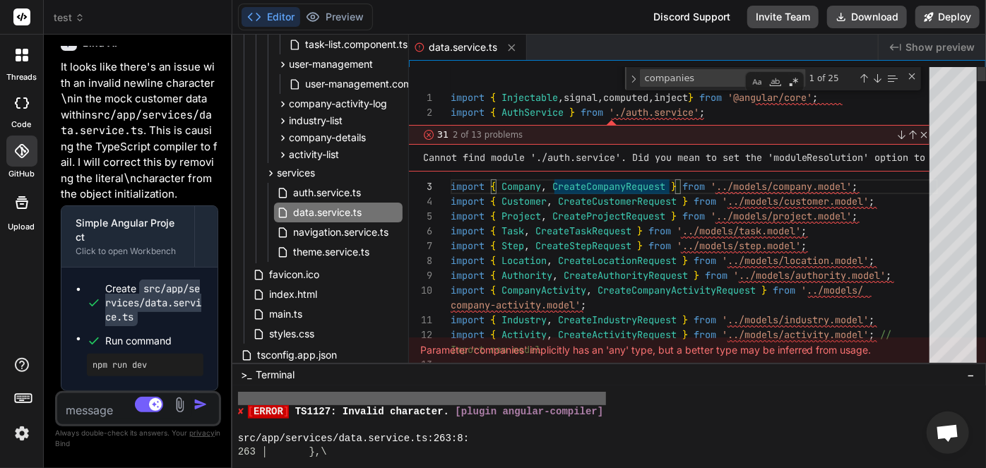
click at [921, 134] on link "Close" at bounding box center [922, 134] width 11 height 11
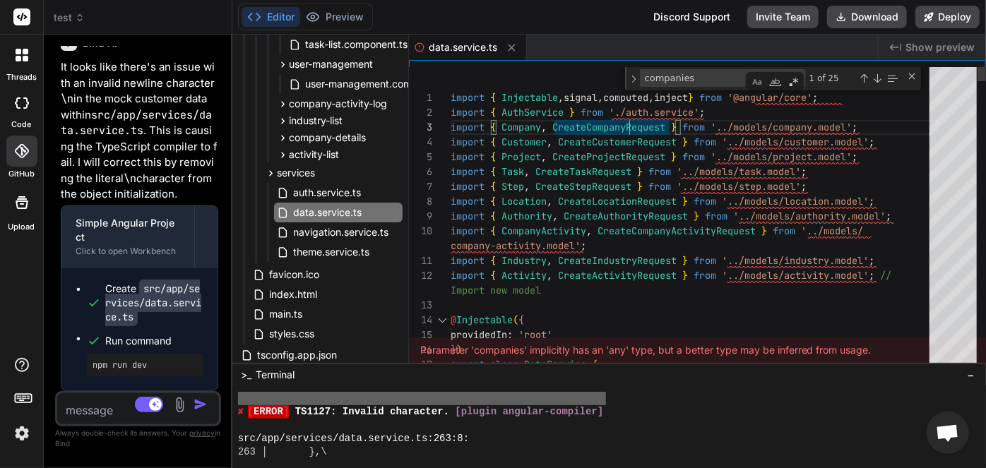
type textarea "import { Injectable, signal, computed, inject } from '@angular/core'; import { …"
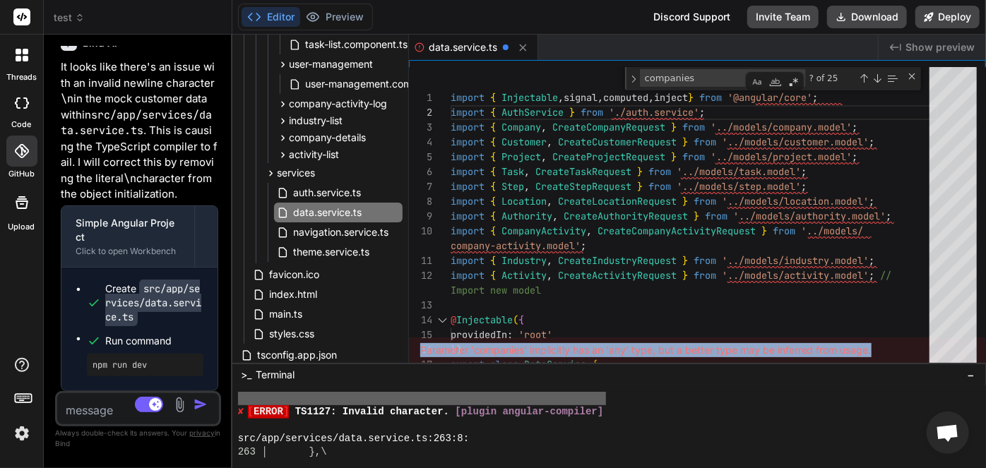
drag, startPoint x: 420, startPoint y: 352, endPoint x: 872, endPoint y: 340, distance: 452.9
click at [872, 340] on div "Parameter 'companies' implicitly has an 'any' type, but a better type may be in…" at bounding box center [697, 350] width 577 height 25
copy div "Parameter 'companies' implicitly has an 'any' type, but a better type may be in…"
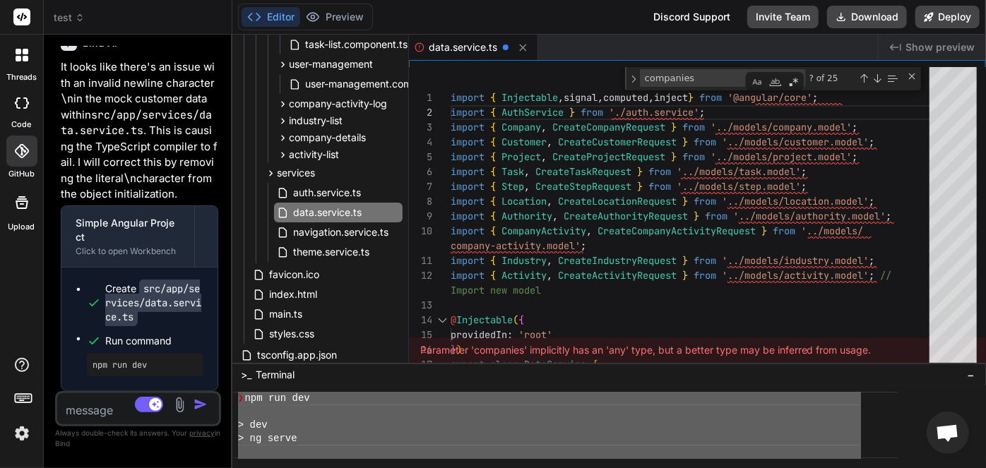
scroll to position [10466, 0]
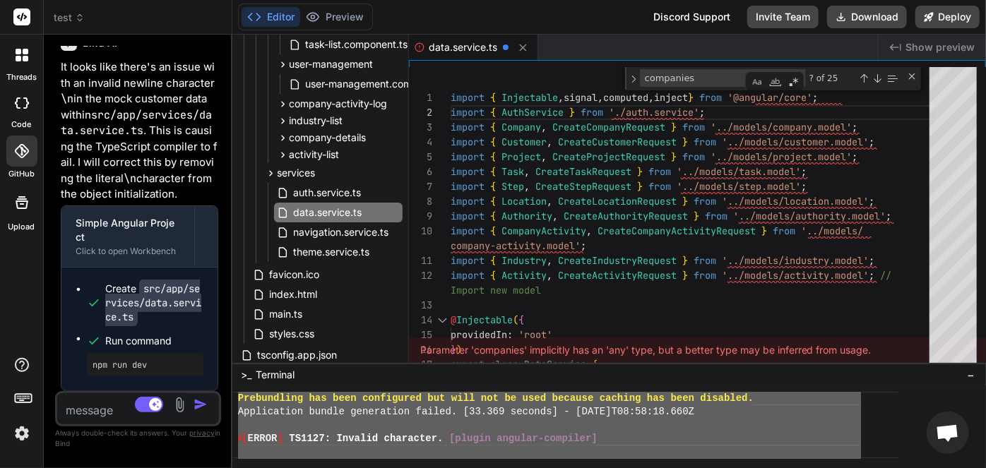
drag, startPoint x: 432, startPoint y: 427, endPoint x: 239, endPoint y: 405, distance: 194.1
click at [239, 405] on div "Prebundling has been configured but will not be used because caching has been d…" at bounding box center [549, 425] width 623 height 67
type textarea "Loremipsumd sit amet consectetu adi elit sed do eius tempori utlabor etd magn a…"
click at [95, 415] on textarea at bounding box center [124, 405] width 135 height 25
paste textarea "Loremipsumd sit amet consectetu adi elit sed do eius tempori utlabor etd magn a…"
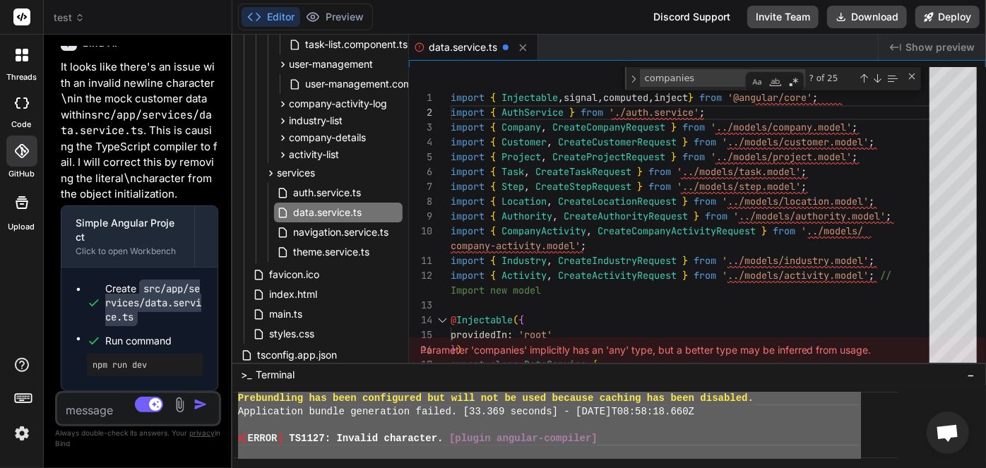
type textarea "Loremipsumd sit amet consectetu adi elit sed do eius tempori utlabor etd magn a…"
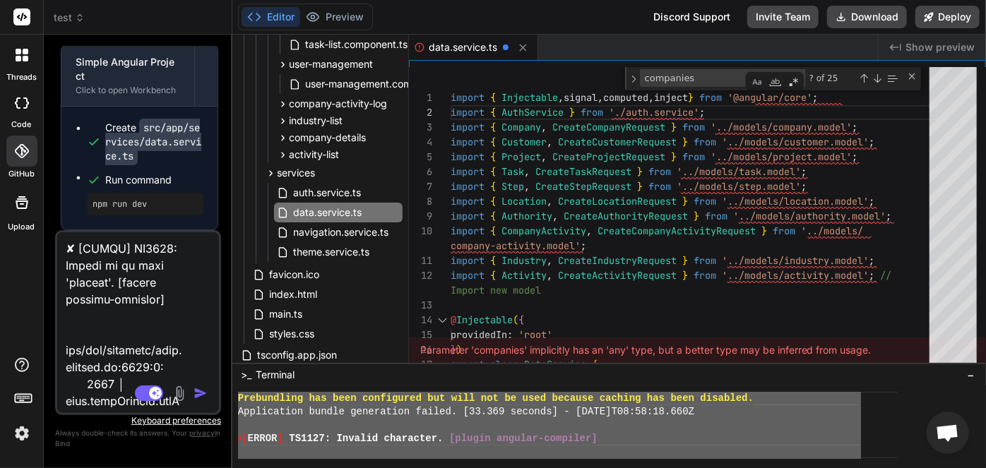
type textarea "x"
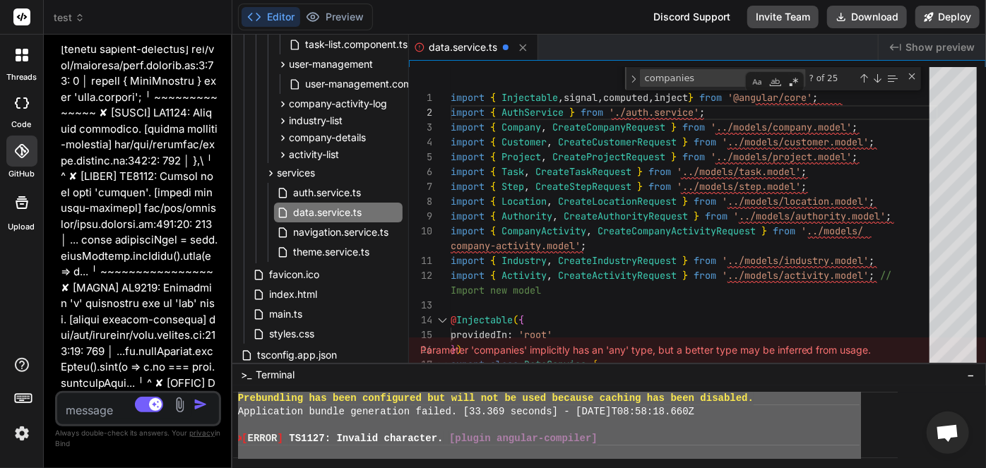
scroll to position [84115, 0]
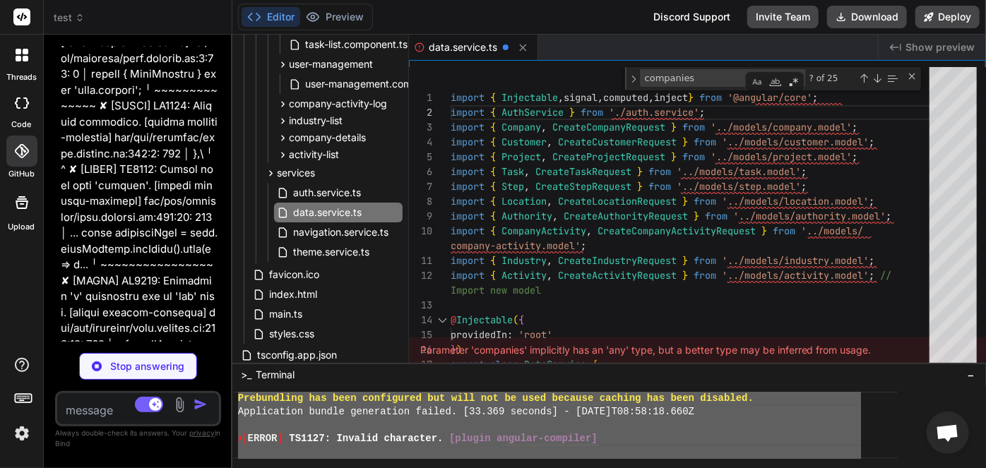
type textarea "x"
type textarea "return [DOMAIN_NAME]().toString(36) + Math.random().toString(36).substr(2); } }"
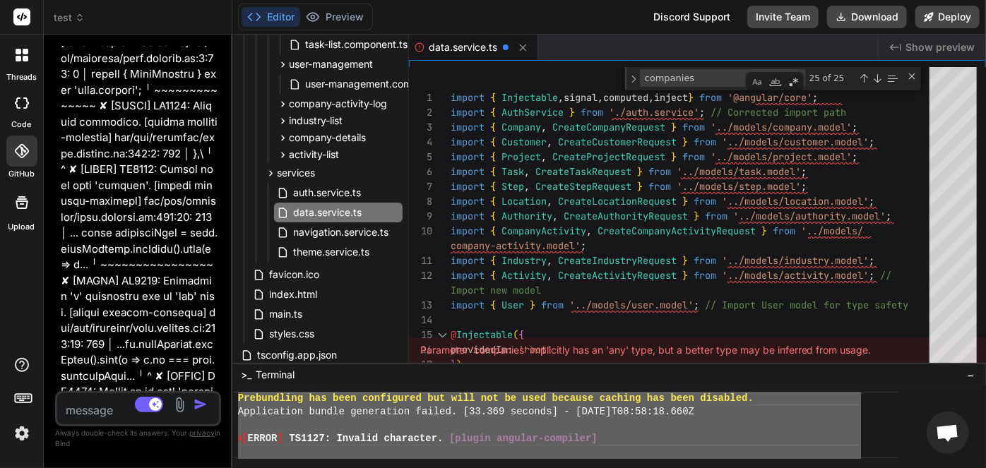
scroll to position [10350, 0]
type textarea "x"
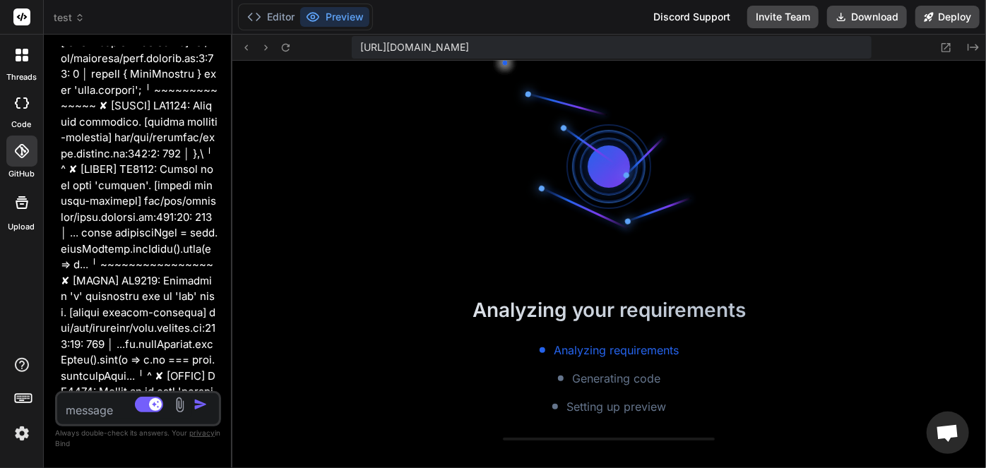
scroll to position [10163, 0]
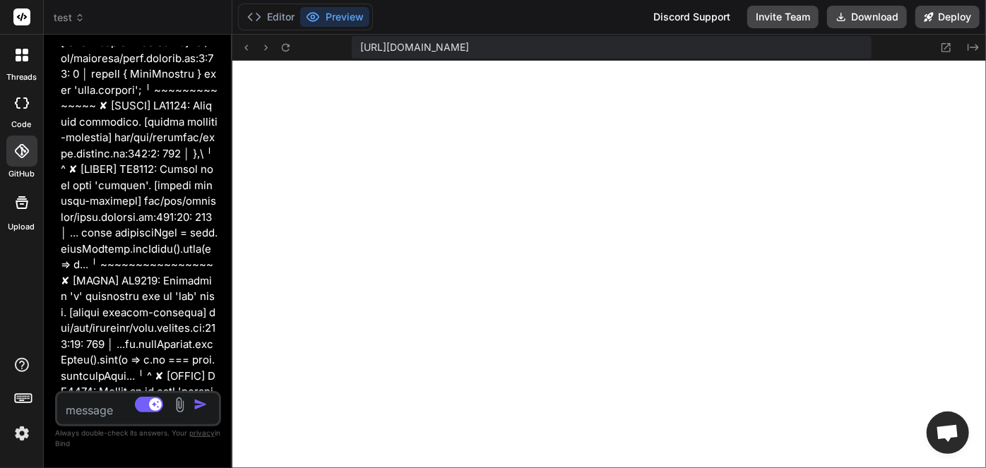
click at [109, 403] on textarea at bounding box center [124, 405] width 135 height 25
paste textarea "Projects should be displayed with double themes (tabular and cards) view"
type textarea "Projects should be displayed with double themes (tabular and cards) view"
type textarea "x"
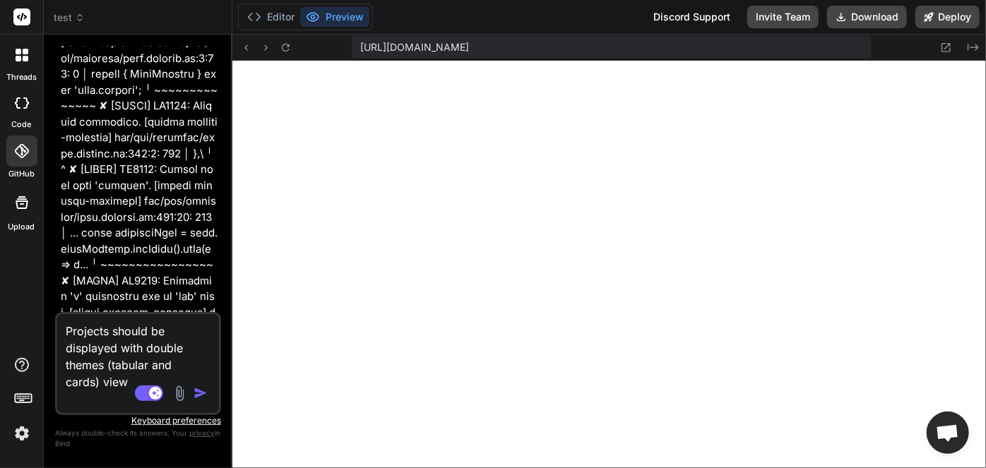
scroll to position [0, 0]
click at [96, 335] on textarea "Projects should be displayed with double themes (tabular and cards) view" at bounding box center [124, 360] width 135 height 93
click at [93, 331] on textarea "Projects should be displayed with double themes (tabular and cards) view" at bounding box center [124, 360] width 135 height 93
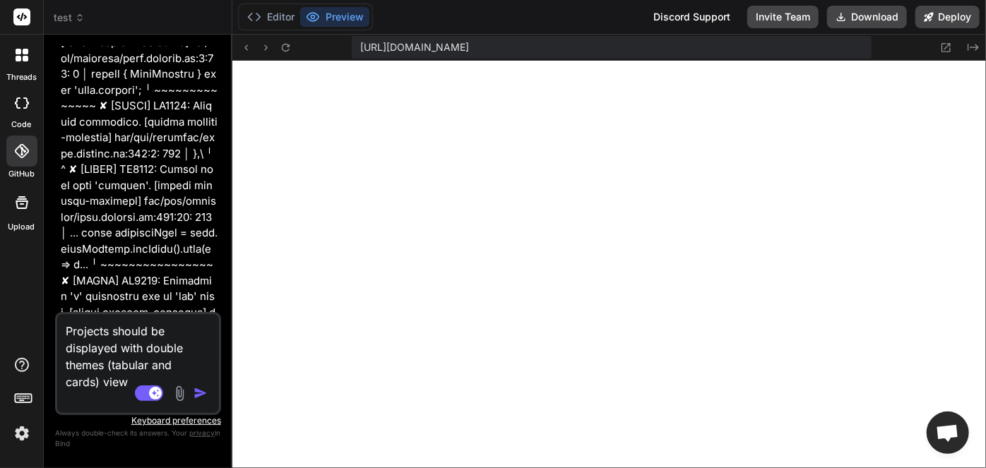
paste textarea "Activities"
type textarea "Activities should be displayed with double themes (tabular and cards) view"
type textarea "x"
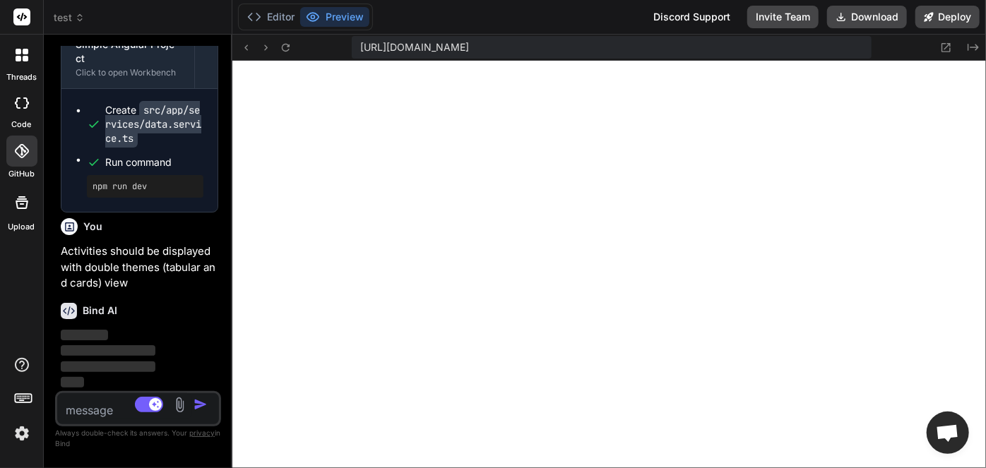
scroll to position [87993, 0]
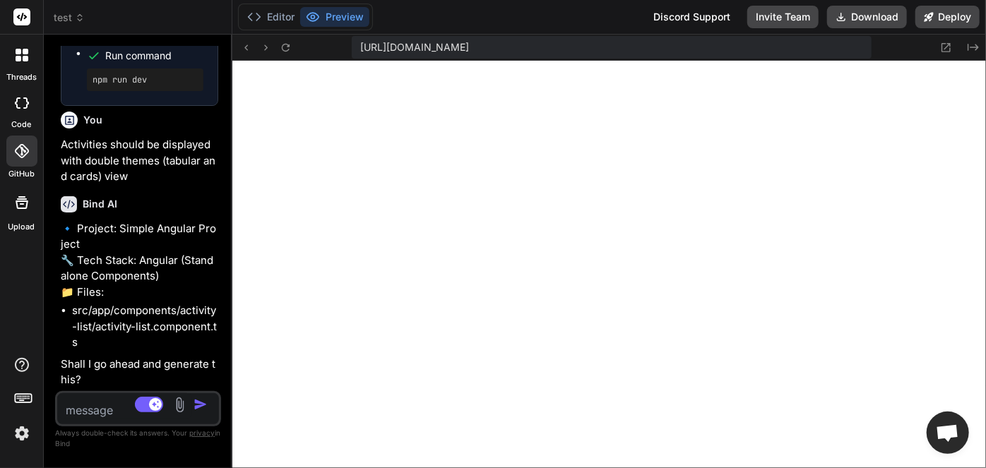
type textarea "x"
type textarea "} this.authService.logActivity(action, entityType, entityId, entityName, detail…"
type textarea "x"
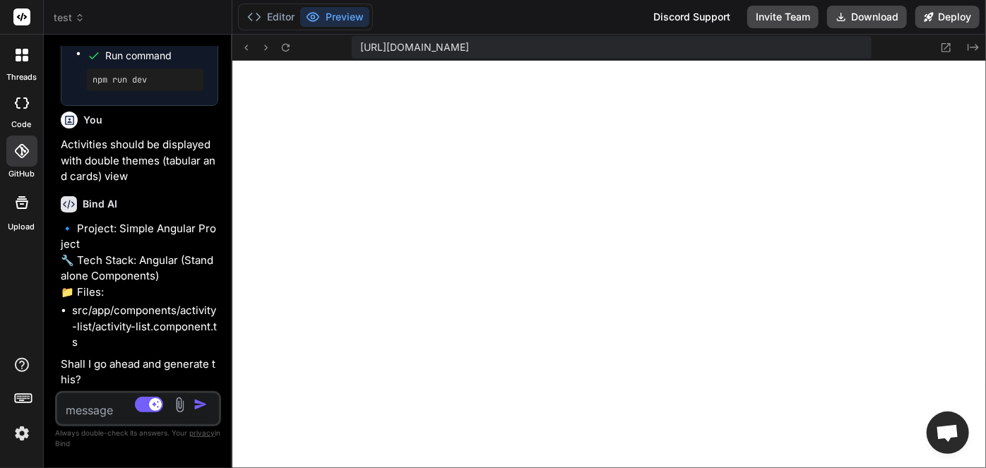
type textarea "private generateId(): string { return [DOMAIN_NAME]().toString(36) + Math.rando…"
type textarea "x"
type textarea "}"
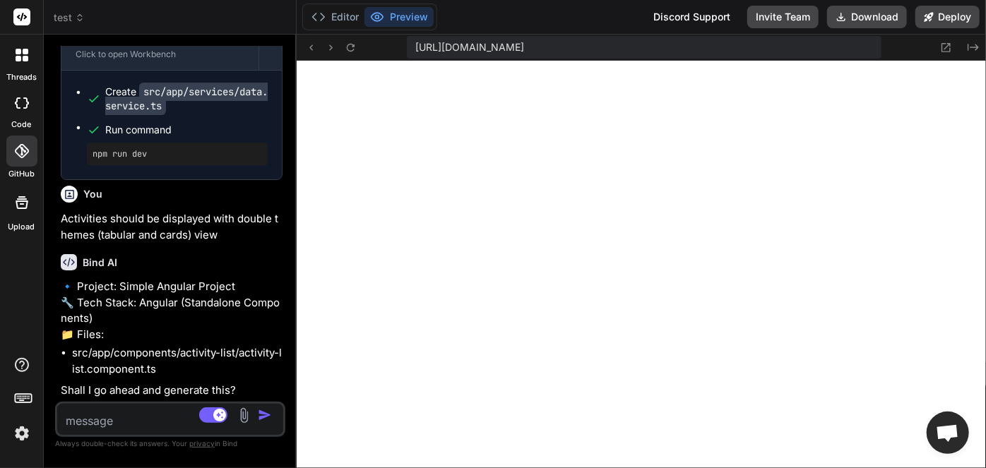
type textarea "x"
type textarea "} }"
type textarea "x"
type textarea "(2); } }"
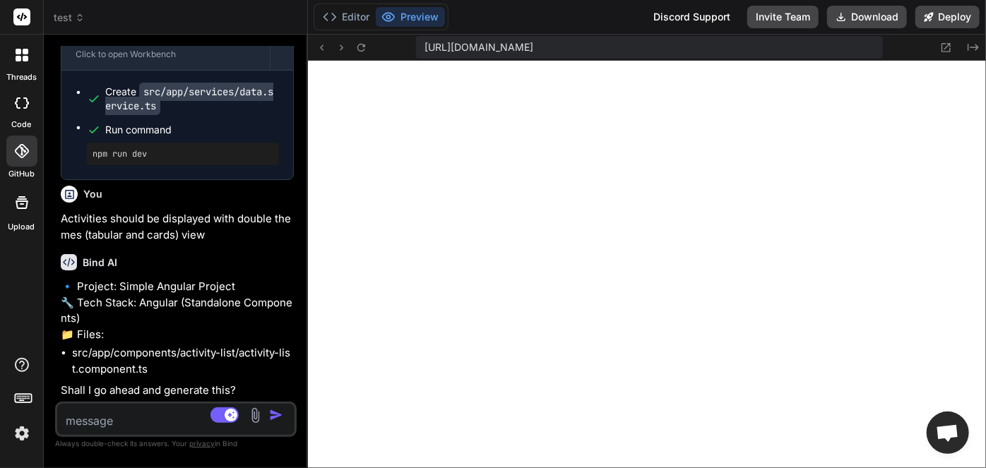
type textarea "x"
type textarea "entityName, details); } private generateId(): string { return [DOMAIN_NAME]().t…"
type textarea "x"
type textarea "}"
type textarea "x"
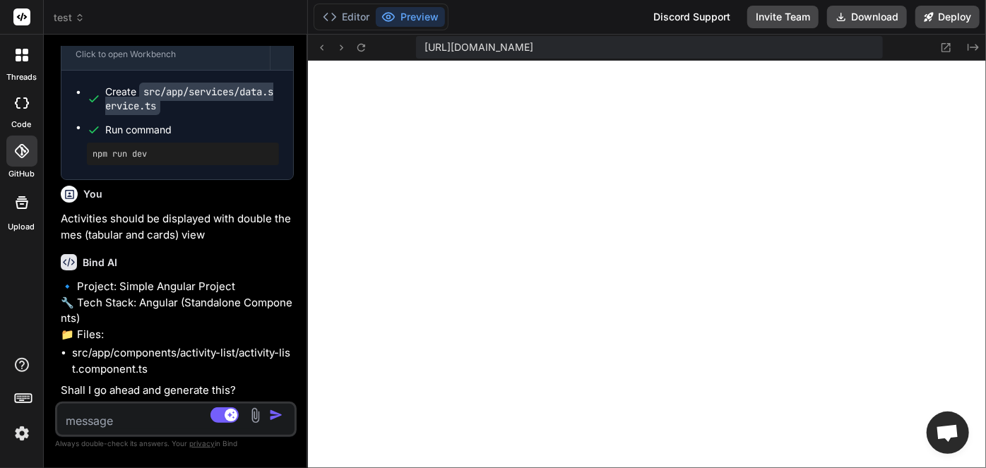
type textarea "x"
type textarea "}"
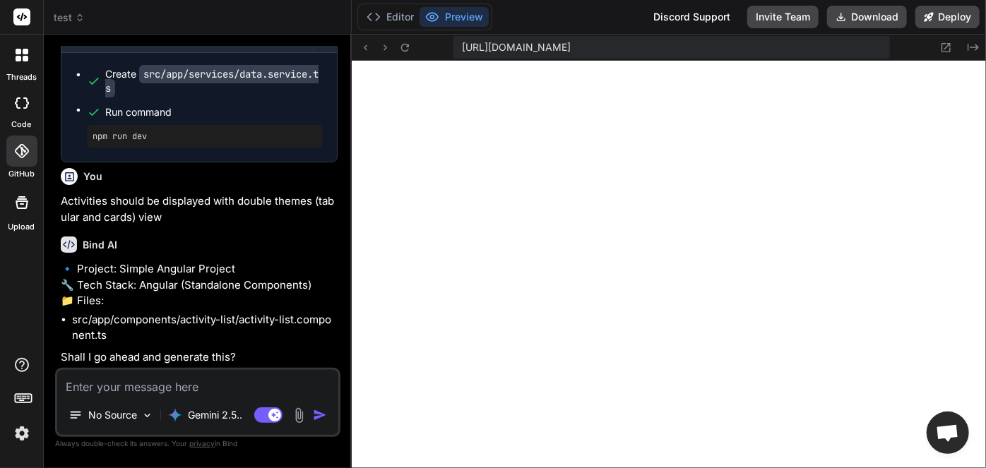
type textarea "x"
drag, startPoint x: 230, startPoint y: 232, endPoint x: 322, endPoint y: 226, distance: 92.0
click at [322, 226] on div "Bind AI Web Search Created with Pixso. Code Generator You yes Bind AI Simple An…" at bounding box center [198, 252] width 308 height 434
click at [208, 388] on textarea at bounding box center [197, 382] width 281 height 25
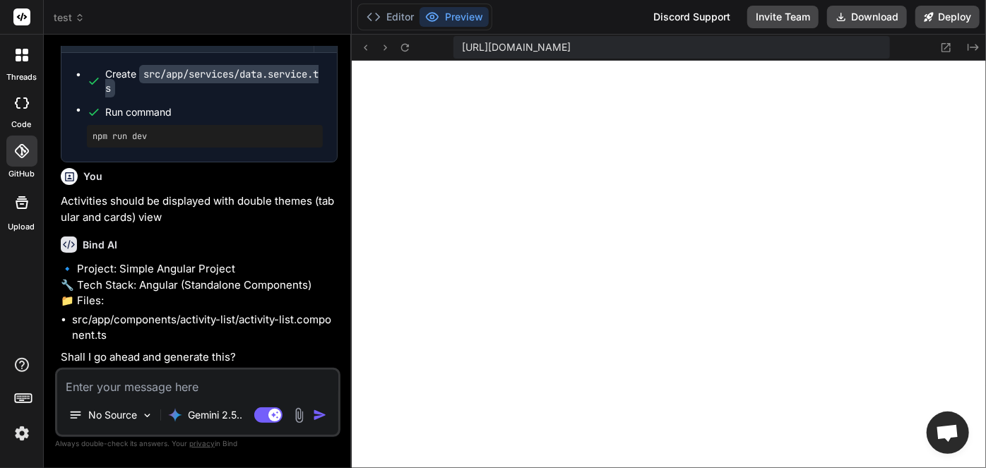
type textarea "y"
type textarea "x"
type textarea "ye"
type textarea "x"
type textarea "yes"
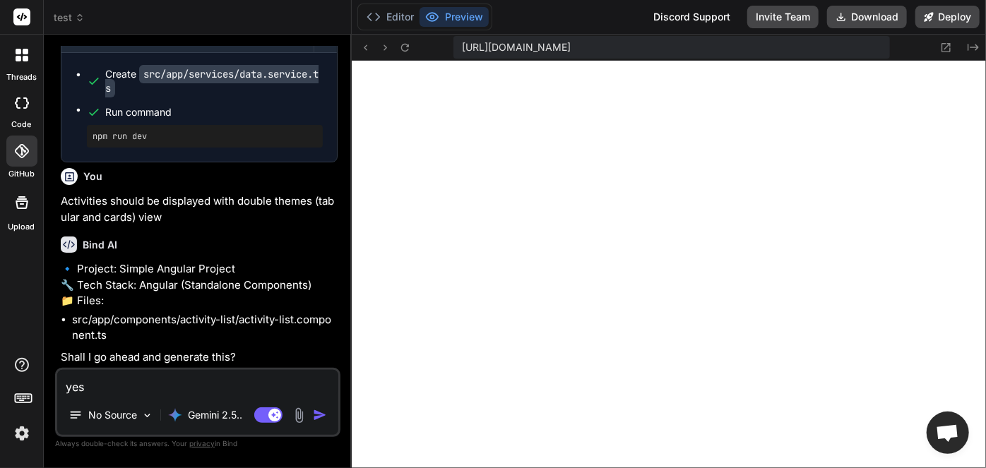
type textarea "x"
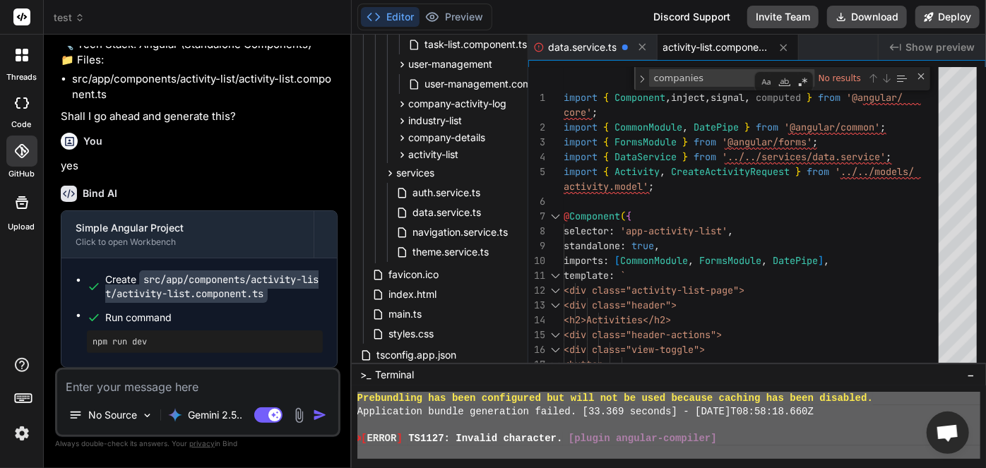
scroll to position [10029, 0]
type textarea "x"
click at [738, 38] on div "activity-list.component.ts" at bounding box center [728, 47] width 141 height 25
click at [783, 51] on icon at bounding box center [784, 48] width 12 height 12
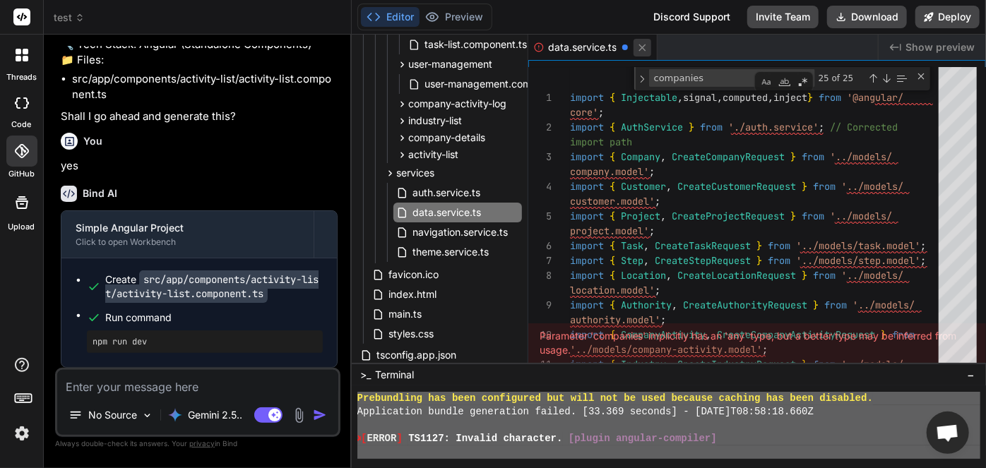
click at [642, 50] on icon at bounding box center [642, 48] width 12 height 12
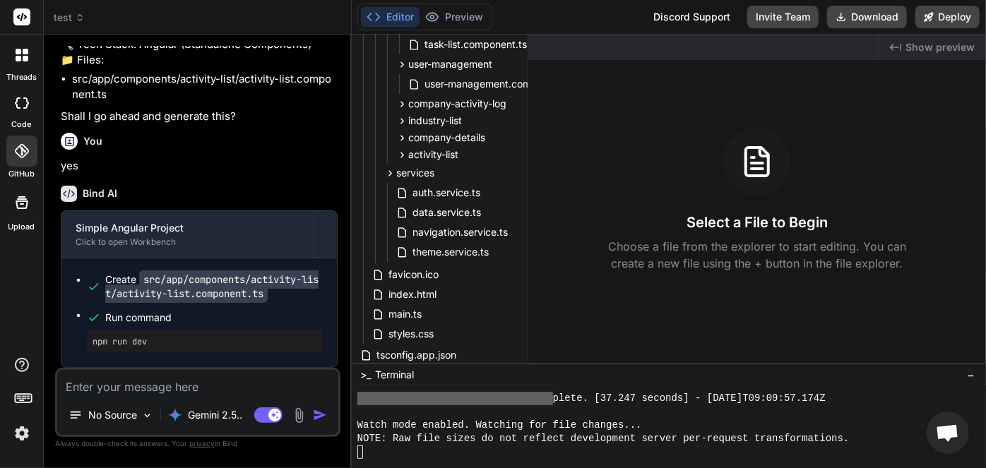
scroll to position [13355, 0]
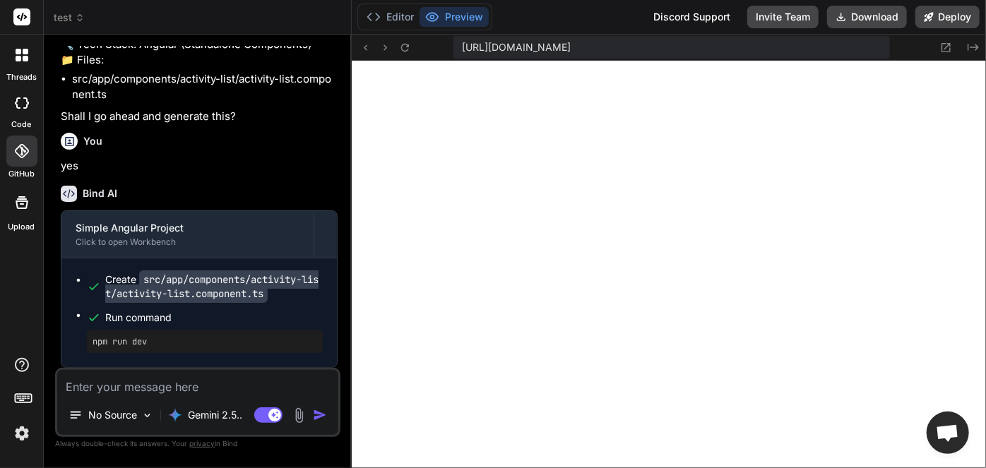
click at [119, 383] on textarea at bounding box center [197, 382] width 281 height 25
click at [165, 398] on div "No Source Gemini 2.5.. Agent Mode. When this toggle is activated, AI automatica…" at bounding box center [197, 402] width 285 height 69
click at [165, 388] on textarea at bounding box center [197, 382] width 281 height 25
type textarea "u"
type textarea "x"
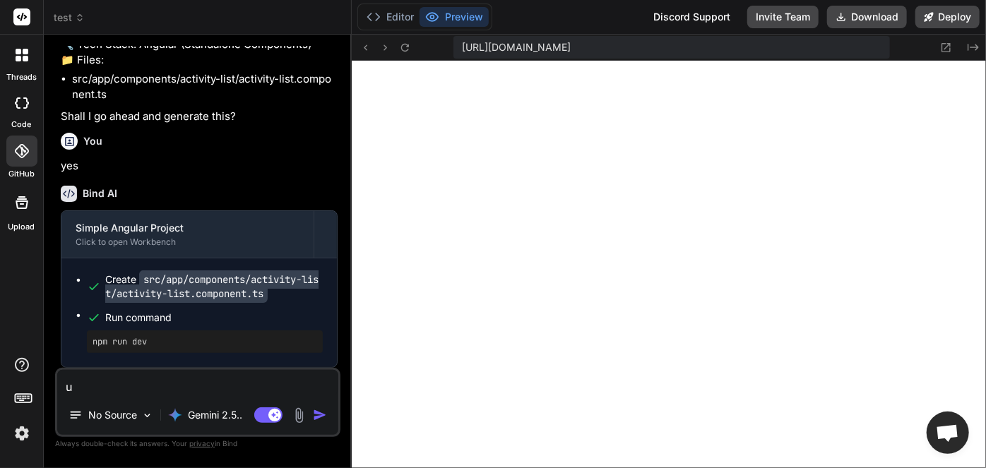
type textarea "us"
type textarea "x"
type textarea "use"
type textarea "x"
type textarea "use"
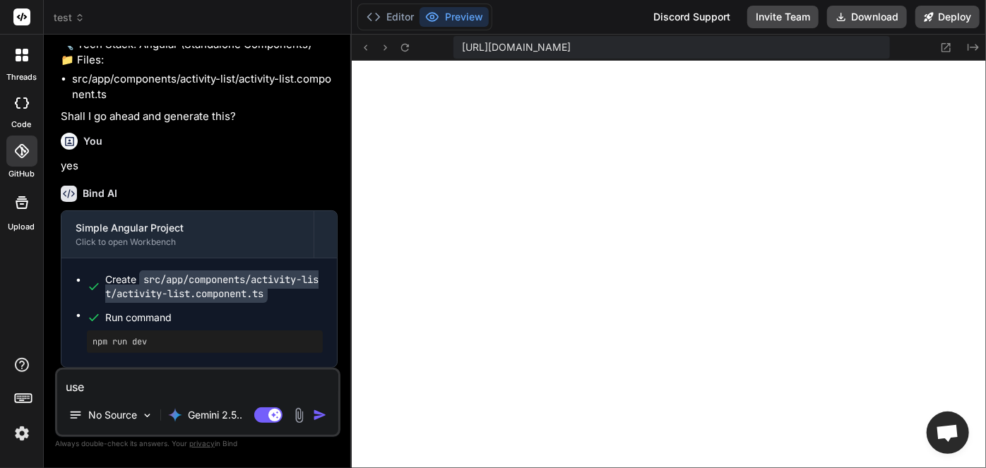
type textarea "x"
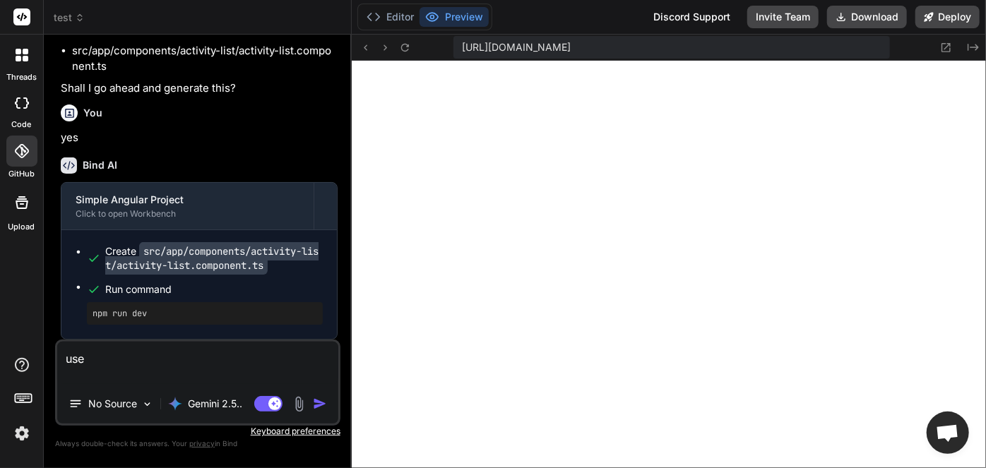
paste textarea "import {MatIconModule} from '@angular/material/icon';"
type textarea "use import {MatIconModule} from '@angular/material/icon';"
type textarea "x"
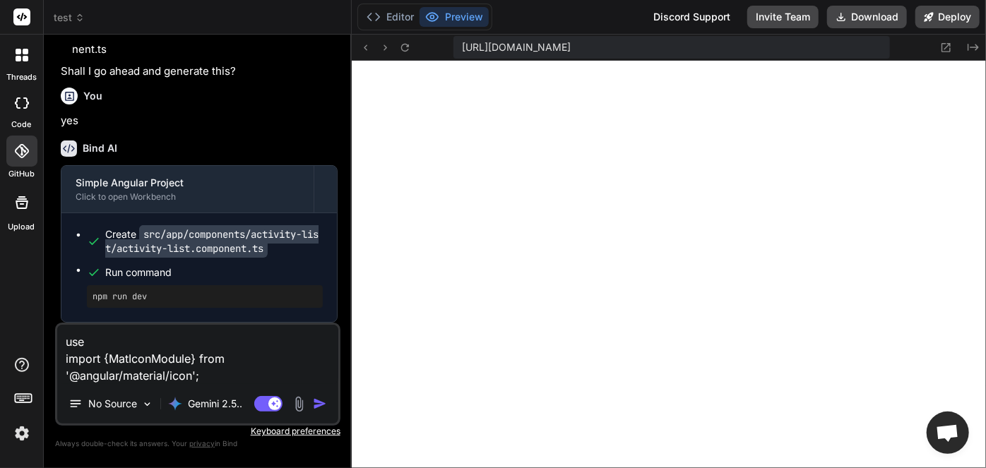
type textarea "use t import {MatIconModule} from '@angular/material/icon';"
type textarea "x"
type textarea "use th import {MatIconModule} from '@angular/material/icon';"
type textarea "x"
type textarea "use thi import {MatIconModule} from '@angular/material/icon';"
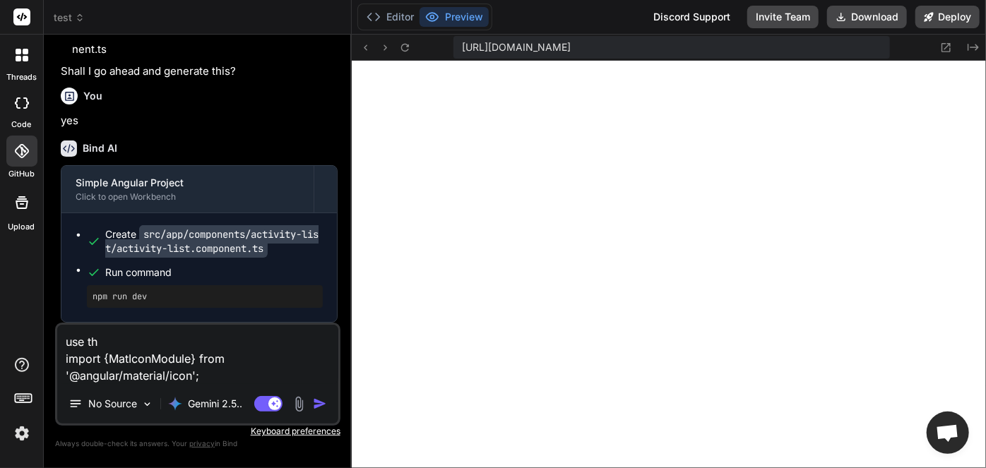
type textarea "x"
type textarea "use this import {MatIconModule} from '@angular/material/icon';"
type textarea "x"
type textarea "use this import {MatIconModule} from '@angular/material/icon';"
type textarea "x"
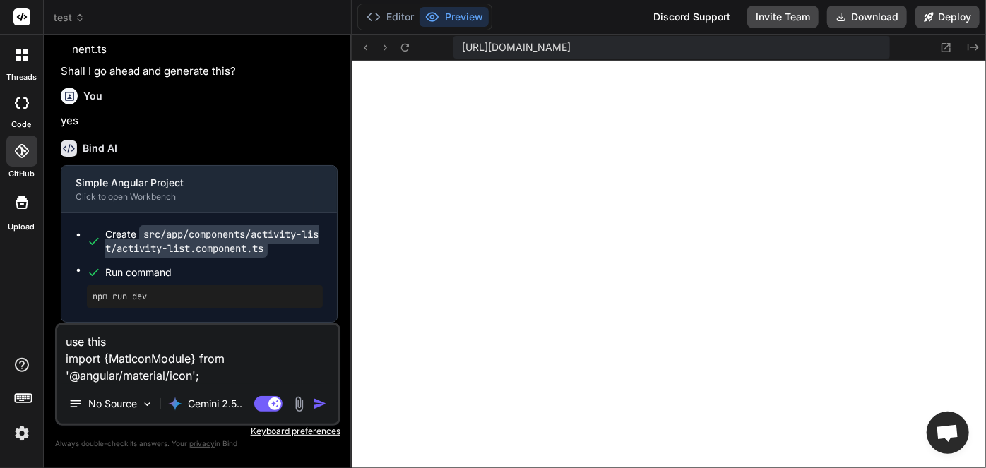
type textarea "use this m import {MatIconModule} from '@angular/material/icon';"
type textarea "x"
type textarea "use this mo import {MatIconModule} from '@angular/material/icon';"
type textarea "x"
type textarea "use this mod import {MatIconModule} from '@angular/material/icon';"
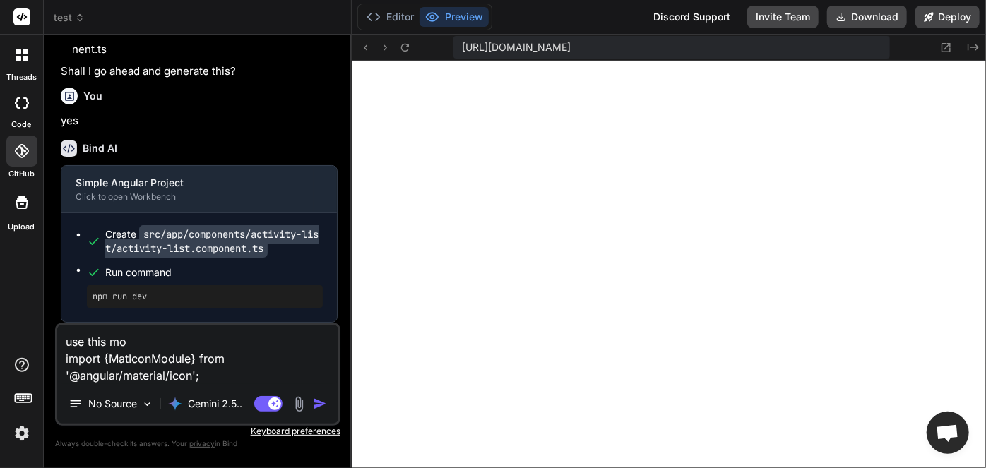
type textarea "x"
type textarea "use this modu import {MatIconModule} from '@angular/material/icon';"
type textarea "x"
type textarea "use this modul import {MatIconModule} from '@angular/material/icon';"
type textarea "x"
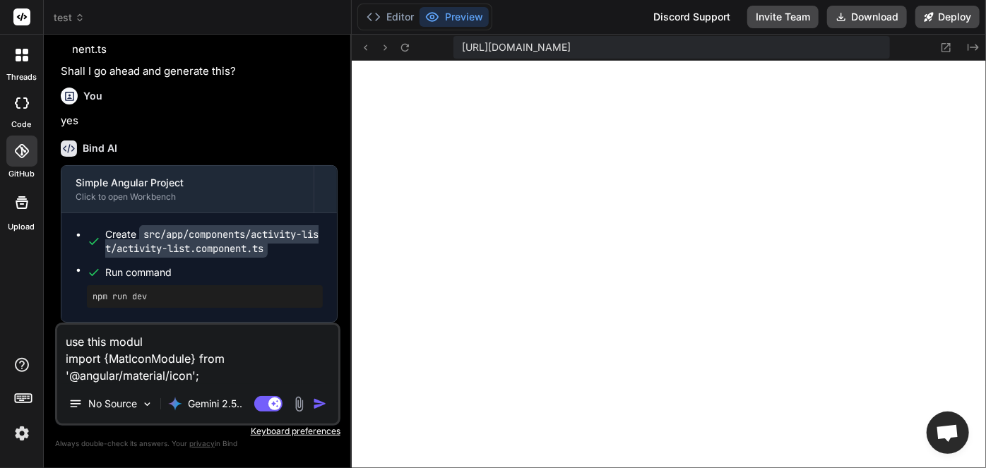
type textarea "use this module import {MatIconModule} from '@angular/material/icon';"
type textarea "x"
type textarea "use this module import {MatIconModule} from '@angular/material/icon';"
type textarea "x"
type textarea "use this module f import {MatIconModule} from '@angular/material/icon';"
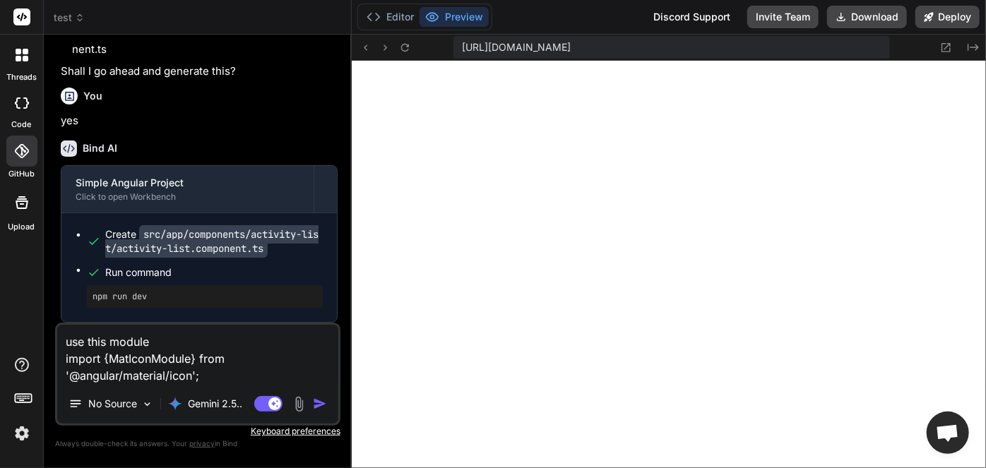
type textarea "x"
type textarea "use this module fo import {MatIconModule} from '@angular/material/icon';"
type textarea "x"
type textarea "use this module for import {MatIconModule} from '@angular/material/icon';"
type textarea "x"
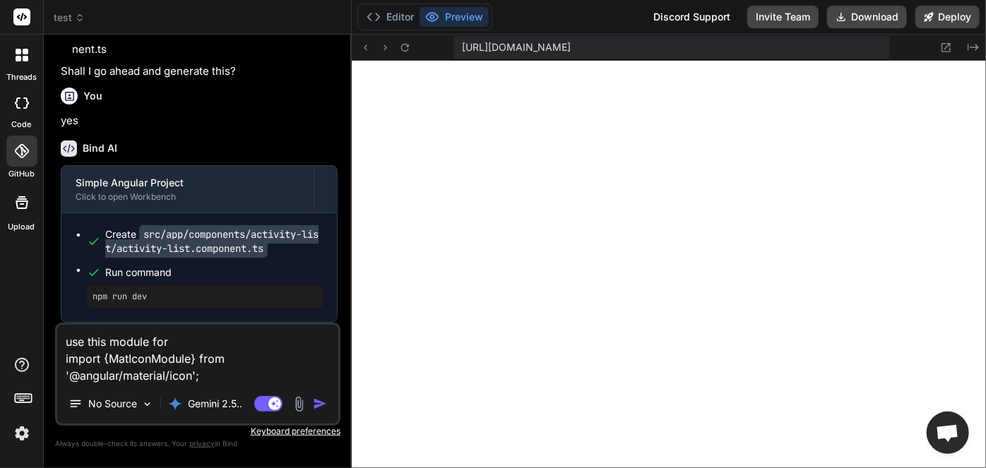
type textarea "use this module for import {MatIconModule} from '@angular/material/icon';"
type textarea "x"
type textarea "use this module for i import {MatIconModule} from '@angular/material/icon';"
type textarea "x"
type textarea "use this module for ic import {MatIconModule} from '@angular/material/icon';"
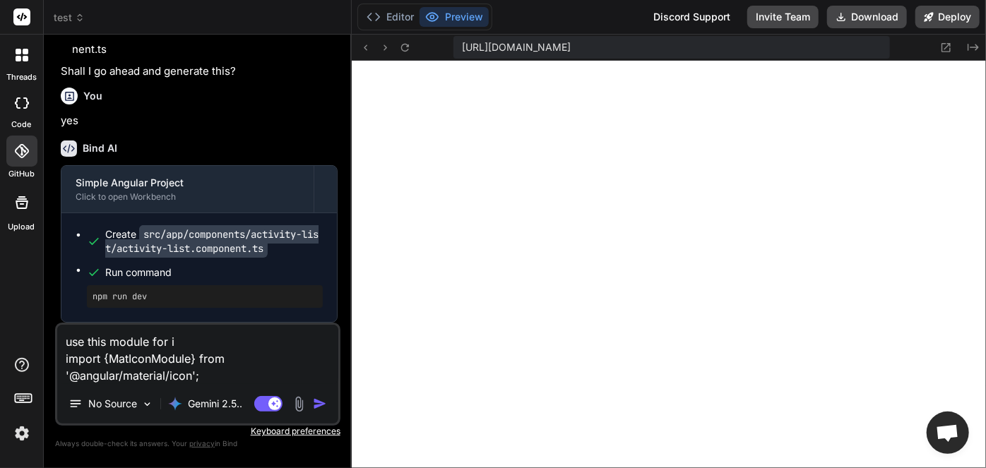
type textarea "x"
type textarea "use this module for ico import {MatIconModule} from '@angular/material/icon';"
type textarea "x"
type textarea "use this module for icon import {MatIconModule} from '@angular/material/icon';"
type textarea "x"
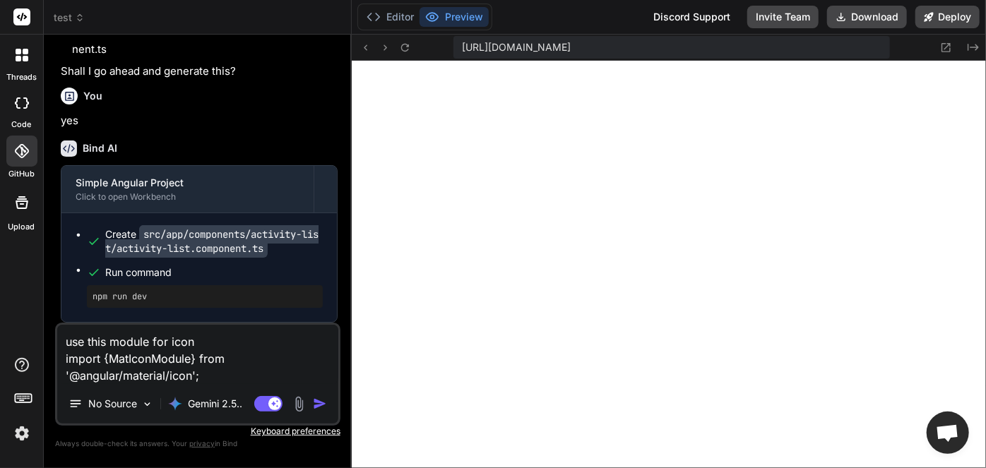
type textarea "use this module for icons import {MatIconModule} from '@angular/material/icon';"
type textarea "x"
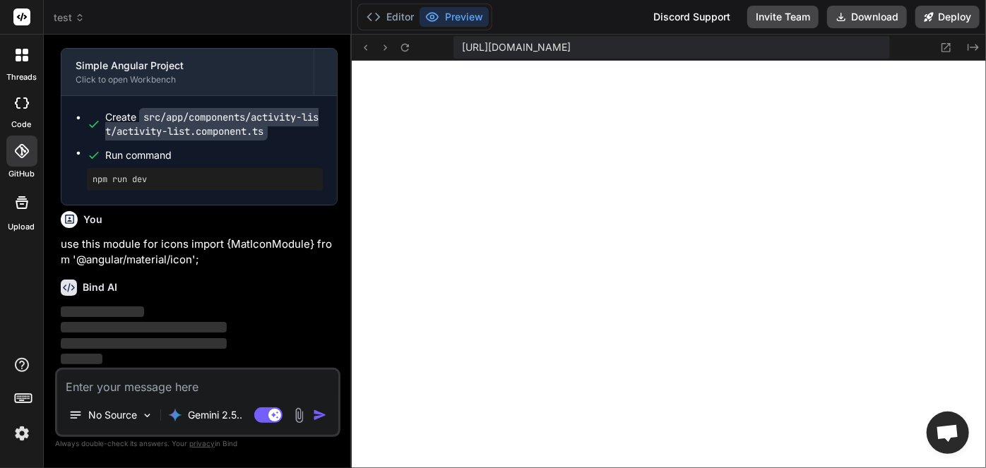
scroll to position [54909, 0]
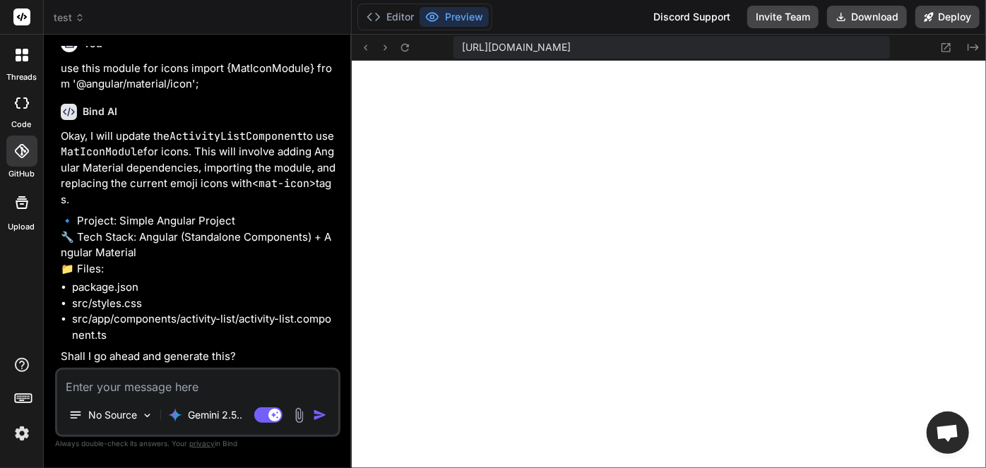
type textarea "x"
click at [135, 385] on textarea at bounding box center [197, 382] width 281 height 25
type textarea "n"
type textarea "x"
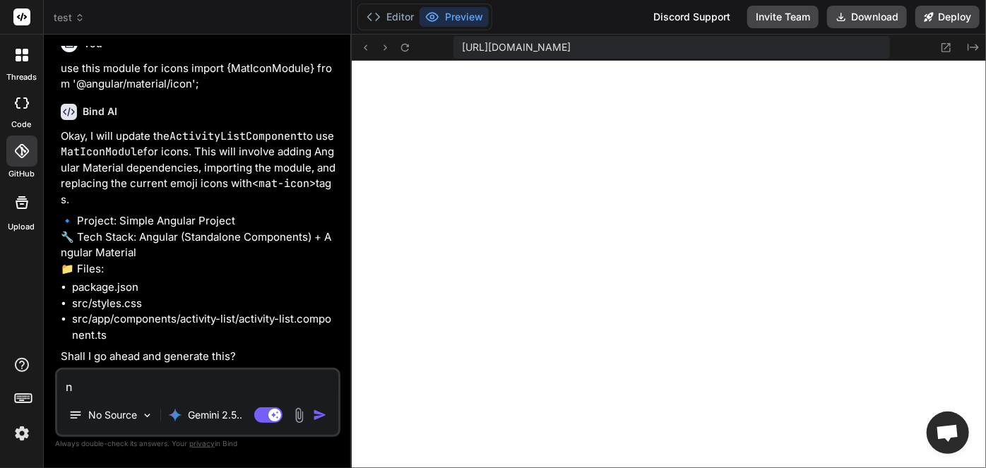
type textarea "no"
type textarea "x"
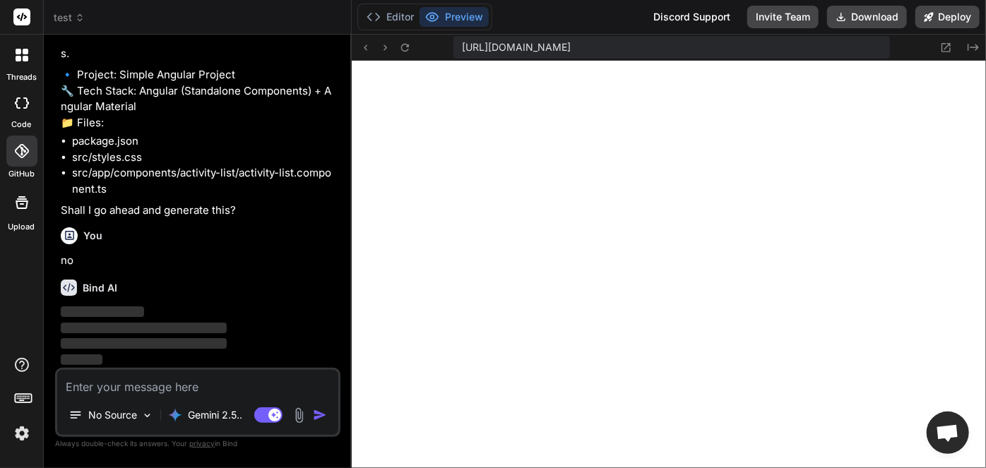
scroll to position [54975, 0]
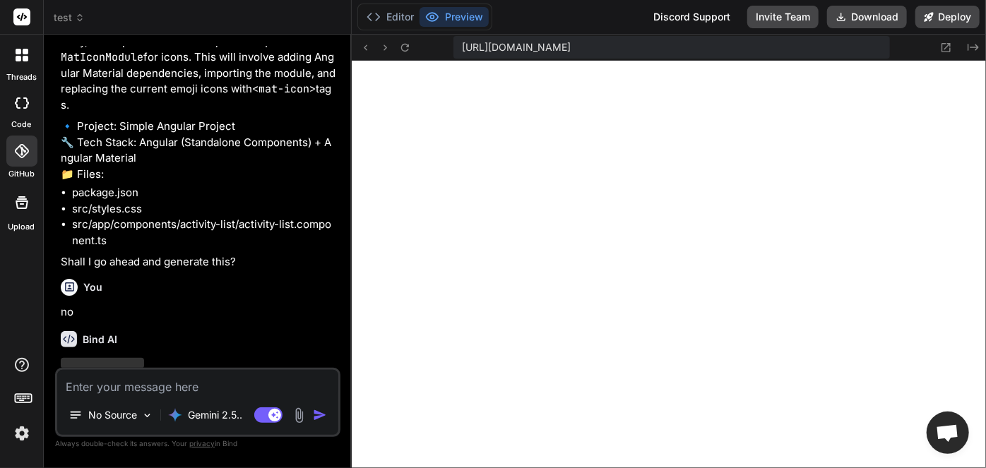
drag, startPoint x: 265, startPoint y: 297, endPoint x: 82, endPoint y: 311, distance: 183.5
click at [82, 114] on p "Okay, I will update the ActivityListComponent to use MatIconModule for icons. T…" at bounding box center [199, 74] width 277 height 80
copy p "<mat-icon> tags"
click at [215, 387] on textarea at bounding box center [197, 382] width 281 height 25
type textarea "x"
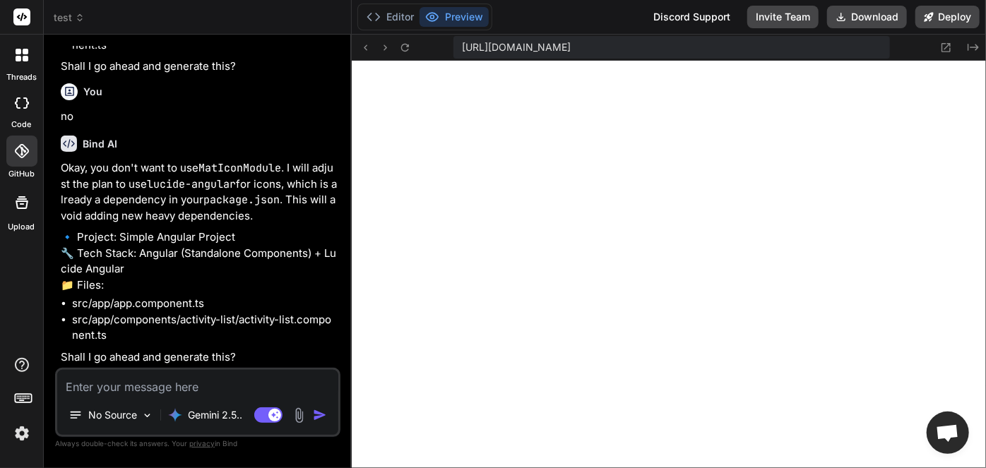
scroll to position [55376, 0]
click at [143, 385] on textarea at bounding box center [197, 382] width 281 height 25
click at [143, 384] on textarea at bounding box center [197, 382] width 281 height 25
type textarea "y"
type textarea "x"
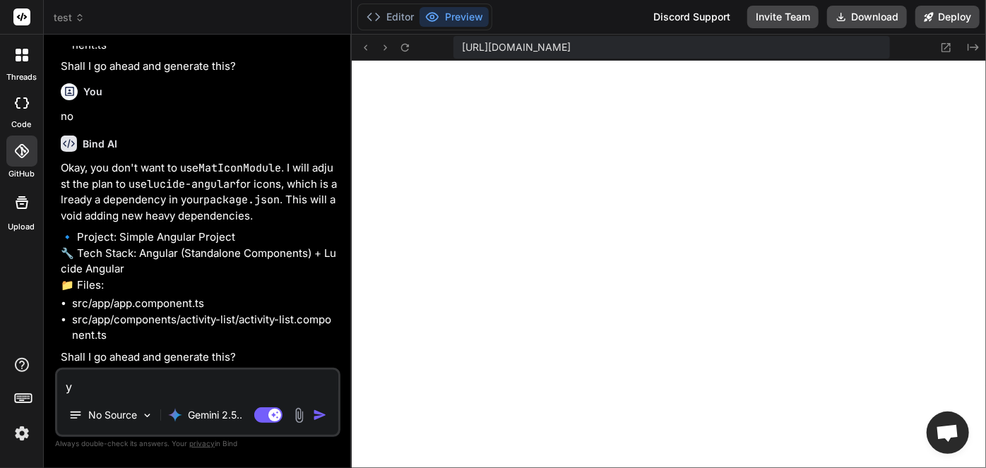
type textarea "ye"
type textarea "x"
type textarea "yes"
type textarea "x"
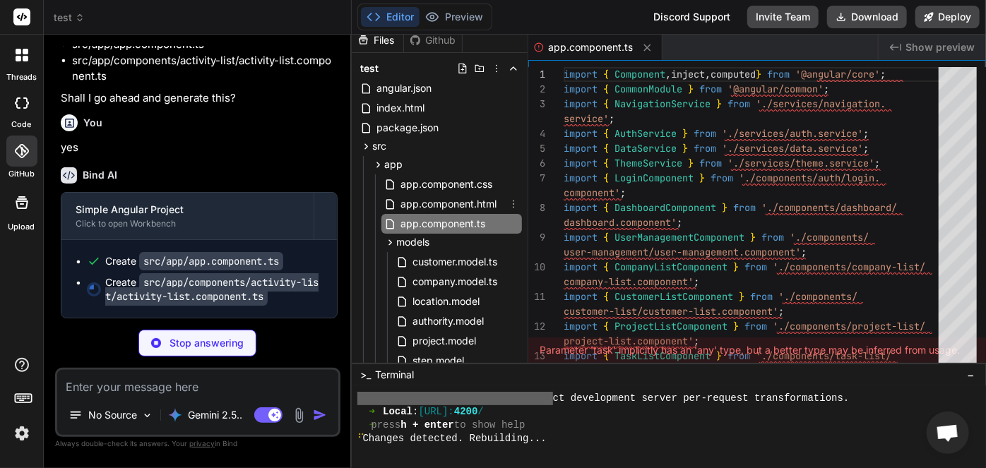
scroll to position [0, 0]
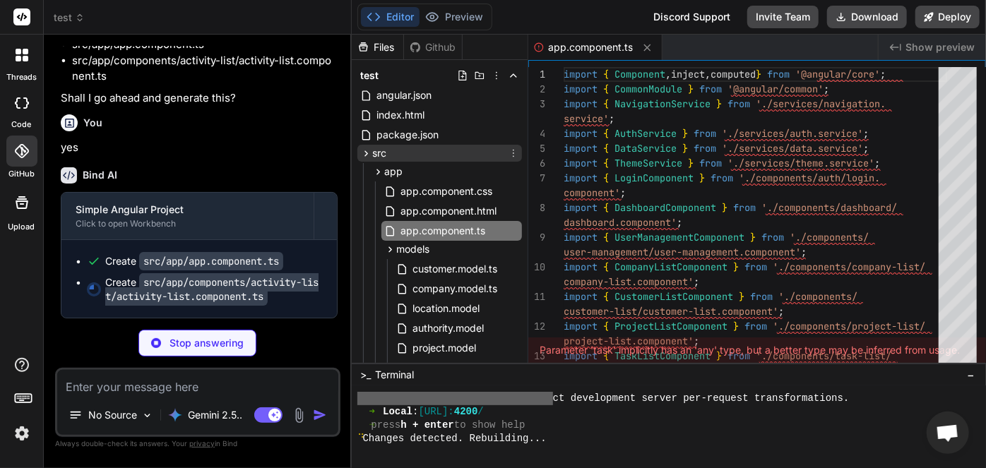
click at [365, 152] on icon at bounding box center [366, 153] width 4 height 6
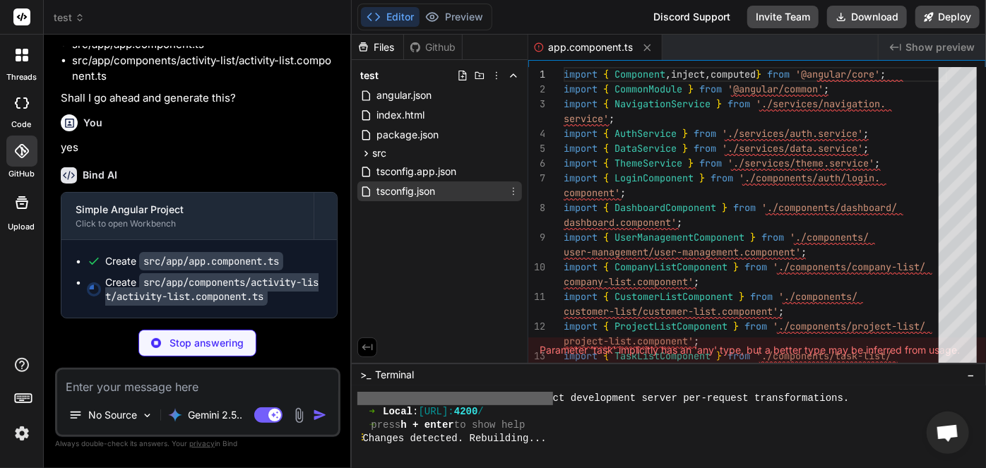
type textarea "x"
type textarea "}; } // New method to set view mode setViewMode(mode: 'cards' | 'table'): void …"
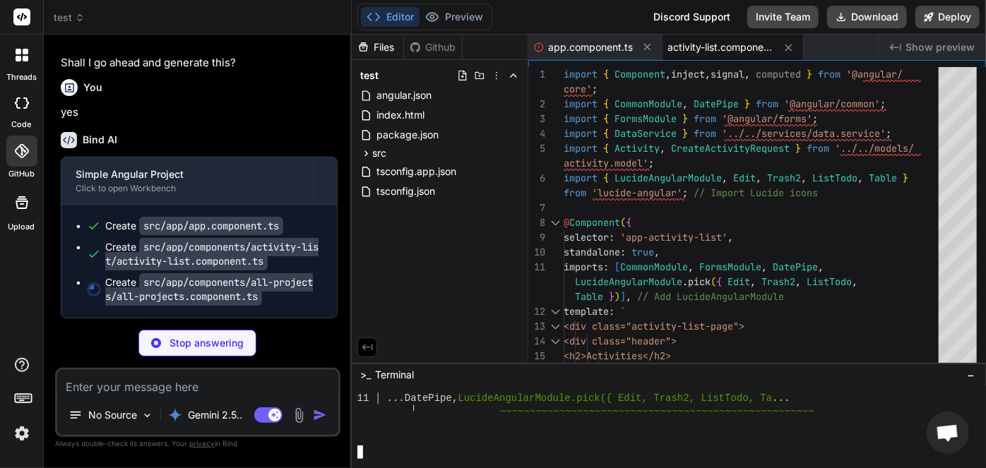
scroll to position [55669, 0]
click at [383, 155] on span "src" at bounding box center [379, 153] width 14 height 14
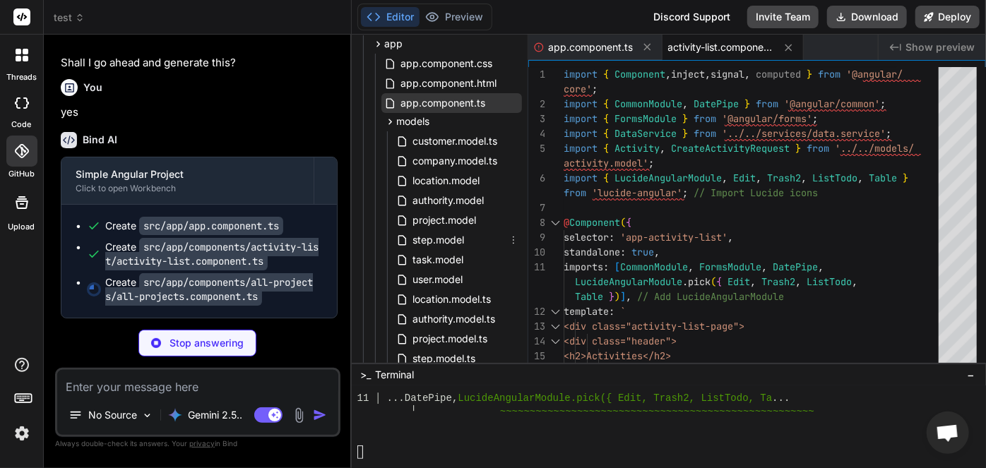
scroll to position [64, 0]
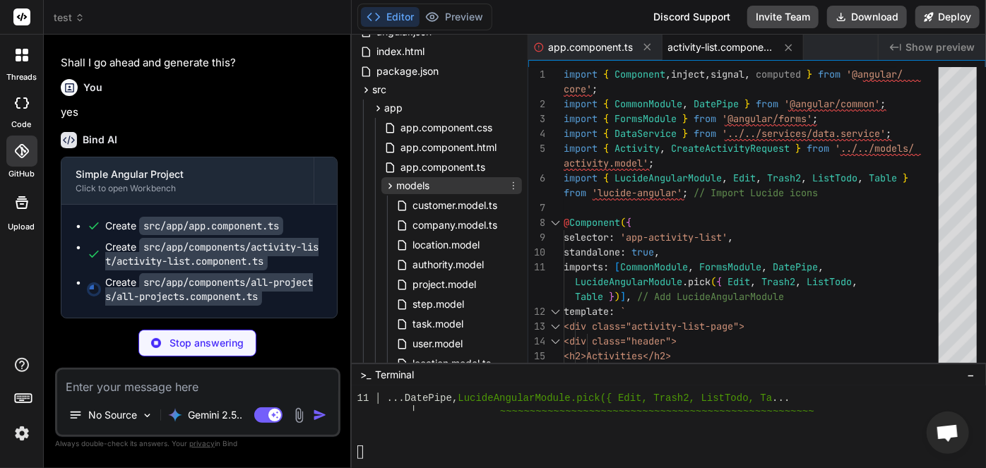
click at [391, 182] on icon at bounding box center [390, 186] width 12 height 12
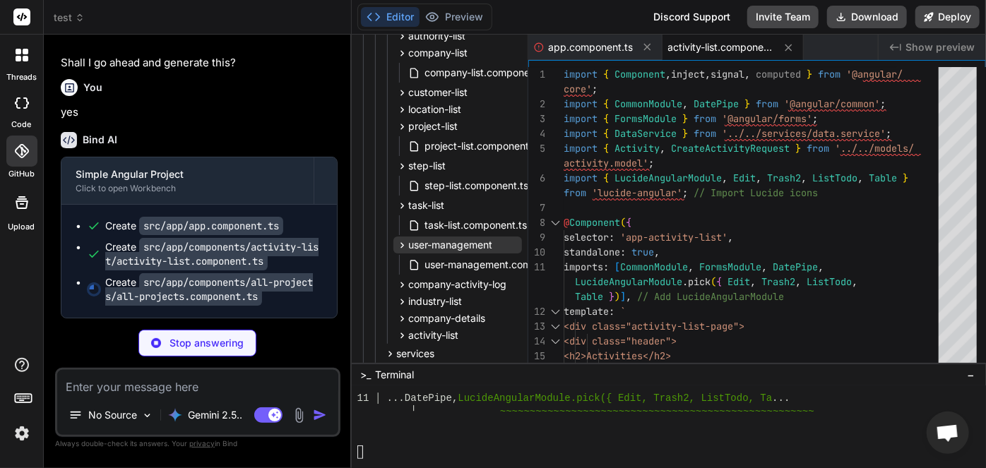
scroll to position [385, 0]
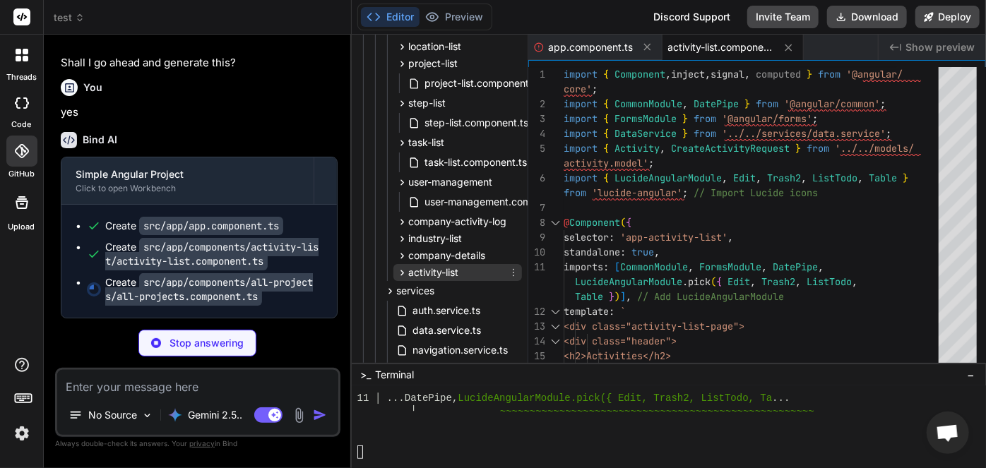
click at [444, 271] on span "activity-list" at bounding box center [433, 273] width 50 height 14
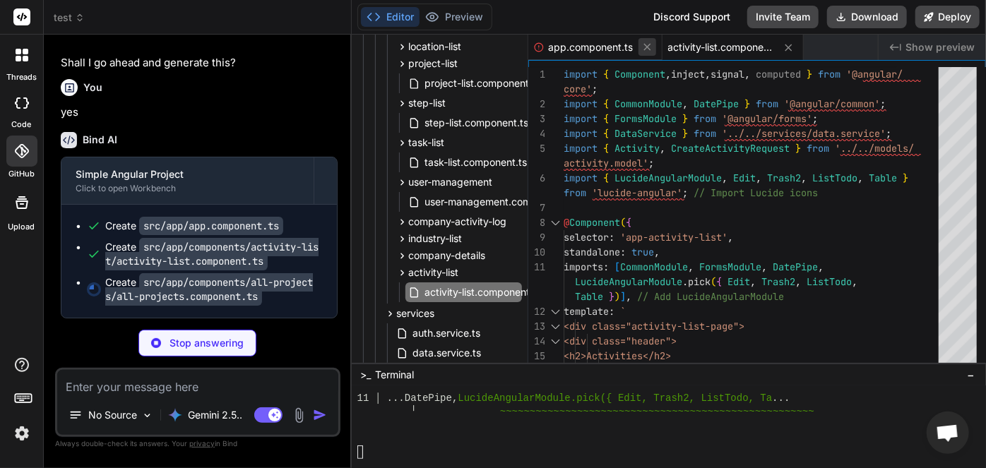
click at [643, 48] on icon at bounding box center [647, 47] width 12 height 12
click at [651, 49] on icon at bounding box center [654, 48] width 12 height 12
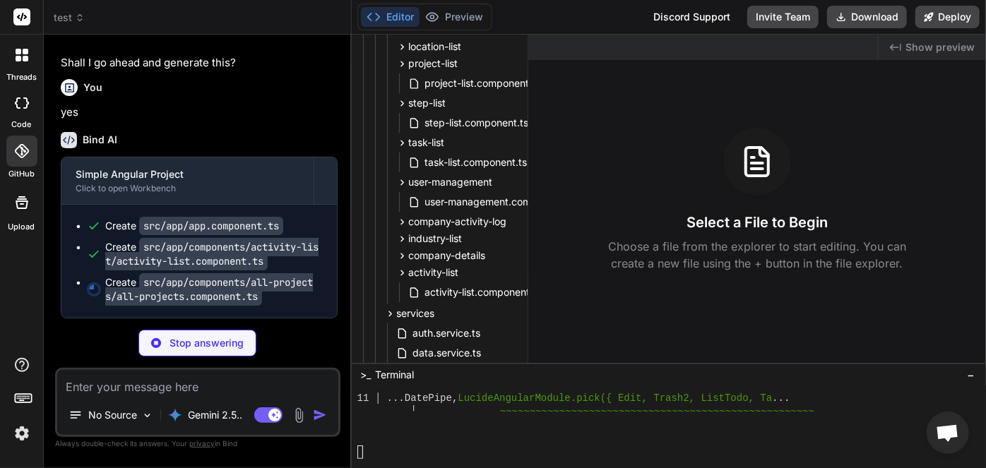
scroll to position [55619, 0]
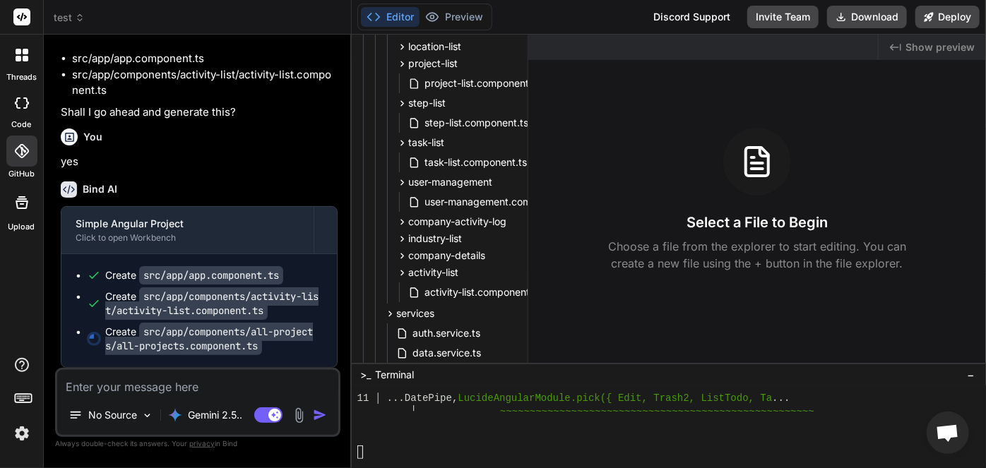
type textarea "x"
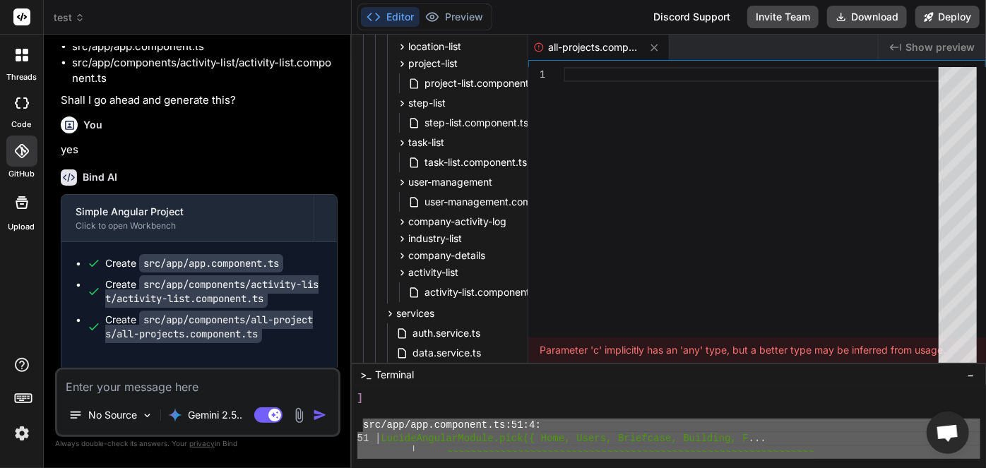
scroll to position [11938, 0]
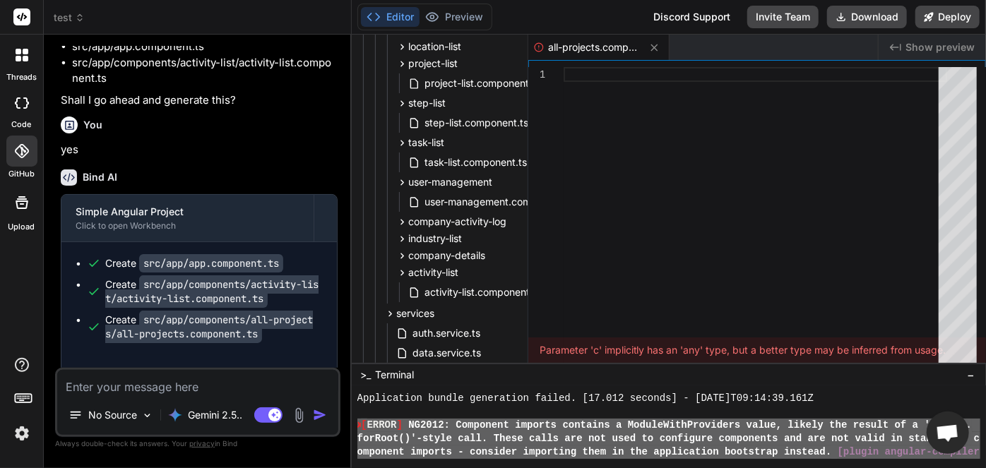
drag, startPoint x: 434, startPoint y: 435, endPoint x: 357, endPoint y: 422, distance: 78.0
click at [357, 422] on div "Application bundle generation failed. [17.012 seconds] - [DATE]T09:14:39.161Z ✘…" at bounding box center [668, 425] width 623 height 67
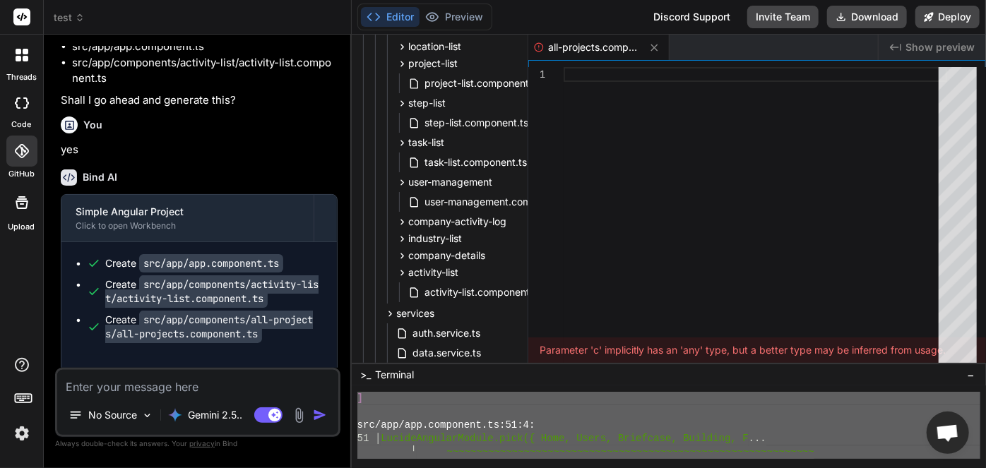
scroll to position [12002, 0]
type textarea "✘ [LOREM] IP6400: Dolorsita consect adipisci e SeddoeIusmOdtempori utlab, etdol…"
click at [232, 383] on textarea at bounding box center [197, 382] width 281 height 25
paste textarea "✘ [LOREM] IP6400: Dolorsita consect adipisci e SeddoeIusmOdtempori utlab, etdol…"
type textarea "✘ [LOREM] IP6400: Dolorsita consect adipisci e SeddoeIusmOdtempori utlab, etdol…"
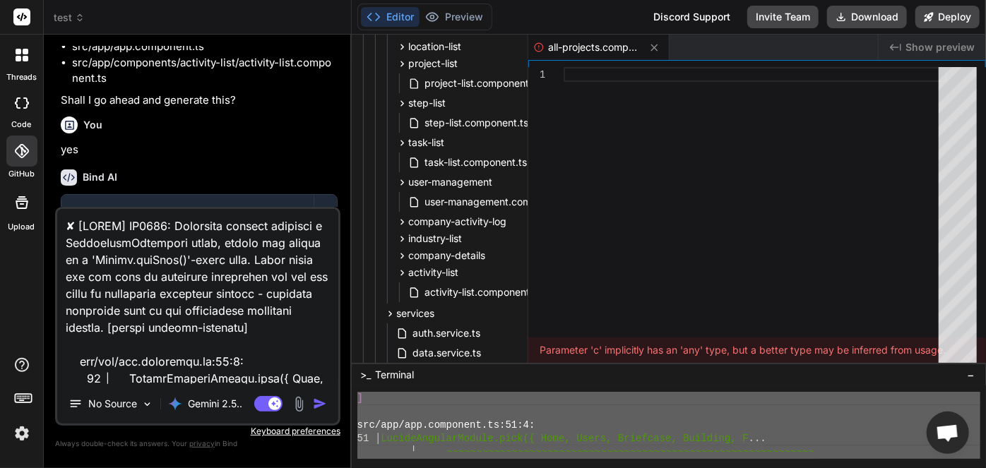
scroll to position [2848, 0]
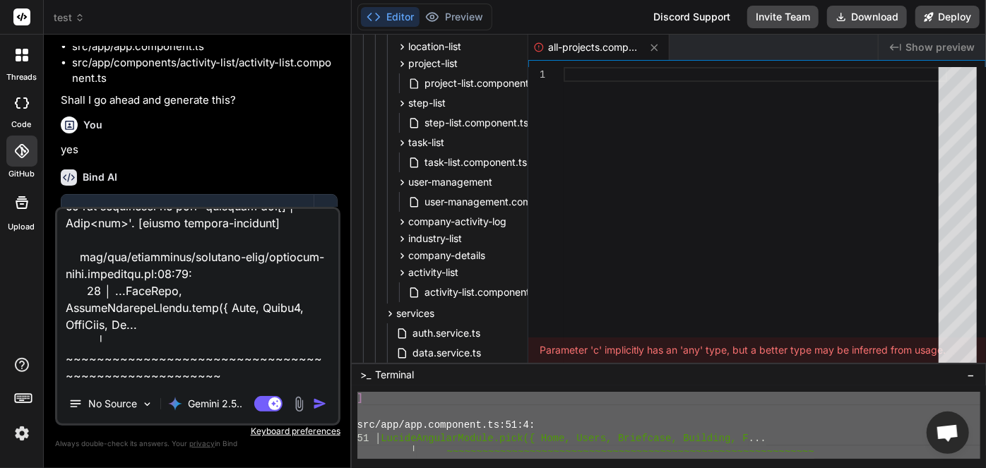
type textarea "x"
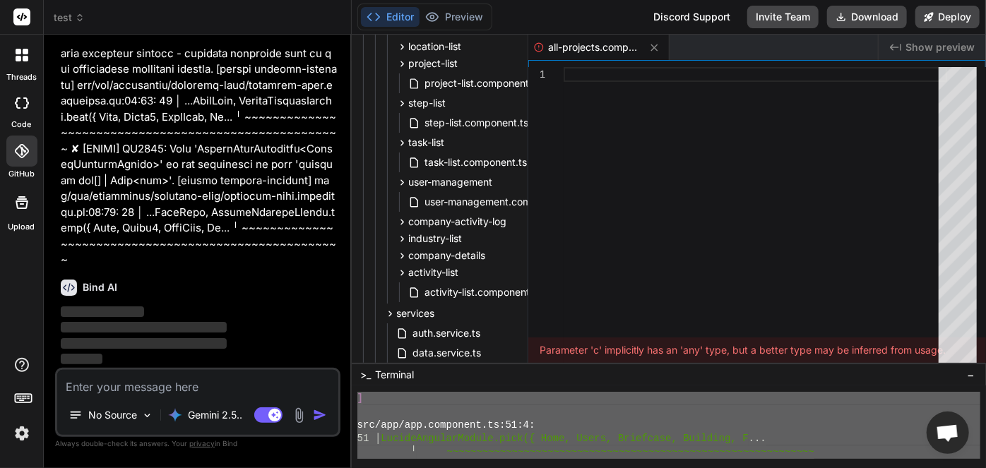
scroll to position [57247, 0]
click at [709, 321] on div at bounding box center [756, 218] width 384 height 303
click at [653, 48] on icon at bounding box center [653, 47] width 7 height 7
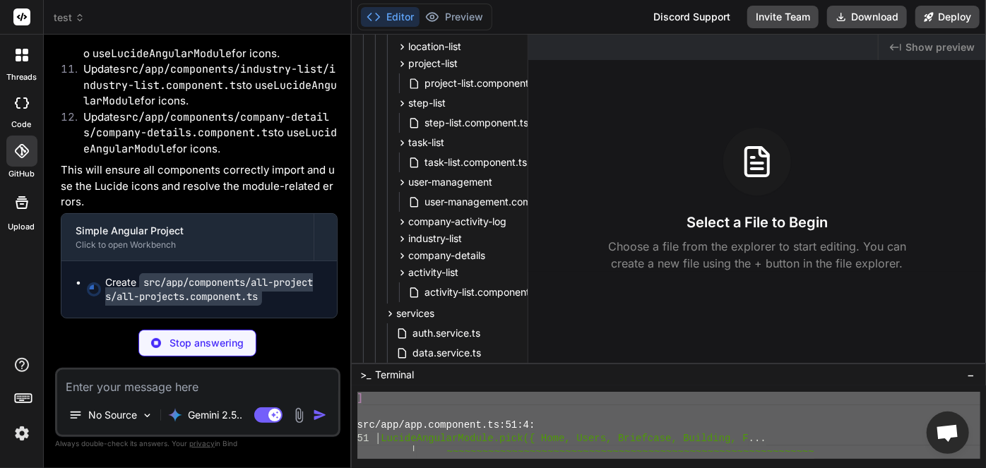
scroll to position [57957, 0]
click at [427, 401] on div "]" at bounding box center [668, 398] width 623 height 13
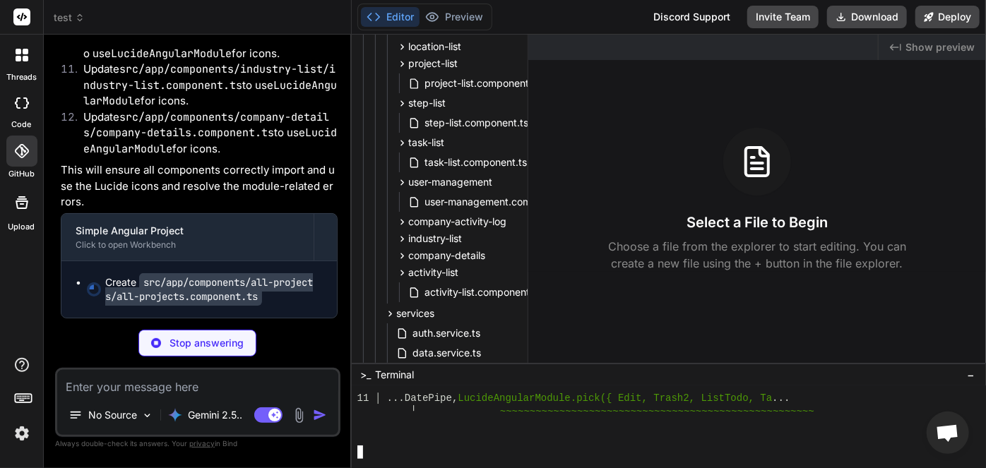
scroll to position [13355, 0]
click at [448, 437] on div at bounding box center [668, 438] width 623 height 13
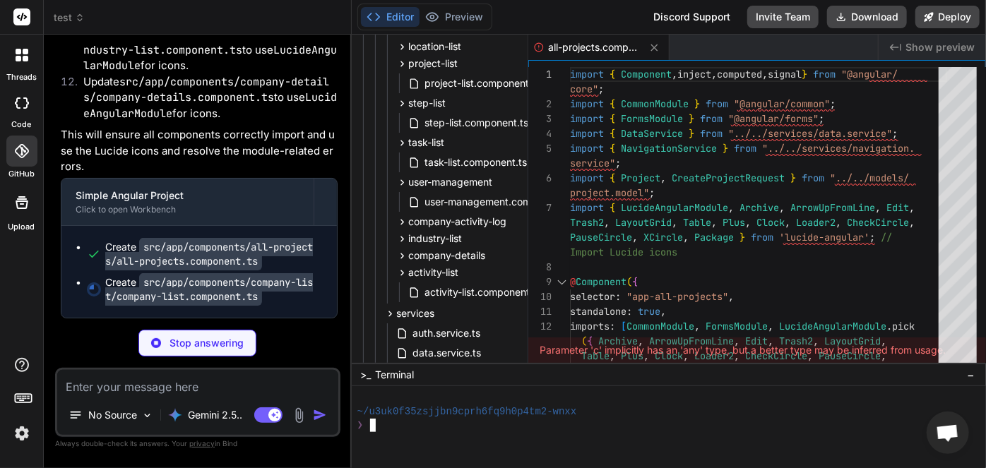
scroll to position [58121, 0]
click at [19, 63] on div at bounding box center [22, 55] width 30 height 30
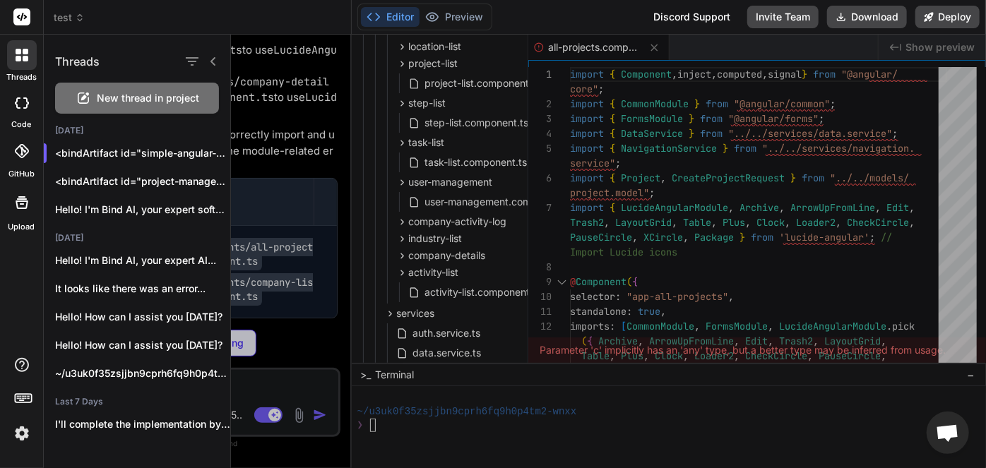
type textarea "x"
type textarea "customerId: '' }); this.newIndustryName = ''; this.newIndustryDescription = '';…"
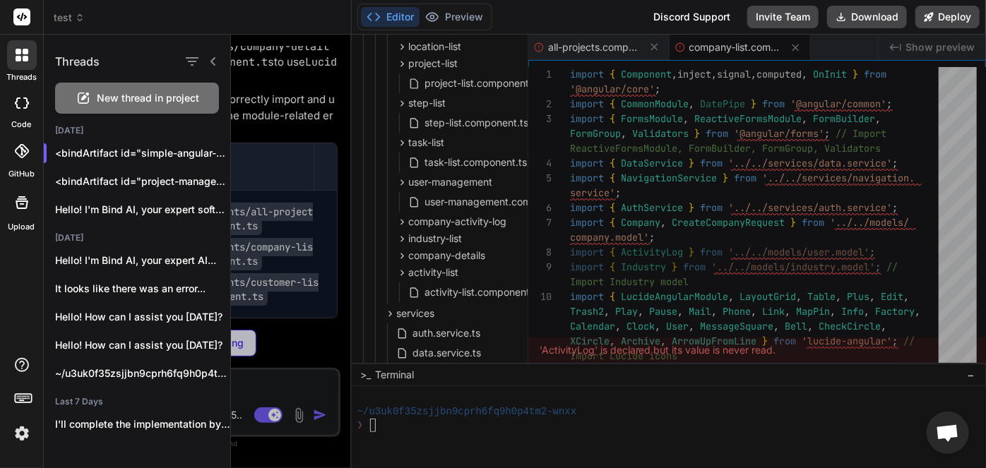
type textarea "x"
type textarea "}"
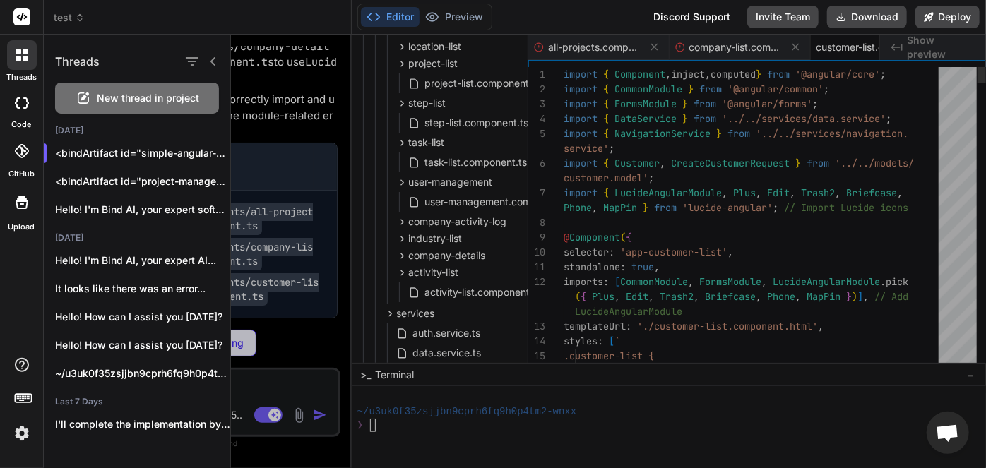
scroll to position [0, 72]
click at [75, 21] on icon at bounding box center [80, 18] width 10 height 10
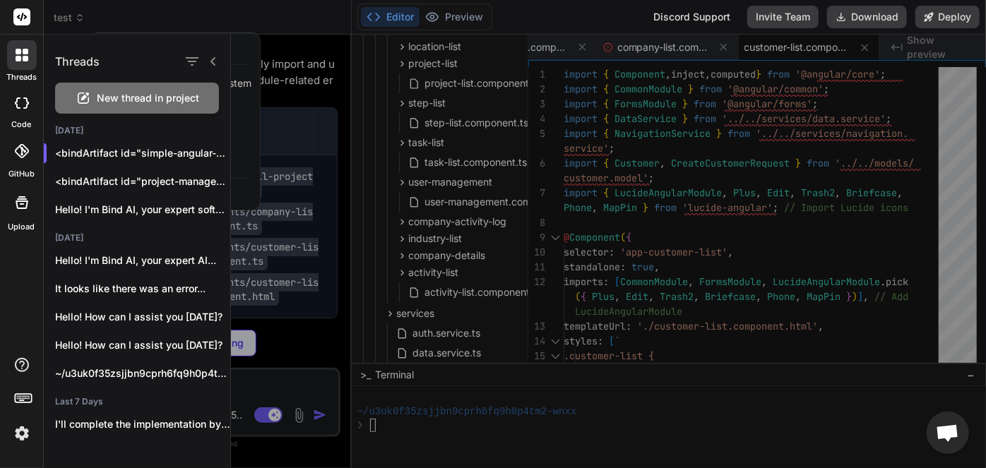
type textarea "x"
type textarea "started!</p> </div> } </div>"
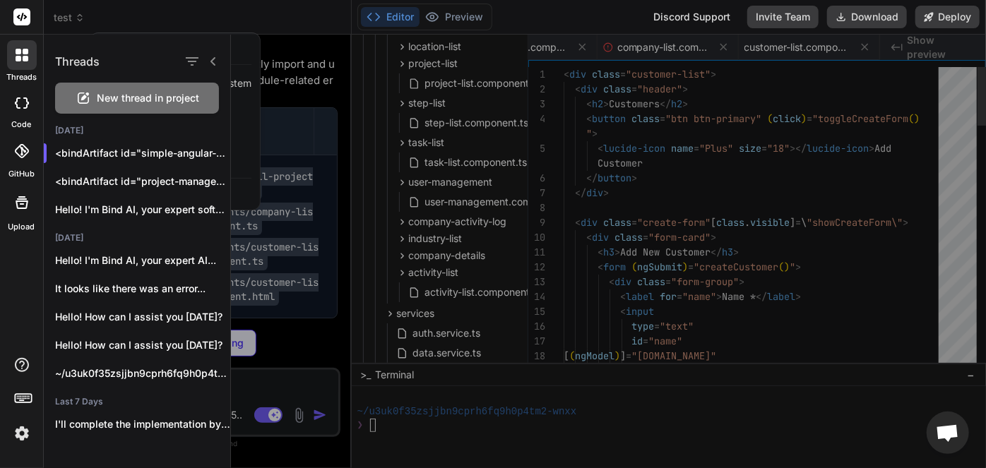
scroll to position [0, 213]
click at [295, 85] on div at bounding box center [608, 252] width 755 height 434
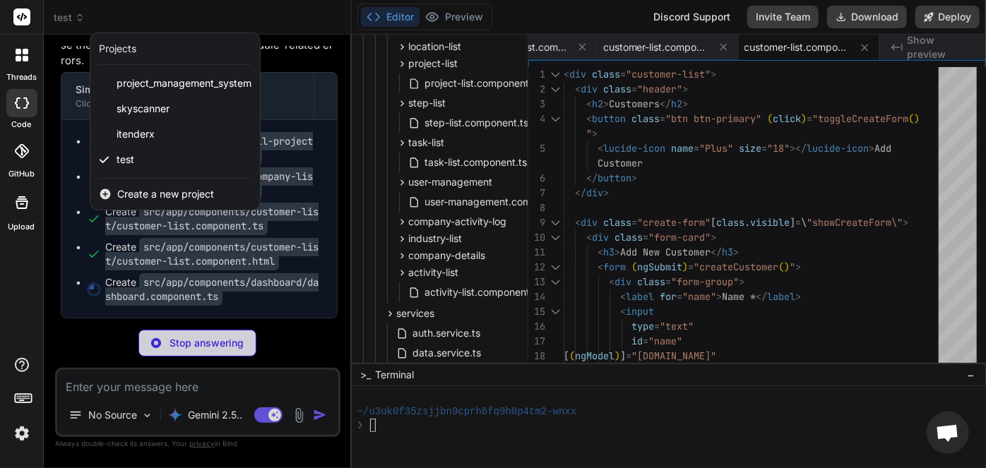
click at [316, 106] on div at bounding box center [493, 234] width 986 height 468
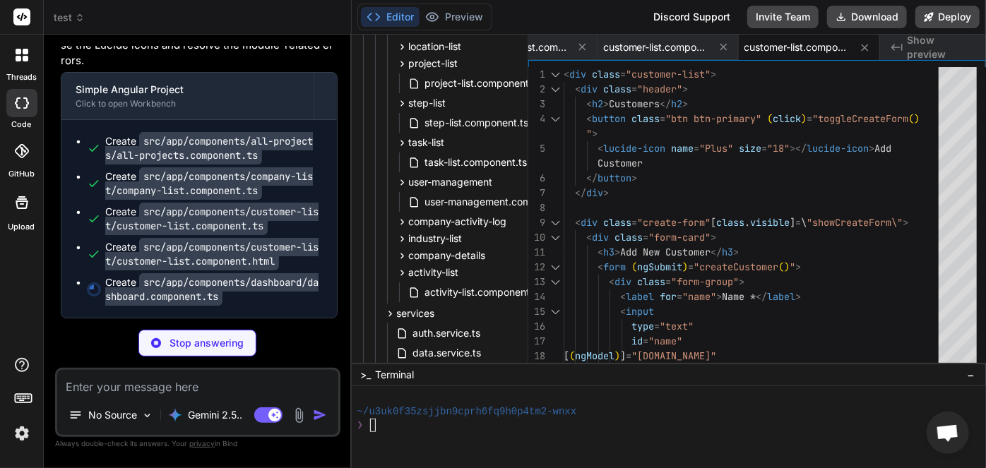
click at [70, 18] on span "test" at bounding box center [69, 18] width 31 height 14
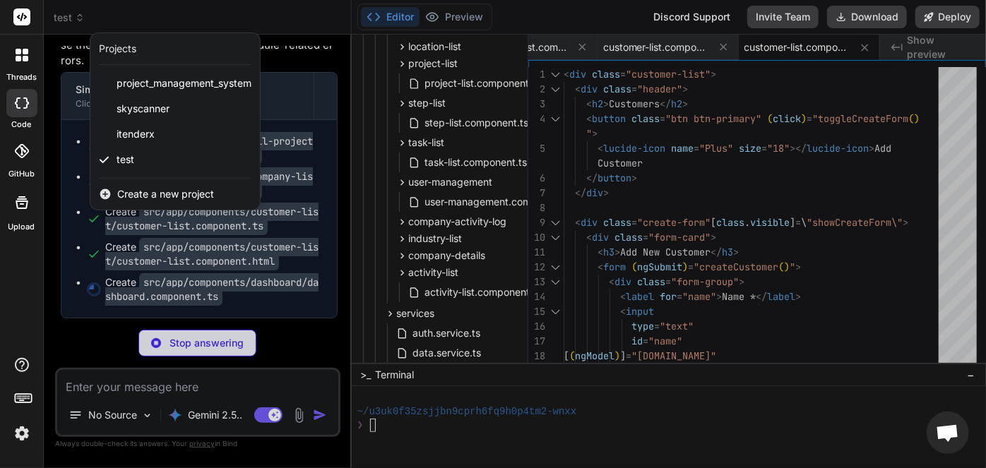
click at [298, 105] on div at bounding box center [493, 234] width 986 height 468
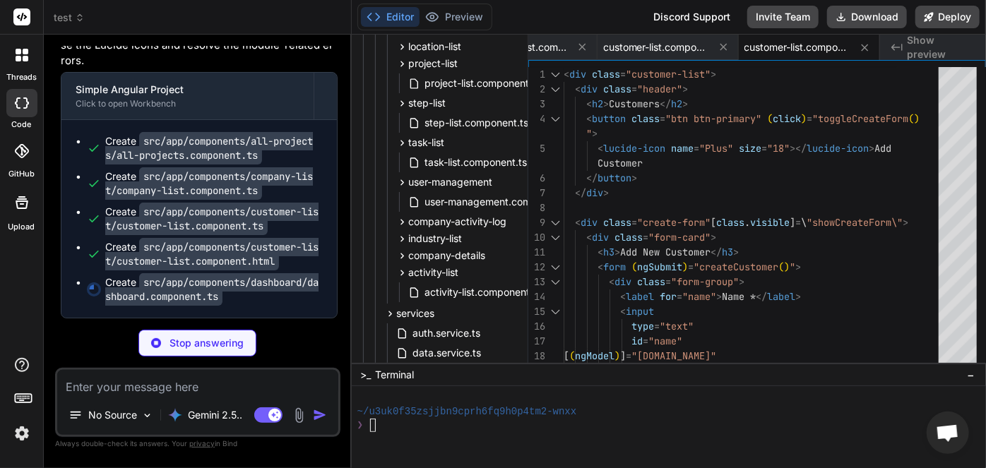
scroll to position [58227, 0]
type textarea "x"
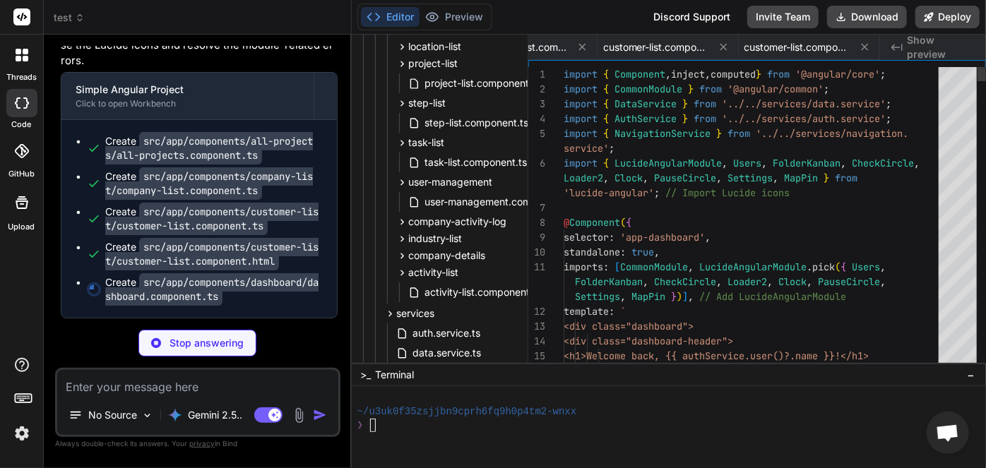
scroll to position [0, 355]
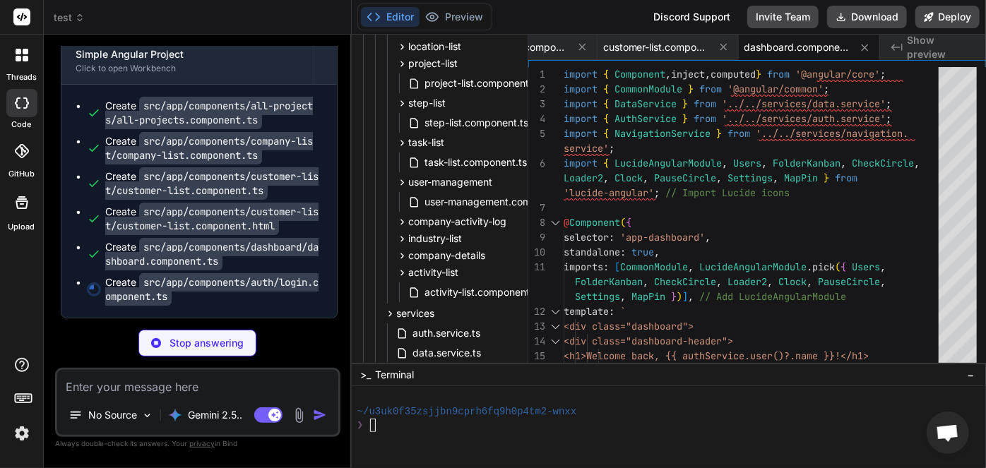
type textarea "x"
type textarea "this.loginData = { email: '', password: '' }; this.registerData = { email: '', …"
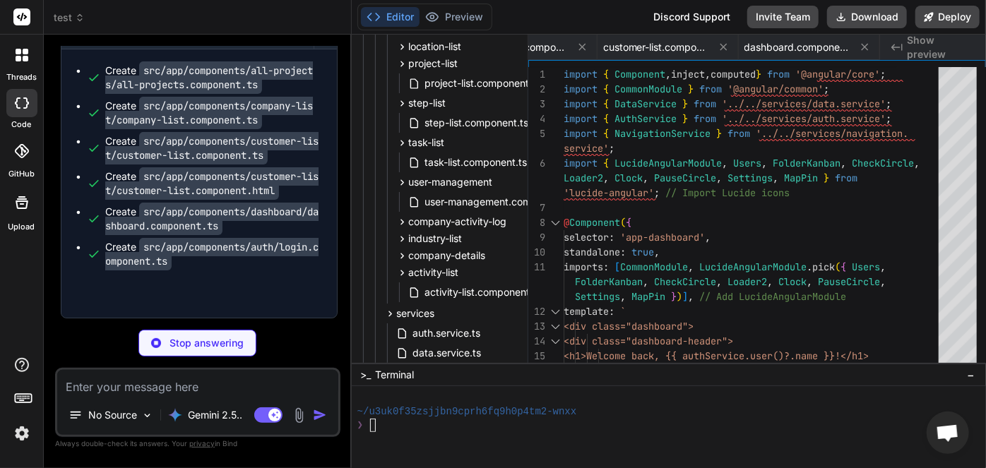
type textarea "x"
type textarea "} }"
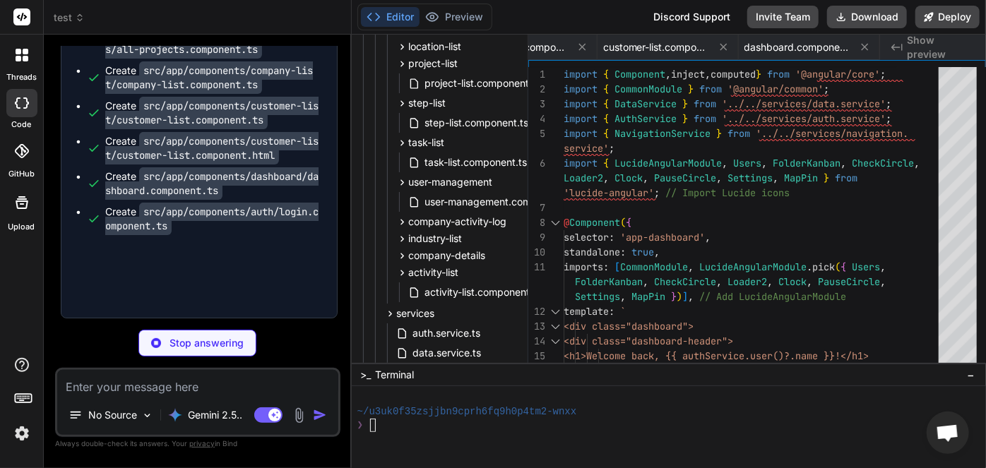
type textarea "x"
type textarea "country: '', postalCode: '', description: '' }; } }"
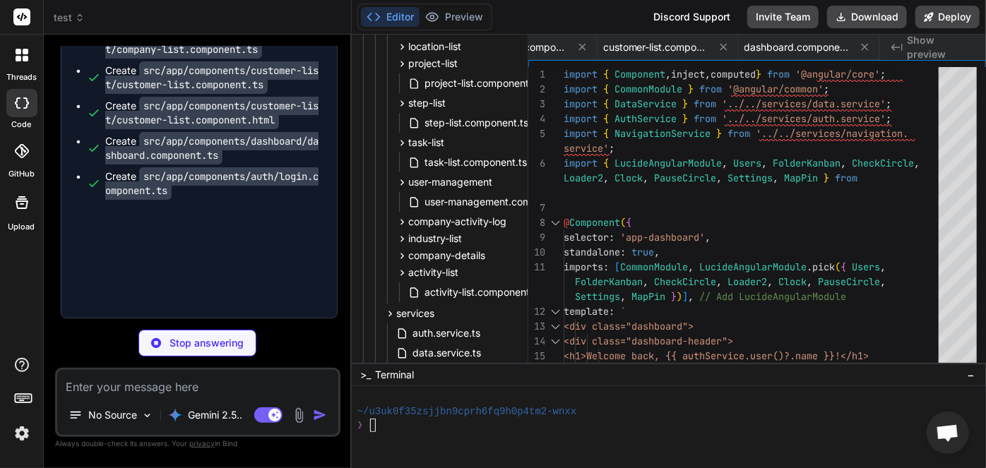
type textarea "x"
type textarea "this.expectedEndDateString.set(''); } }"
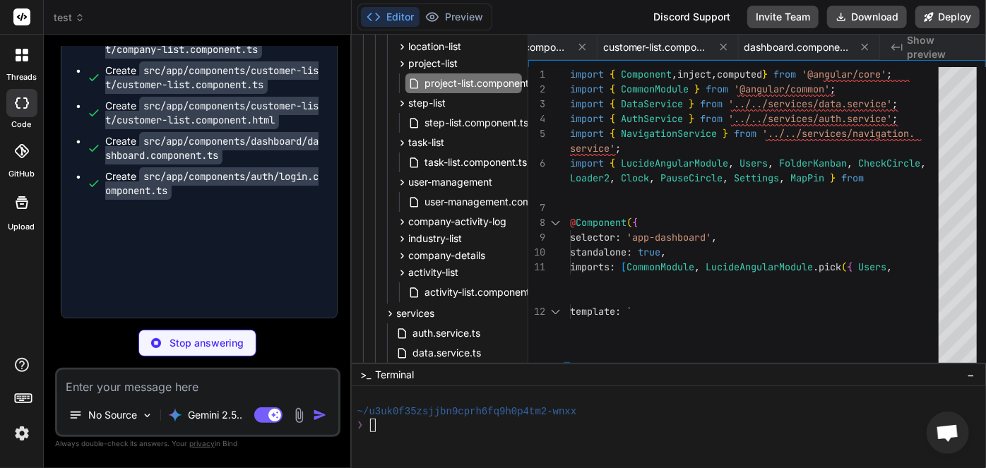
type textarea "x"
